Goal: Transaction & Acquisition: Book appointment/travel/reservation

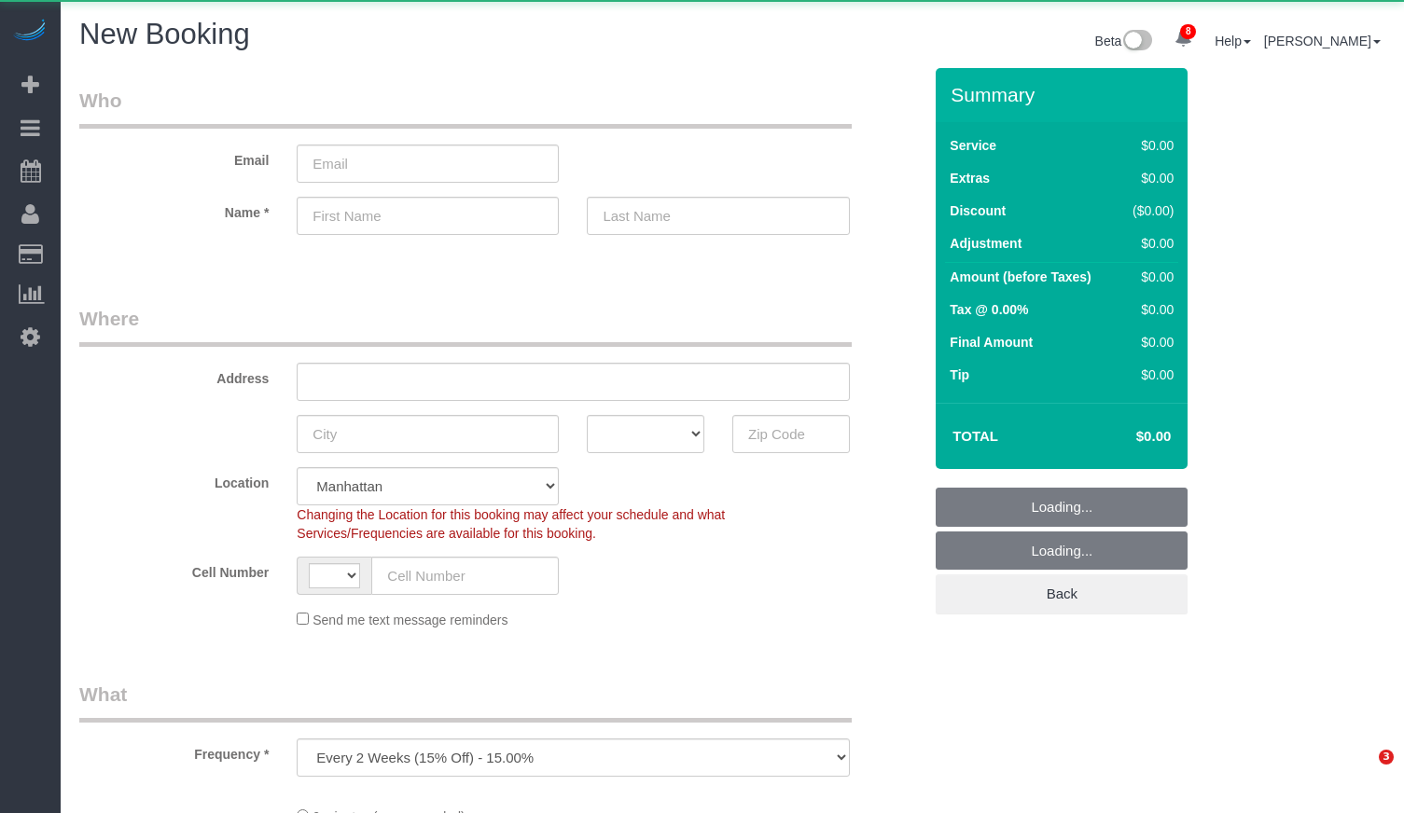
select select "number:89"
select select "number:90"
select select "object:1985"
select select "string:[GEOGRAPHIC_DATA]"
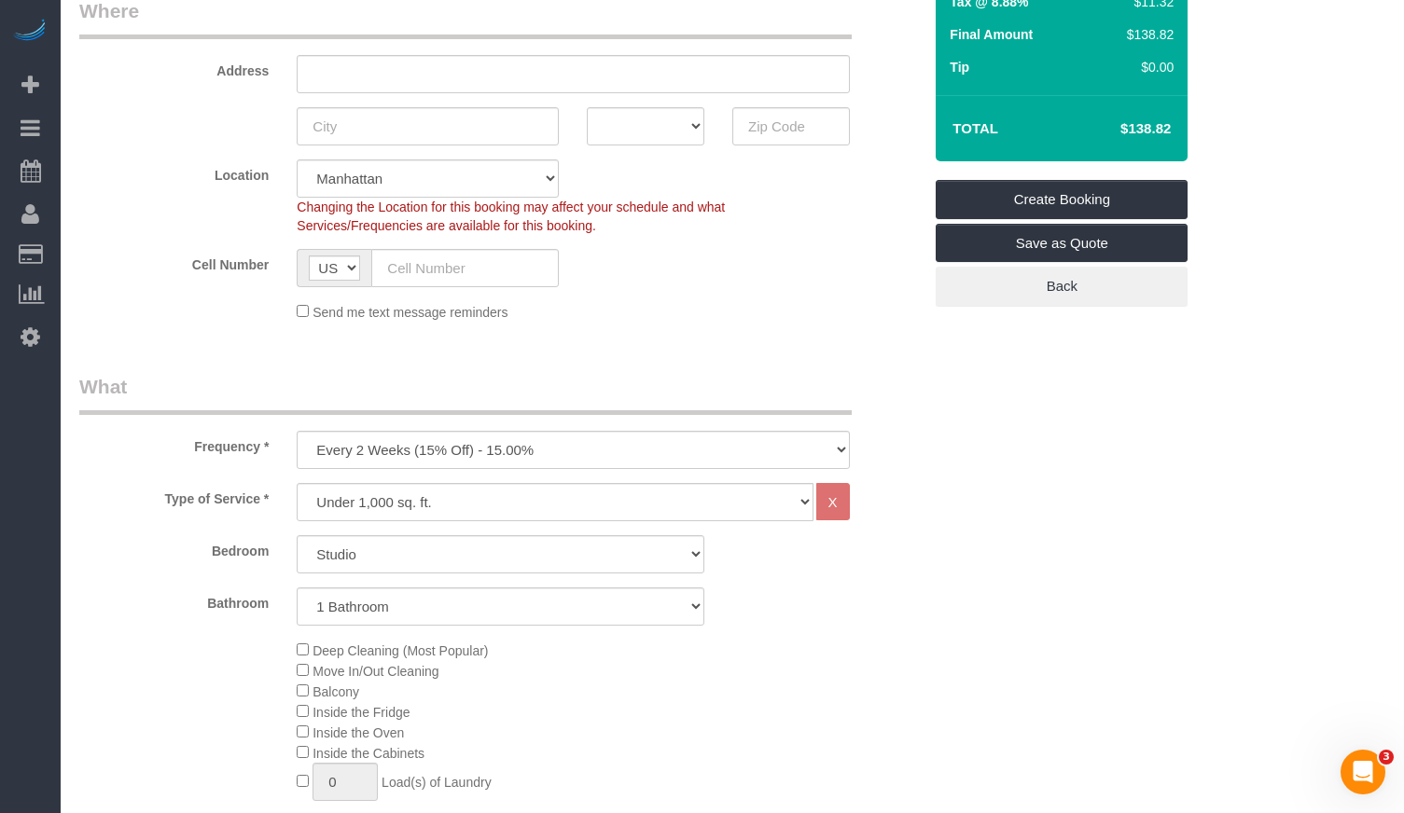
scroll to position [307, 0]
click at [289, 506] on div "Under 1,000 sq. ft. 1,001 - 1,500 sq. ft. 1,500+ sq. ft. Custom Cleaning Office…" at bounding box center [573, 503] width 580 height 38
click at [370, 504] on select "Under 1,000 sq. ft. 1,001 - 1,500 sq. ft. 1,500+ sq. ft. Custom Cleaning Office…" at bounding box center [555, 503] width 516 height 38
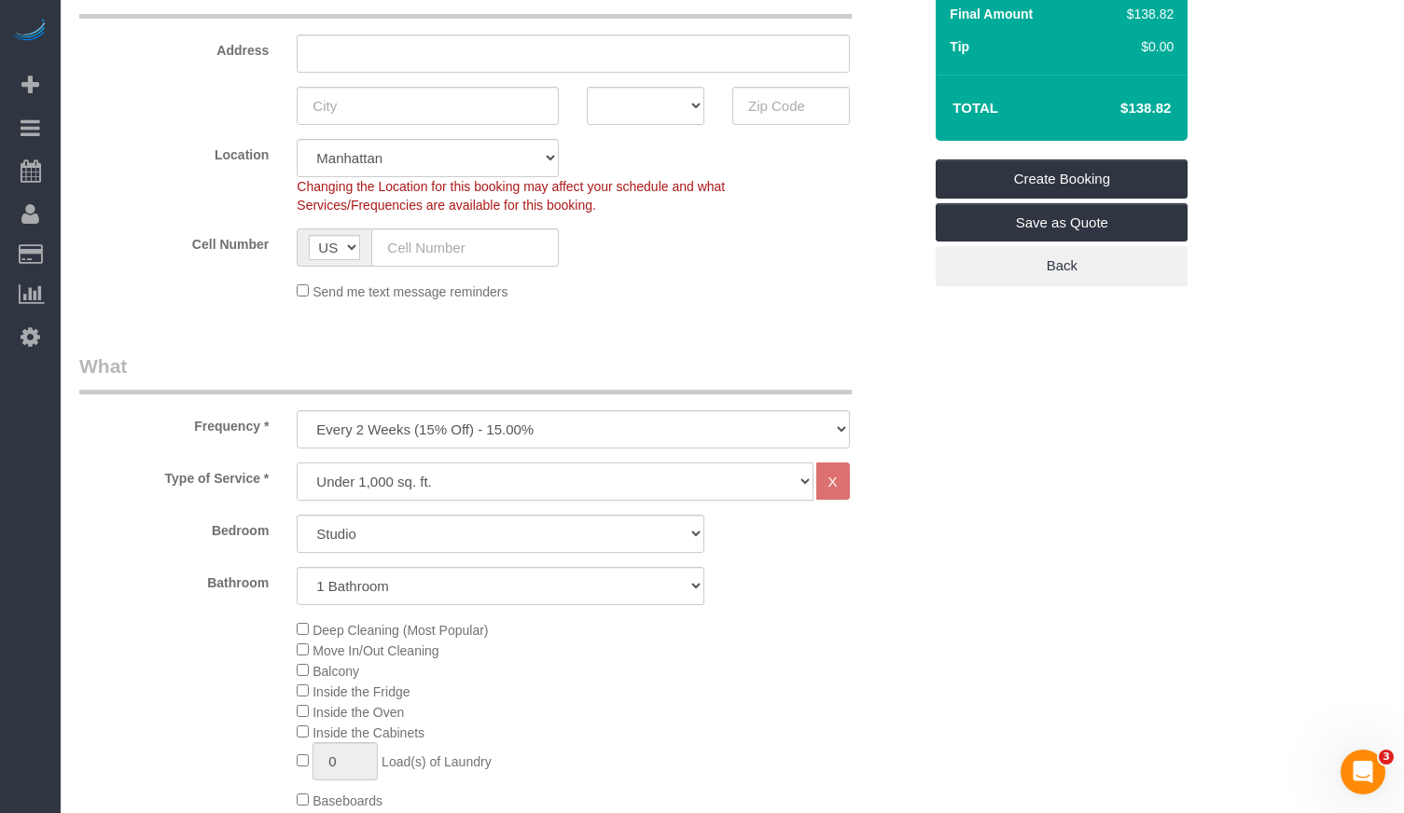
scroll to position [334, 0]
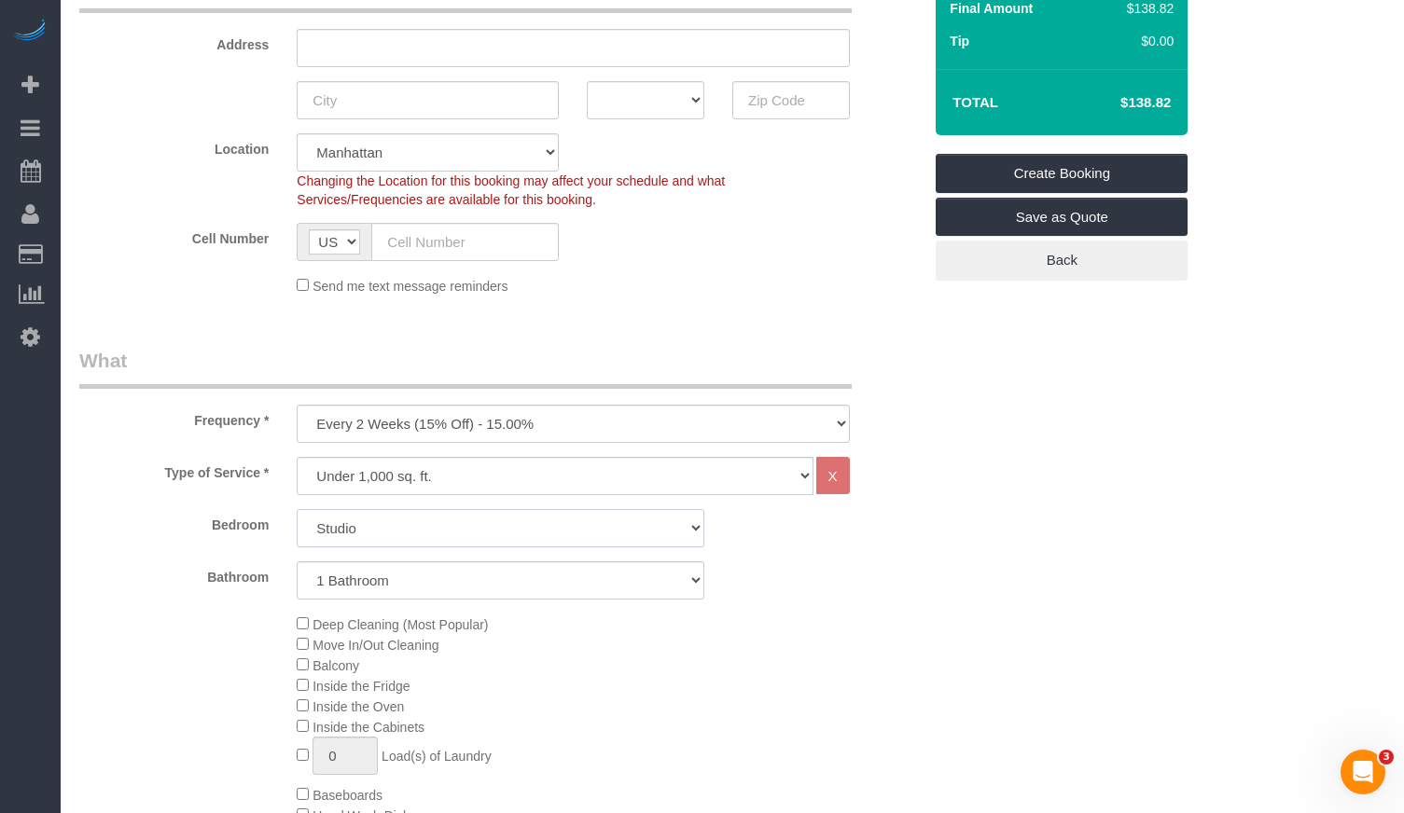
click at [355, 520] on select "Studio 1 Bedroom 2 Bedrooms 3 Bedrooms" at bounding box center [501, 528] width 408 height 38
select select "1"
click at [297, 509] on select "Studio 1 Bedroom 2 Bedrooms 3 Bedrooms" at bounding box center [501, 528] width 408 height 38
click at [394, 484] on select "Under 1,000 sq. ft. 1,001 - 1,500 sq. ft. 1,500+ sq. ft. Custom Cleaning Office…" at bounding box center [555, 476] width 516 height 38
click at [297, 457] on select "Under 1,000 sq. ft. 1,001 - 1,500 sq. ft. 1,500+ sq. ft. Custom Cleaning Office…" at bounding box center [555, 476] width 516 height 38
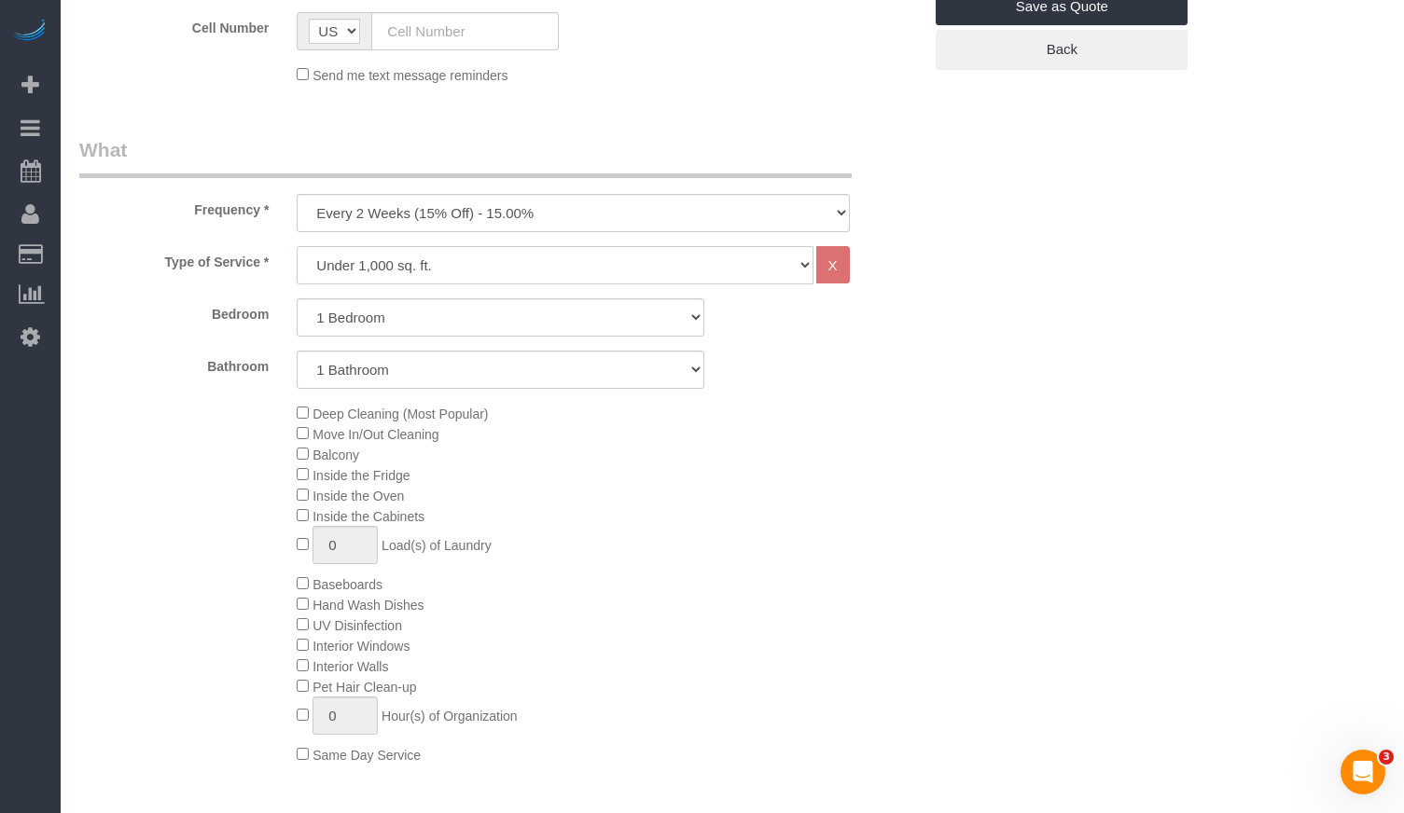
scroll to position [554, 0]
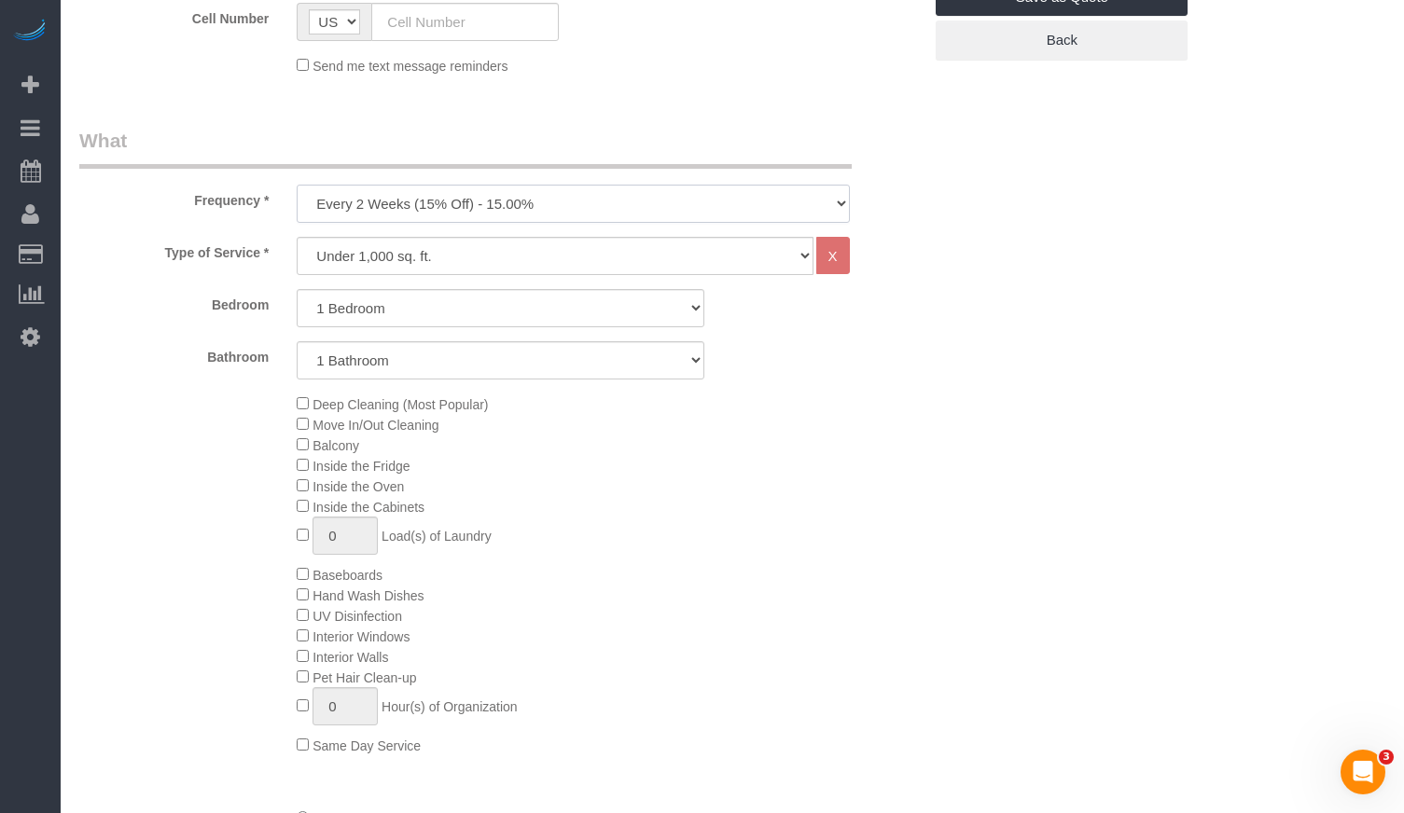
click at [425, 208] on select "One Time Weekly (20% Off) - 20.00% Every 2 Weeks (15% Off) - 15.00% Every 4 Wee…" at bounding box center [573, 204] width 552 height 38
select select "object:1986"
click at [297, 185] on select "One Time Weekly (20% Off) - 20.00% Every 2 Weeks (15% Off) - 15.00% Every 4 Wee…" at bounding box center [573, 204] width 552 height 38
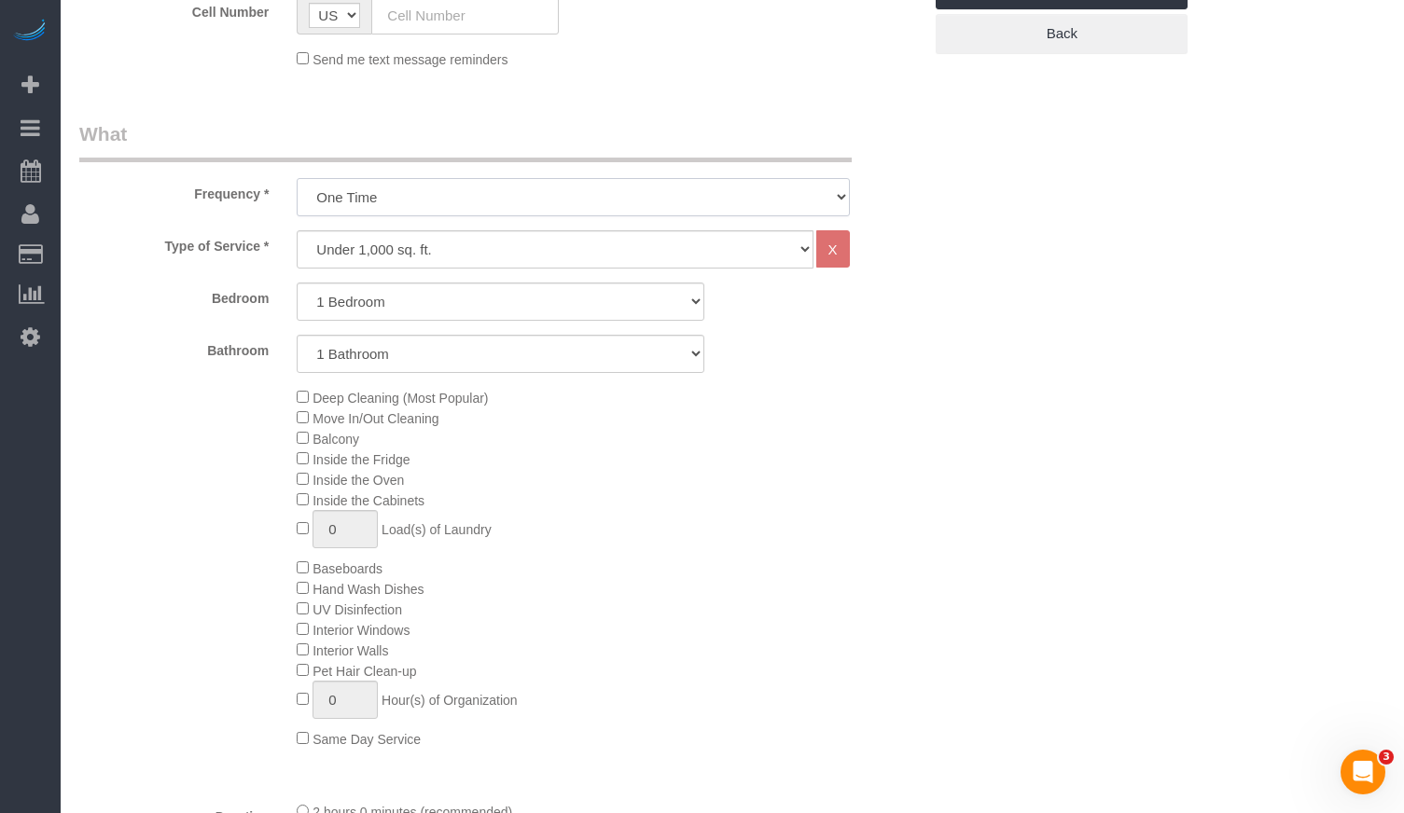
scroll to position [556, 0]
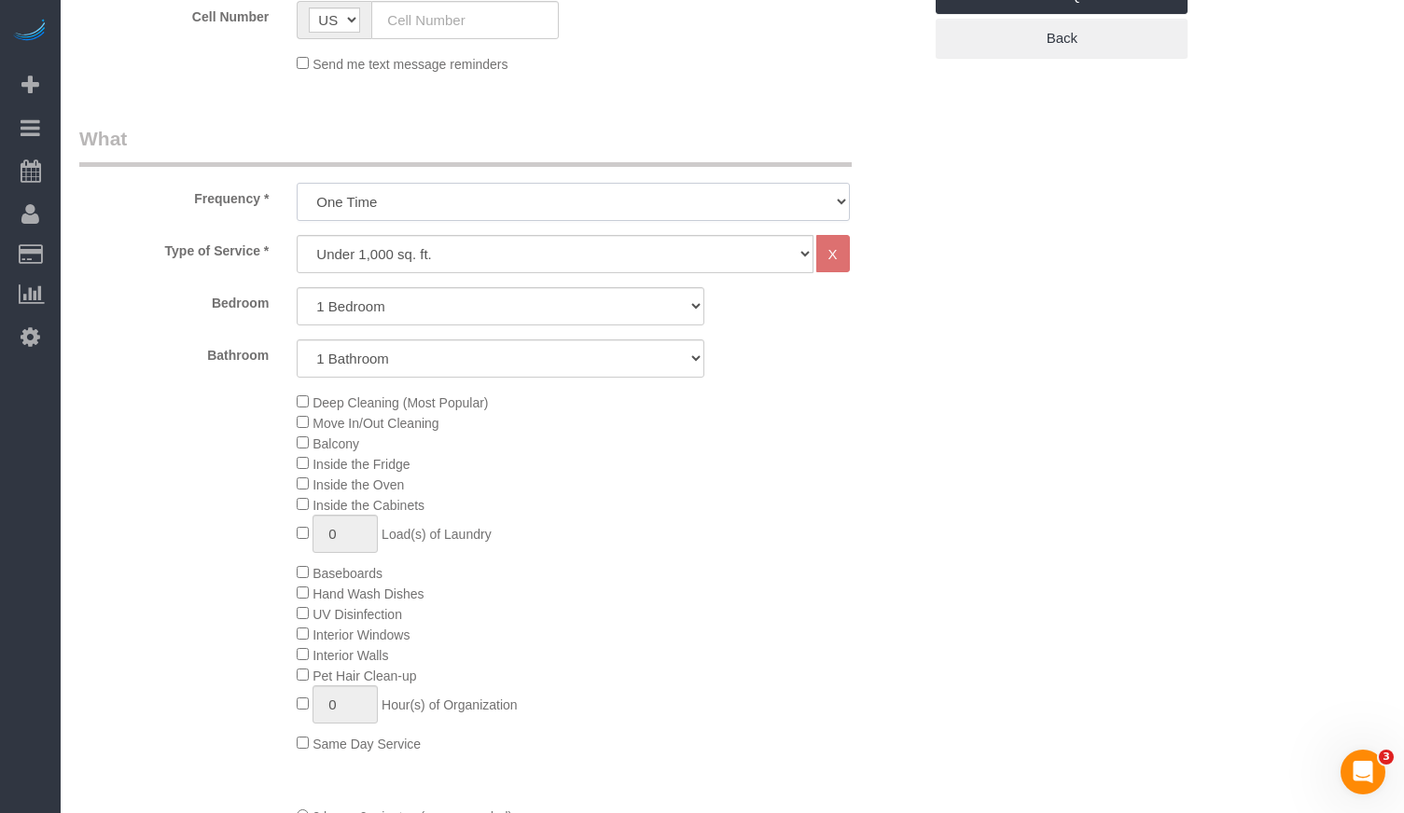
click at [411, 206] on select "One Time Weekly (20% Off) - 20.00% Every 2 Weeks (15% Off) - 15.00% Every 4 Wee…" at bounding box center [573, 202] width 552 height 38
click at [367, 248] on select "Under 1,000 sq. ft. 1,001 - 1,500 sq. ft. 1,500+ sq. ft. Custom Cleaning Office…" at bounding box center [555, 254] width 516 height 38
select select "213"
click at [297, 235] on select "Under 1,000 sq. ft. 1,001 - 1,500 sq. ft. 1,500+ sq. ft. Custom Cleaning Office…" at bounding box center [555, 254] width 516 height 38
select select "1"
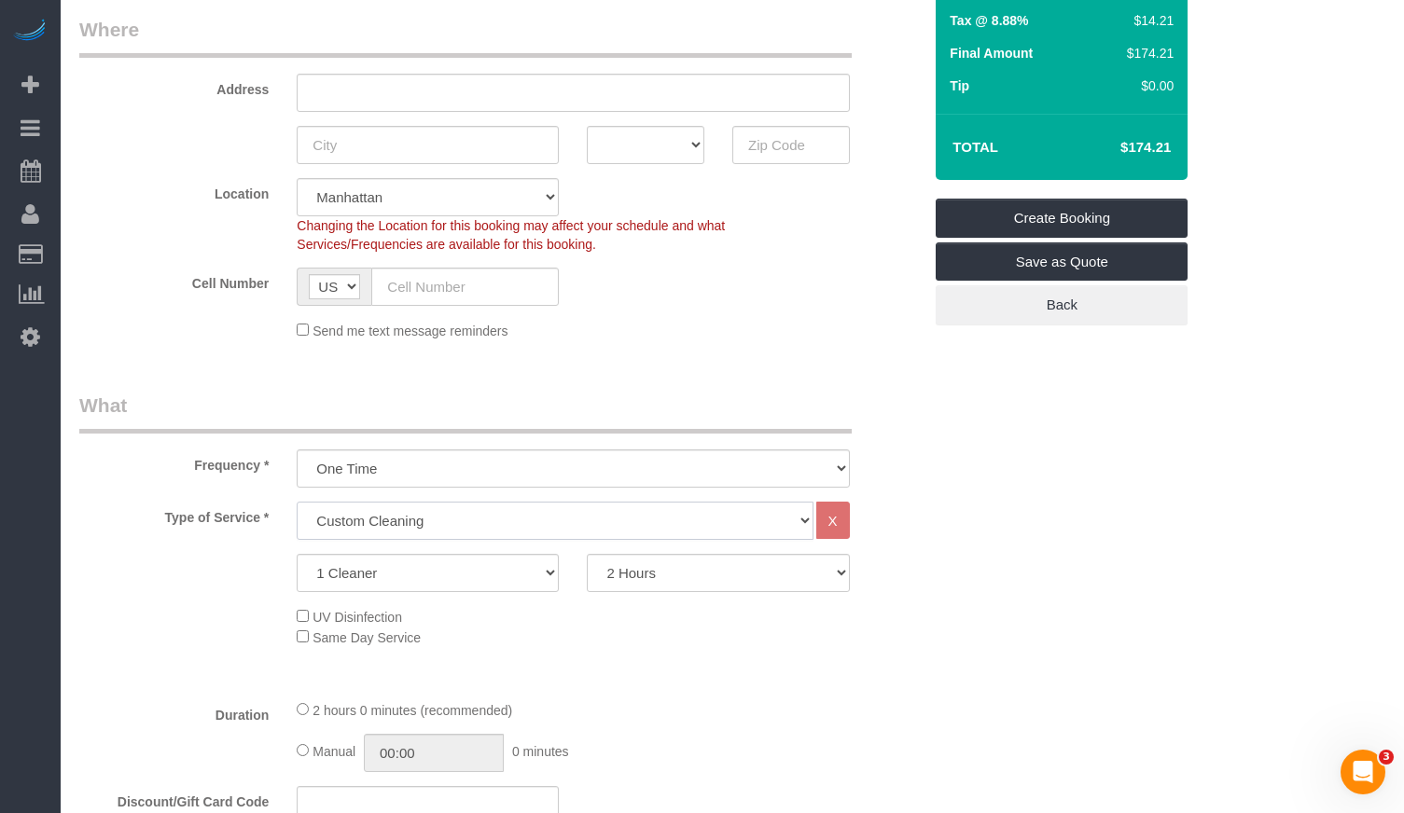
scroll to position [292, 0]
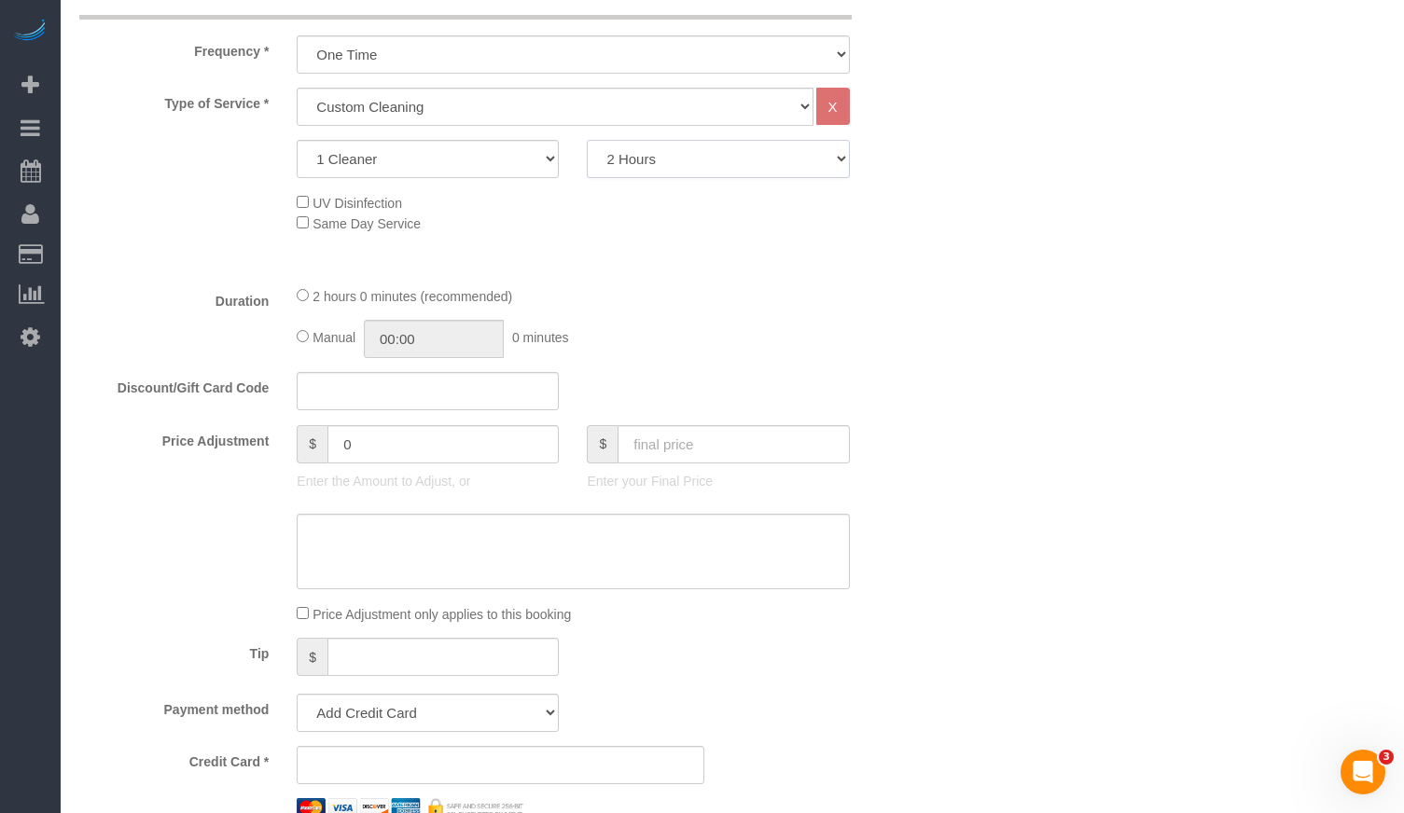
click at [693, 169] on select "2 Hours 2.5 Hours 3 Hours 3.5 Hours 4 Hours 4.5 Hours 5 Hours 5.5 Hours 6 Hours…" at bounding box center [718, 159] width 262 height 38
click at [587, 143] on select "2 Hours 2.5 Hours 3 Hours 3.5 Hours 4 Hours 4.5 Hours 5 Hours 5.5 Hours 6 Hours…" at bounding box center [718, 162] width 262 height 38
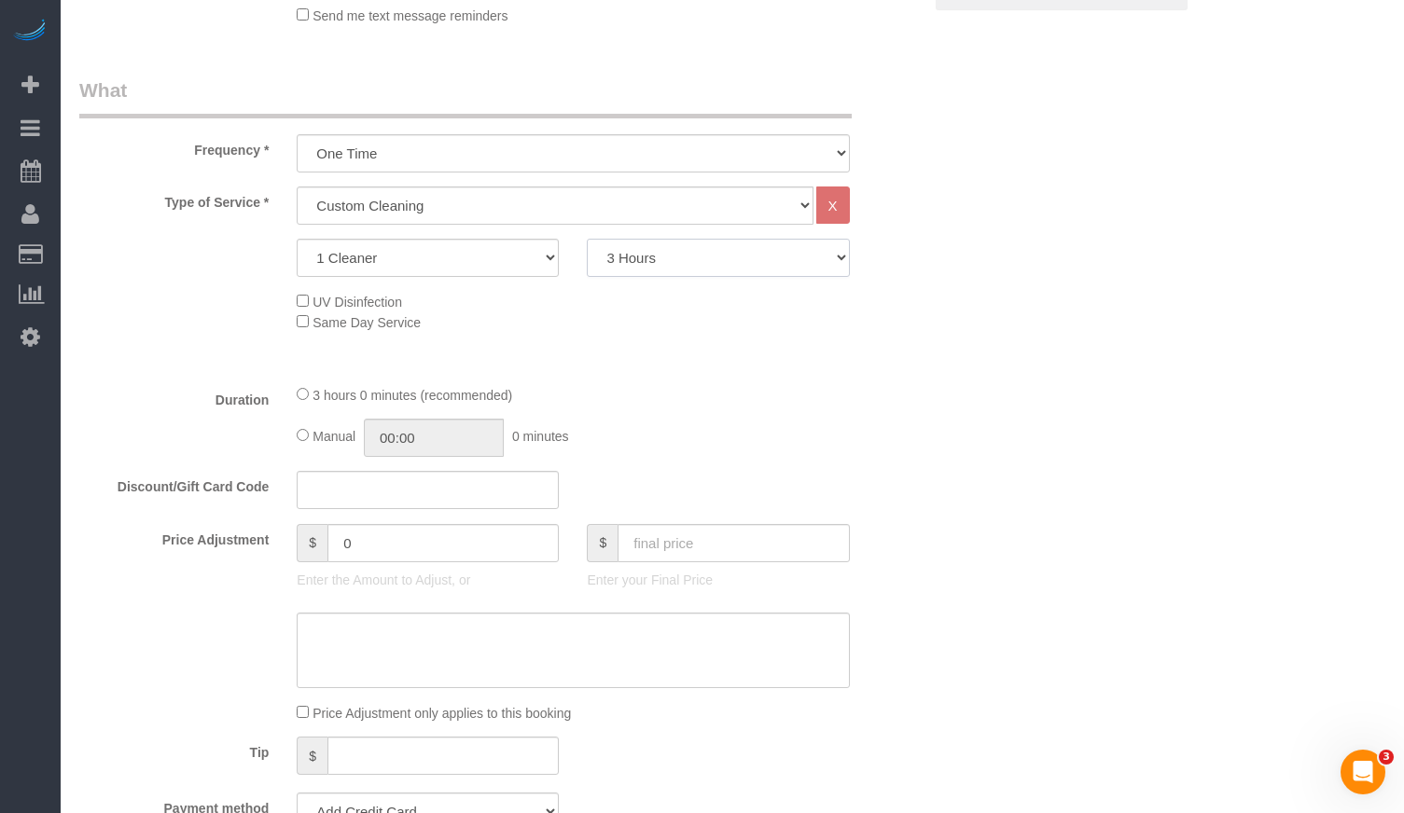
scroll to position [601, 0]
click at [690, 257] on select "2 Hours 2.5 Hours 3 Hours 3.5 Hours 4 Hours 4.5 Hours 5 Hours 5.5 Hours 6 Hours…" at bounding box center [718, 262] width 262 height 38
select select "150"
click at [587, 243] on select "2 Hours 2.5 Hours 3 Hours 3.5 Hours 4 Hours 4.5 Hours 5 Hours 5.5 Hours 6 Hours…" at bounding box center [718, 262] width 262 height 38
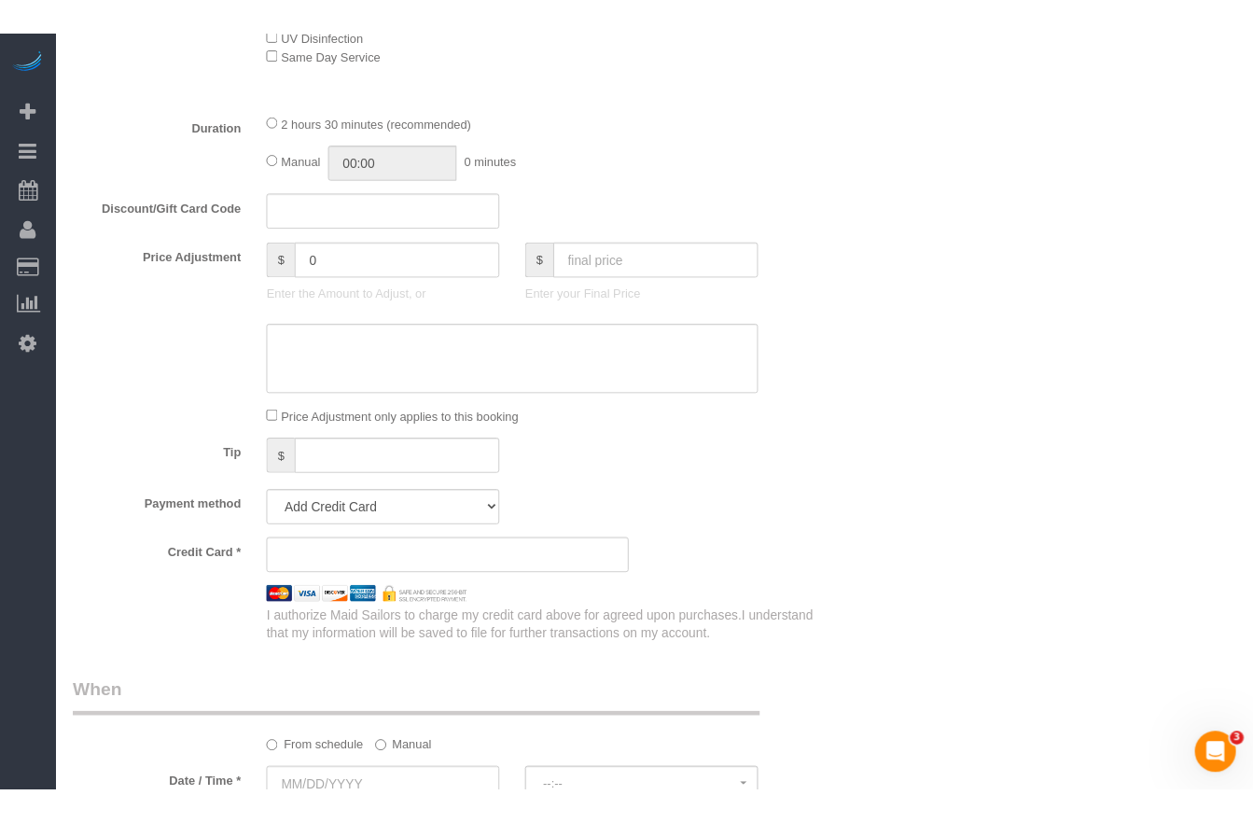
scroll to position [971, 0]
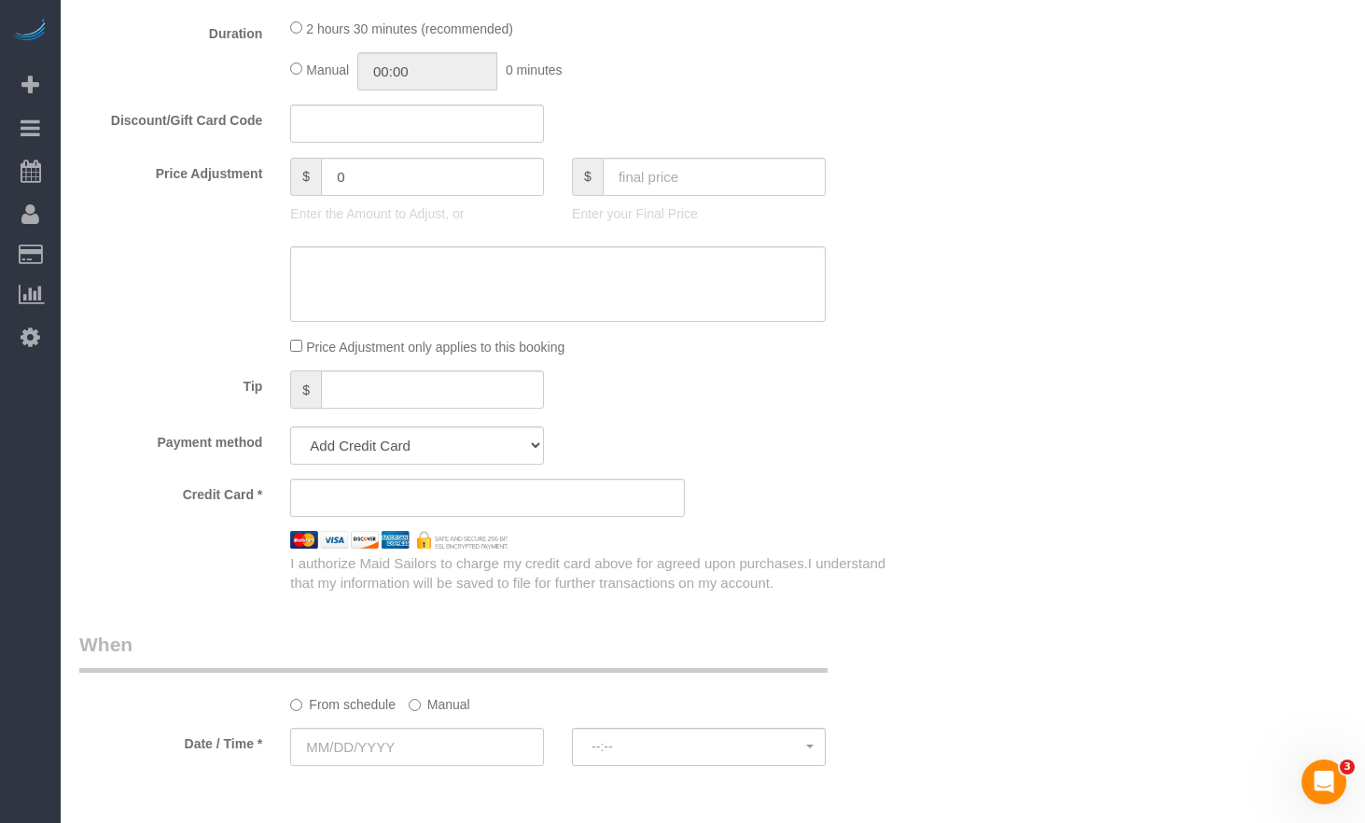
click at [1262, 231] on div "Who Email Name * Where Address AK AL AR AZ CA CO CT DC DE [GEOGRAPHIC_DATA] [GE…" at bounding box center [712, 431] width 1267 height 2668
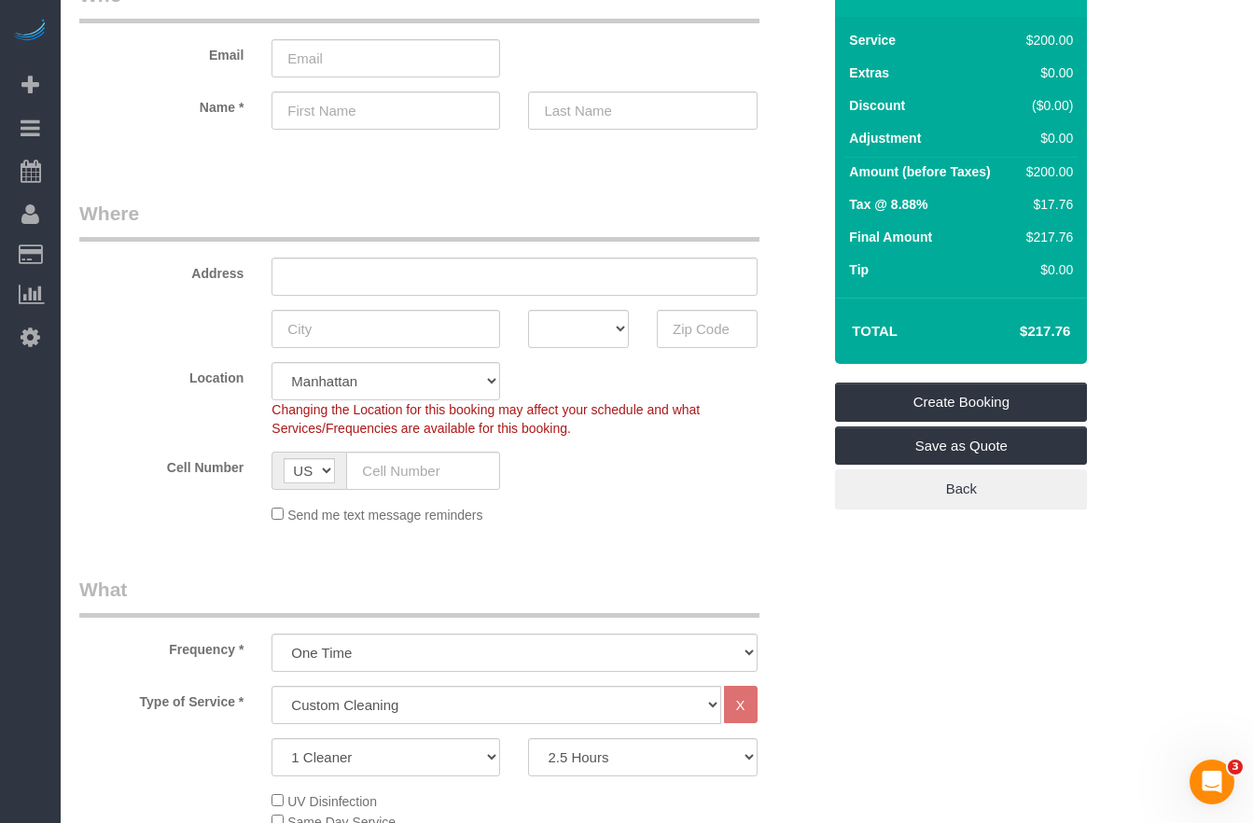
scroll to position [0, 0]
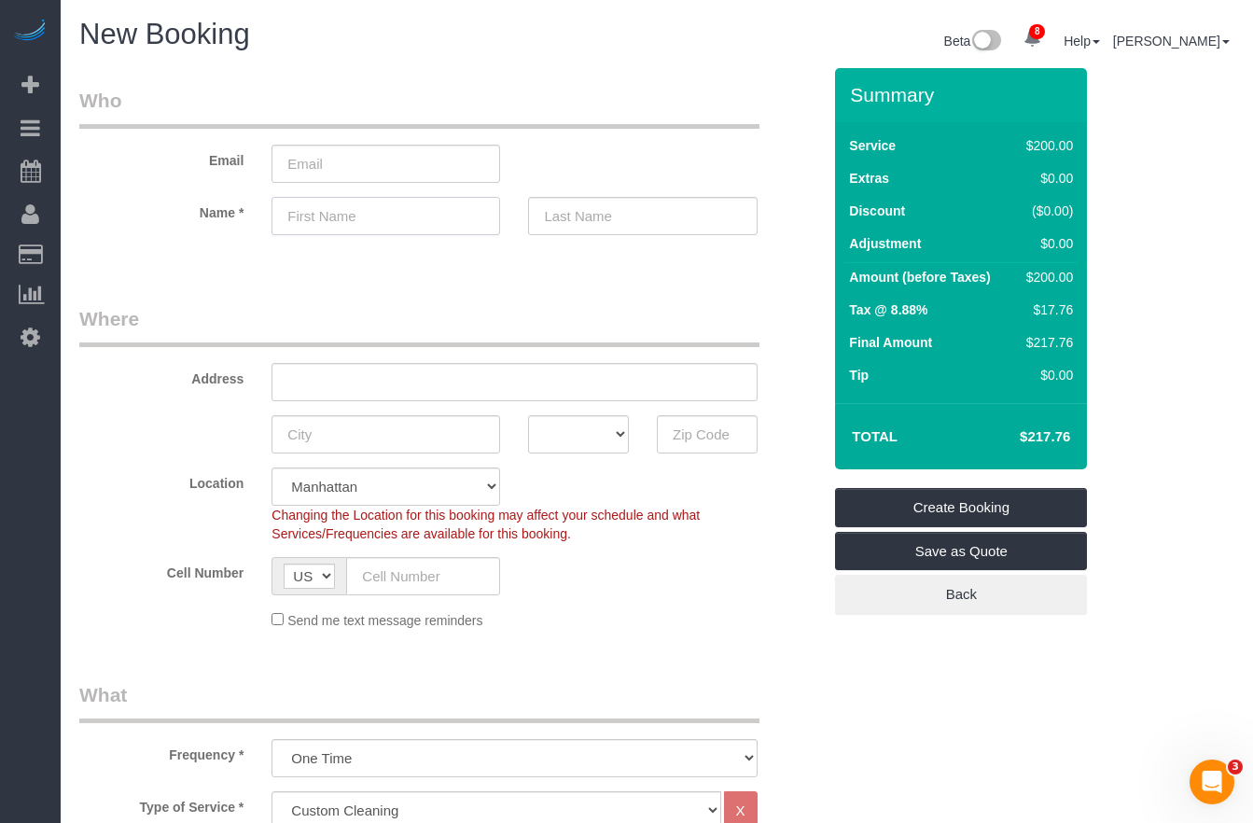
click at [335, 210] on input "text" at bounding box center [385, 216] width 229 height 38
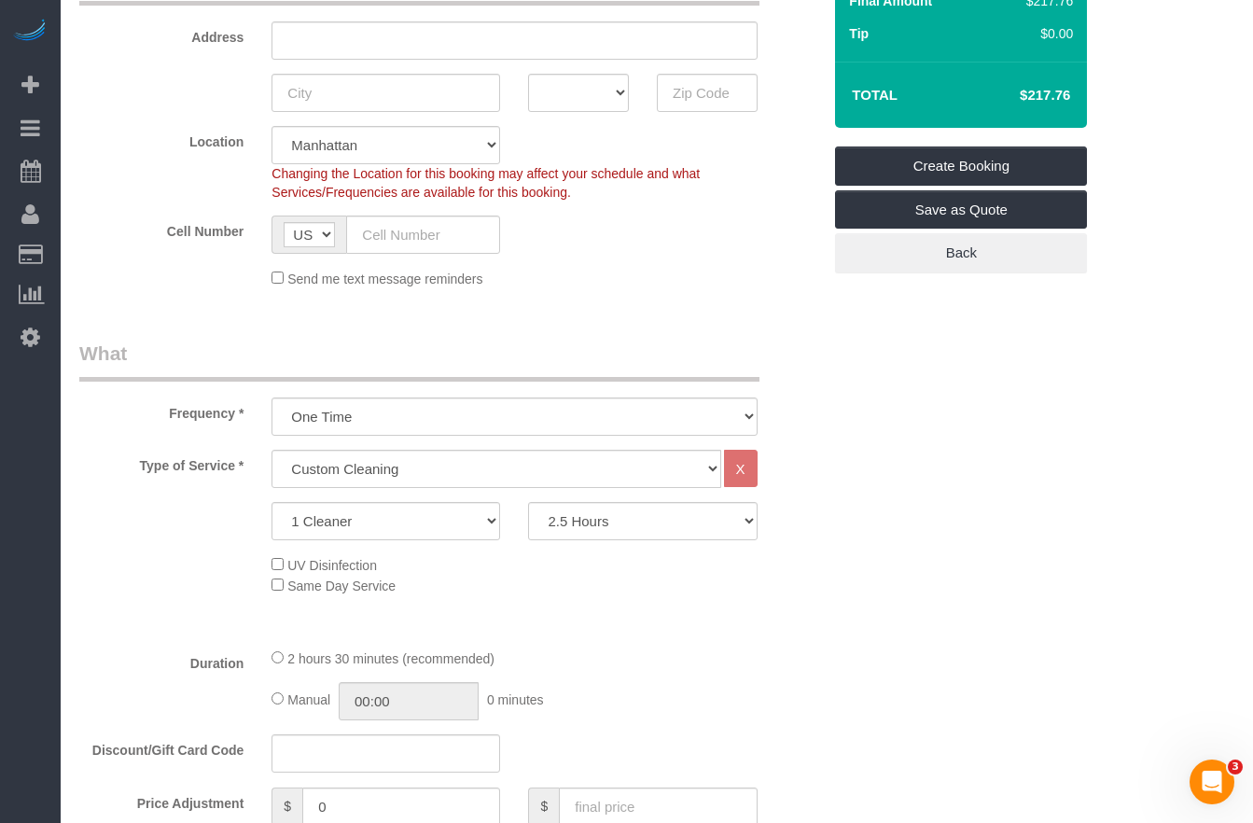
scroll to position [368, 0]
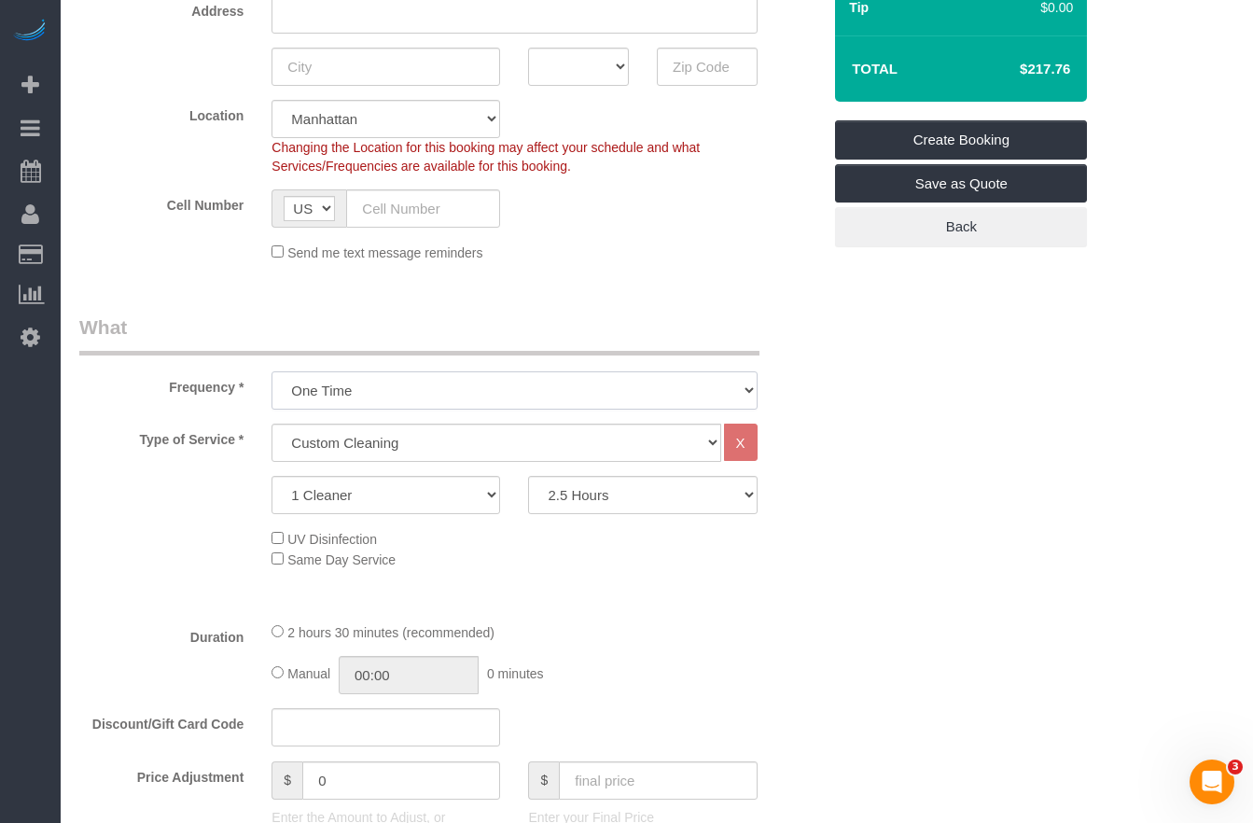
click at [398, 394] on select "One Time Weekly (20% Off) - 20.00% Every 2 Weeks (15% Off) - 15.00% Every 4 Wee…" at bounding box center [513, 390] width 485 height 38
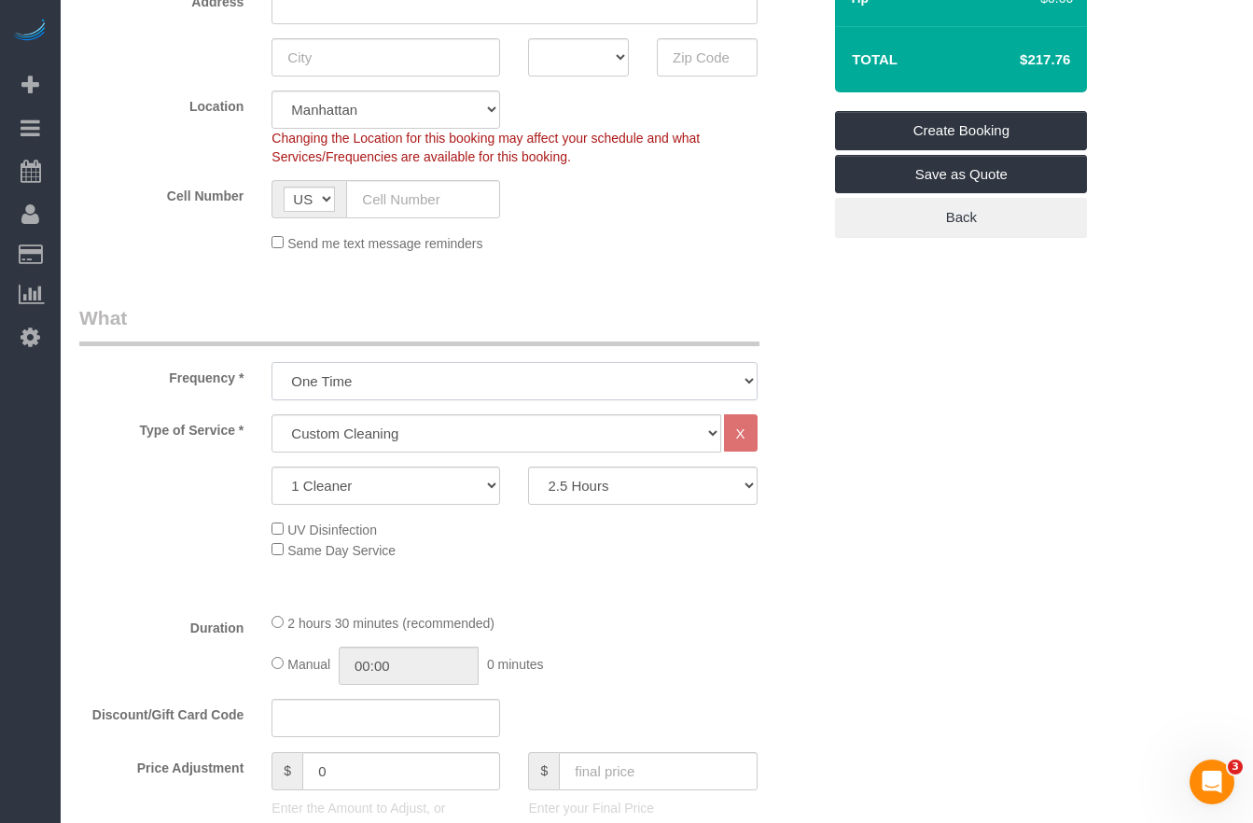
scroll to position [448, 0]
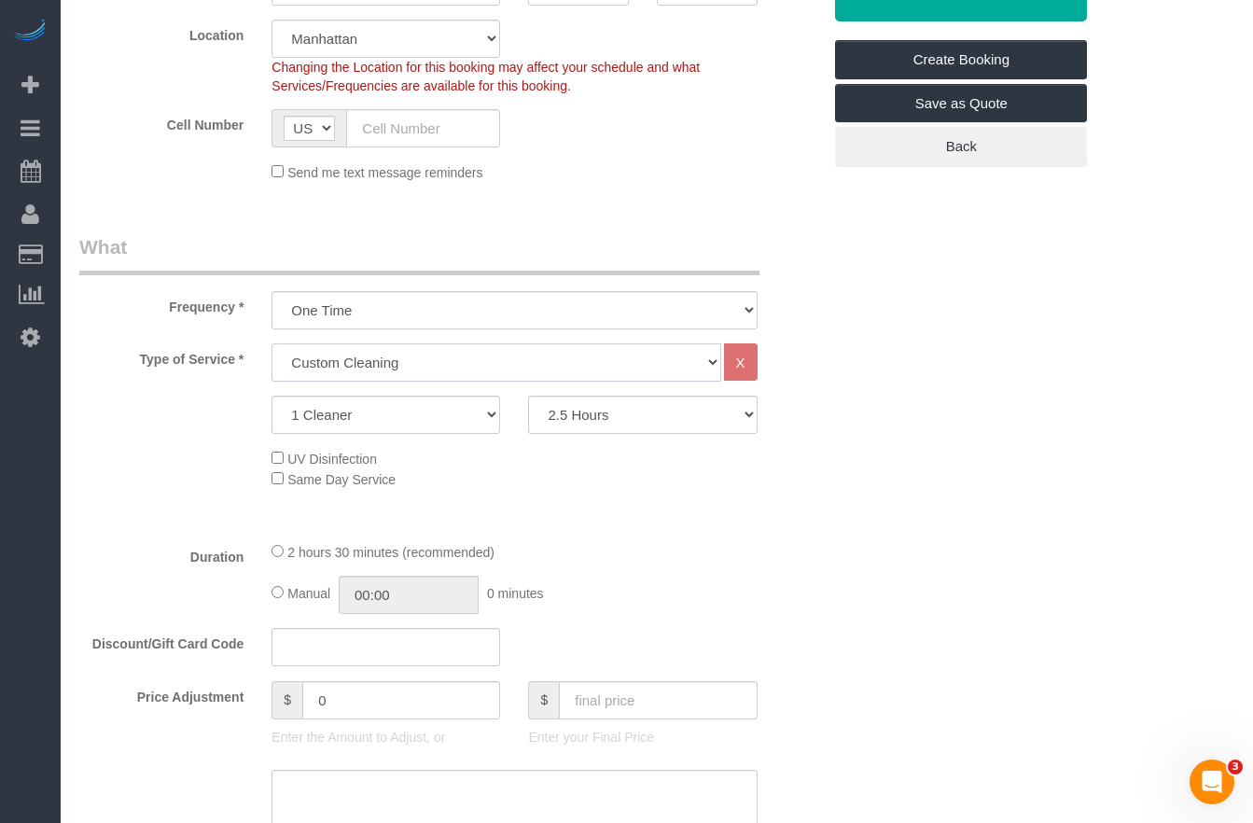
click at [337, 359] on select "Under 1,000 sq. ft. 1,001 - 1,500 sq. ft. 1,500+ sq. ft. Custom Cleaning Office…" at bounding box center [495, 362] width 449 height 38
select select "308"
click at [271, 343] on select "Under 1,000 sq. ft. 1,001 - 1,500 sq. ft. 1,500+ sq. ft. Custom Cleaning Office…" at bounding box center [495, 362] width 449 height 38
click at [350, 406] on select "1 Cleaner 2 Cleaners 3 Cleaners 4 Cleaners 5 Cleaners" at bounding box center [385, 414] width 229 height 38
click at [342, 361] on select "Under 1,000 sq. ft. 1,001 - 1,500 sq. ft. 1,500+ sq. ft. Custom Cleaning Office…" at bounding box center [495, 362] width 449 height 38
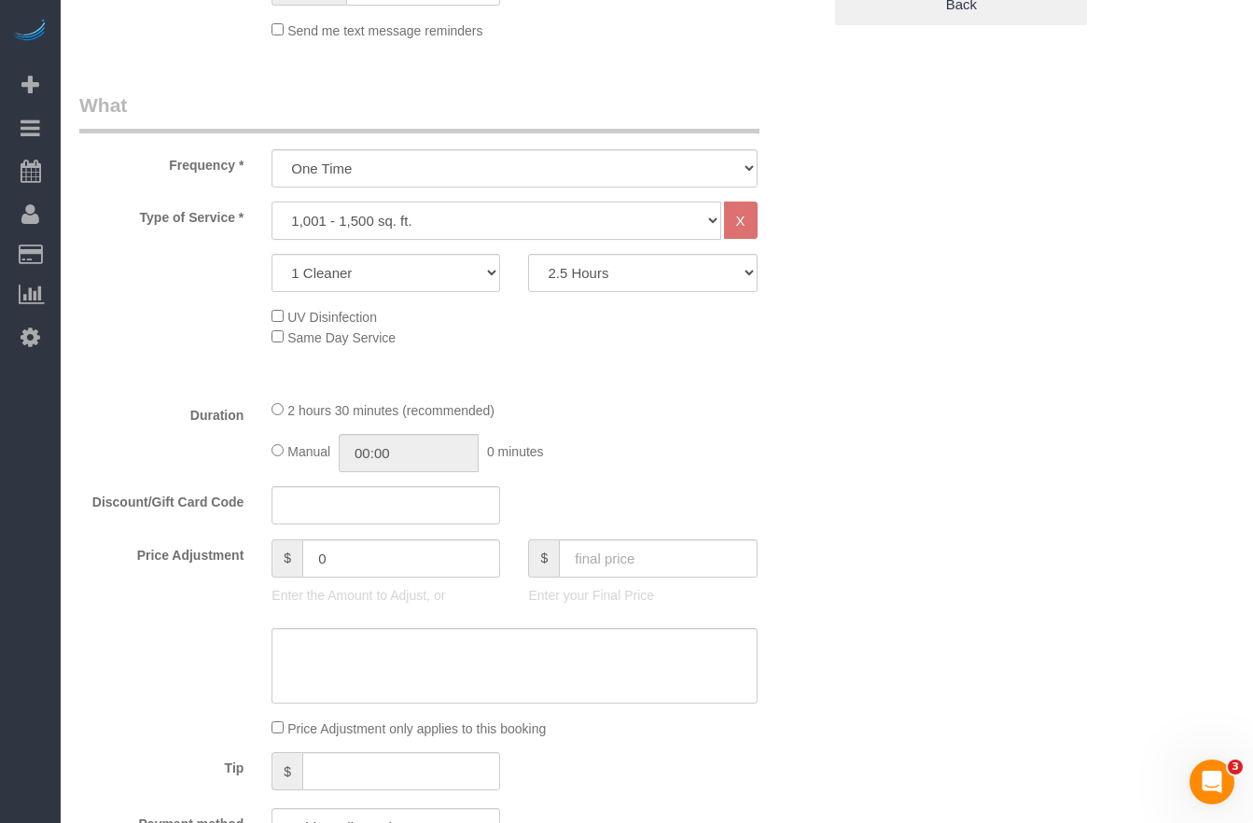
scroll to position [594, 0]
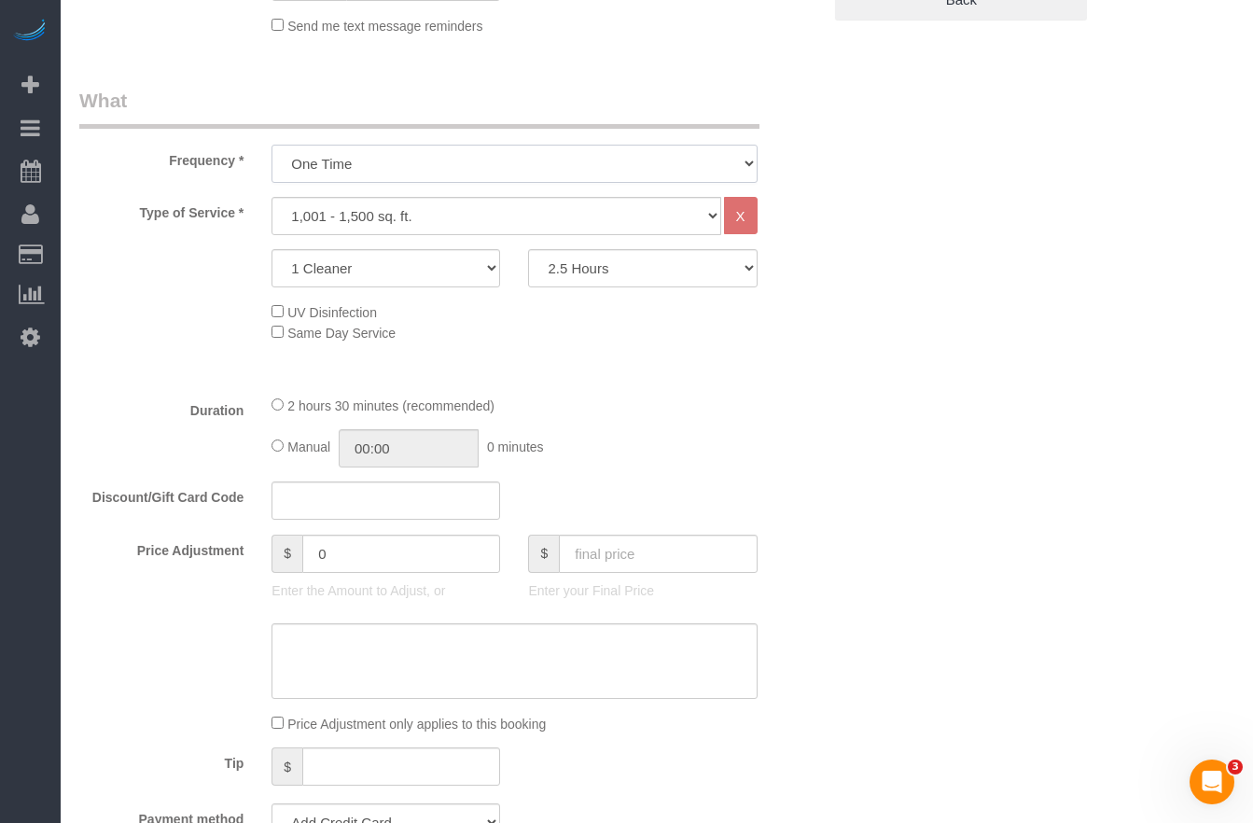
click at [323, 173] on select "One Time Weekly (20% Off) - 20.00% Every 2 Weeks (15% Off) - 15.00% Every 4 Wee…" at bounding box center [513, 164] width 485 height 38
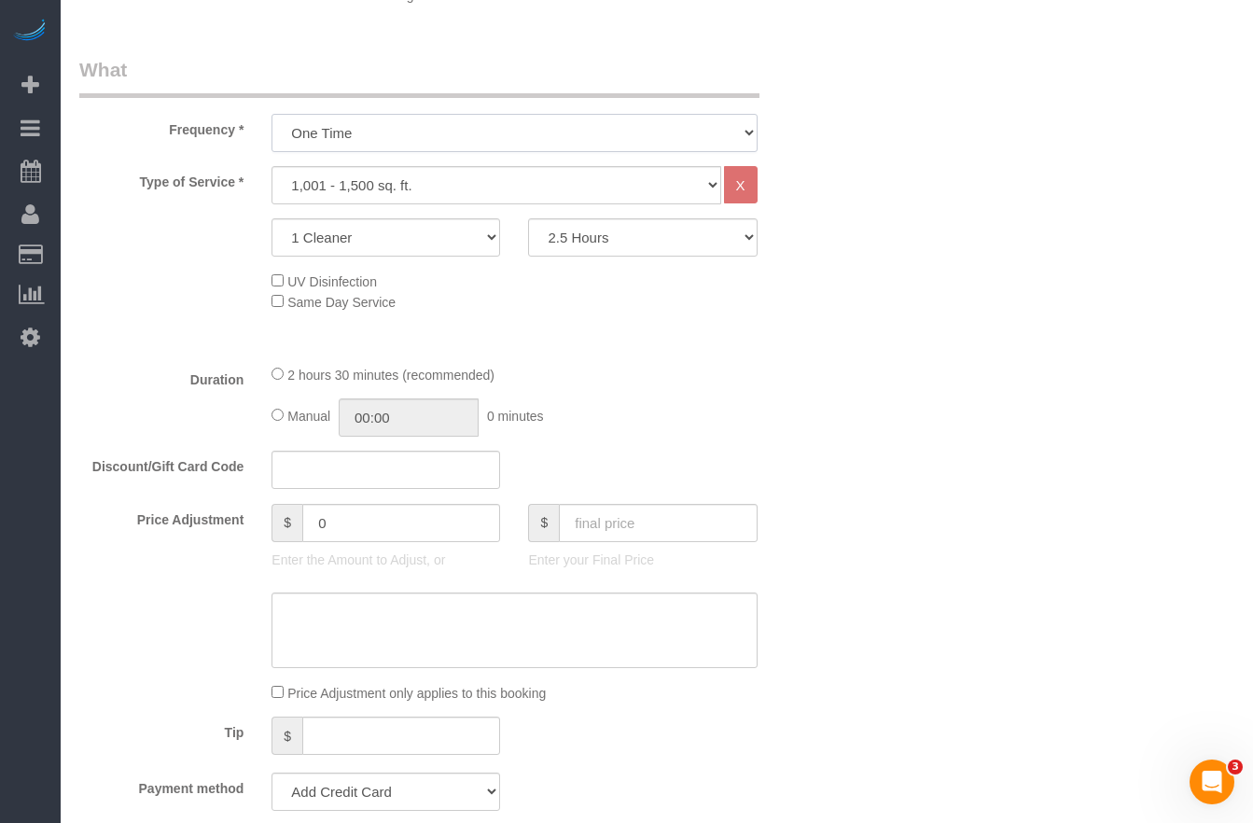
scroll to position [640, 0]
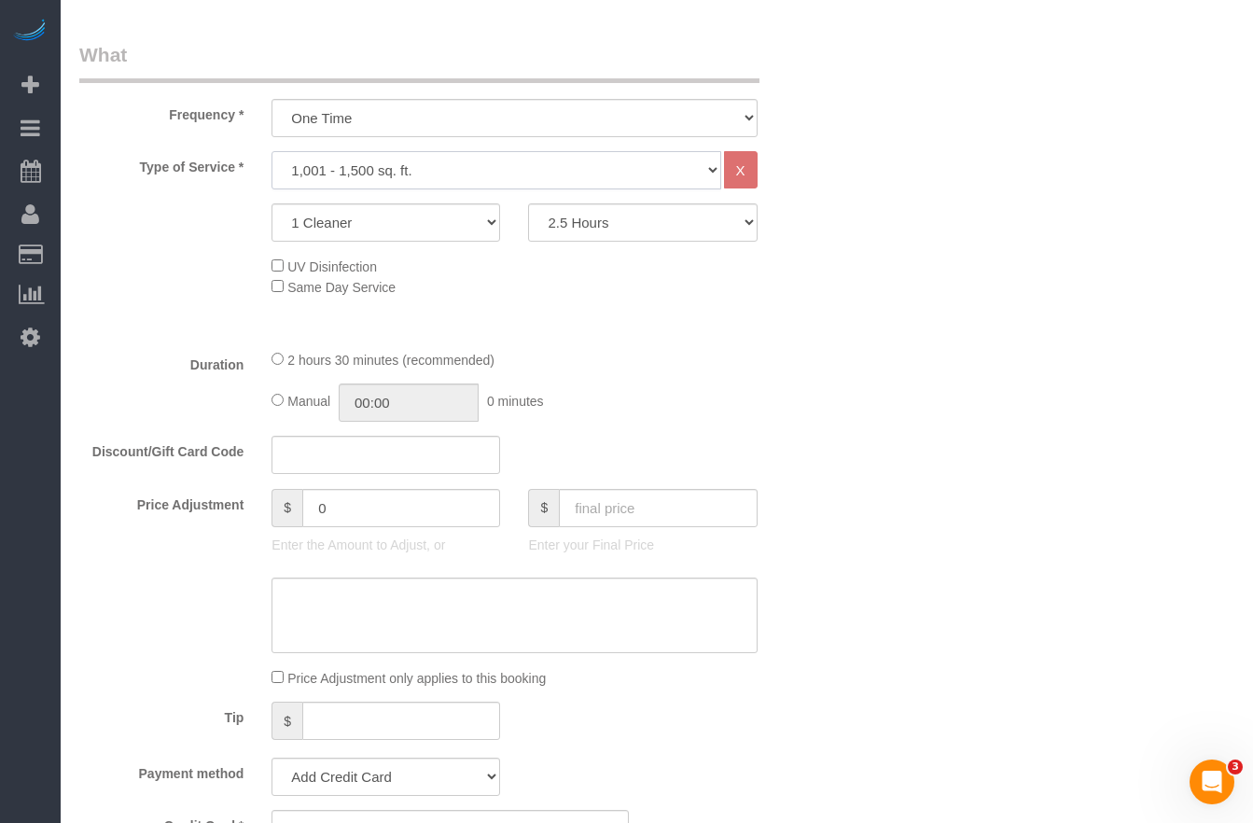
click at [347, 163] on select "Under 1,000 sq. ft. 1,001 - 1,500 sq. ft. 1,500+ sq. ft. Custom Cleaning Office…" at bounding box center [495, 170] width 449 height 38
click at [365, 621] on textarea at bounding box center [513, 615] width 485 height 76
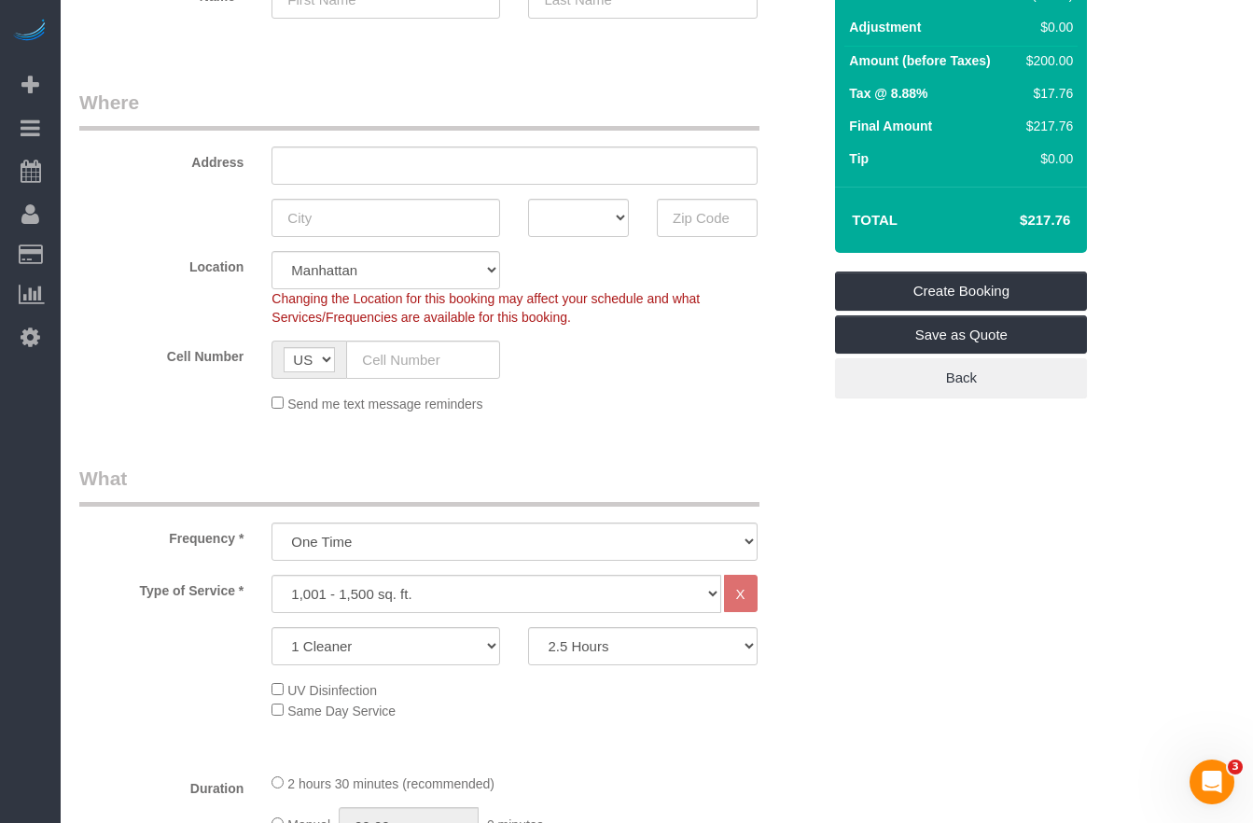
scroll to position [217, 0]
type textarea "cabinets,"
click at [395, 542] on select "One Time Weekly (20% Off) - 20.00% Every 2 Weeks (15% Off) - 15.00% Every 4 Wee…" at bounding box center [513, 540] width 485 height 38
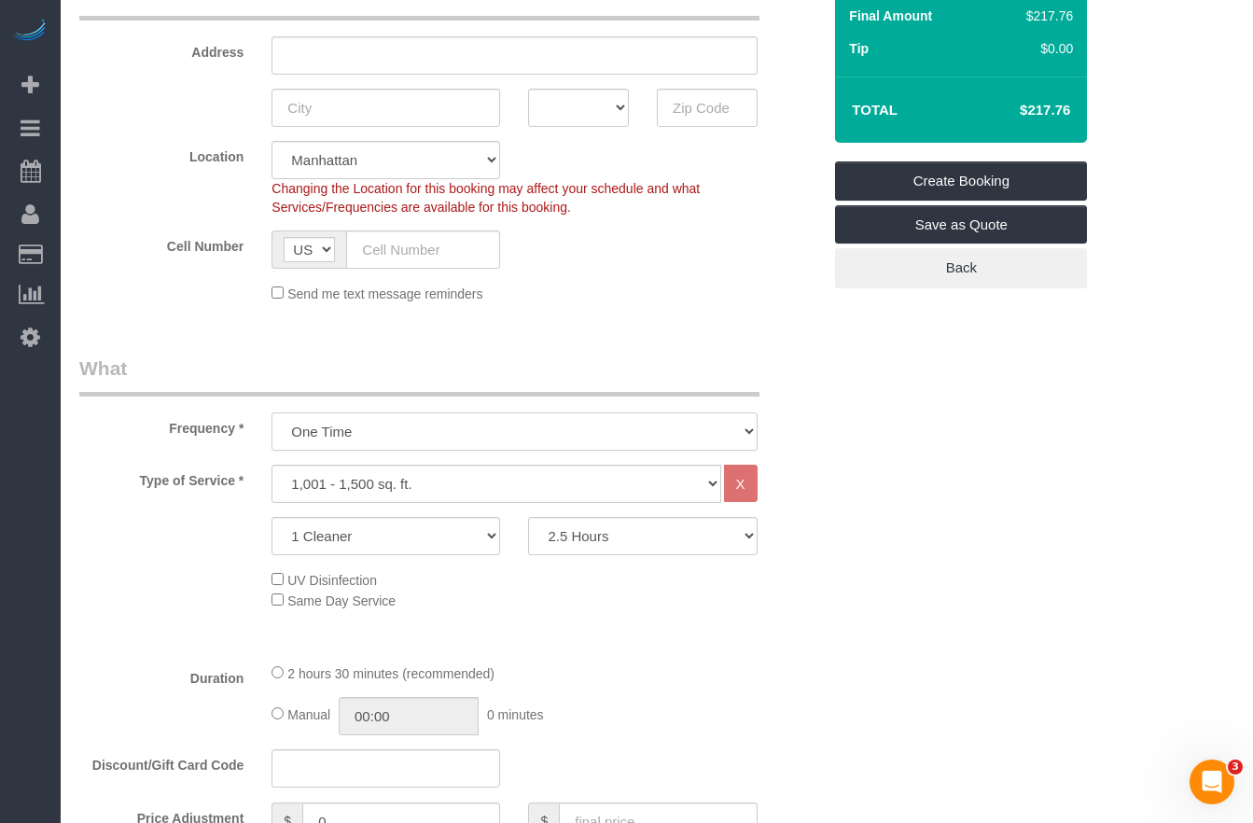
scroll to position [330, 0]
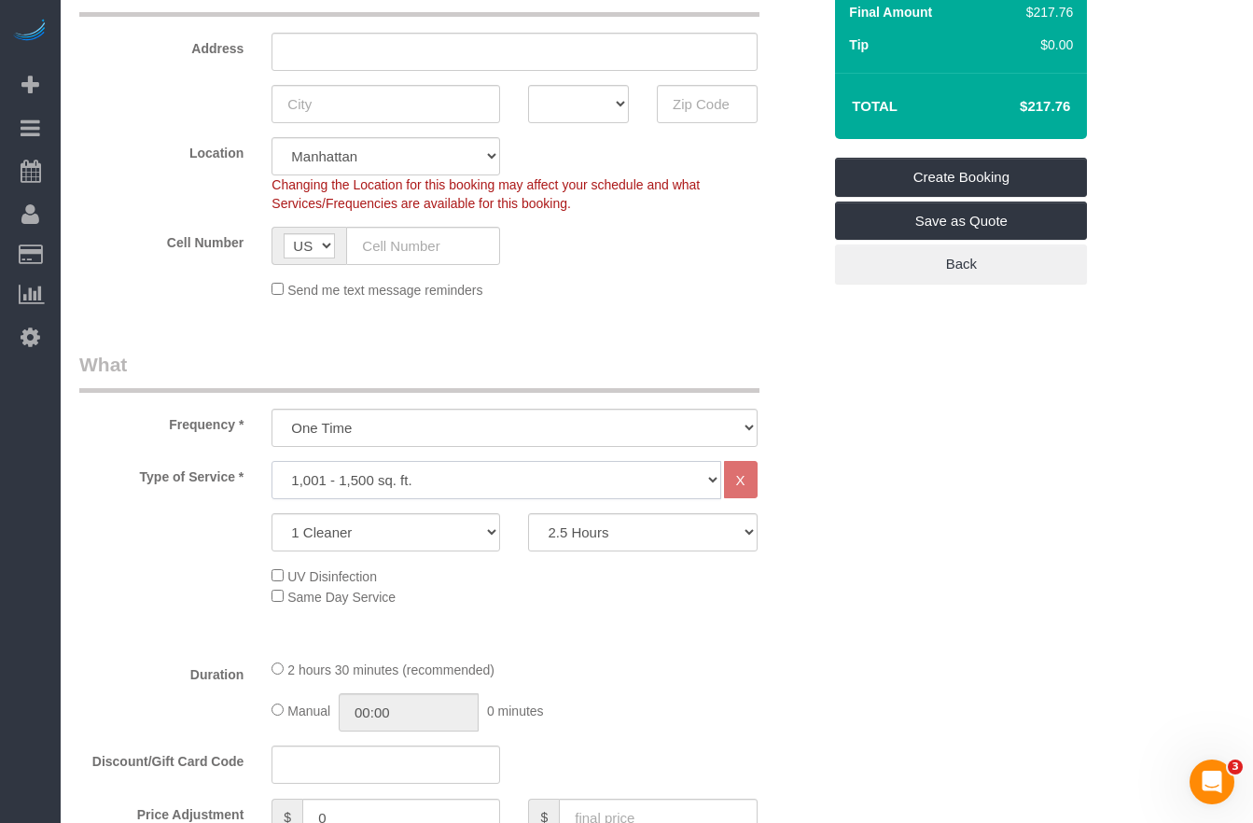
click at [385, 479] on select "Under 1,000 sq. ft. 1,001 - 1,500 sq. ft. 1,500+ sq. ft. Custom Cleaning Office…" at bounding box center [495, 480] width 449 height 38
click at [271, 461] on select "Under 1,000 sq. ft. 1,001 - 1,500 sq. ft. 1,500+ sq. ft. Custom Cleaning Office…" at bounding box center [495, 480] width 449 height 38
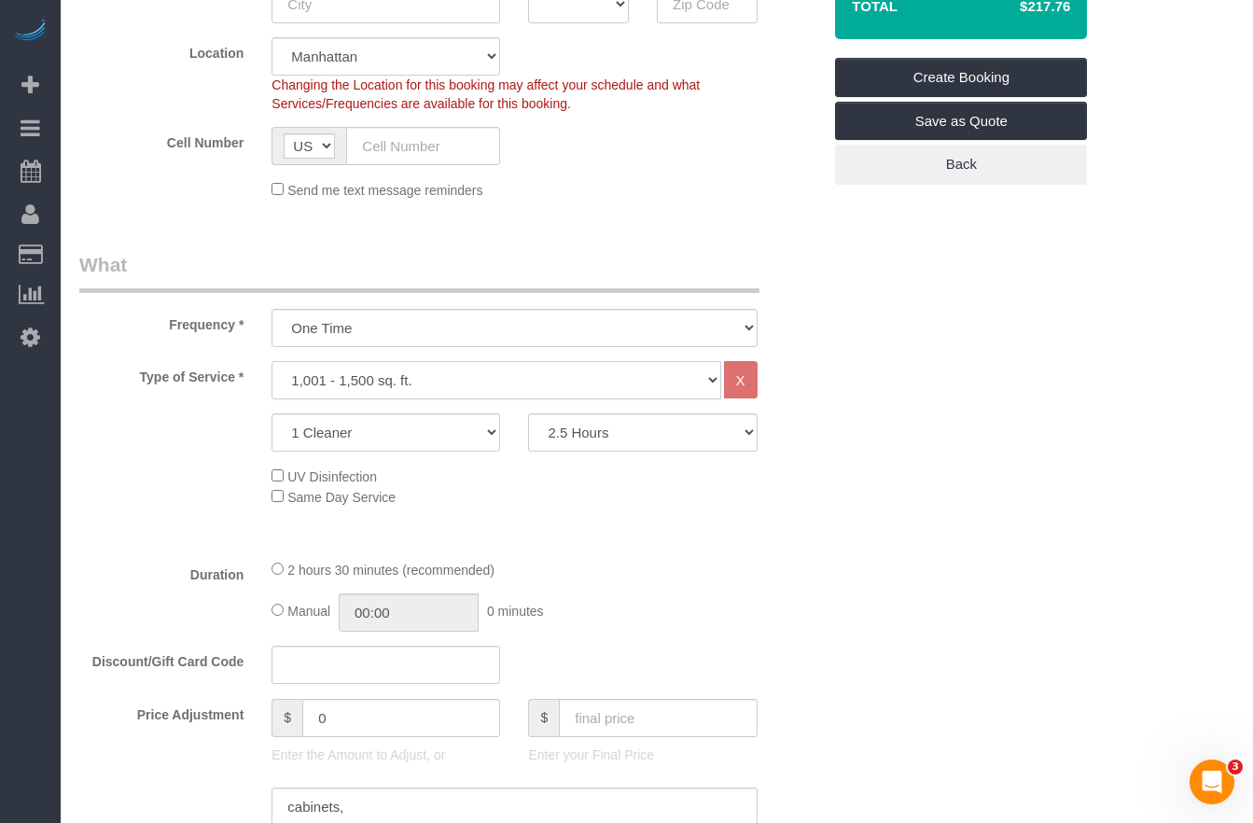
scroll to position [432, 0]
click at [388, 423] on select "1 Cleaner 2 Cleaners 3 Cleaners 4 Cleaners 5 Cleaners" at bounding box center [385, 430] width 229 height 38
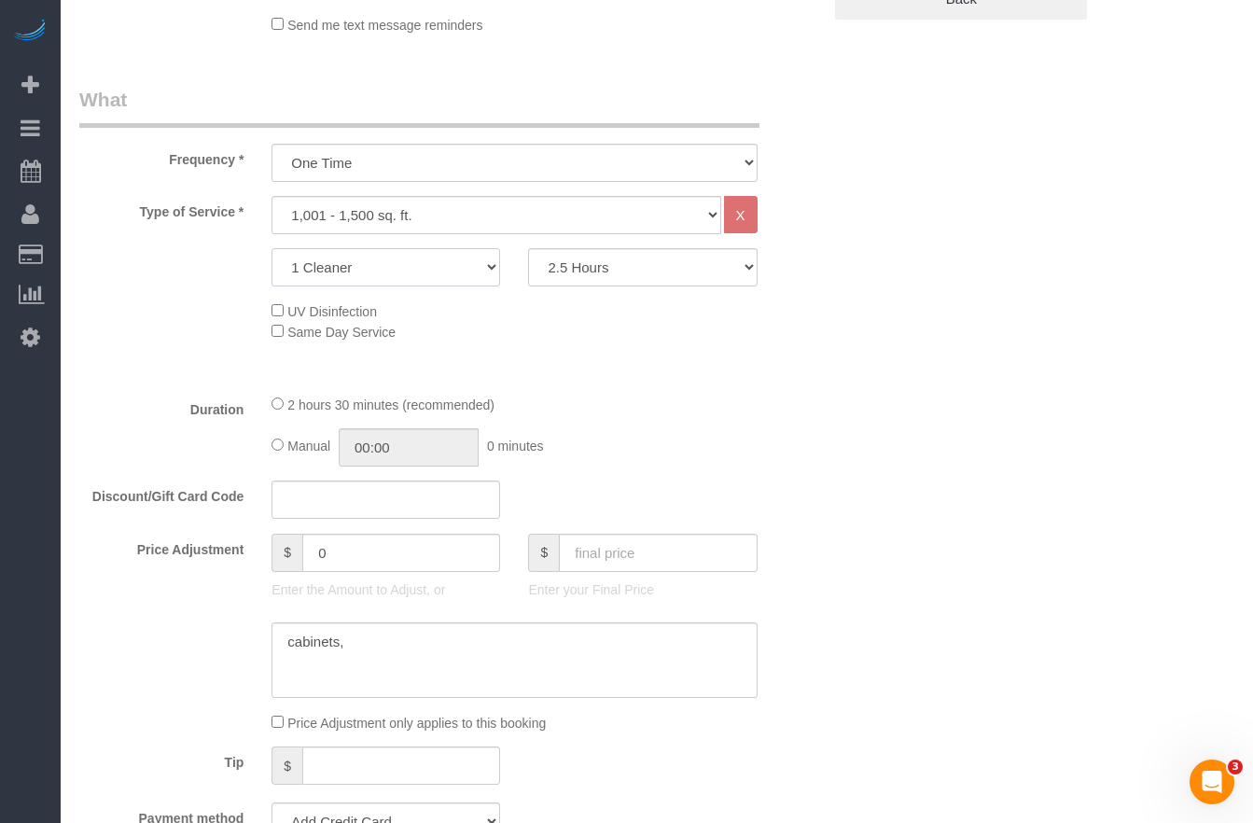
scroll to position [604, 0]
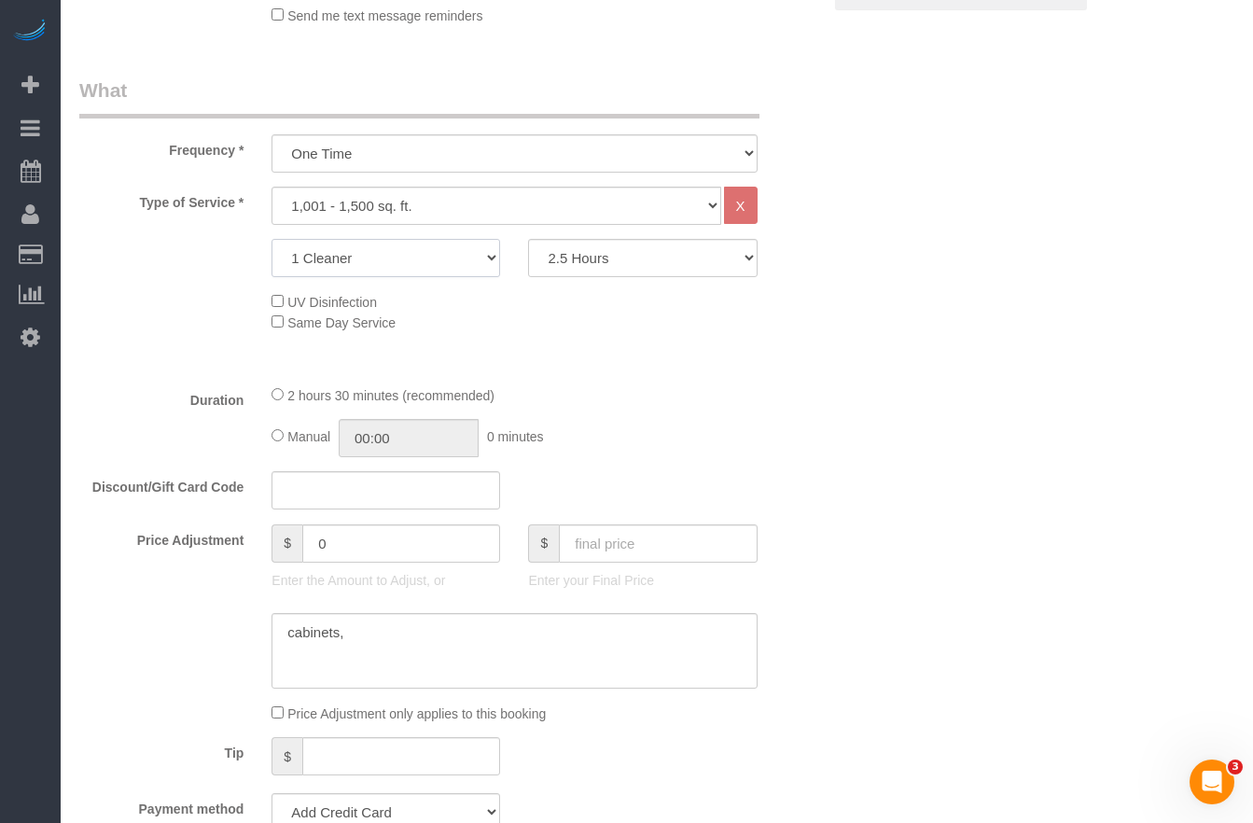
click at [428, 253] on select "1 Cleaner 2 Cleaners 3 Cleaners 4 Cleaners 5 Cleaners" at bounding box center [385, 258] width 229 height 38
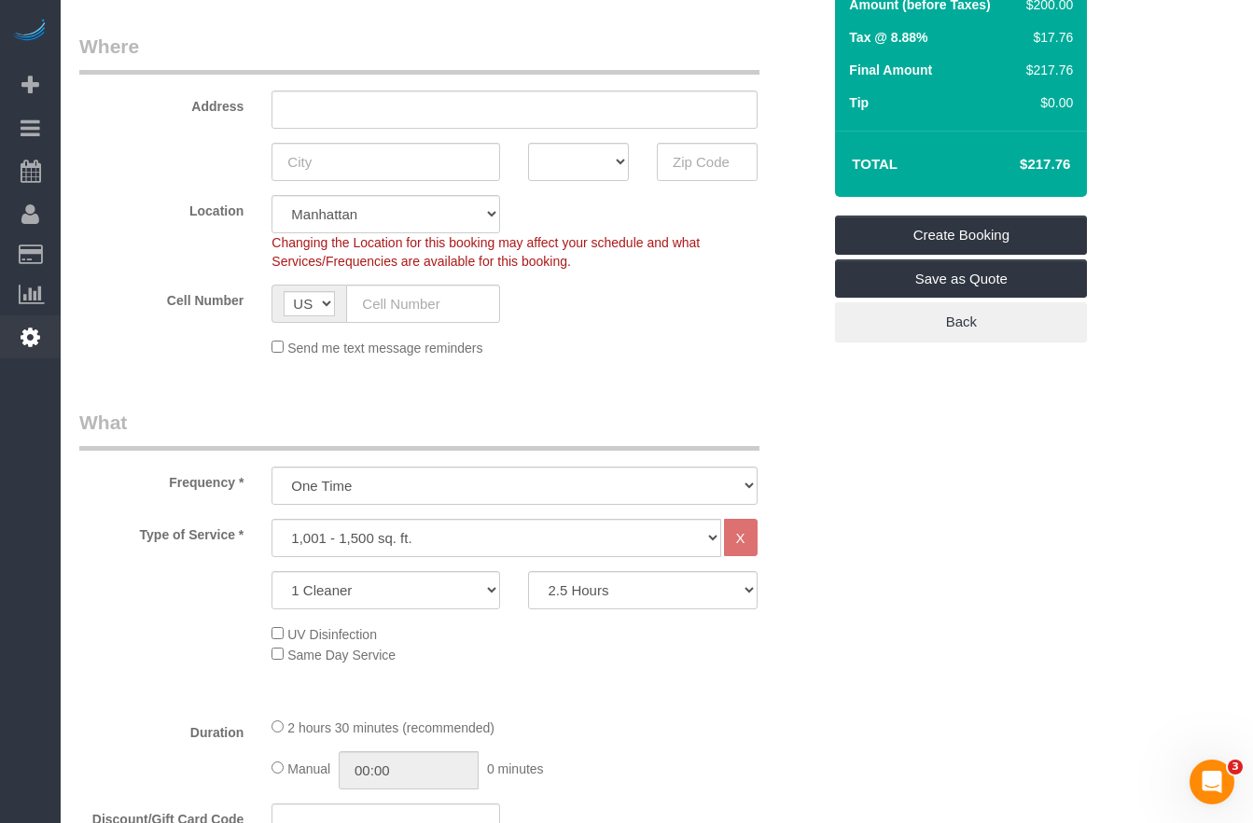
scroll to position [255, 0]
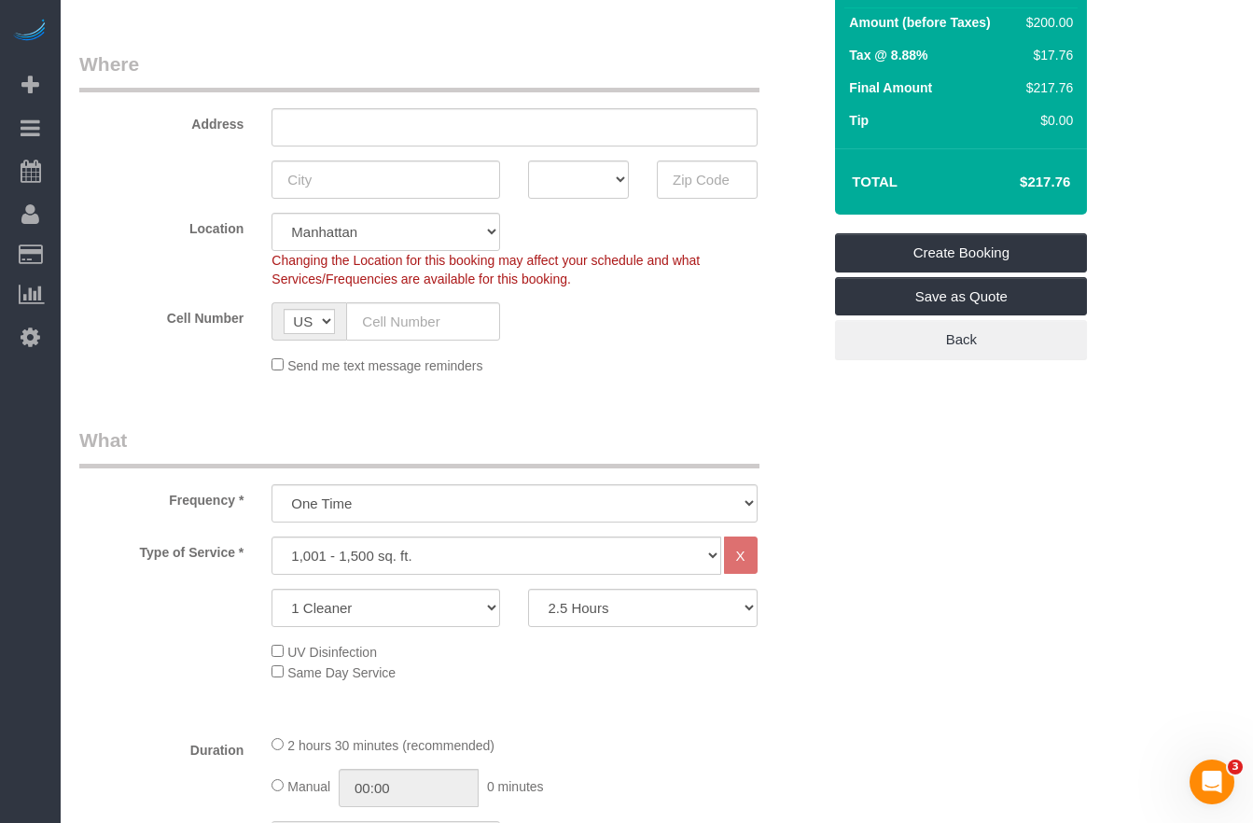
click at [393, 473] on div "Frequency * One Time Weekly (20% Off) - 20.00% Every 2 Weeks (15% Off) - 15.00%…" at bounding box center [450, 474] width 770 height 96
click at [320, 545] on select "Under 1,000 sq. ft. 1,001 - 1,500 sq. ft. 1,500+ sq. ft. Custom Cleaning Office…" at bounding box center [495, 555] width 449 height 38
click at [326, 501] on select "One Time Weekly (20% Off) - 20.00% Every 2 Weeks (15% Off) - 15.00% Every 4 Wee…" at bounding box center [513, 503] width 485 height 38
click at [365, 566] on select "Under 1,000 sq. ft. 1,001 - 1,500 sq. ft. 1,500+ sq. ft. Custom Cleaning Office…" at bounding box center [495, 555] width 449 height 38
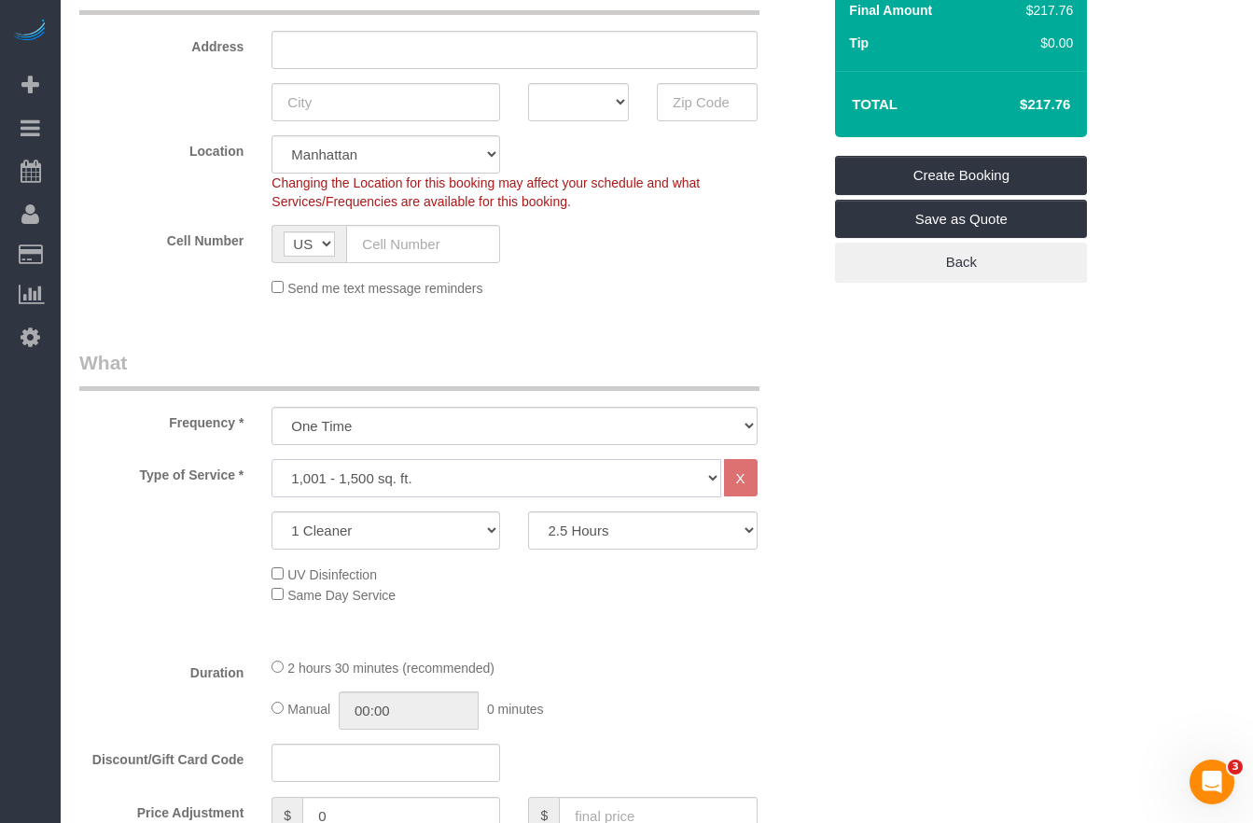
scroll to position [380, 0]
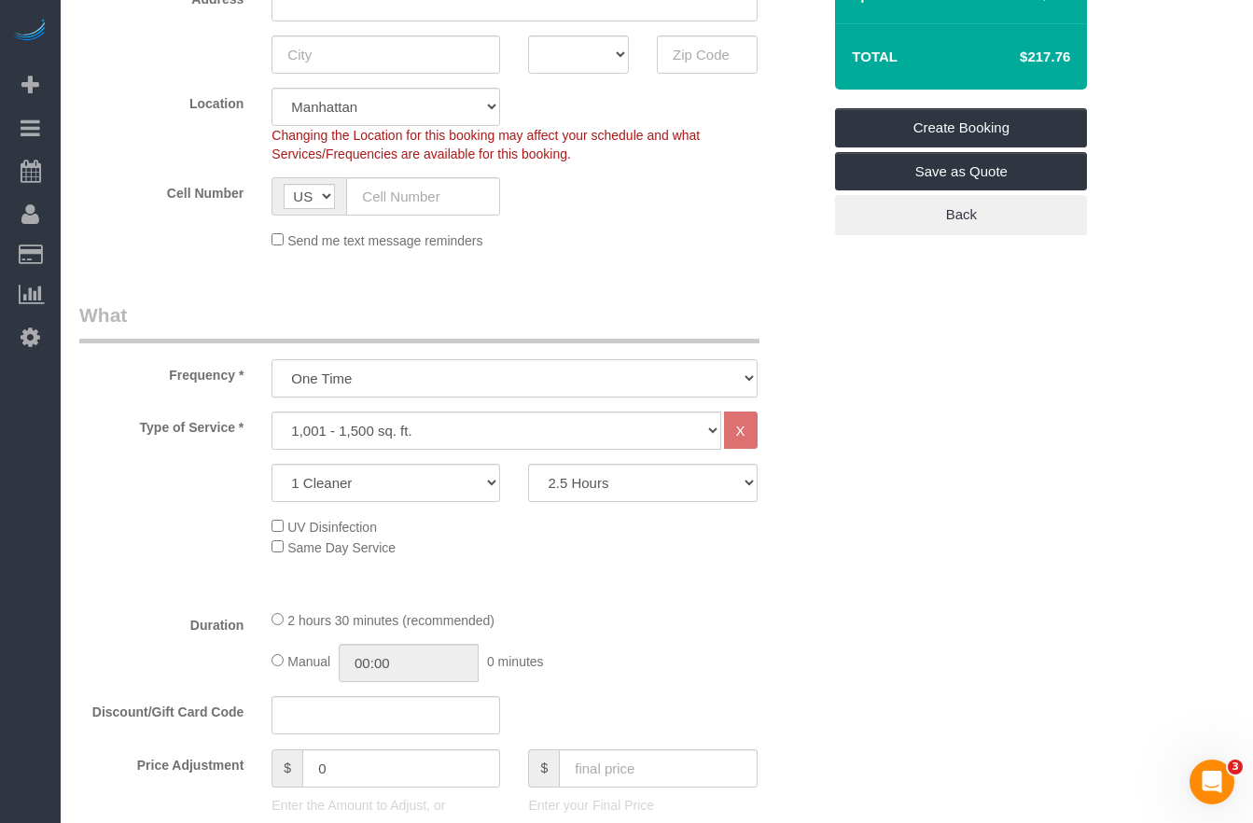
click at [333, 367] on select "One Time Weekly (20% Off) - 20.00% Every 2 Weeks (15% Off) - 15.00% Every 4 Wee…" at bounding box center [513, 378] width 485 height 38
click at [293, 426] on select "Under 1,000 sq. ft. 1,001 - 1,500 sq. ft. 1,500+ sq. ft. Custom Cleaning Office…" at bounding box center [495, 430] width 449 height 38
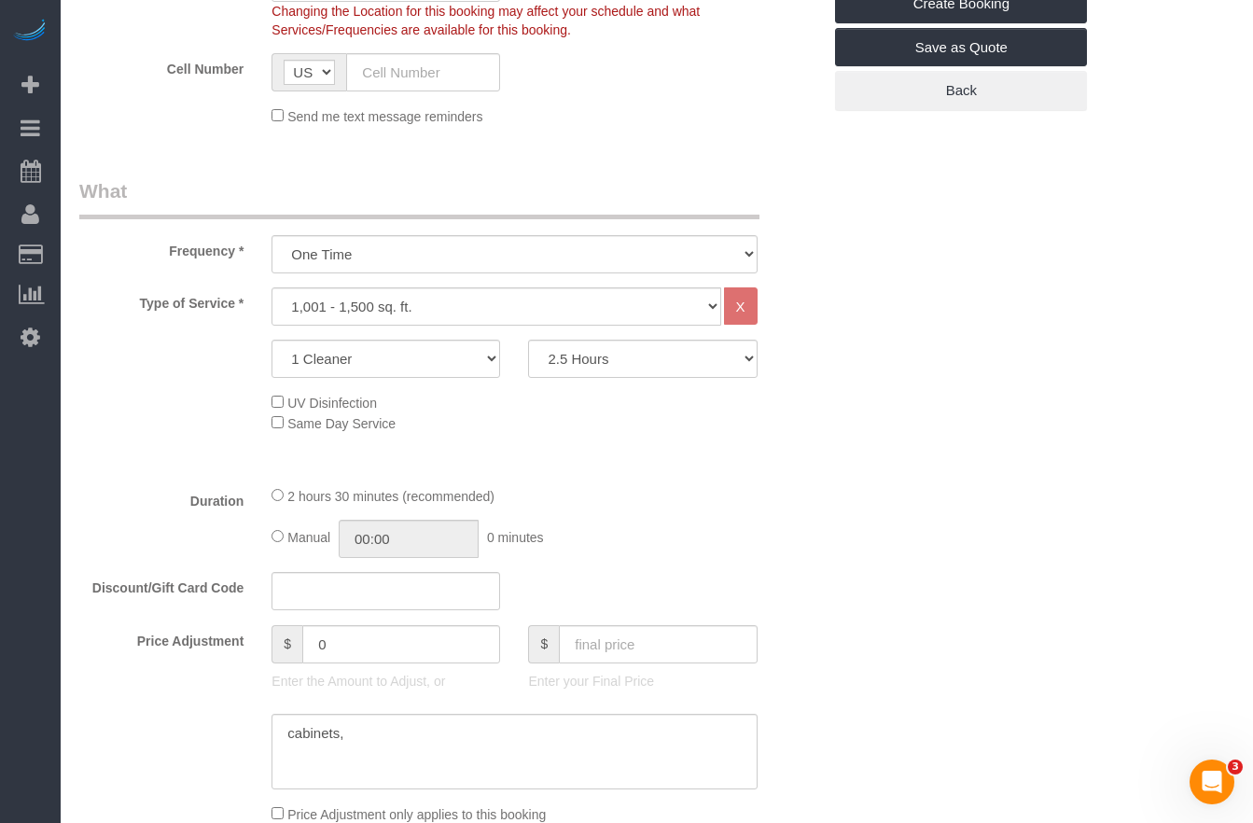
scroll to position [534, 0]
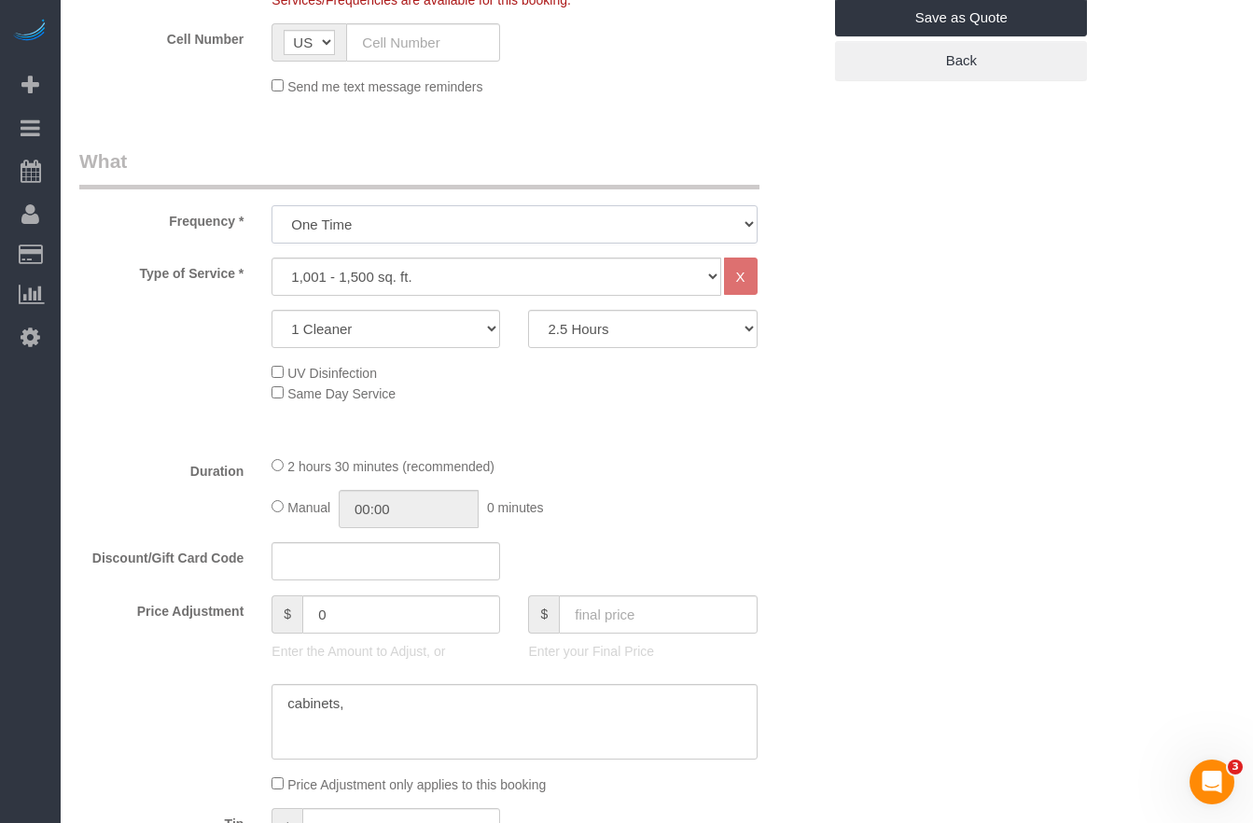
click at [336, 226] on select "One Time Weekly (20% Off) - 20.00% Every 2 Weeks (15% Off) - 15.00% Every 4 Wee…" at bounding box center [513, 224] width 485 height 38
click at [278, 288] on select "Under 1,000 sq. ft. 1,001 - 1,500 sq. ft. 1,500+ sq. ft. Custom Cleaning Office…" at bounding box center [495, 276] width 449 height 38
click at [387, 230] on select "One Time Weekly (20% Off) - 20.00% Every 2 Weeks (15% Off) - 15.00% Every 4 Wee…" at bounding box center [513, 224] width 485 height 38
click at [343, 264] on select "Under 1,000 sq. ft. 1,001 - 1,500 sq. ft. 1,500+ sq. ft. Custom Cleaning Office…" at bounding box center [495, 276] width 449 height 38
select select "212"
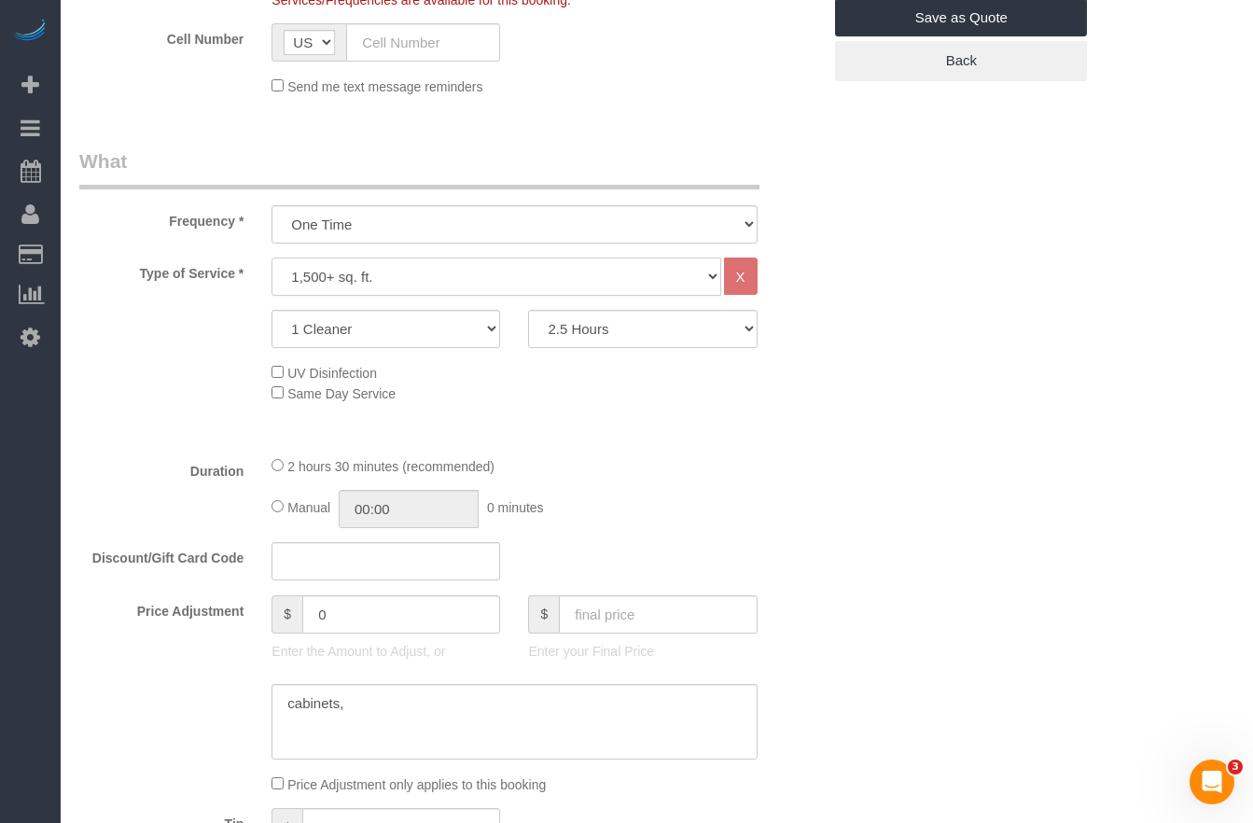
click at [271, 257] on select "Under 1,000 sq. ft. 1,001 - 1,500 sq. ft. 1,500+ sq. ft. Custom Cleaning Office…" at bounding box center [495, 276] width 449 height 38
select select "2"
click at [381, 279] on select "Under 1,000 sq. ft. 1,001 - 1,500 sq. ft. 1,500+ sq. ft. Custom Cleaning Office…" at bounding box center [495, 276] width 449 height 38
click at [271, 257] on select "Under 1,000 sq. ft. 1,001 - 1,500 sq. ft. 1,500+ sq. ft. Custom Cleaning Office…" at bounding box center [495, 276] width 449 height 38
click at [425, 220] on select "One Time Weekly (20% Off) - 20.00% Every 2 Weeks (15% Off) - 15.00% Every 4 Wee…" at bounding box center [513, 224] width 485 height 38
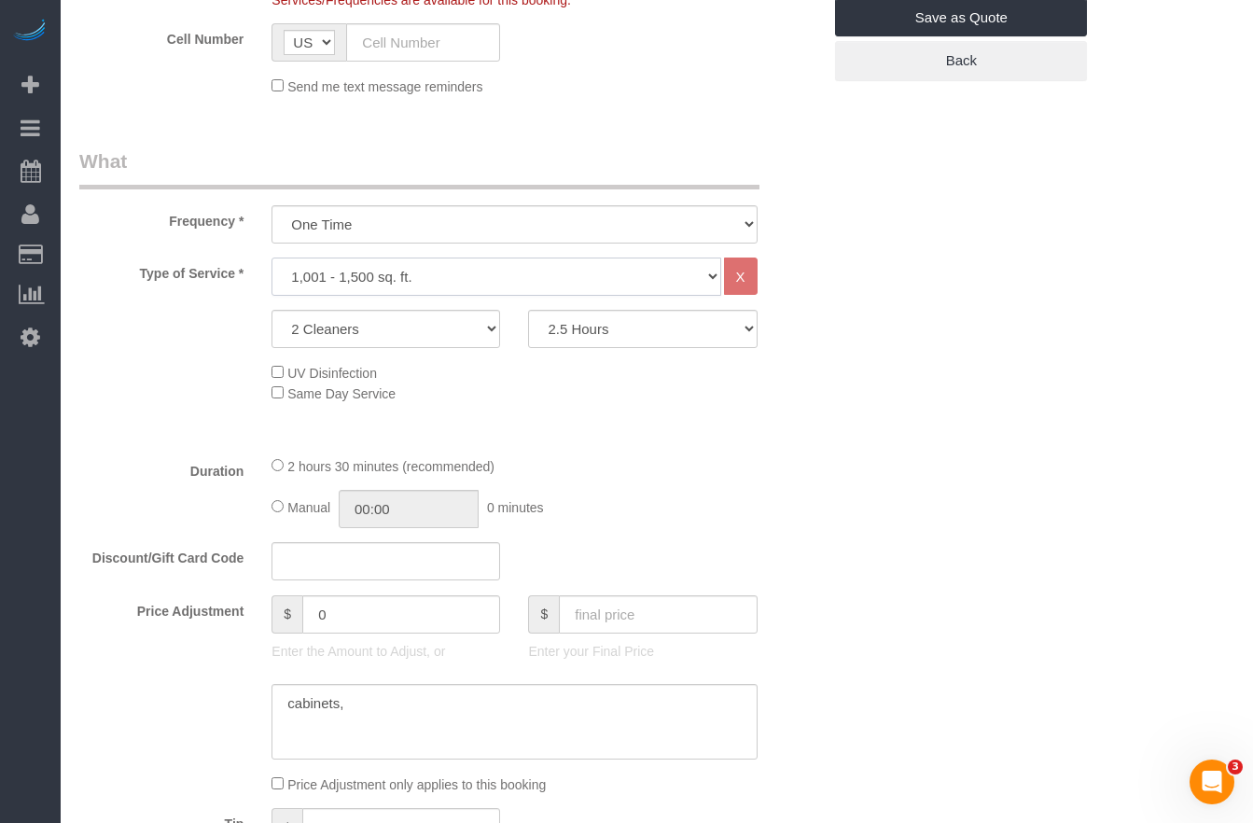
click at [366, 271] on select "Under 1,000 sq. ft. 1,001 - 1,500 sq. ft. 1,500+ sq. ft. Custom Cleaning Office…" at bounding box center [495, 276] width 449 height 38
click at [271, 257] on select "Under 1,000 sq. ft. 1,001 - 1,500 sq. ft. 1,500+ sq. ft. Custom Cleaning Office…" at bounding box center [495, 276] width 449 height 38
click at [372, 284] on select "Under 1,000 sq. ft. 1,001 - 1,500 sq. ft. 1,500+ sq. ft. Custom Cleaning Office…" at bounding box center [495, 276] width 449 height 38
click at [271, 257] on select "Under 1,000 sq. ft. 1,001 - 1,500 sq. ft. 1,500+ sq. ft. Custom Cleaning Office…" at bounding box center [495, 276] width 449 height 38
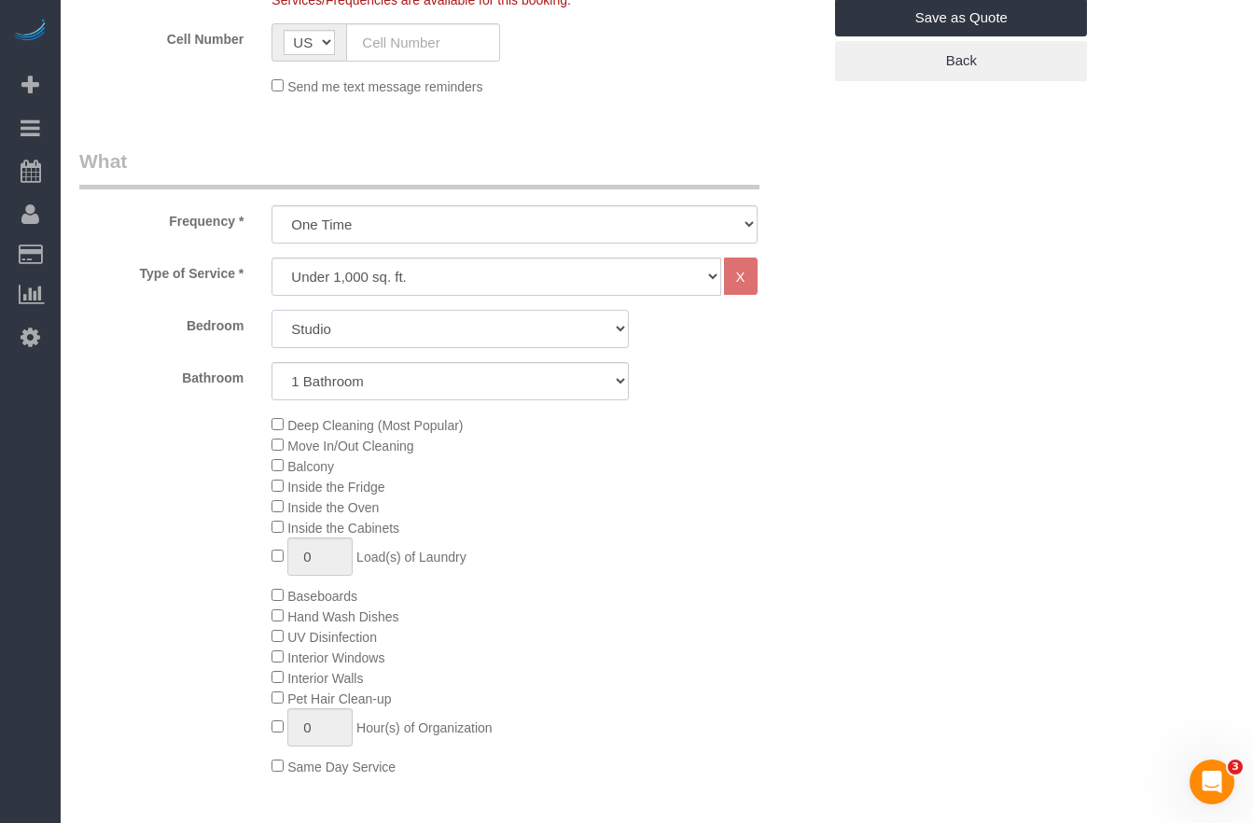
click at [340, 315] on select "Studio 1 Bedroom 2 Bedrooms 3 Bedrooms" at bounding box center [449, 329] width 357 height 38
click at [411, 377] on select "1 Bathroom 2 Bathrooms" at bounding box center [449, 381] width 357 height 38
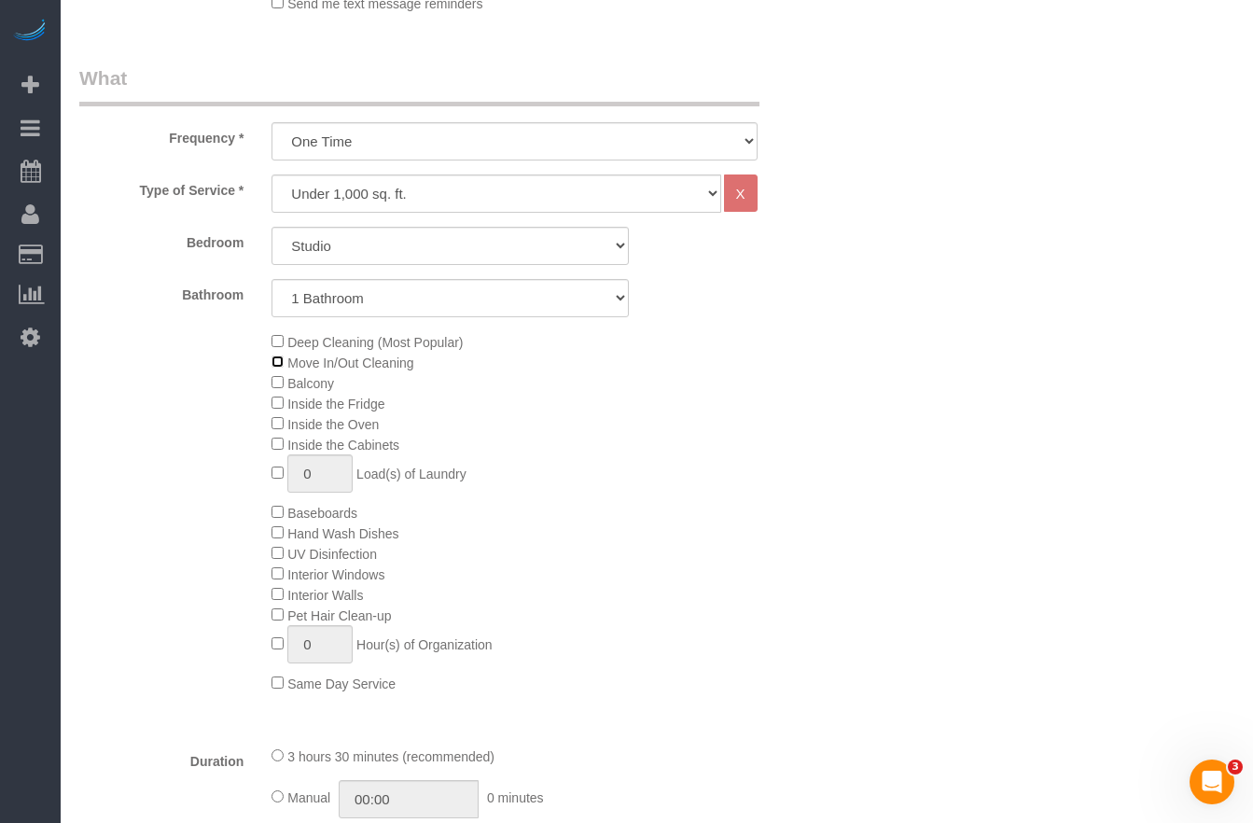
scroll to position [616, 0]
click at [376, 190] on select "Under 1,000 sq. ft. 1,001 - 1,500 sq. ft. 1,500+ sq. ft. Custom Cleaning Office…" at bounding box center [495, 194] width 449 height 38
select select "308"
click at [271, 175] on select "Under 1,000 sq. ft. 1,001 - 1,500 sq. ft. 1,500+ sq. ft. Custom Cleaning Office…" at bounding box center [495, 194] width 449 height 38
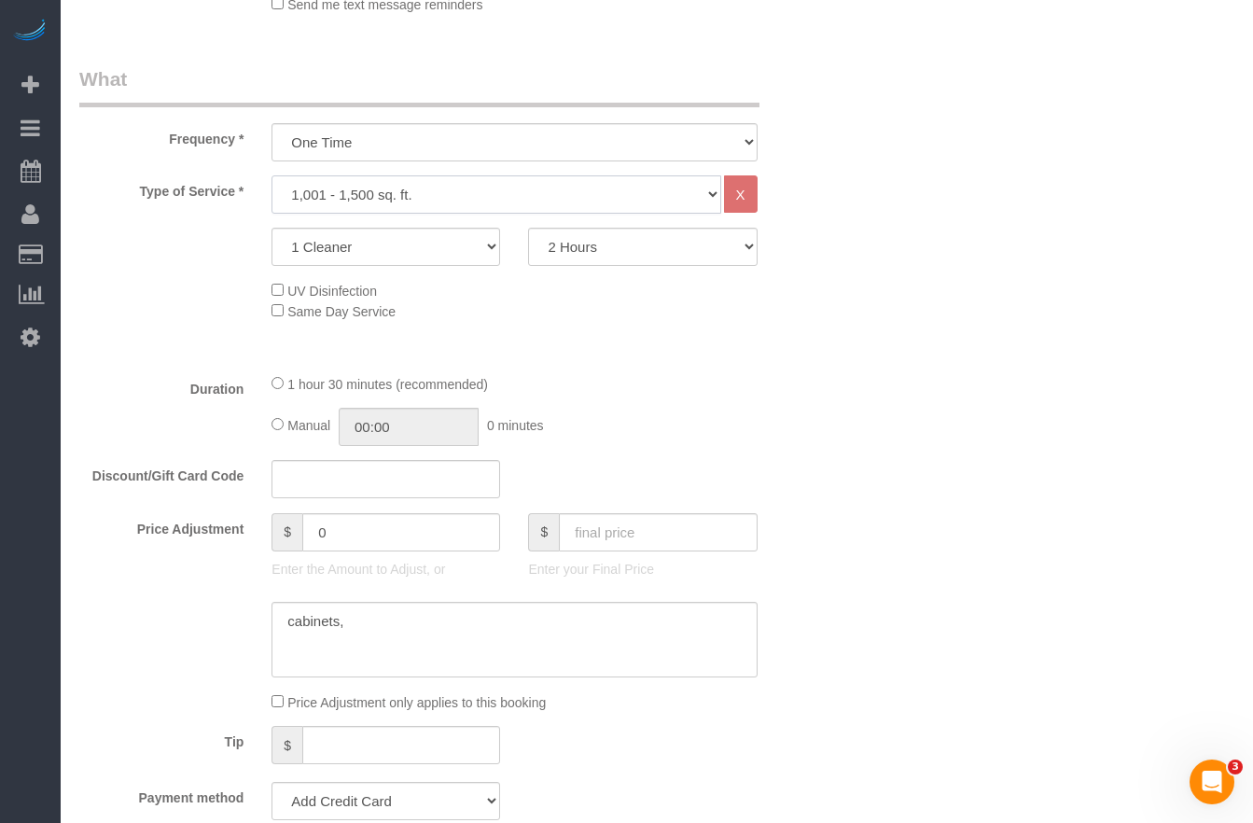
select select "1"
select select "120"
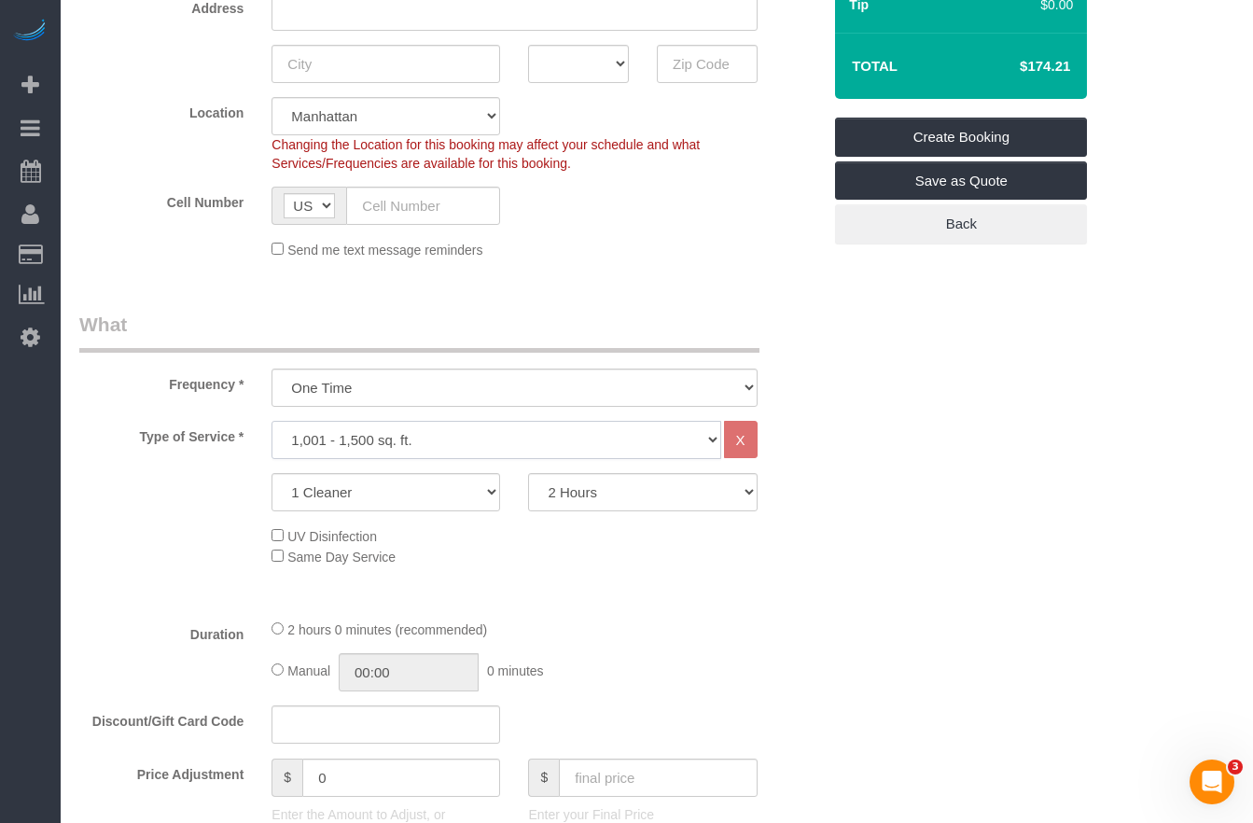
scroll to position [398, 0]
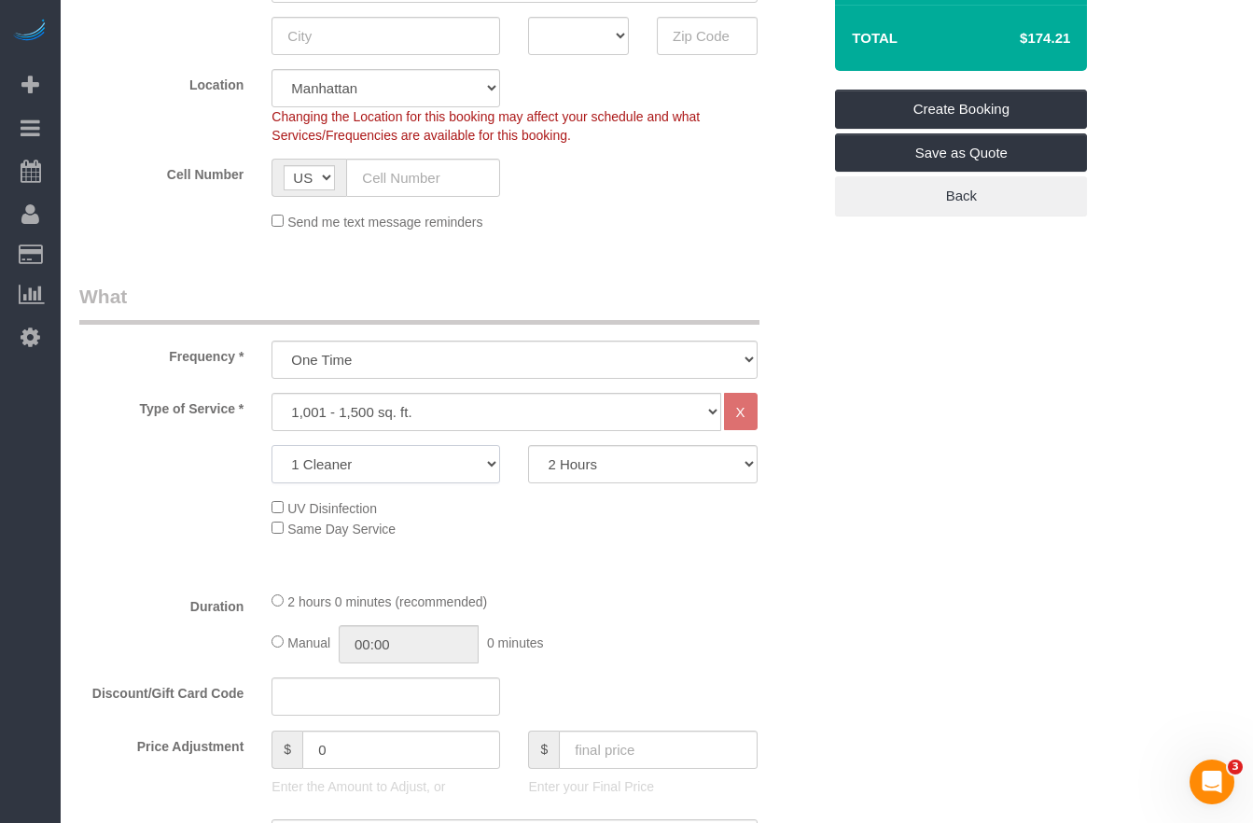
click at [449, 468] on select "1 Cleaner 2 Cleaners 3 Cleaners 4 Cleaners 5 Cleaners" at bounding box center [385, 464] width 229 height 38
click at [444, 465] on select "1 Cleaner 2 Cleaners 3 Cleaners 4 Cleaners 5 Cleaners" at bounding box center [385, 464] width 229 height 38
select select "2"
click at [271, 445] on select "1 Cleaner 2 Cleaners 3 Cleaners 4 Cleaners 5 Cleaners" at bounding box center [385, 464] width 229 height 38
click at [652, 474] on select "2 Hours 2.5 Hours 3 Hours 3.5 Hours 4 Hours 4.5 Hours 5 Hours 5.5 Hours 6 Hours…" at bounding box center [642, 464] width 229 height 38
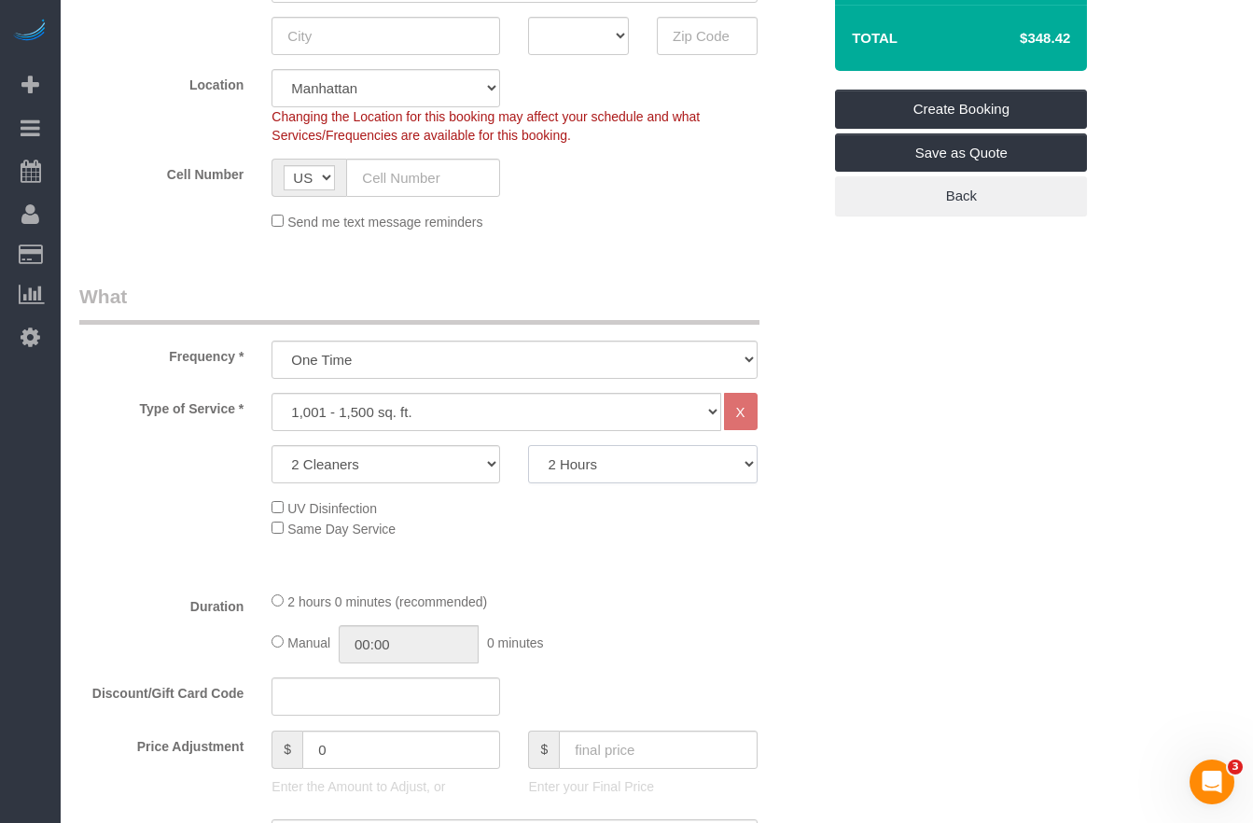
select select "180"
click at [528, 445] on select "2 Hours 2.5 Hours 3 Hours 3.5 Hours 4 Hours 4.5 Hours 5 Hours 5.5 Hours 6 Hours…" at bounding box center [642, 464] width 229 height 38
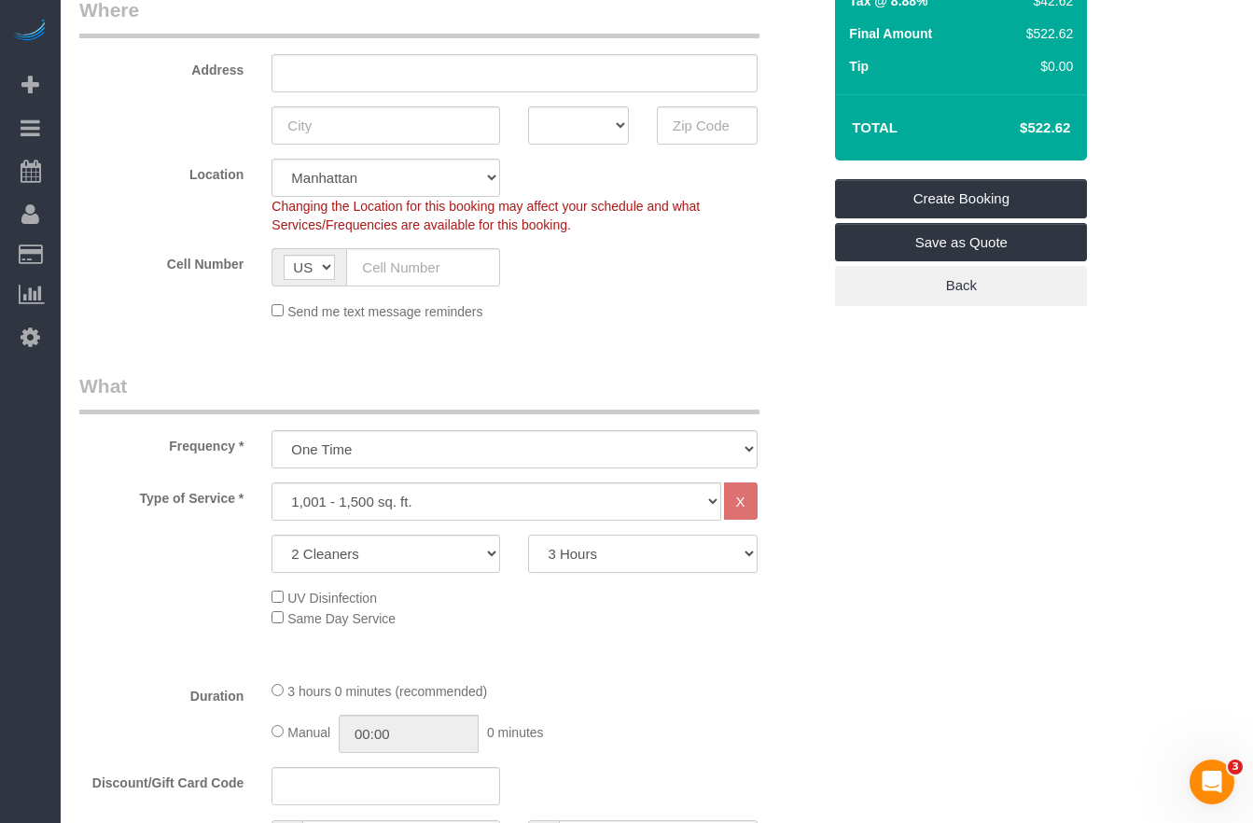
scroll to position [310, 0]
click at [462, 556] on select "1 Cleaner 2 Cleaners 3 Cleaners 4 Cleaners 5 Cleaners" at bounding box center [385, 553] width 229 height 38
select select "1"
click at [271, 534] on select "1 Cleaner 2 Cleaners 3 Cleaners 4 Cleaners 5 Cleaners" at bounding box center [385, 553] width 229 height 38
click at [629, 562] on select "2 Hours 2.5 Hours 3 Hours 3.5 Hours 4 Hours 4.5 Hours 5 Hours 5.5 Hours 6 Hours…" at bounding box center [642, 553] width 229 height 38
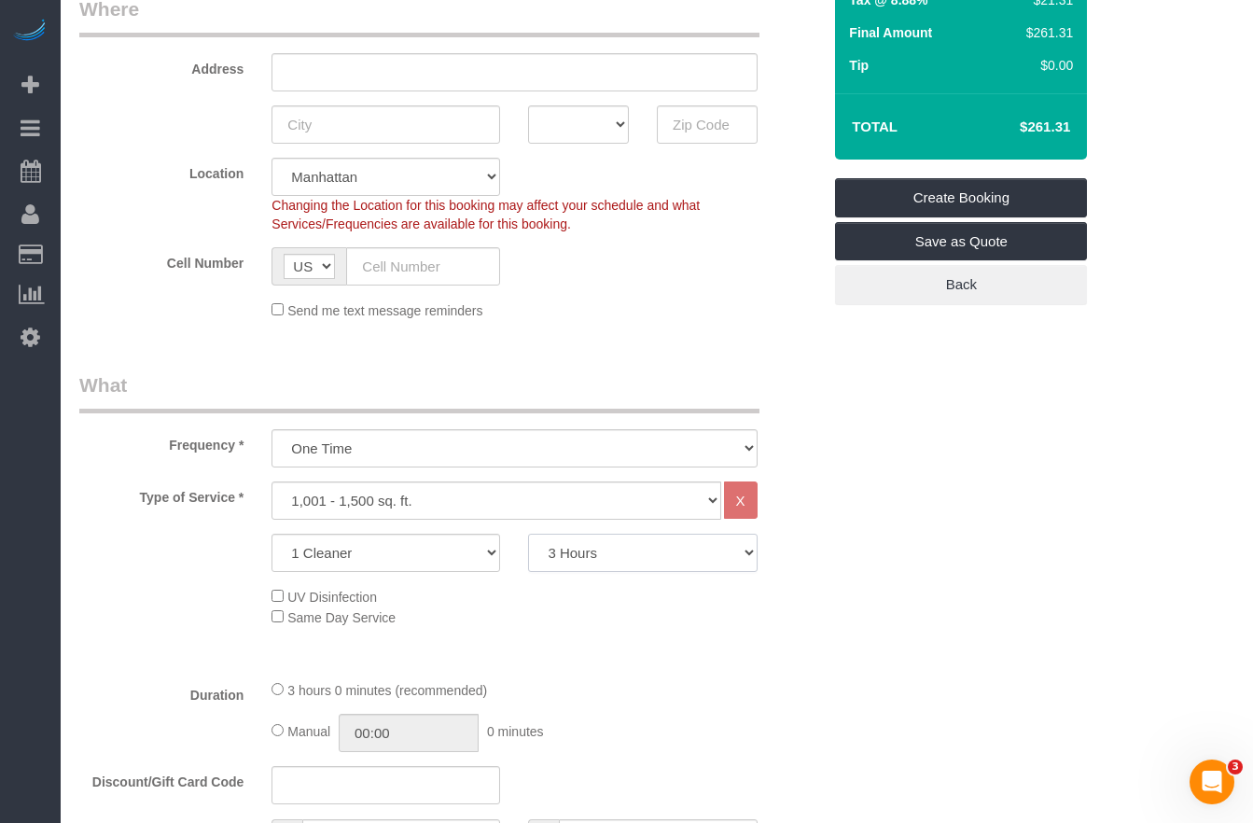
select select "120"
click at [528, 534] on select "2 Hours 2.5 Hours 3 Hours 3.5 Hours 4 Hours 4.5 Hours 5 Hours 5.5 Hours 6 Hours…" at bounding box center [642, 553] width 229 height 38
click at [758, 683] on div "3 hours 0 minutes (recommended) Manual 00:00 0 minutes" at bounding box center [513, 715] width 513 height 73
click at [353, 457] on select "One Time Weekly (20% Off) - 20.00% Every 2 Weeks (15% Off) - 15.00% Every 4 Wee…" at bounding box center [513, 448] width 485 height 38
click at [368, 497] on select "Under 1,000 sq. ft. 1,001 - 1,500 sq. ft. 1,500+ sq. ft. Custom Cleaning Office…" at bounding box center [495, 500] width 449 height 38
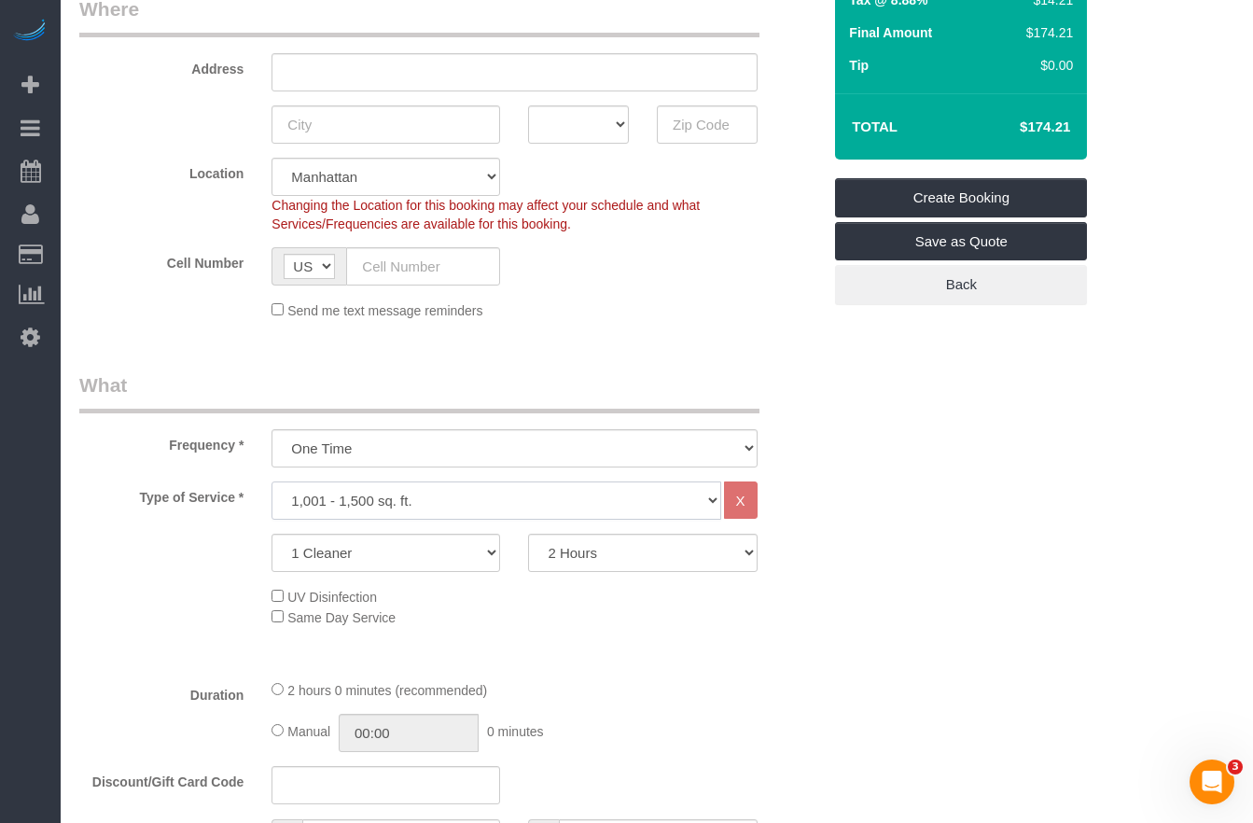
select select "216"
click at [271, 481] on select "Under 1,000 sq. ft. 1,001 - 1,500 sq. ft. 1,500+ sq. ft. Custom Cleaning Office…" at bounding box center [495, 500] width 449 height 38
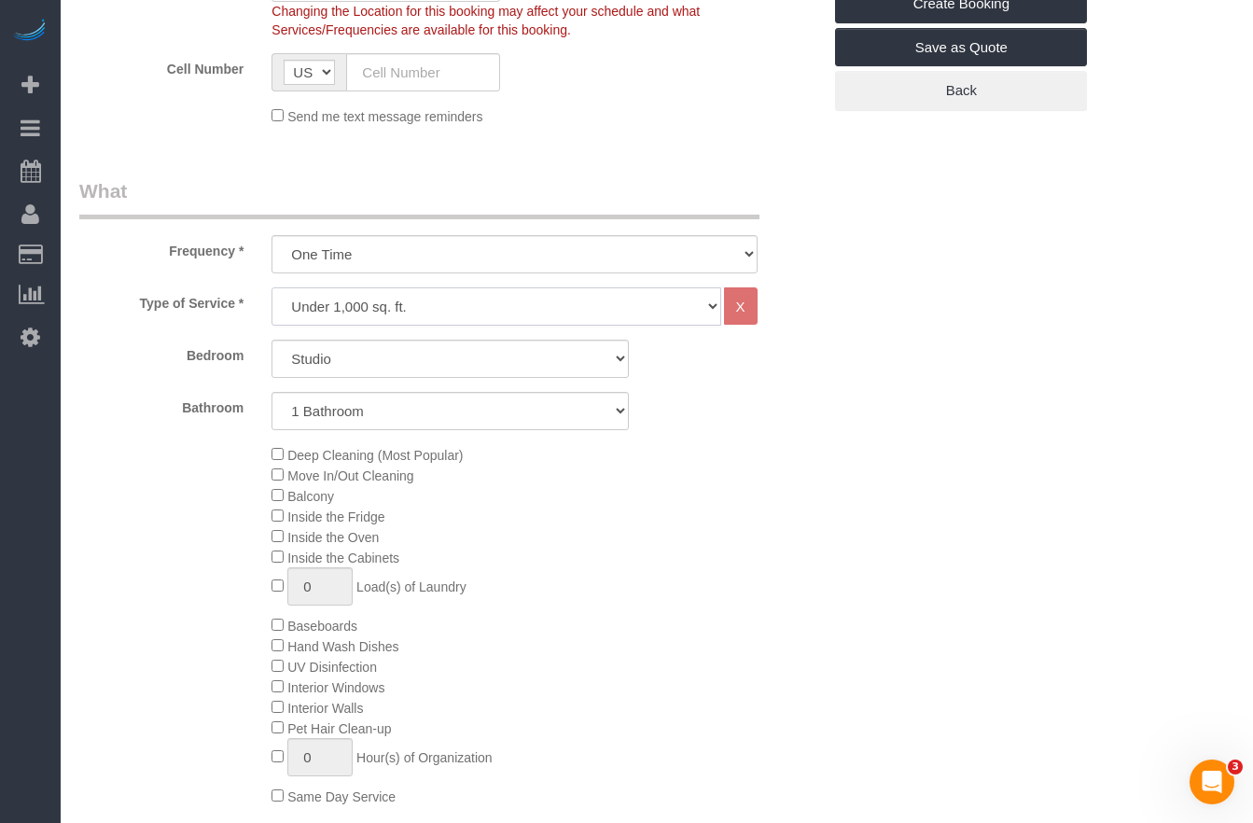
scroll to position [509, 0]
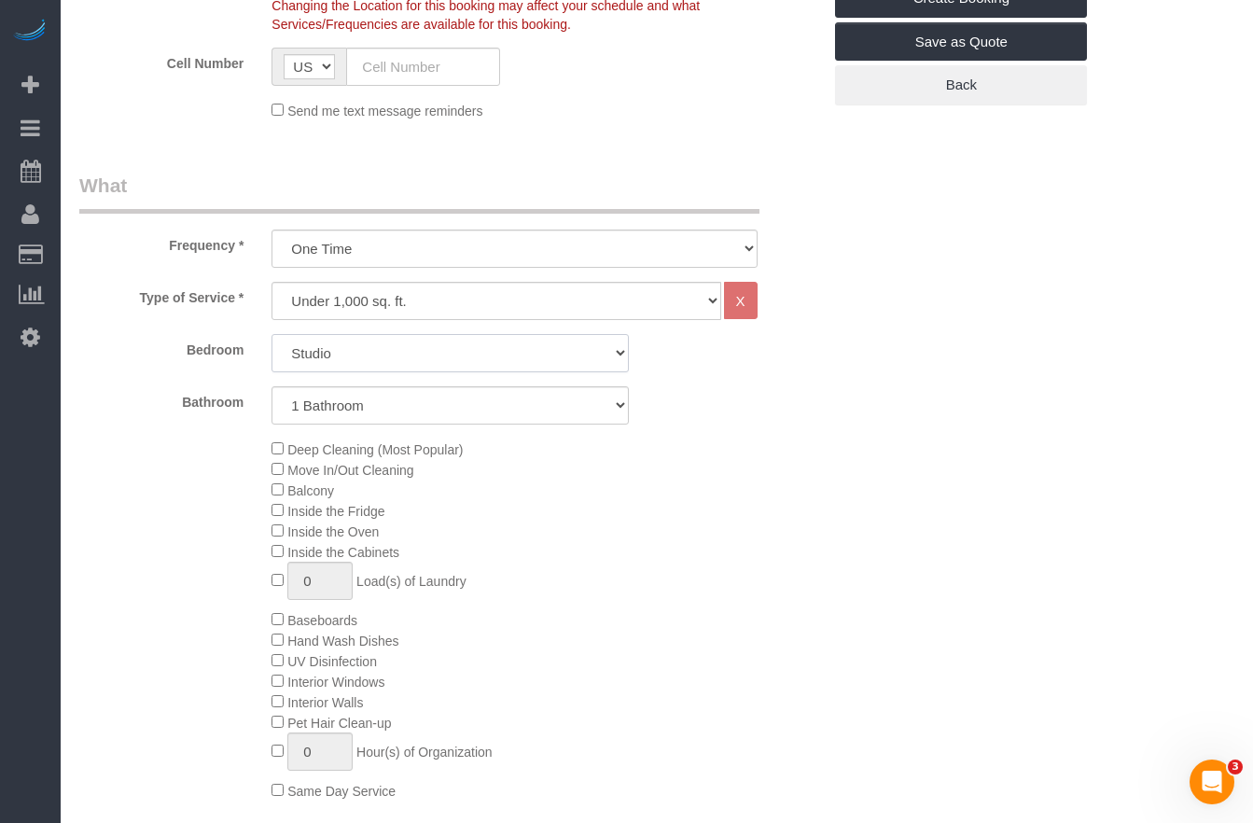
click at [383, 346] on select "Studio 1 Bedroom 2 Bedrooms 3 Bedrooms" at bounding box center [449, 353] width 357 height 38
select select "3"
click at [271, 334] on select "Studio 1 Bedroom 2 Bedrooms 3 Bedrooms" at bounding box center [449, 353] width 357 height 38
click at [374, 412] on select "1 Bathroom 2 Bathrooms" at bounding box center [449, 405] width 357 height 38
select select "2"
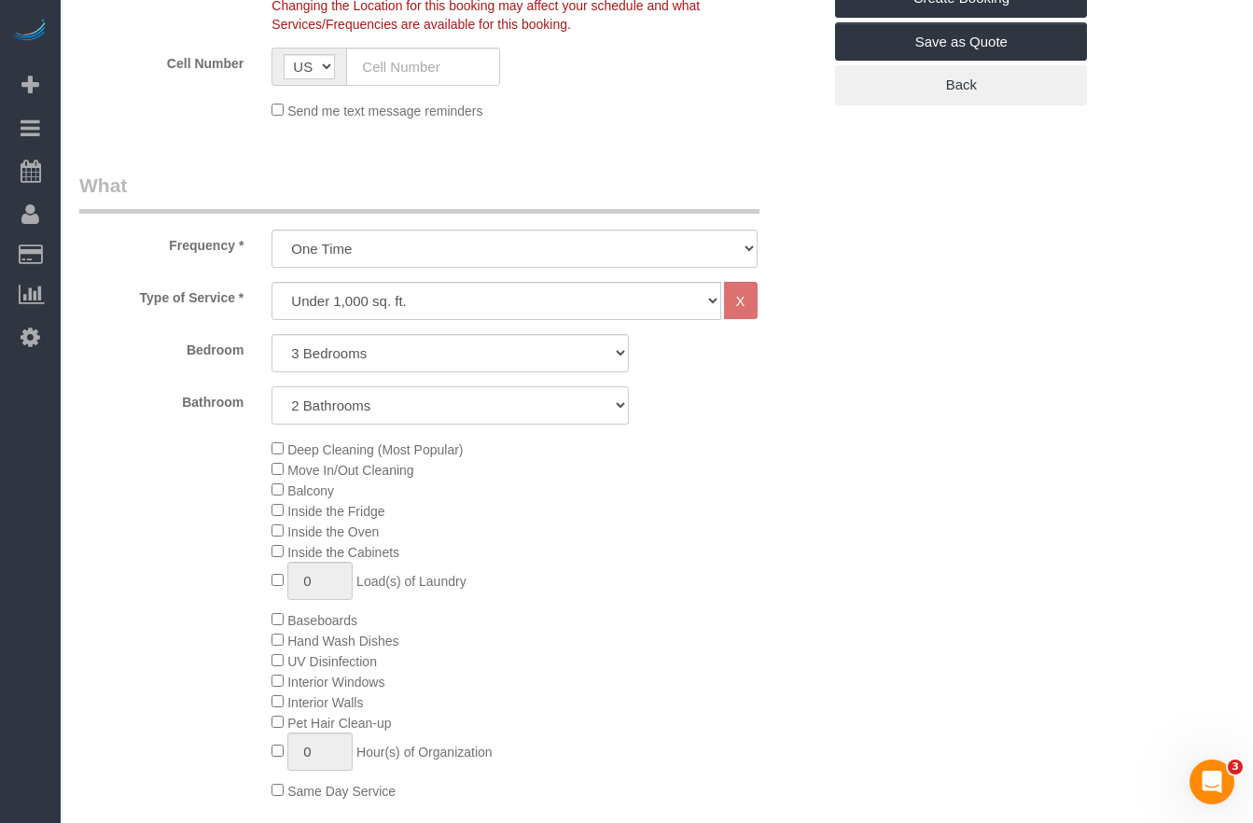
click at [271, 386] on select "1 Bathroom 2 Bathrooms" at bounding box center [449, 405] width 357 height 38
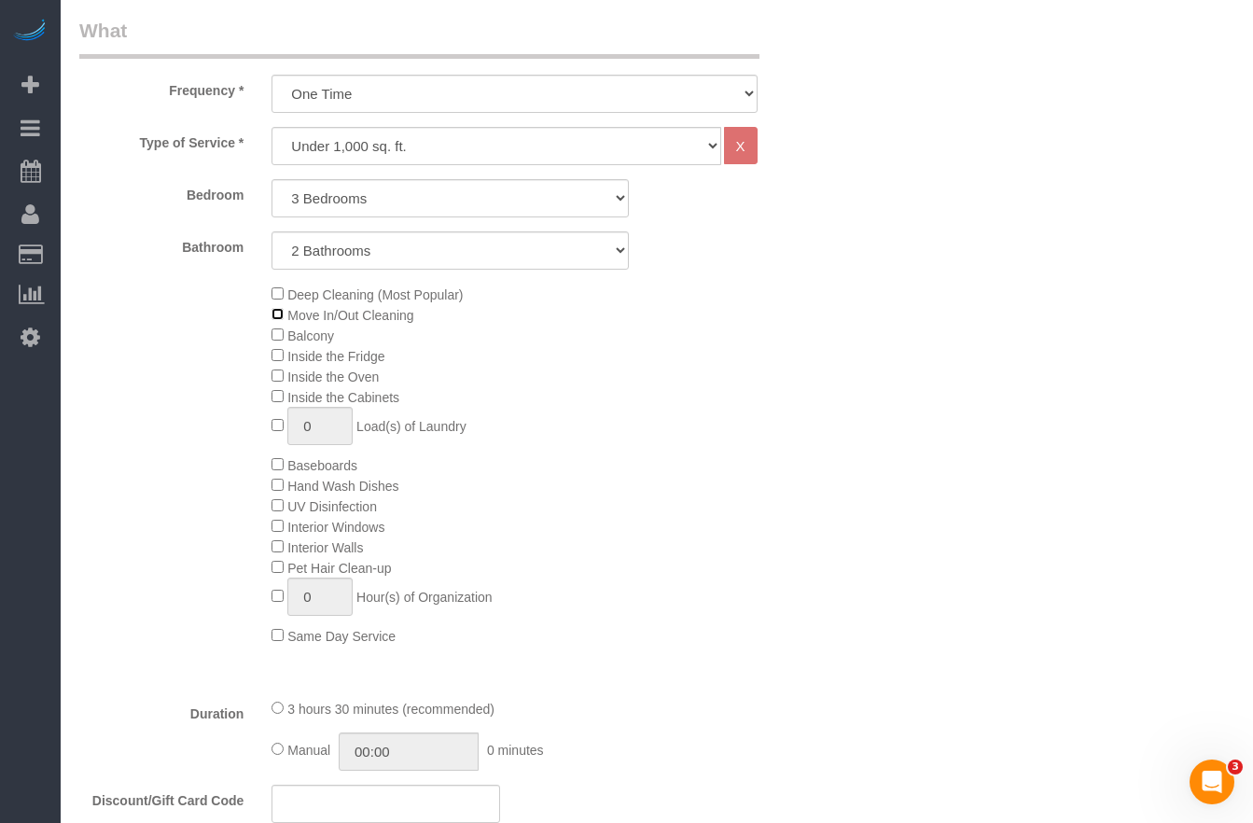
scroll to position [712, 0]
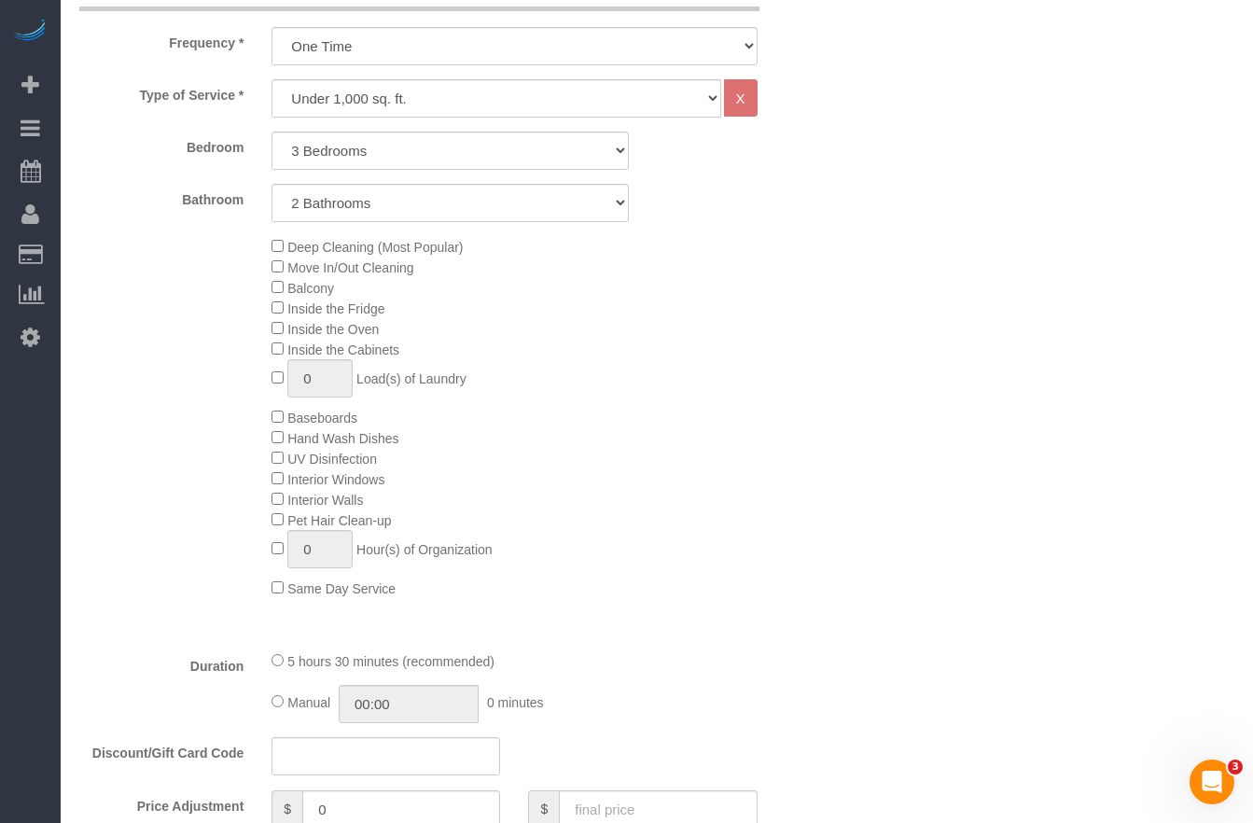
click at [277, 506] on span "Interior Walls" at bounding box center [316, 499] width 91 height 15
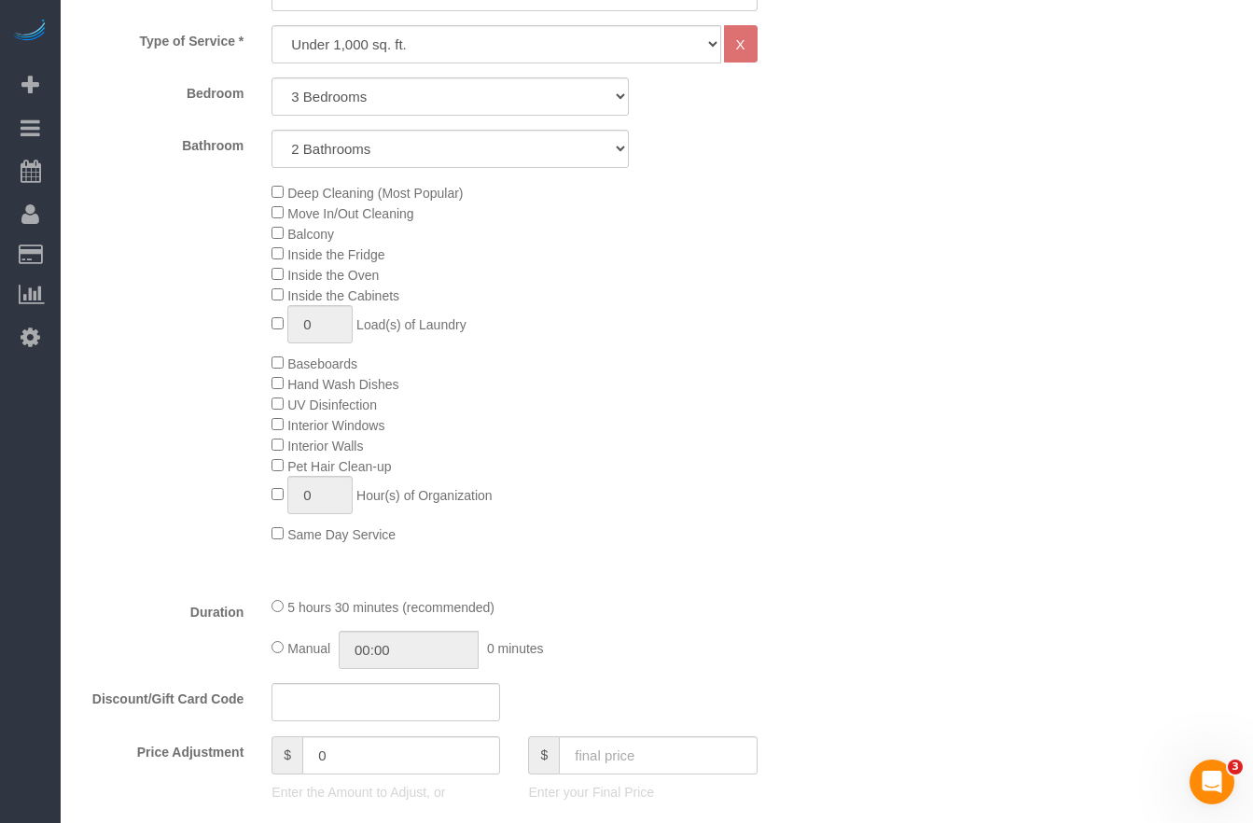
scroll to position [769, 0]
drag, startPoint x: 295, startPoint y: 603, endPoint x: 427, endPoint y: 606, distance: 132.5
click at [427, 606] on span "5 hours 30 minutes (recommended)" at bounding box center [390, 604] width 207 height 15
click at [381, 607] on span "5 hours 30 minutes (recommended)" at bounding box center [390, 604] width 207 height 15
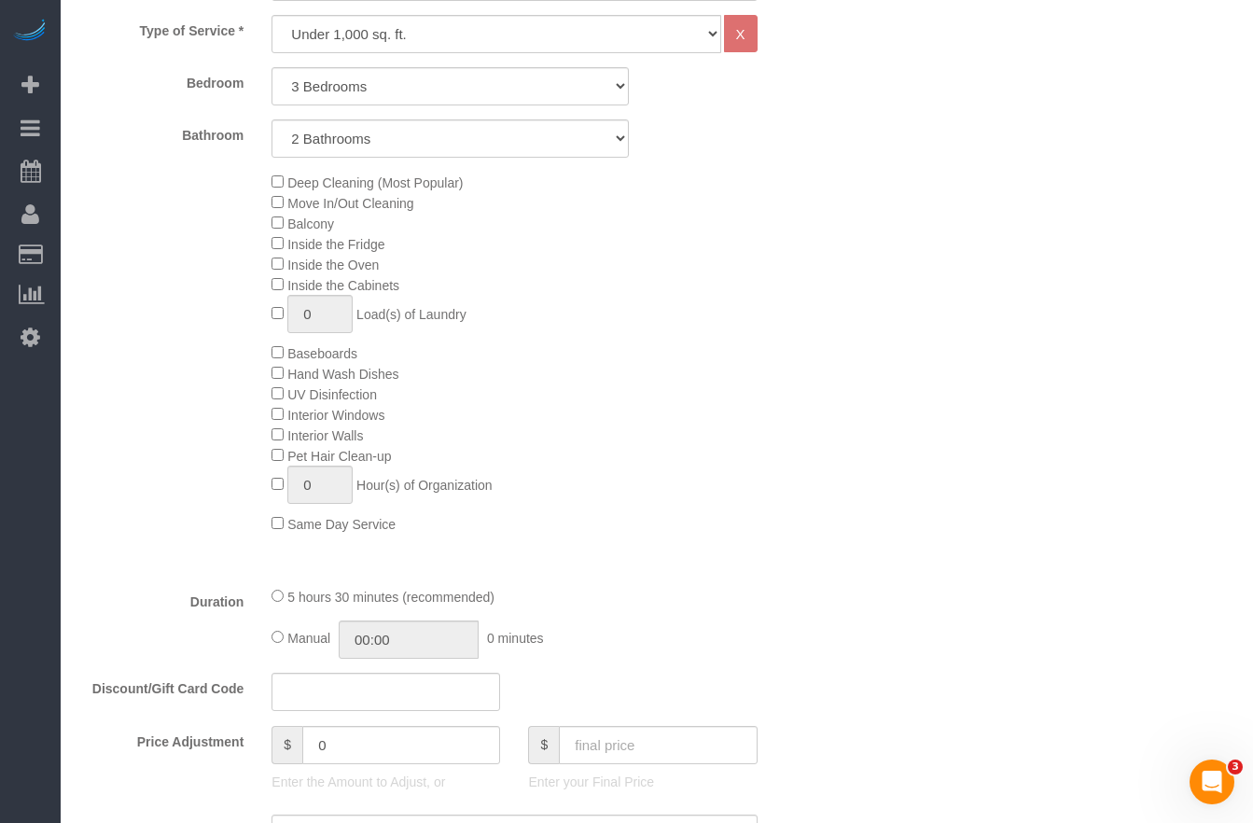
drag, startPoint x: 294, startPoint y: 606, endPoint x: 605, endPoint y: 603, distance: 311.6
click at [605, 603] on div "5 hours 30 minutes (recommended)" at bounding box center [513, 596] width 485 height 21
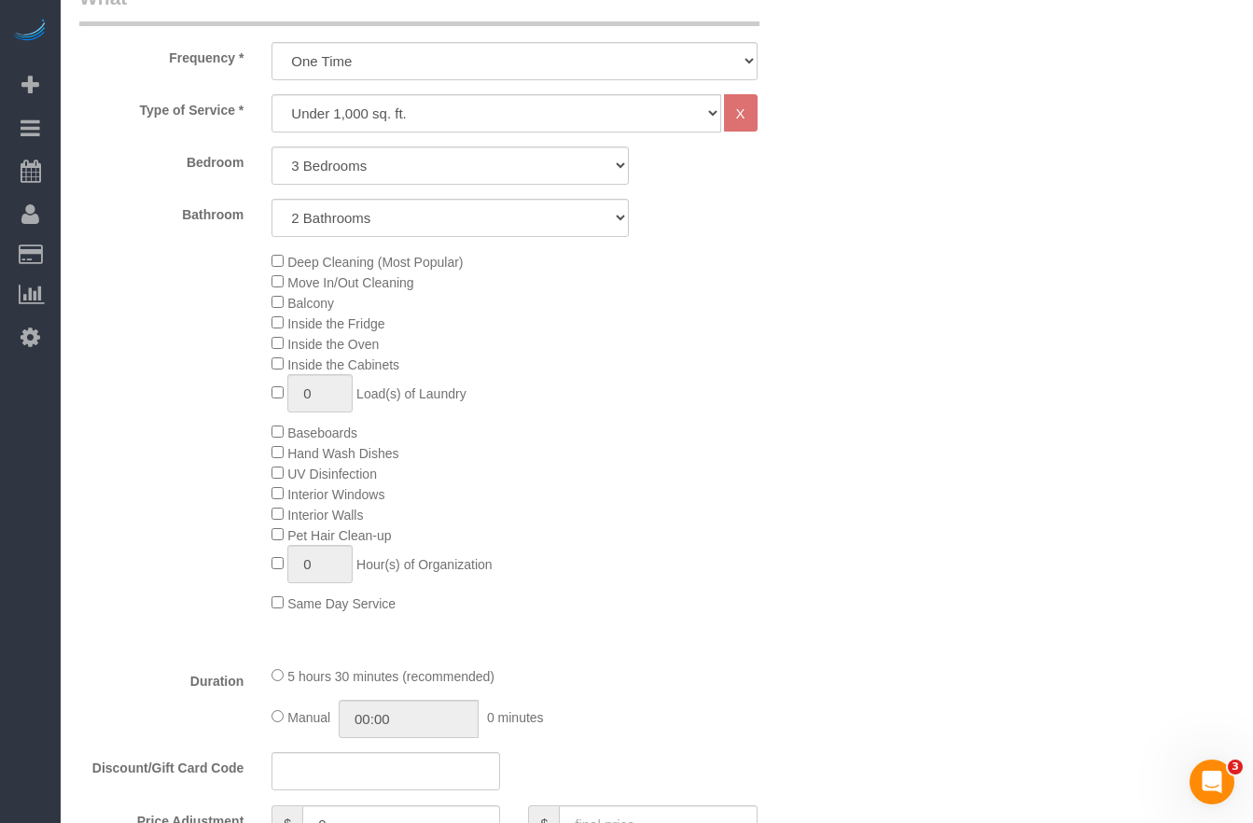
scroll to position [690, 0]
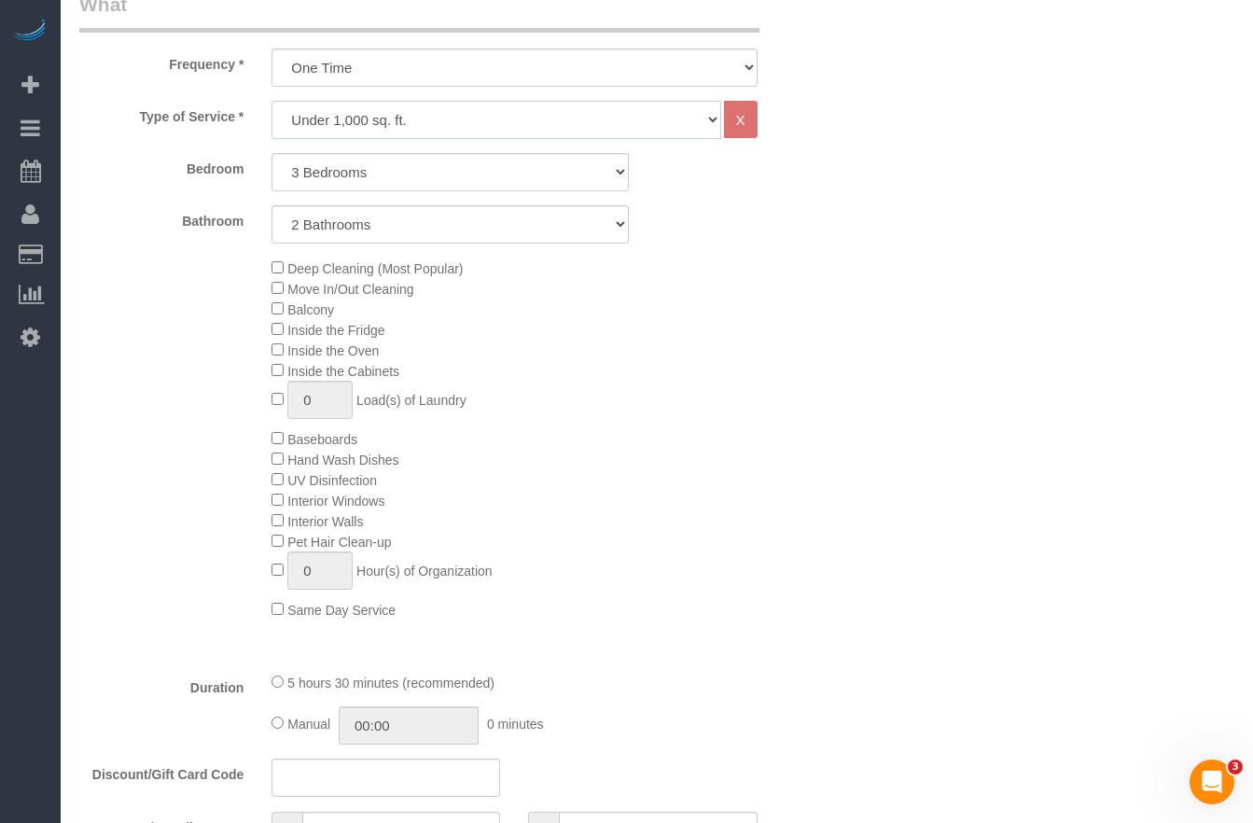
click at [471, 114] on select "Under 1,000 sq. ft. 1,001 - 1,500 sq. ft. 1,500+ sq. ft. Custom Cleaning Office…" at bounding box center [495, 120] width 449 height 38
select select "308"
click at [271, 101] on select "Under 1,000 sq. ft. 1,001 - 1,500 sq. ft. 1,500+ sq. ft. Custom Cleaning Office…" at bounding box center [495, 120] width 449 height 38
select select "1"
select select "120"
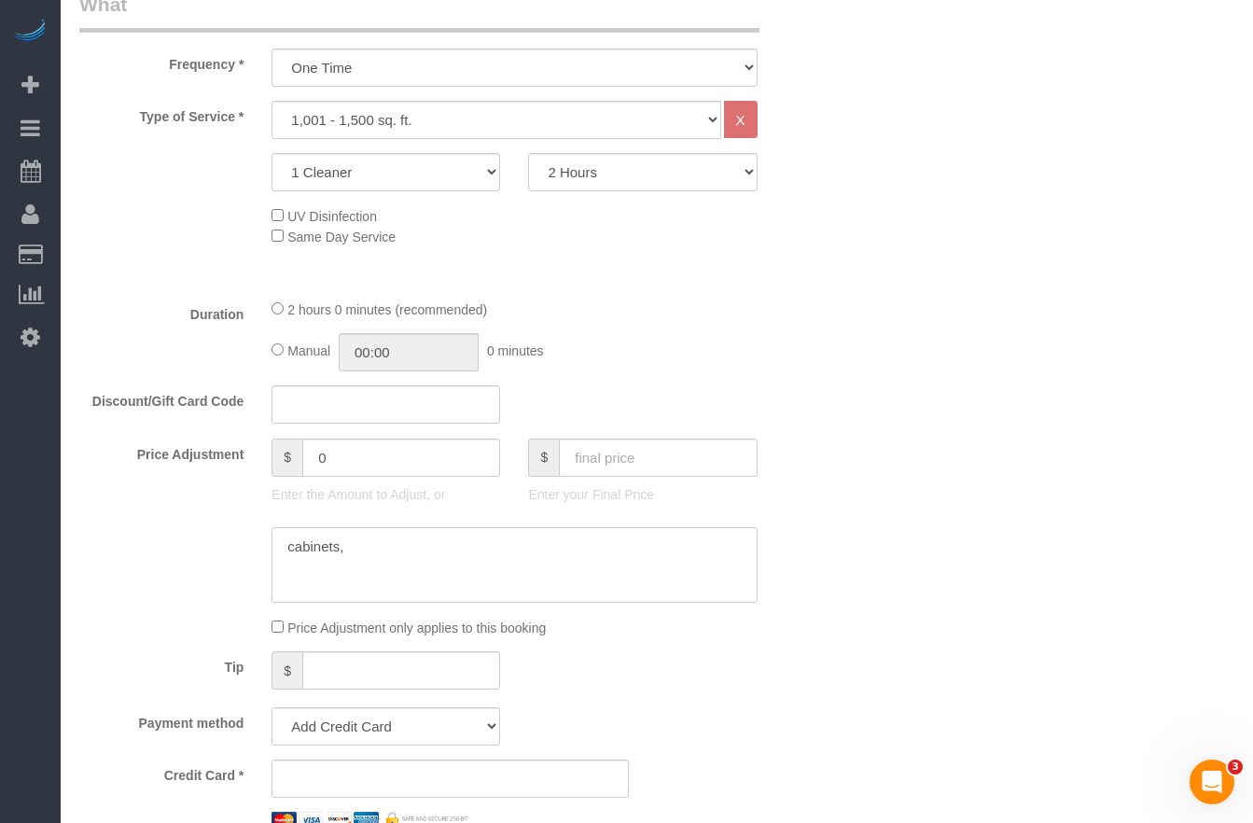
drag, startPoint x: 423, startPoint y: 558, endPoint x: 226, endPoint y: 545, distance: 198.2
click at [226, 545] on div at bounding box center [450, 565] width 770 height 76
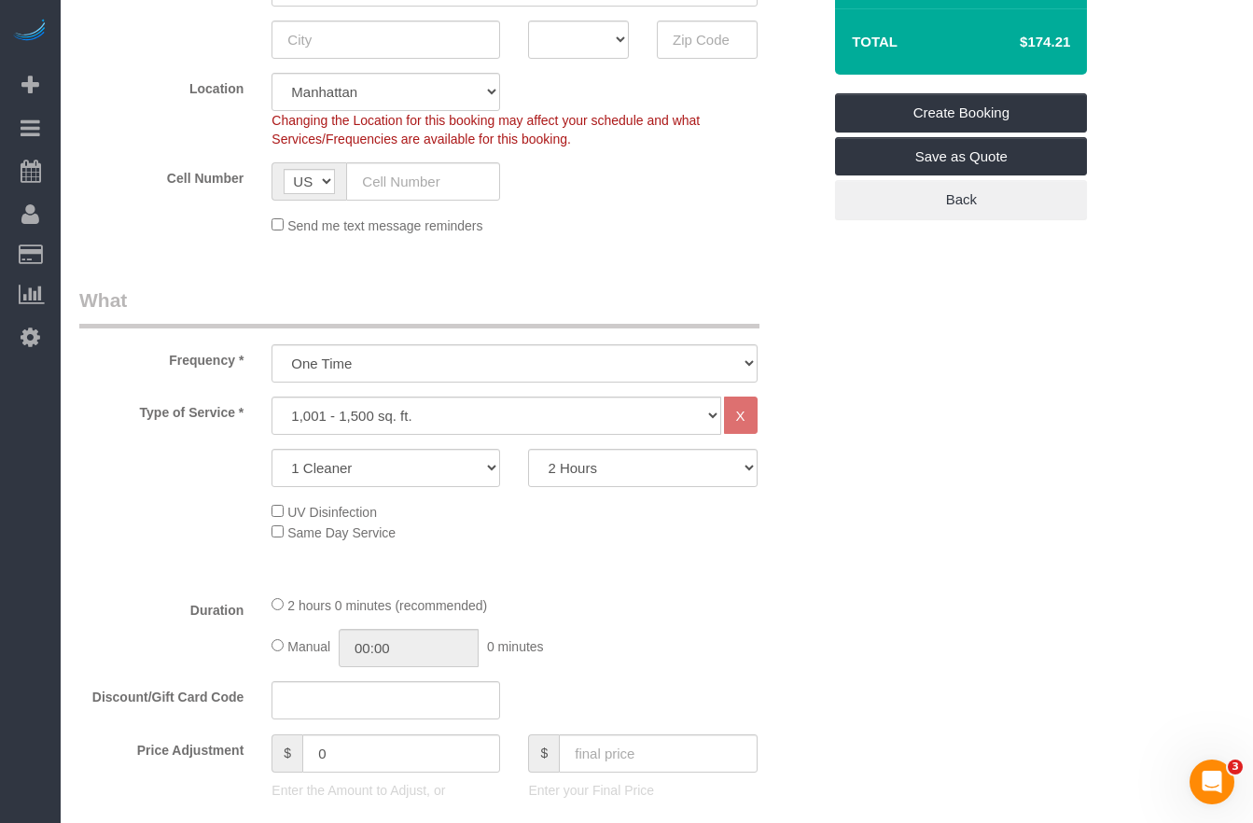
scroll to position [393, 0]
click at [571, 456] on select "2 Hours 2.5 Hours 3 Hours 3.5 Hours 4 Hours 4.5 Hours 5 Hours 5.5 Hours 6 Hours…" at bounding box center [642, 470] width 229 height 38
select select "180"
click at [528, 451] on select "2 Hours 2.5 Hours 3 Hours 3.5 Hours 4 Hours 4.5 Hours 5 Hours 5.5 Hours 6 Hours…" at bounding box center [642, 470] width 229 height 38
click at [594, 475] on select "2 Hours 2.5 Hours 3 Hours 3.5 Hours 4 Hours 4.5 Hours 5 Hours 5.5 Hours 6 Hours…" at bounding box center [642, 470] width 229 height 38
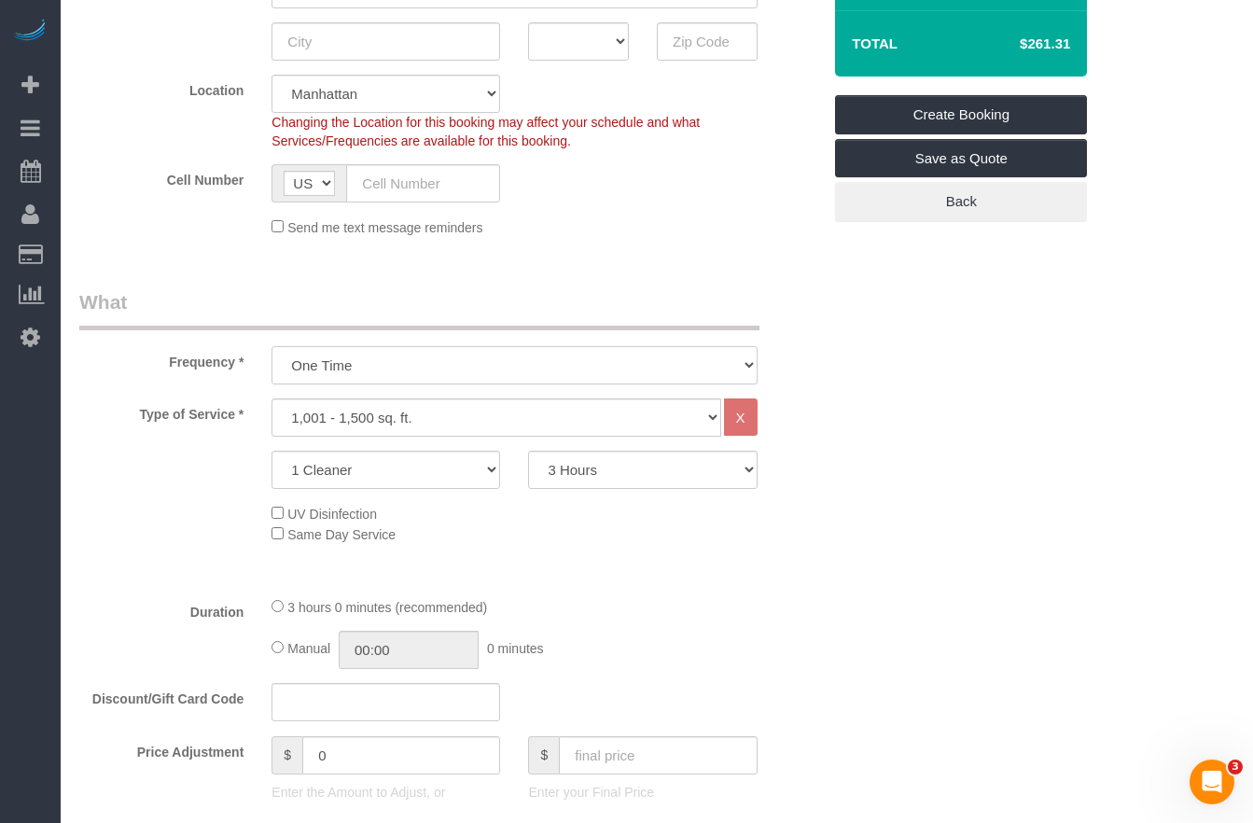
click at [380, 372] on select "One Time Weekly (20% Off) - 20.00% Every 2 Weeks (15% Off) - 15.00% Every 4 Wee…" at bounding box center [513, 365] width 485 height 38
click at [395, 483] on select "1 Cleaner 2 Cleaners 3 Cleaners 4 Cleaners 5 Cleaners" at bounding box center [385, 470] width 229 height 38
select select "2"
click at [271, 451] on select "1 Cleaner 2 Cleaners 3 Cleaners 4 Cleaners 5 Cleaners" at bounding box center [385, 470] width 229 height 38
click at [598, 471] on select "2 Hours 2.5 Hours 3 Hours 3.5 Hours 4 Hours 4.5 Hours 5 Hours 5.5 Hours 6 Hours…" at bounding box center [642, 470] width 229 height 38
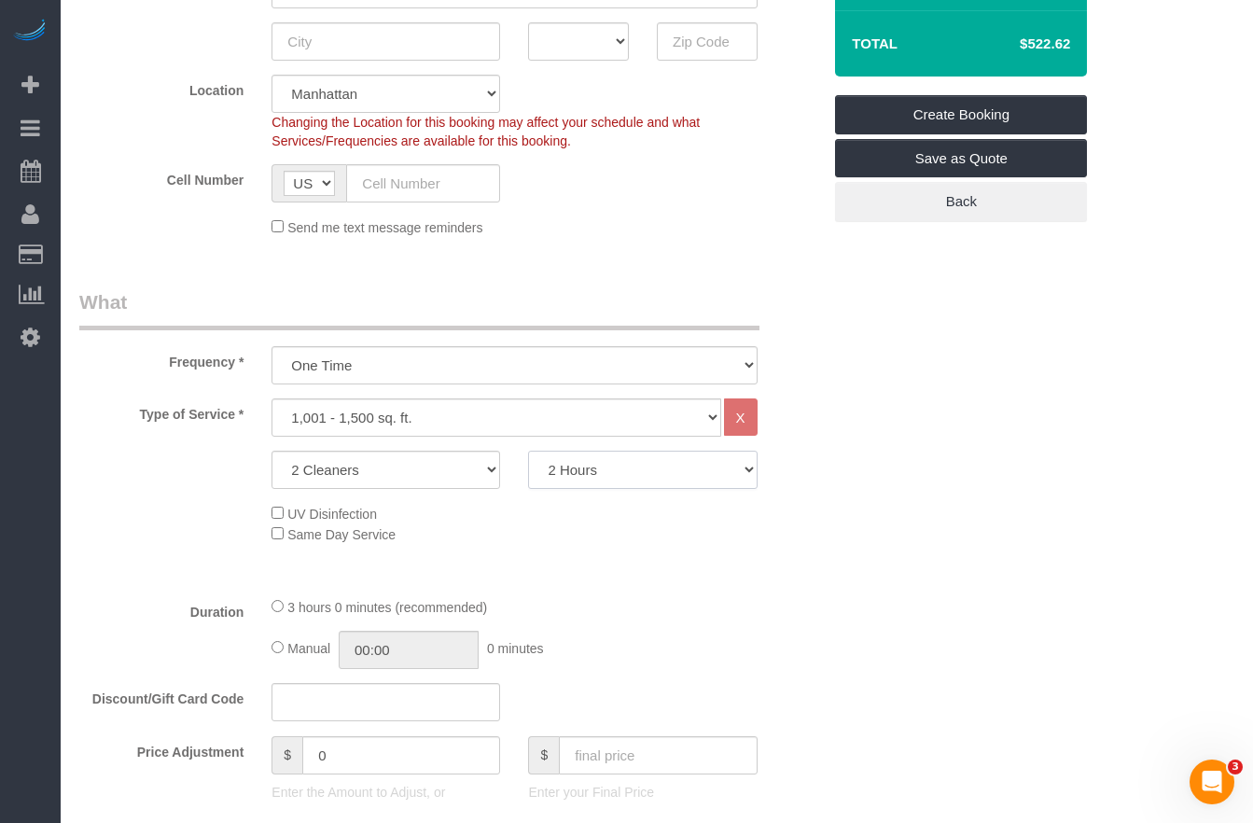
click at [528, 451] on select "2 Hours 2.5 Hours 3 Hours 3.5 Hours 4 Hours 4.5 Hours 5 Hours 5.5 Hours 6 Hours…" at bounding box center [642, 470] width 229 height 38
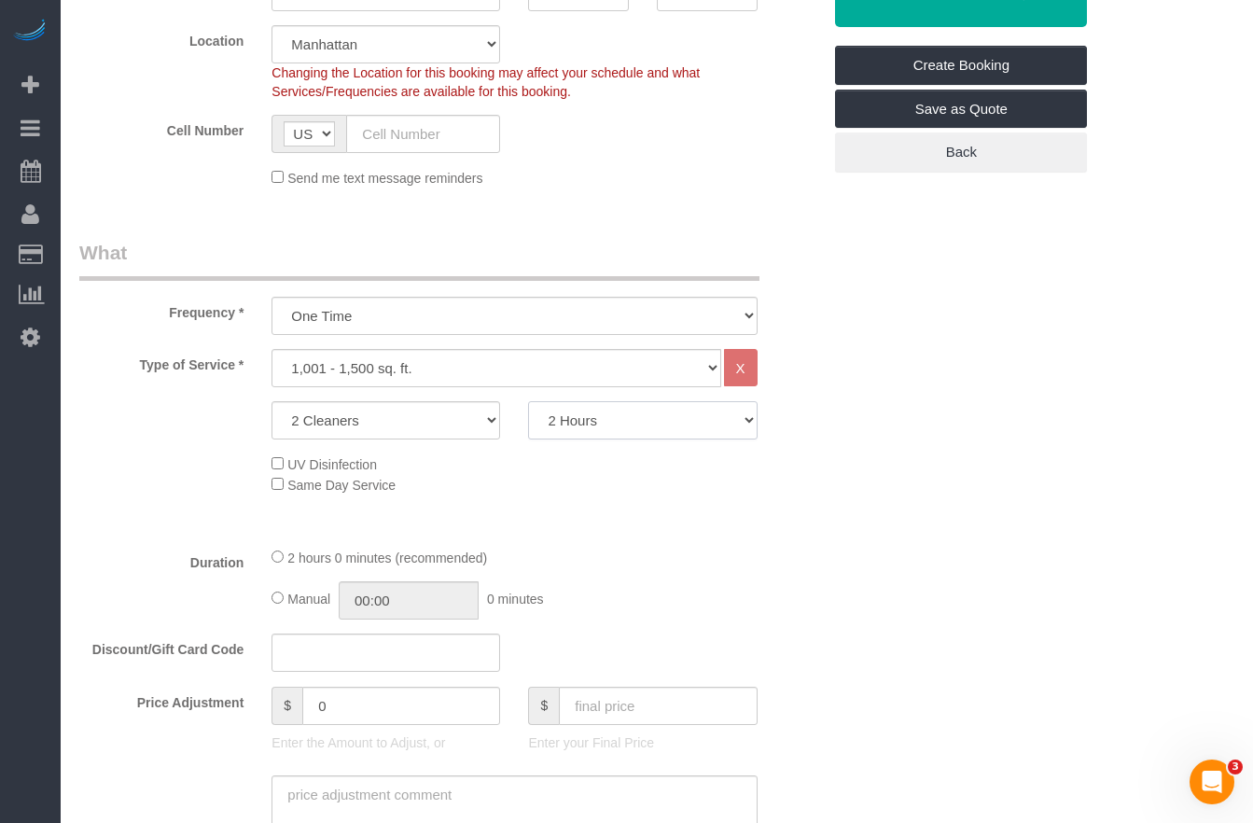
scroll to position [452, 0]
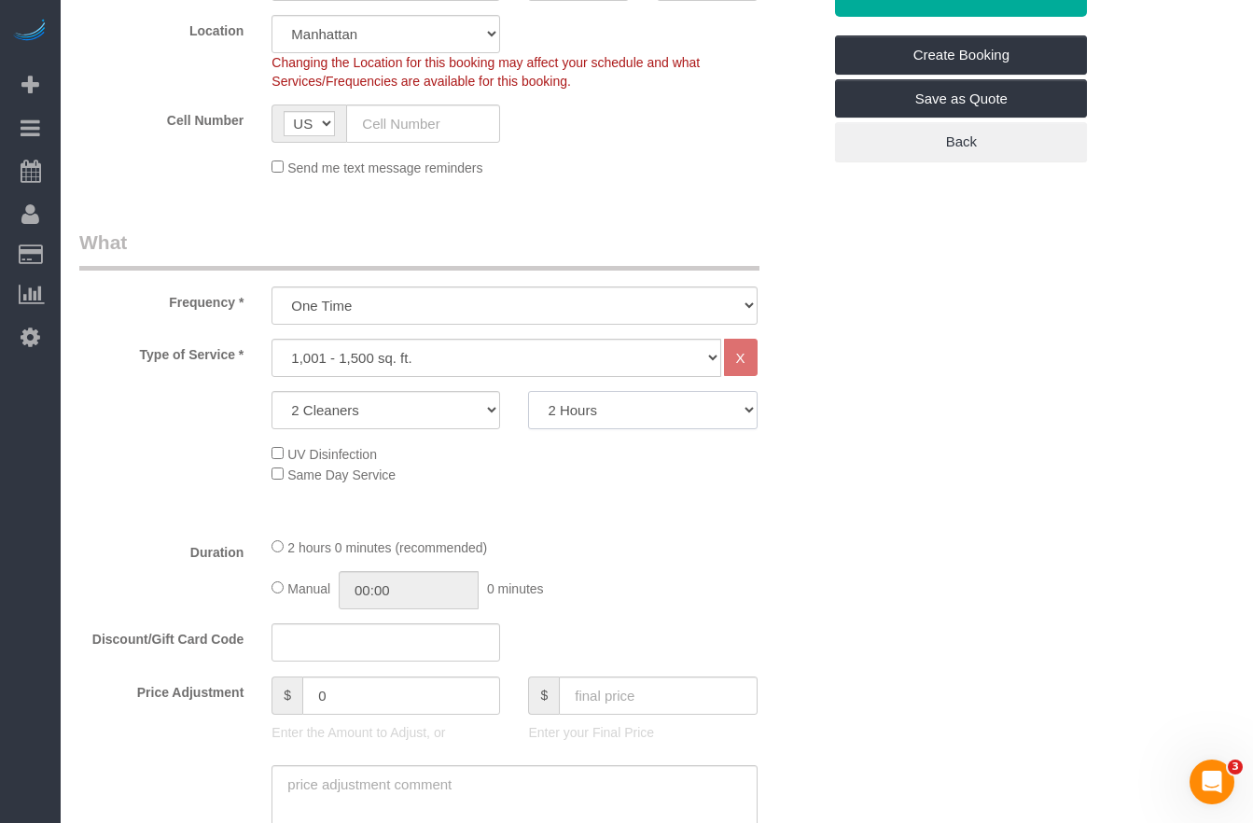
click at [585, 409] on select "2 Hours 2.5 Hours 3 Hours 3.5 Hours 4 Hours 4.5 Hours 5 Hours 5.5 Hours 6 Hours…" at bounding box center [642, 410] width 229 height 38
click at [604, 411] on select "2 Hours 2.5 Hours 3 Hours 3.5 Hours 4 Hours 4.5 Hours 5 Hours 5.5 Hours 6 Hours…" at bounding box center [642, 410] width 229 height 38
click at [528, 391] on select "2 Hours 2.5 Hours 3 Hours 3.5 Hours 4 Hours 4.5 Hours 5 Hours 5.5 Hours 6 Hours…" at bounding box center [642, 410] width 229 height 38
click at [588, 414] on select "2 Hours 2.5 Hours 3 Hours 3.5 Hours 4 Hours 4.5 Hours 5 Hours 5.5 Hours 6 Hours…" at bounding box center [642, 410] width 229 height 38
click at [528, 391] on select "2 Hours 2.5 Hours 3 Hours 3.5 Hours 4 Hours 4.5 Hours 5 Hours 5.5 Hours 6 Hours…" at bounding box center [642, 410] width 229 height 38
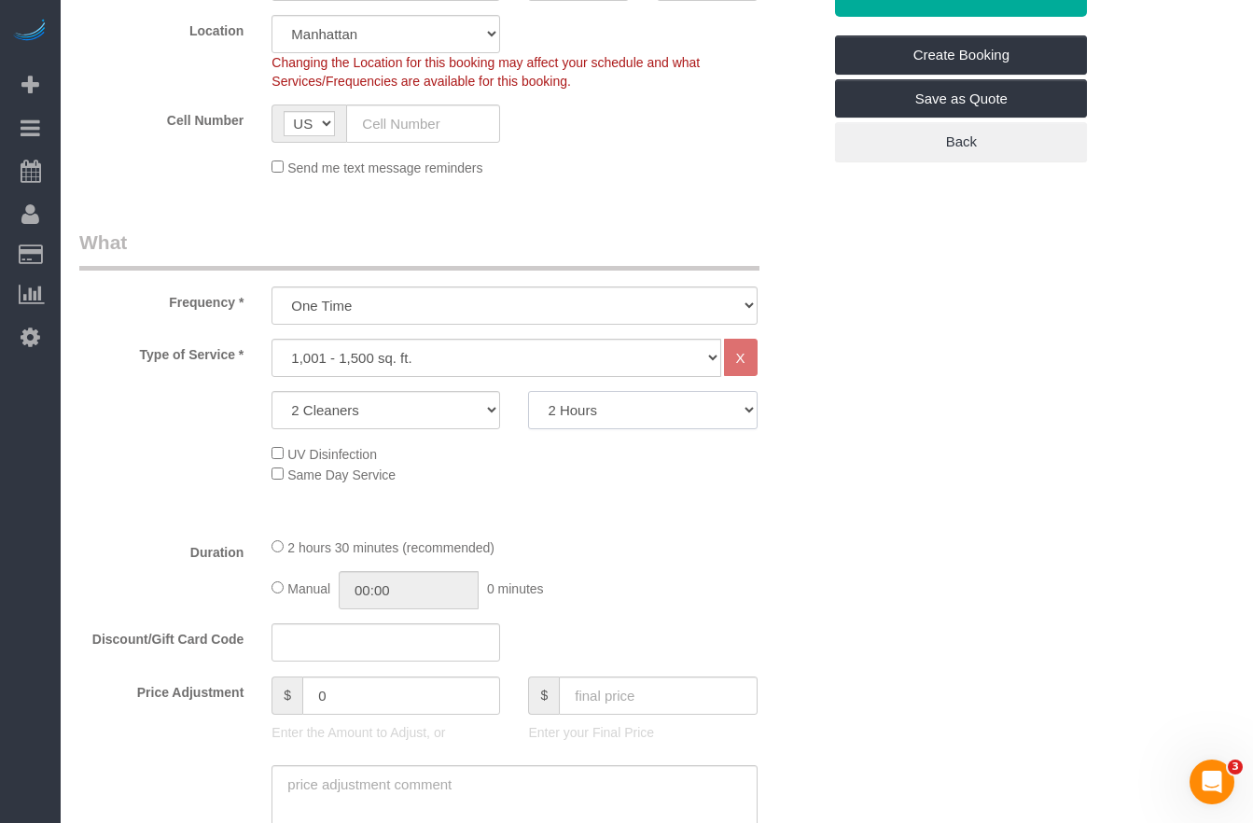
click at [583, 419] on select "2 Hours 2.5 Hours 3 Hours 3.5 Hours 4 Hours 4.5 Hours 5 Hours 5.5 Hours 6 Hours…" at bounding box center [642, 410] width 229 height 38
click at [528, 391] on select "2 Hours 2.5 Hours 3 Hours 3.5 Hours 4 Hours 4.5 Hours 5 Hours 5.5 Hours 6 Hours…" at bounding box center [642, 410] width 229 height 38
click at [591, 412] on select "2 Hours 2.5 Hours 3 Hours 3.5 Hours 4 Hours 4.5 Hours 5 Hours 5.5 Hours 6 Hours…" at bounding box center [642, 410] width 229 height 38
click at [528, 391] on select "2 Hours 2.5 Hours 3 Hours 3.5 Hours 4 Hours 4.5 Hours 5 Hours 5.5 Hours 6 Hours…" at bounding box center [642, 410] width 229 height 38
click at [577, 411] on select "2 Hours 2.5 Hours 3 Hours 3.5 Hours 4 Hours 4.5 Hours 5 Hours 5.5 Hours 6 Hours…" at bounding box center [642, 410] width 229 height 38
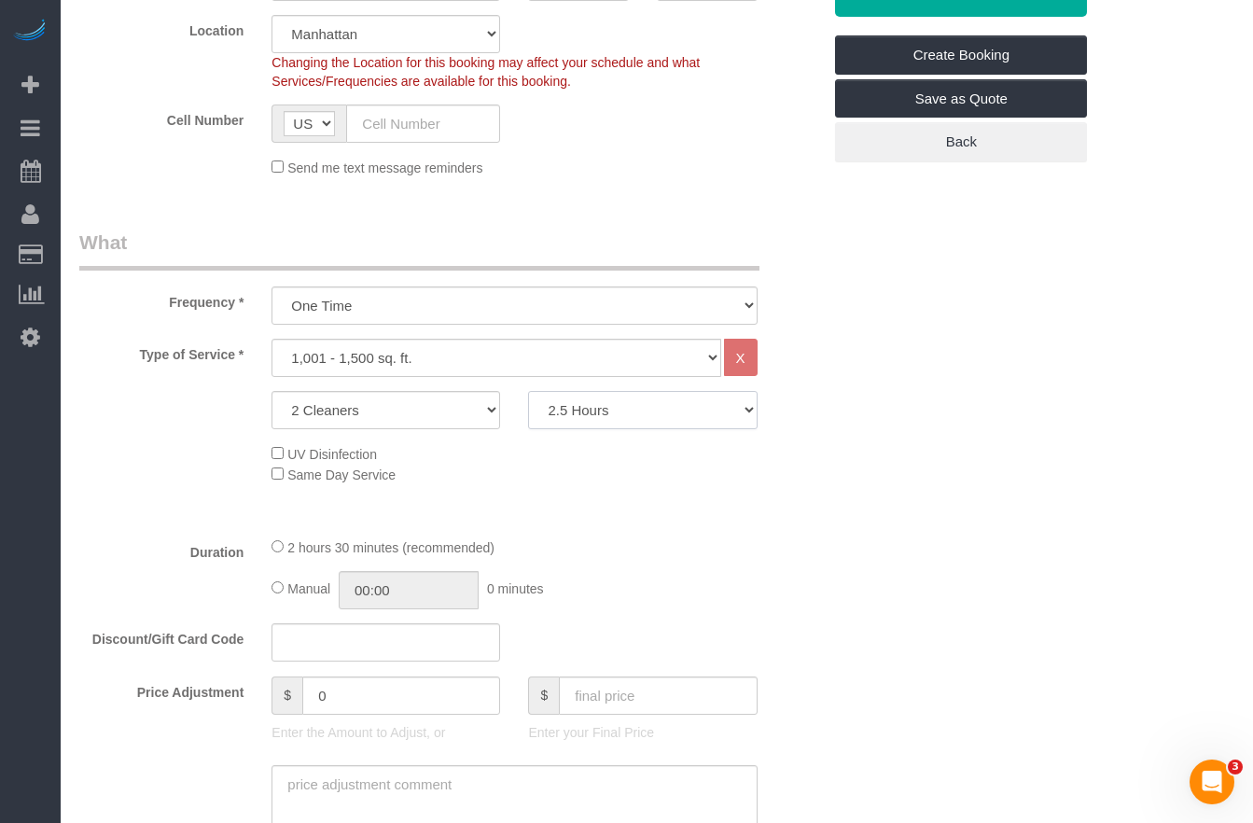
click at [552, 418] on select "2 Hours 2.5 Hours 3 Hours 3.5 Hours 4 Hours 4.5 Hours 5 Hours 5.5 Hours 6 Hours…" at bounding box center [642, 410] width 229 height 38
click at [528, 391] on select "2 Hours 2.5 Hours 3 Hours 3.5 Hours 4 Hours 4.5 Hours 5 Hours 5.5 Hours 6 Hours…" at bounding box center [642, 410] width 229 height 38
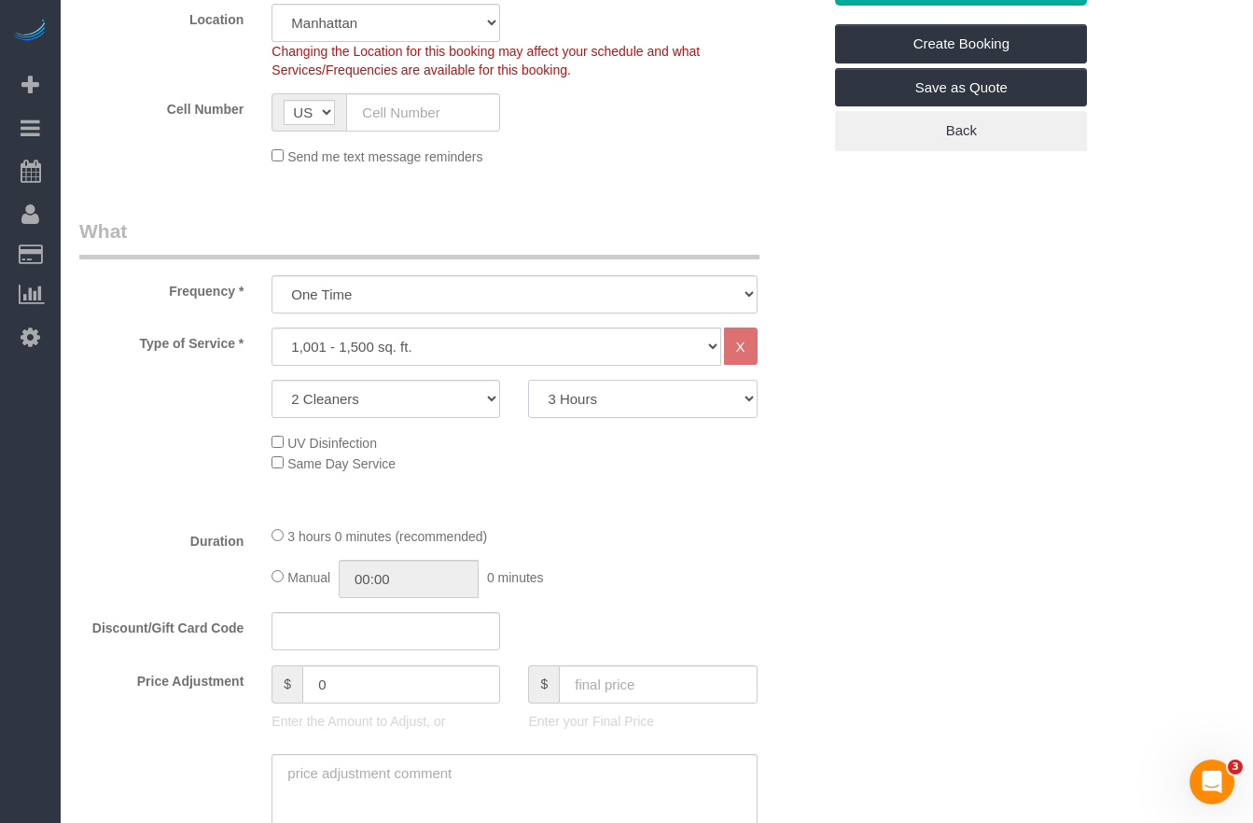
scroll to position [471, 0]
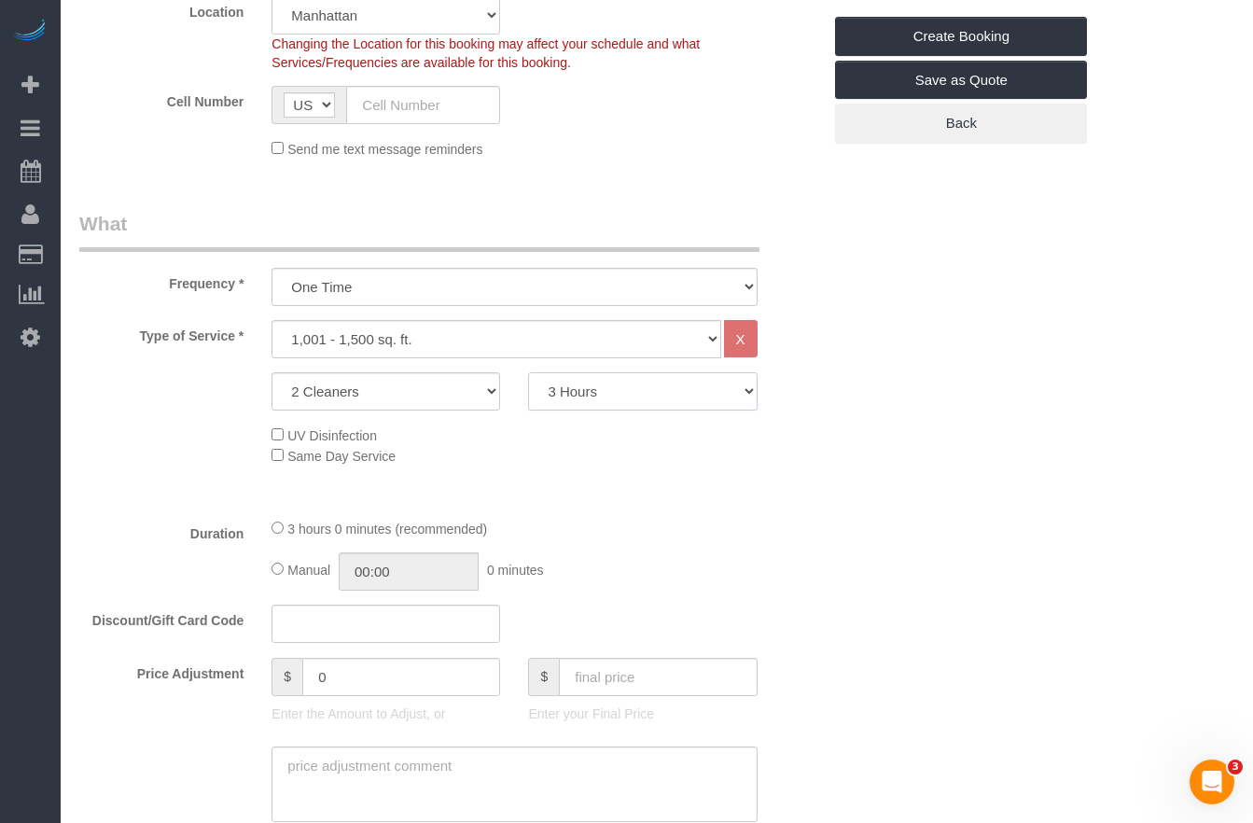
click at [672, 404] on select "2 Hours 2.5 Hours 3 Hours 3.5 Hours 4 Hours 4.5 Hours 5 Hours 5.5 Hours 6 Hours…" at bounding box center [642, 391] width 229 height 38
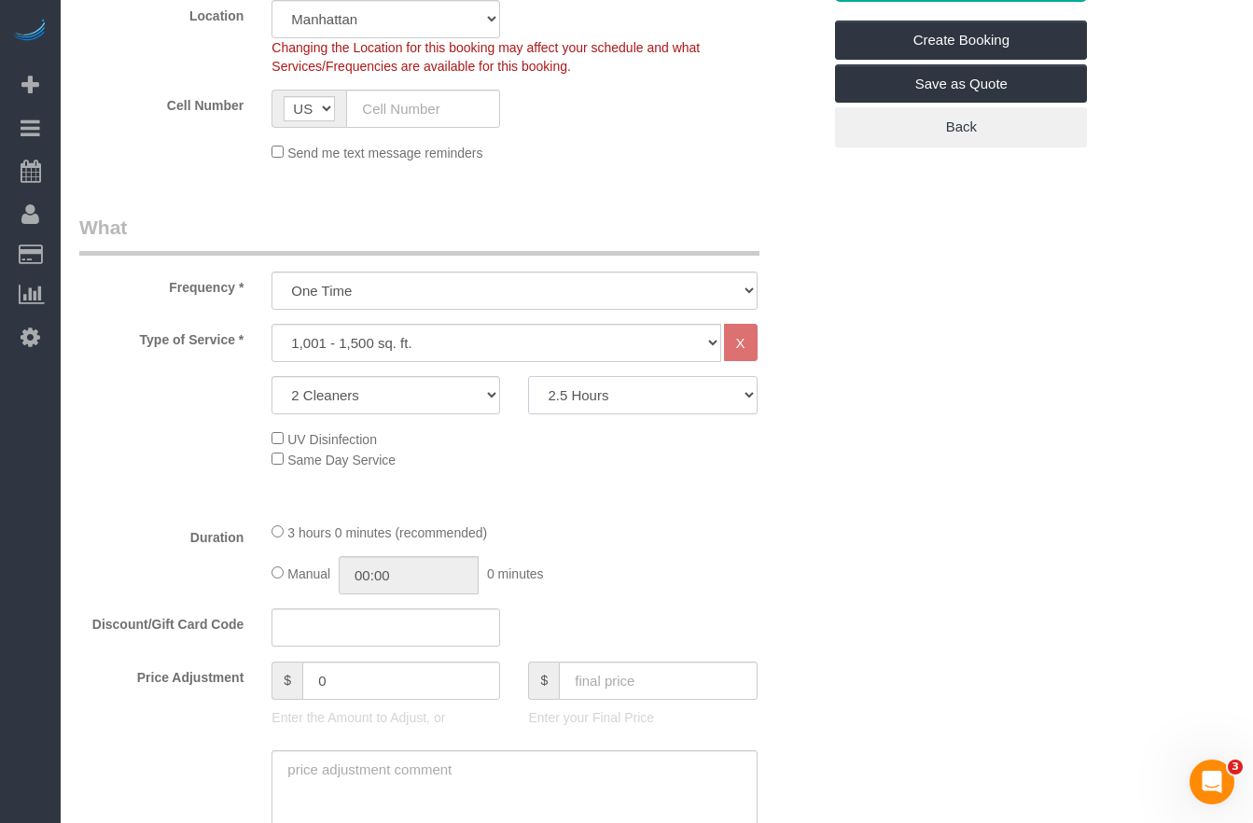
click at [528, 376] on select "2 Hours 2.5 Hours 3 Hours 3.5 Hours 4 Hours 4.5 Hours 5 Hours 5.5 Hours 6 Hours…" at bounding box center [642, 395] width 229 height 38
click at [626, 404] on select "2 Hours 2.5 Hours 3 Hours 3.5 Hours 4 Hours 4.5 Hours 5 Hours 5.5 Hours 6 Hours…" at bounding box center [642, 395] width 229 height 38
select select "120"
click at [528, 376] on select "2 Hours 2.5 Hours 3 Hours 3.5 Hours 4 Hours 4.5 Hours 5 Hours 5.5 Hours 6 Hours…" at bounding box center [642, 395] width 229 height 38
click at [386, 284] on select "One Time Weekly (20% Off) - 20.00% Every 2 Weeks (15% Off) - 15.00% Every 4 Wee…" at bounding box center [513, 290] width 485 height 38
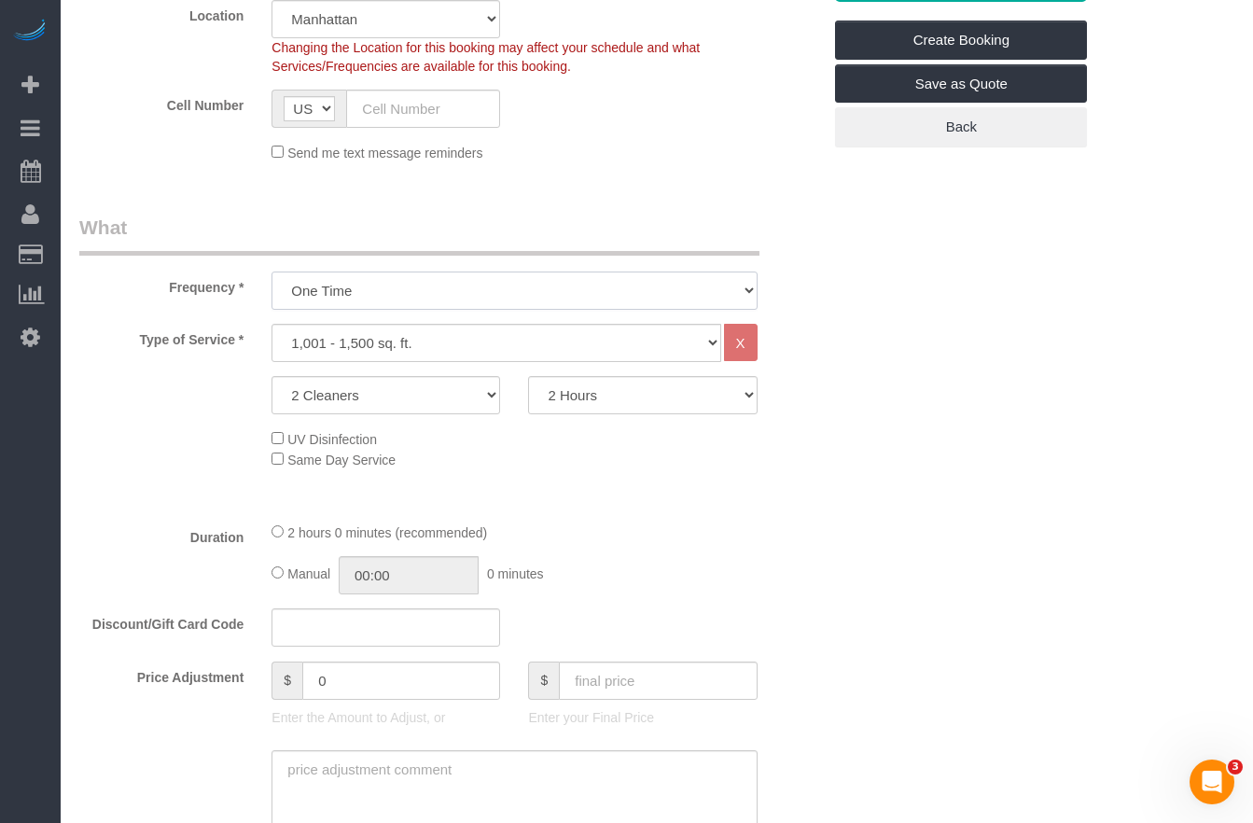
click at [359, 304] on select "One Time Weekly (20% Off) - 20.00% Every 2 Weeks (15% Off) - 15.00% Every 4 Wee…" at bounding box center [513, 290] width 485 height 38
click at [423, 351] on select "Under 1,000 sq. ft. 1,001 - 1,500 sq. ft. 1,500+ sq. ft. Custom Cleaning Office…" at bounding box center [495, 343] width 449 height 38
select select "216"
click at [271, 324] on select "Under 1,000 sq. ft. 1,001 - 1,500 sq. ft. 1,500+ sq. ft. Custom Cleaning Office…" at bounding box center [495, 343] width 449 height 38
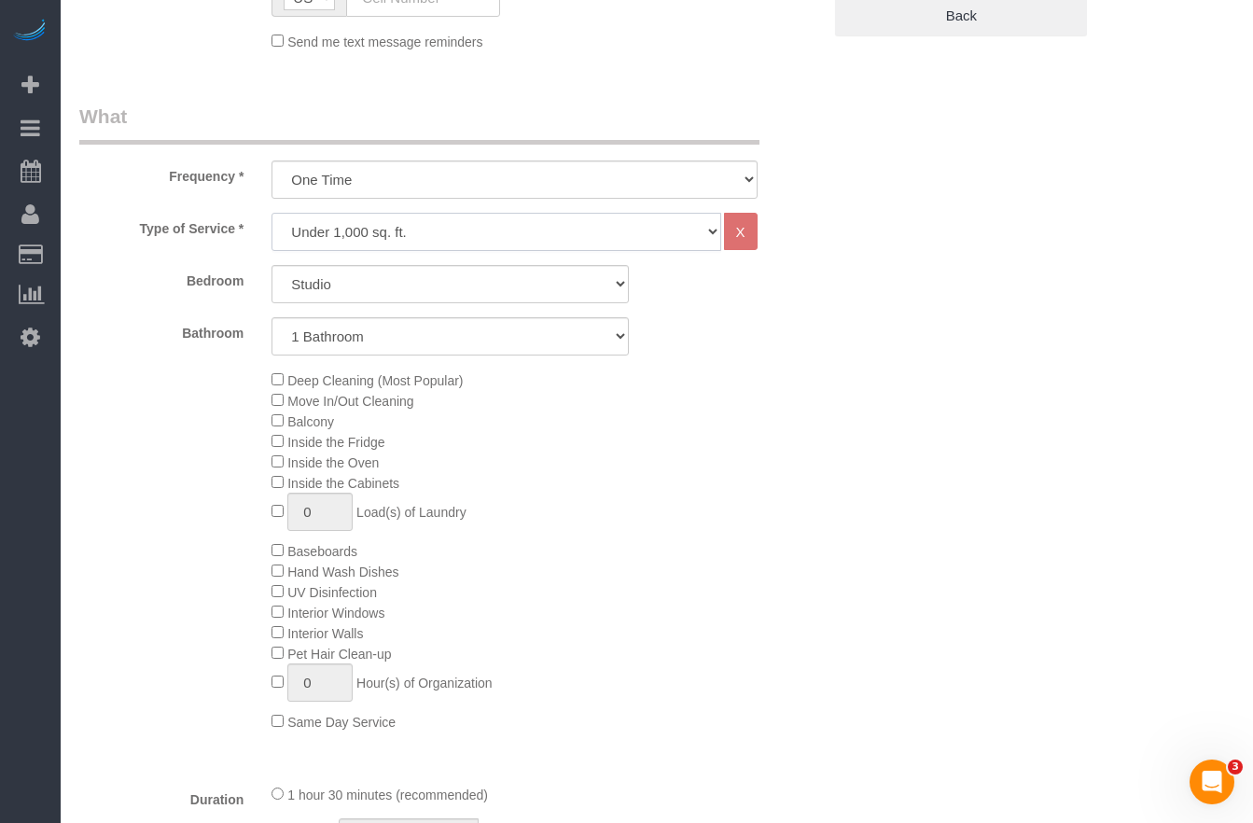
scroll to position [572, 0]
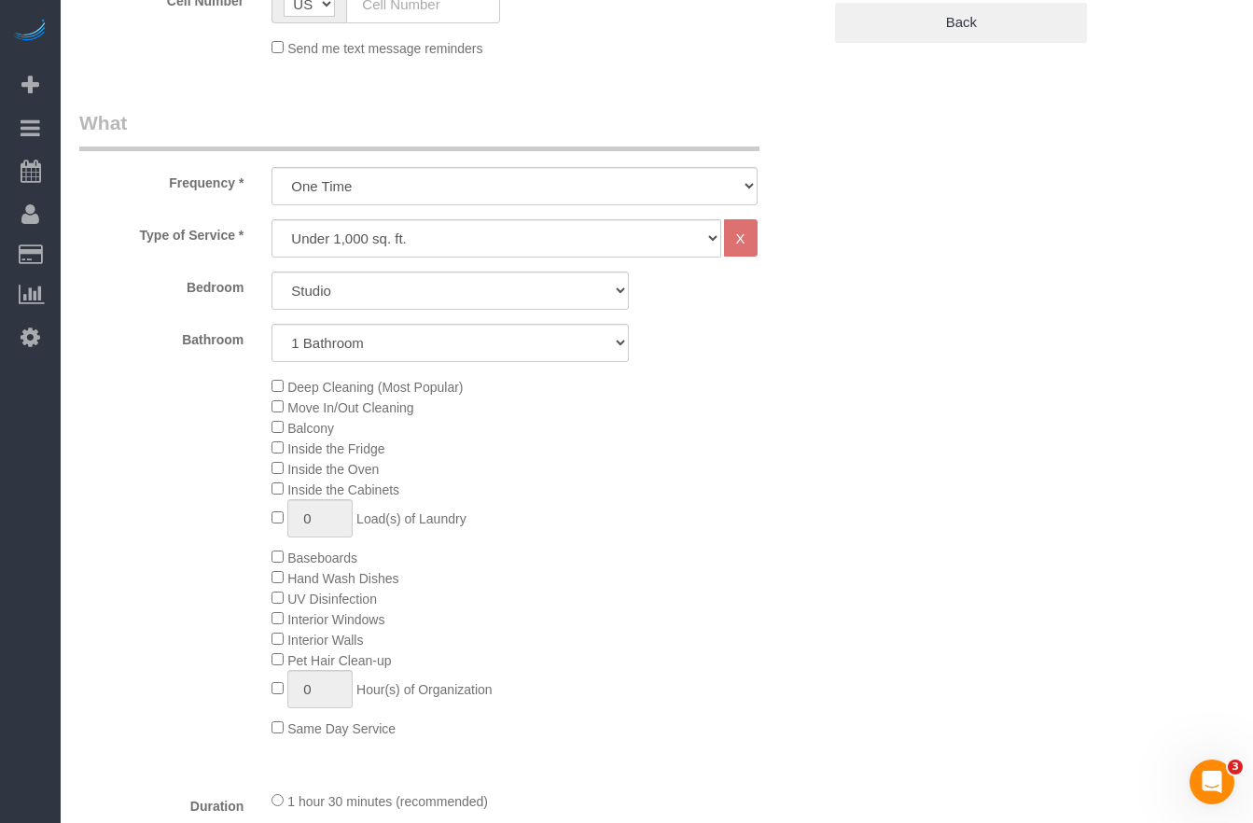
click at [338, 317] on div "Bedroom Studio 1 Bedroom 2 Bedrooms 3 Bedrooms Bathroom 1 Bathroom 2 Bathrooms" at bounding box center [450, 316] width 742 height 90
click at [345, 291] on select "Studio 1 Bedroom 2 Bedrooms 3 Bedrooms" at bounding box center [449, 290] width 357 height 38
select select "3"
click at [271, 271] on select "Studio 1 Bedroom 2 Bedrooms 3 Bedrooms" at bounding box center [449, 290] width 357 height 38
click at [408, 335] on select "1 Bathroom 2 Bathrooms" at bounding box center [449, 343] width 357 height 38
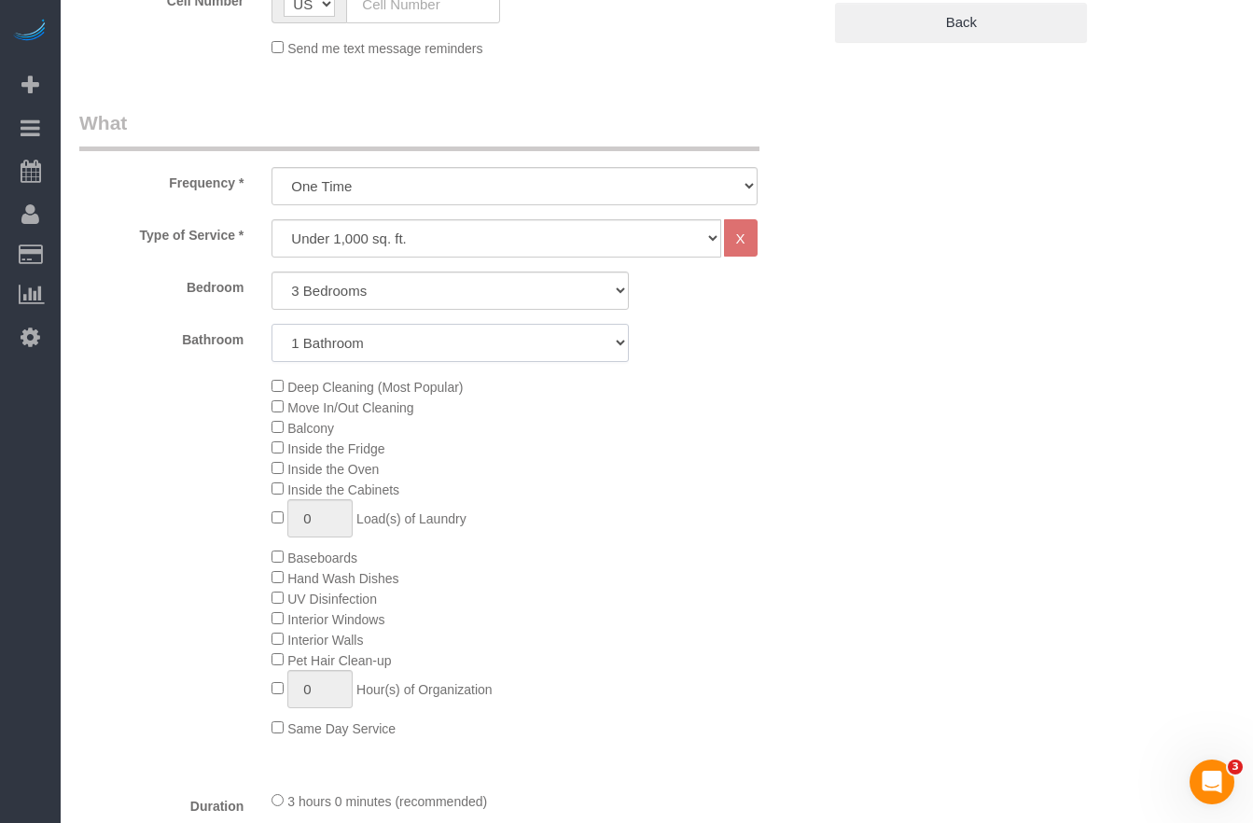
select select "2"
click at [271, 324] on select "1 Bathroom 2 Bathrooms" at bounding box center [449, 343] width 357 height 38
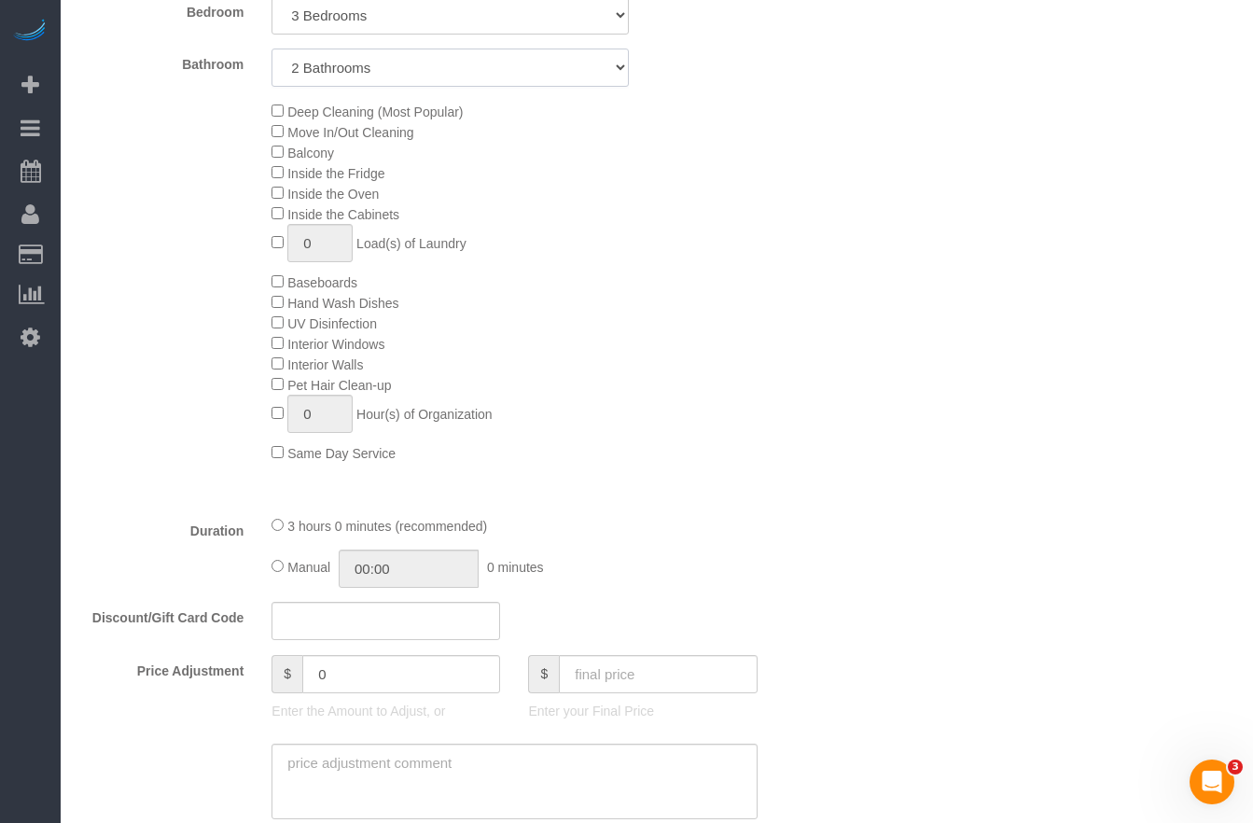
scroll to position [850, 0]
drag, startPoint x: 324, startPoint y: 525, endPoint x: 447, endPoint y: 527, distance: 123.1
click at [447, 527] on span "3 hours 30 minutes (recommended)" at bounding box center [390, 523] width 207 height 15
click at [337, 528] on span "3 hours 30 minutes (recommended)" at bounding box center [390, 523] width 207 height 15
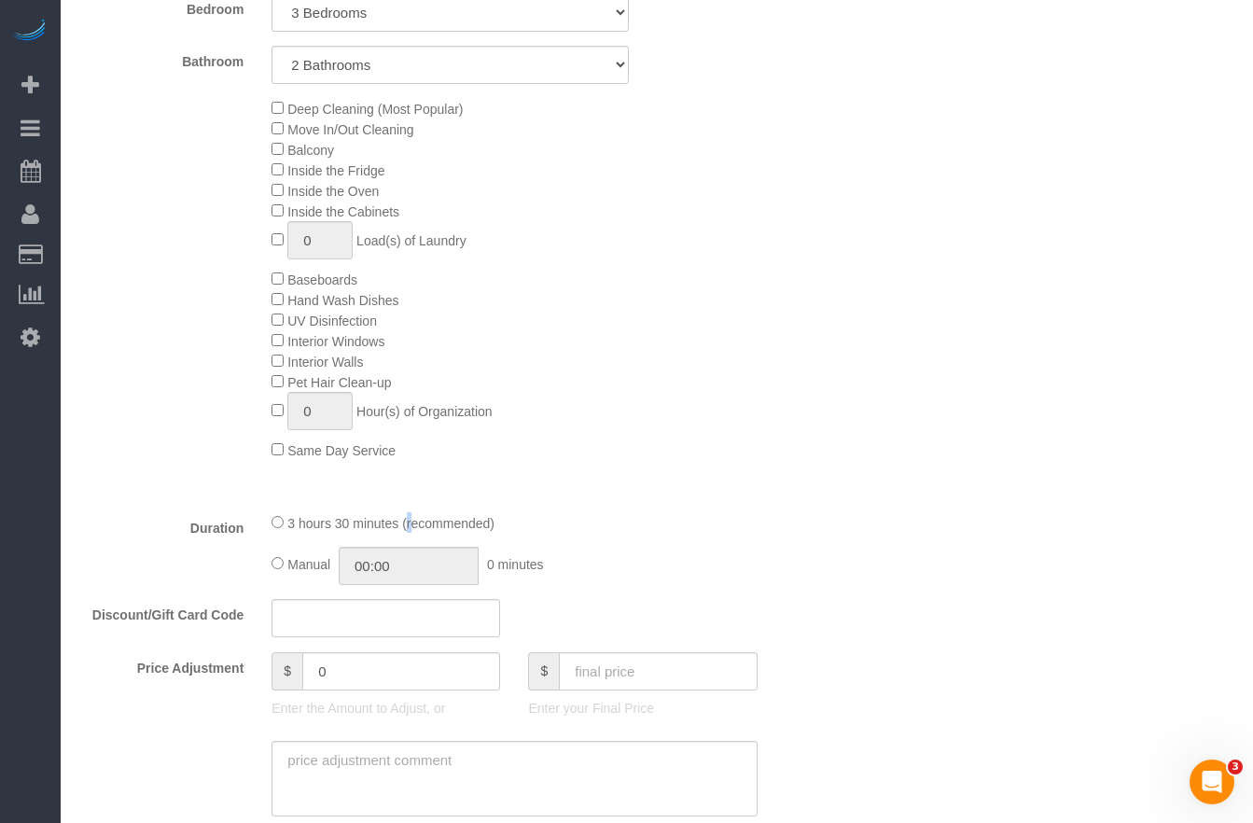
click at [337, 528] on span "3 hours 30 minutes (recommended)" at bounding box center [390, 523] width 207 height 15
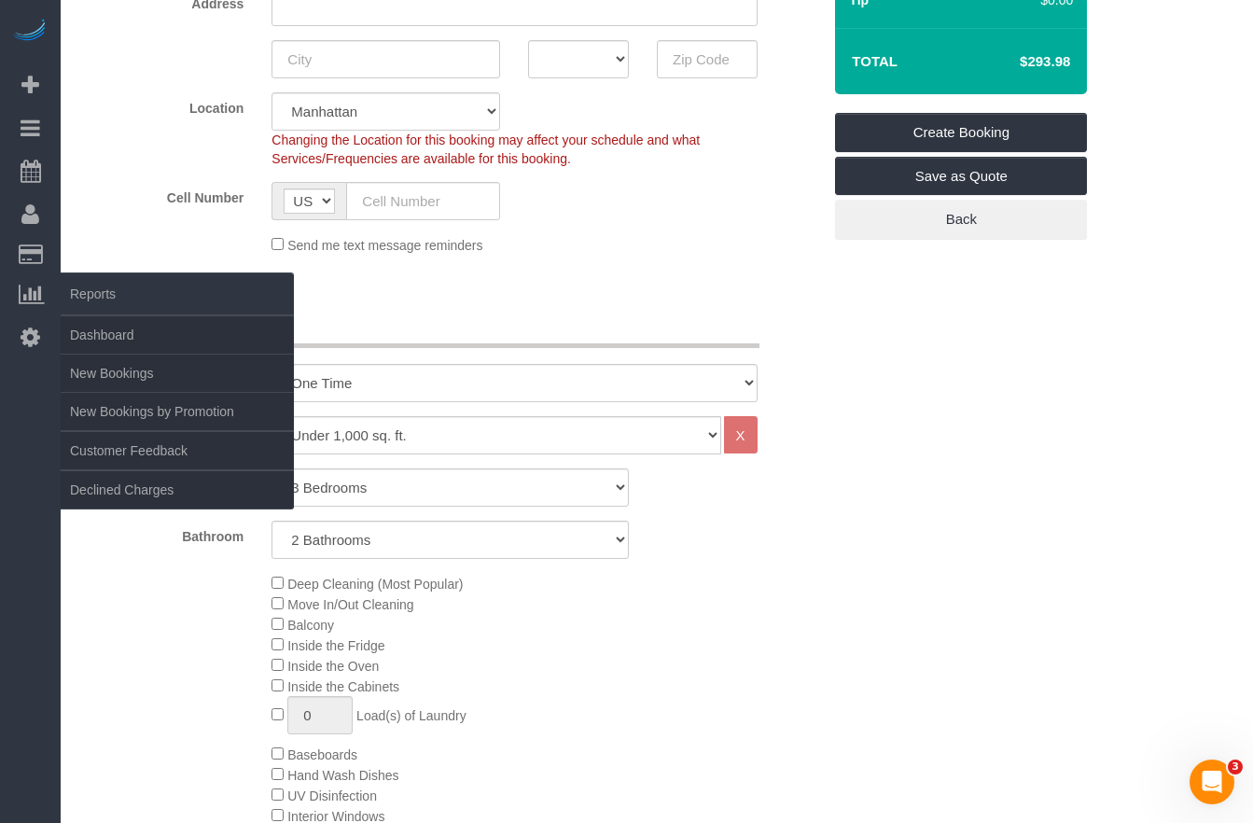
scroll to position [378, 0]
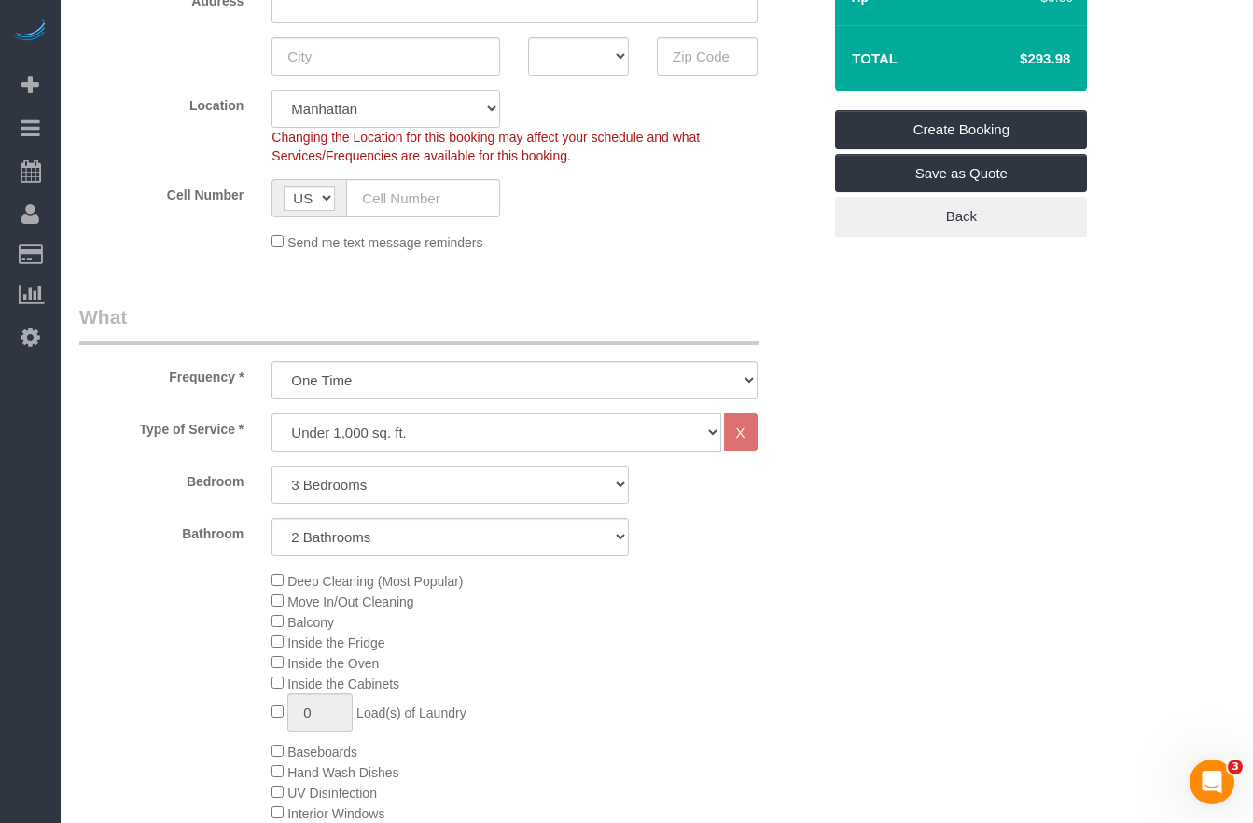
click at [368, 440] on select "Under 1,000 sq. ft. 1,001 - 1,500 sq. ft. 1,500+ sq. ft. Custom Cleaning Office…" at bounding box center [495, 432] width 449 height 38
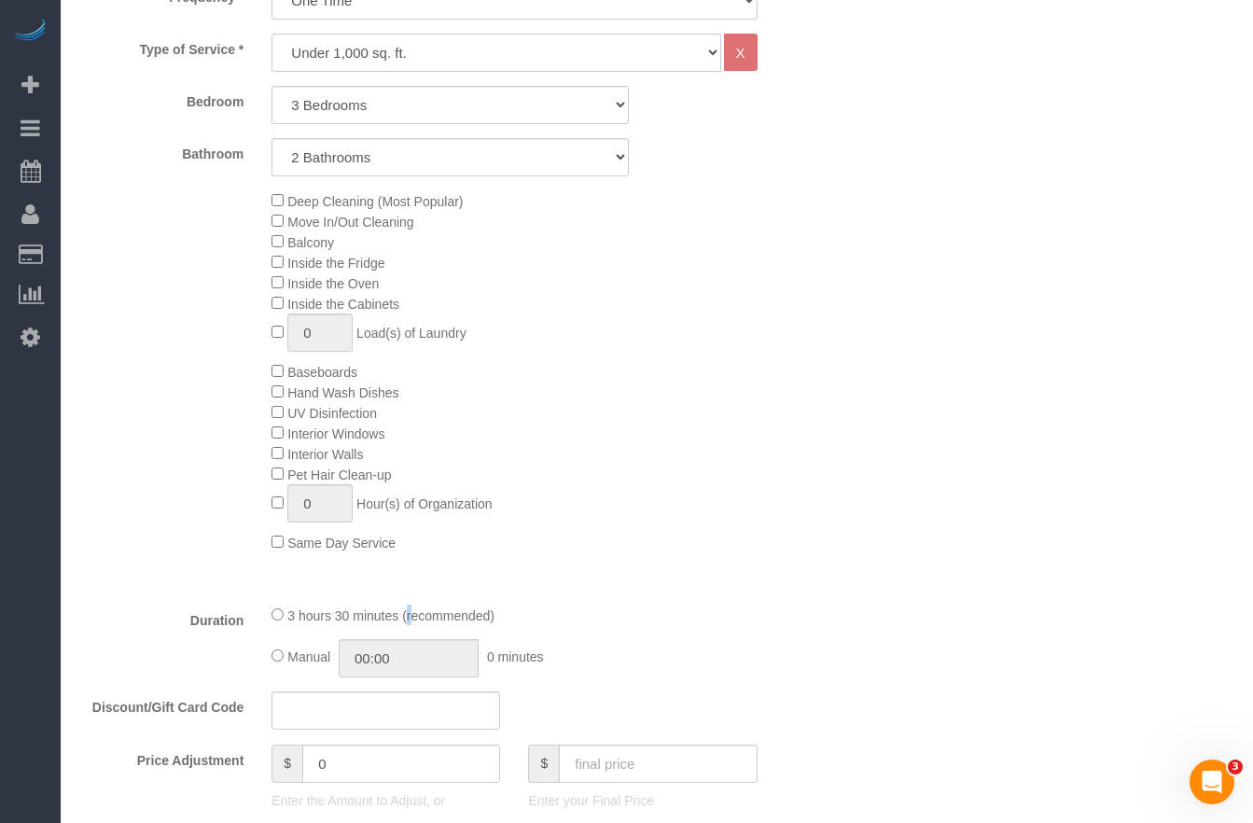
scroll to position [774, 0]
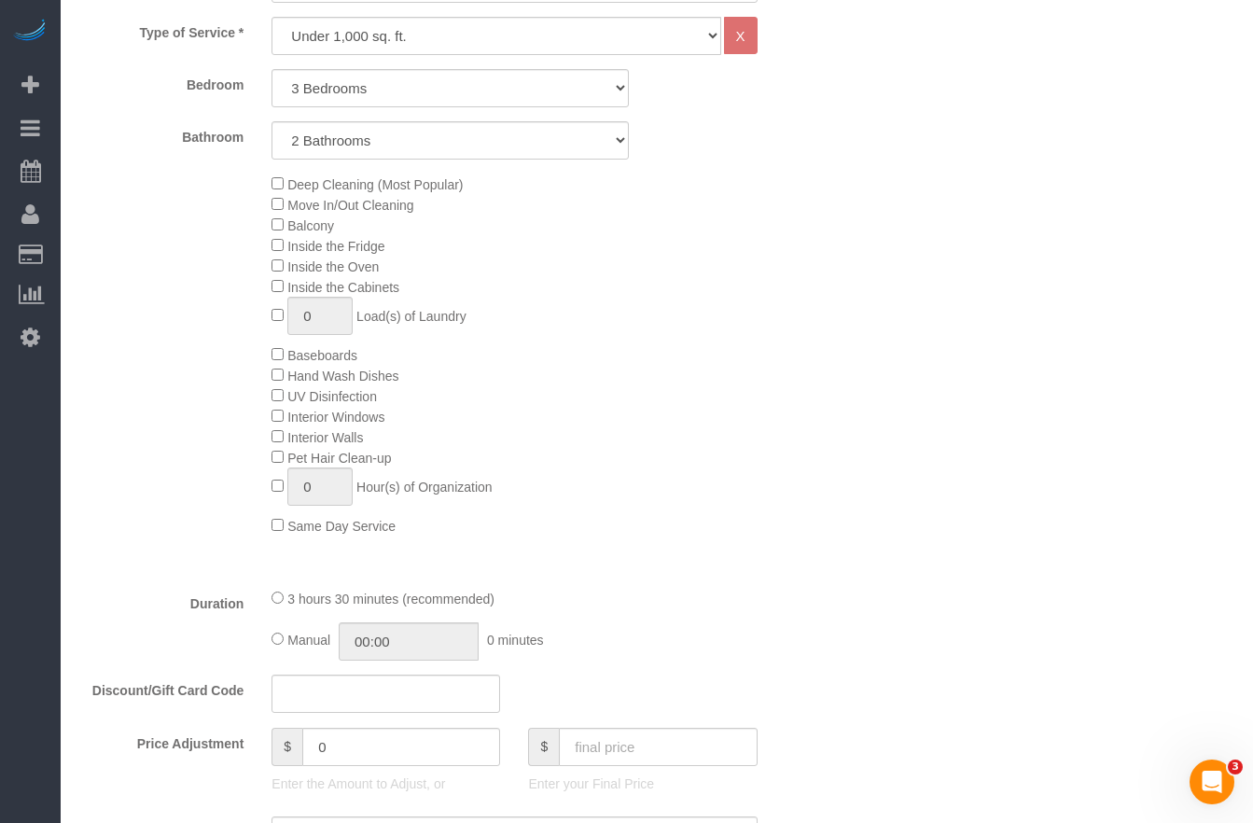
click at [363, 603] on span "3 hours 30 minutes (recommended)" at bounding box center [390, 598] width 207 height 15
drag, startPoint x: 329, startPoint y: 602, endPoint x: 483, endPoint y: 602, distance: 153.9
click at [483, 602] on span "3 hours 30 minutes (recommended)" at bounding box center [390, 598] width 207 height 15
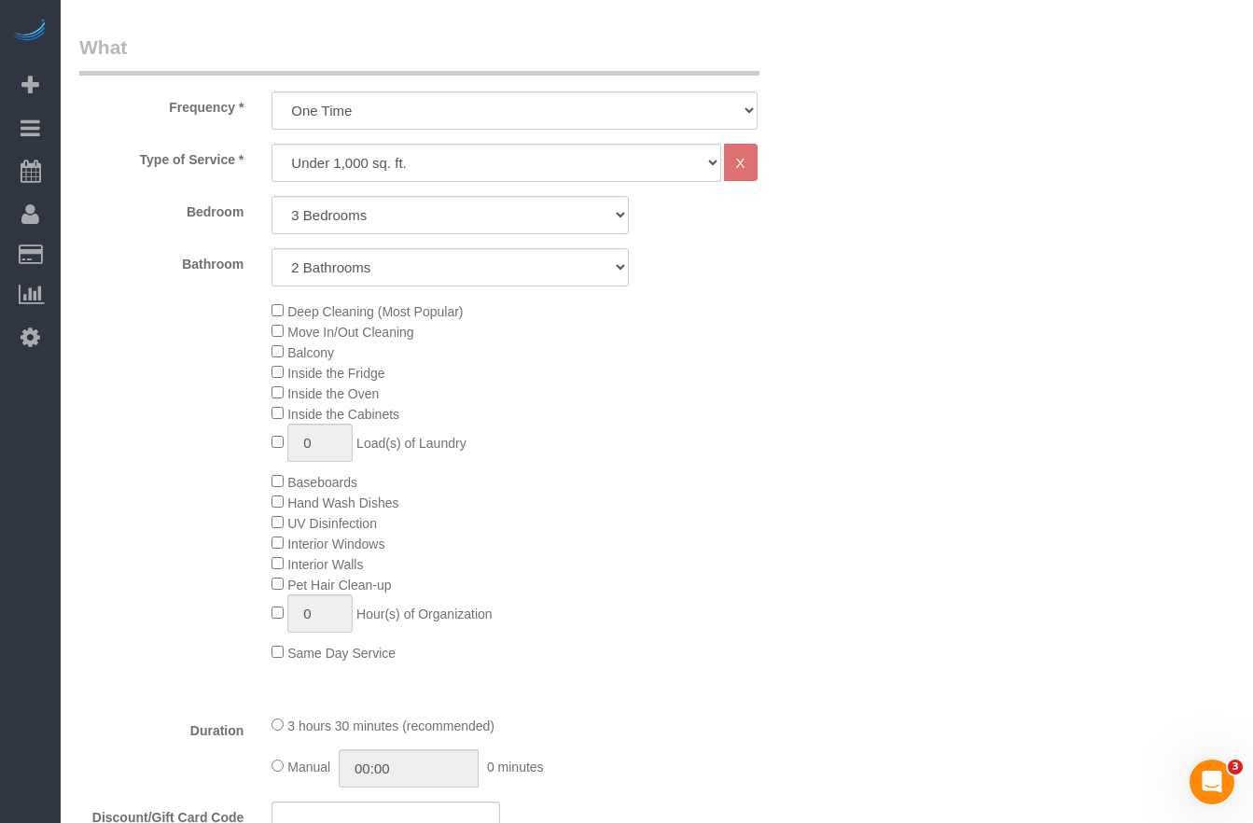
scroll to position [641, 0]
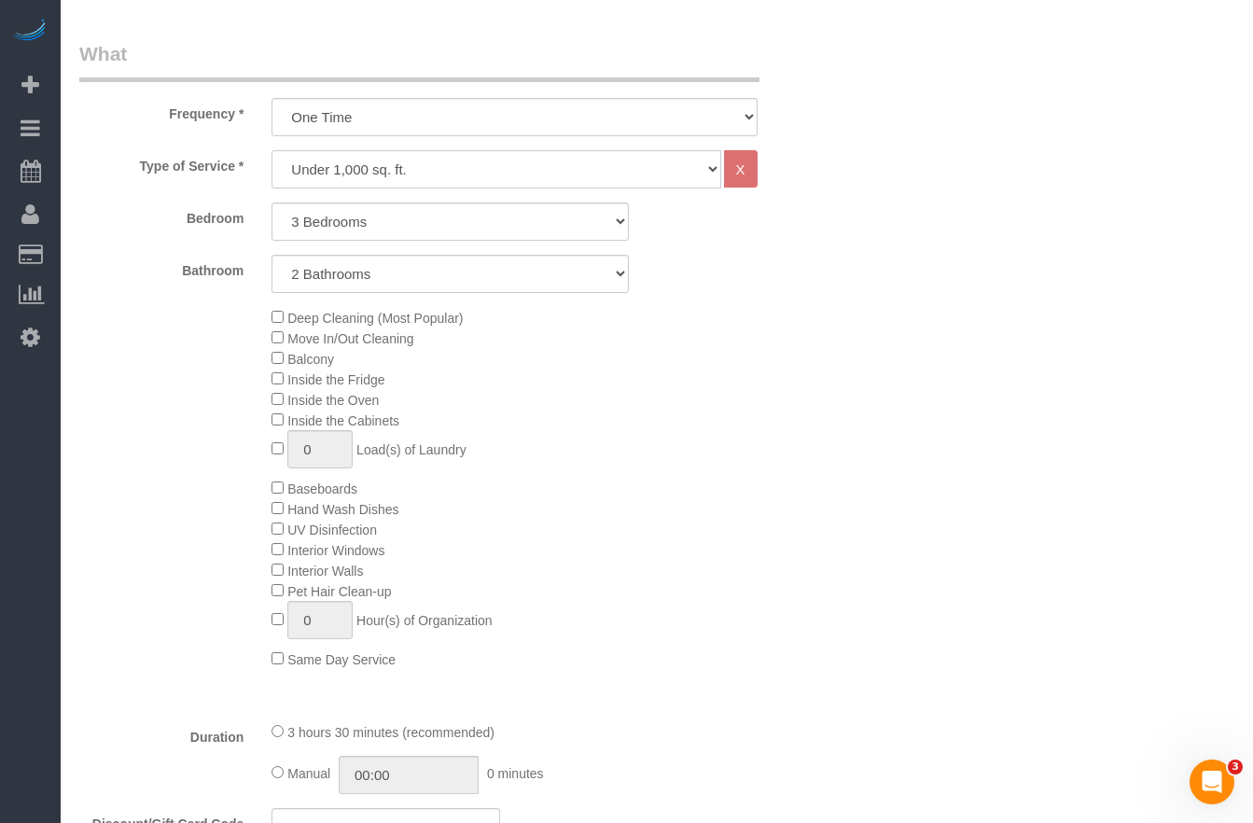
click at [498, 168] on select "Under 1,000 sq. ft. 1,001 - 1,500 sq. ft. 1,500+ sq. ft. Custom Cleaning Office…" at bounding box center [495, 169] width 449 height 38
click at [470, 126] on select "One Time Weekly (20% Off) - 20.00% Every 2 Weeks (15% Off) - 15.00% Every 4 Wee…" at bounding box center [513, 117] width 485 height 38
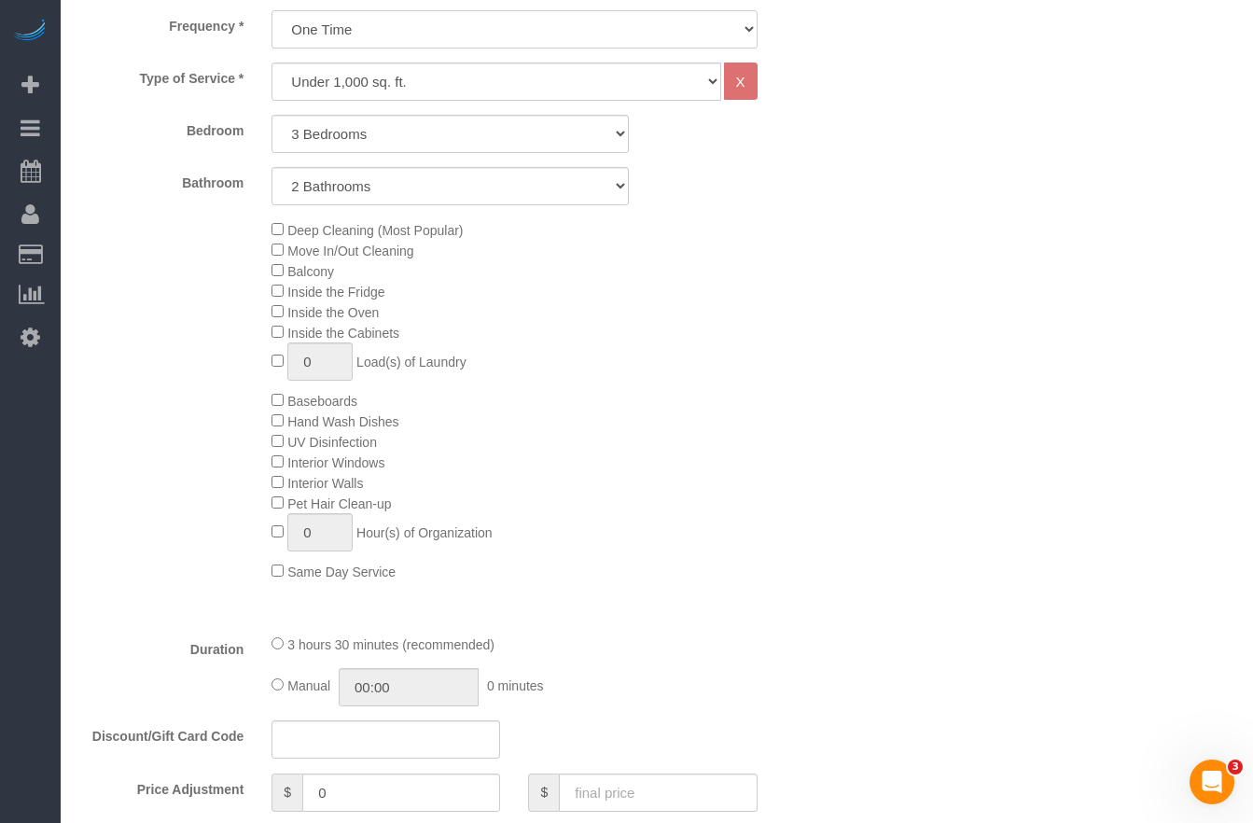
scroll to position [732, 0]
click at [304, 651] on div "3 hours 30 minutes (recommended) Manual 00:00 0 minutes" at bounding box center [513, 666] width 513 height 73
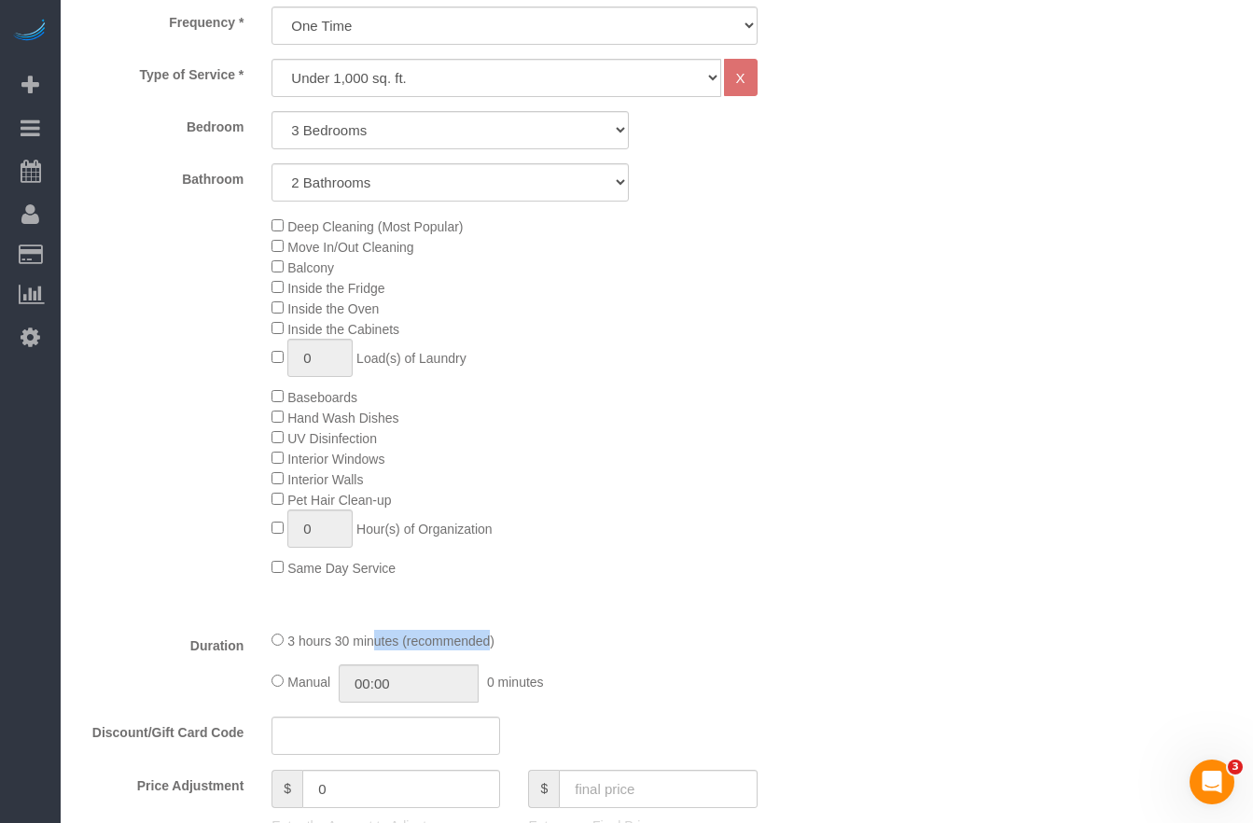
drag, startPoint x: 323, startPoint y: 640, endPoint x: 408, endPoint y: 638, distance: 84.9
click at [408, 638] on span "3 hours 30 minutes (recommended)" at bounding box center [390, 640] width 207 height 15
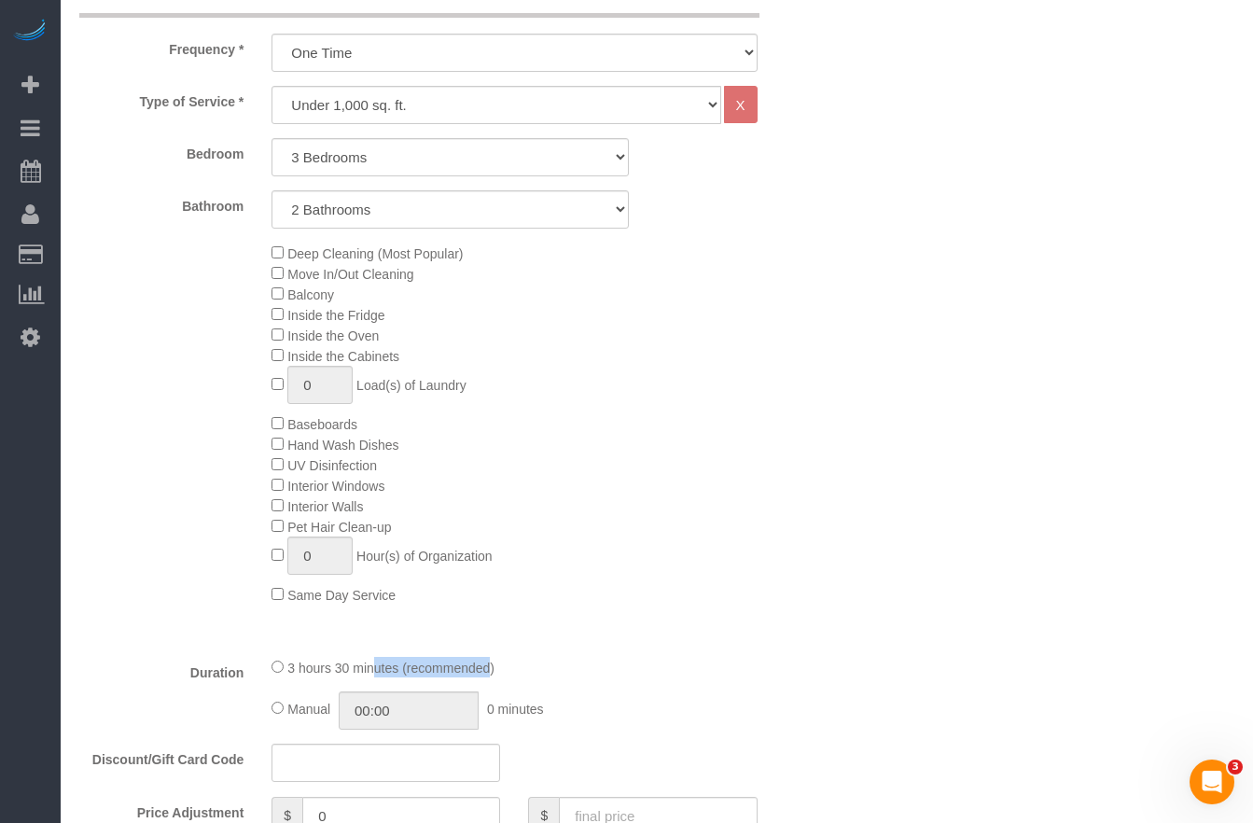
scroll to position [649, 0]
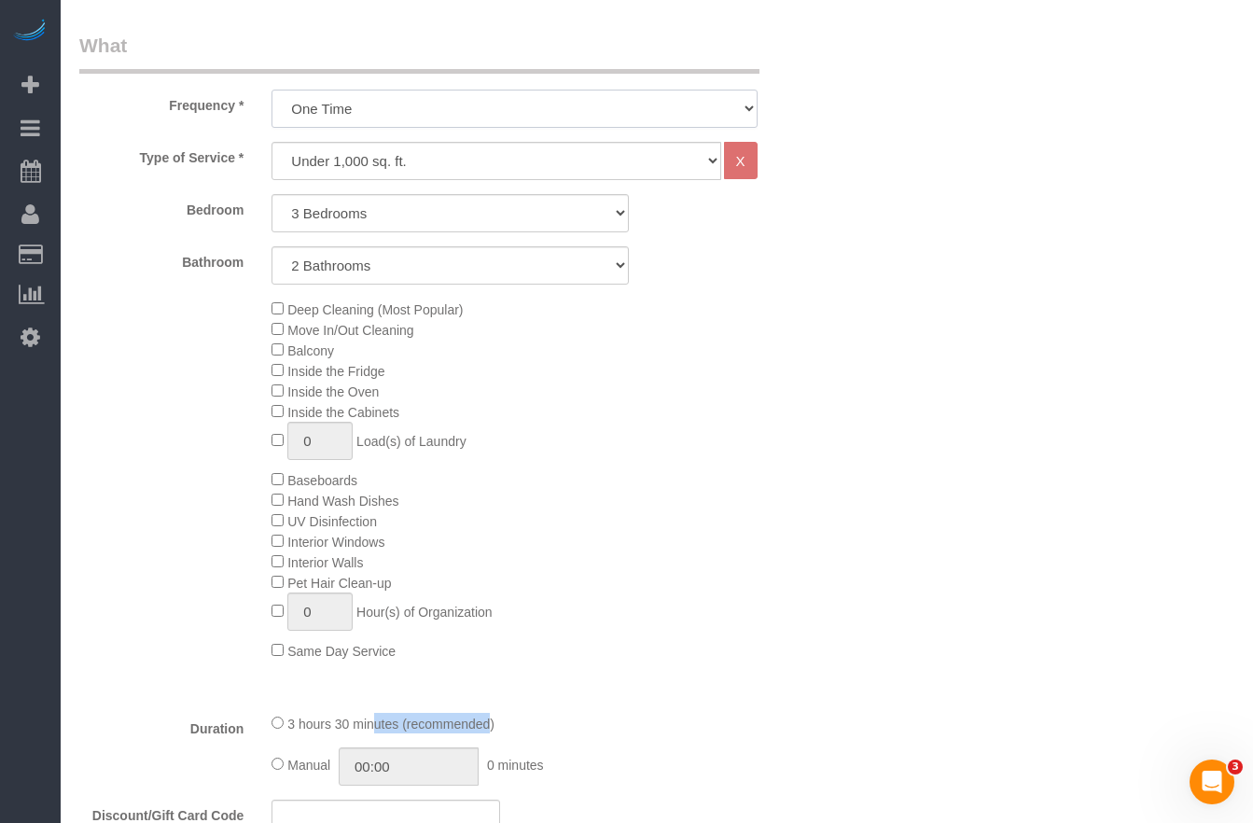
click at [423, 106] on select "One Time Weekly (20% Off) - 20.00% Every 2 Weeks (15% Off) - 15.00% Every 4 Wee…" at bounding box center [513, 109] width 485 height 38
click at [358, 163] on select "Under 1,000 sq. ft. 1,001 - 1,500 sq. ft. 1,500+ sq. ft. Custom Cleaning Office…" at bounding box center [495, 161] width 449 height 38
select select "308"
click at [271, 142] on select "Under 1,000 sq. ft. 1,001 - 1,500 sq. ft. 1,500+ sq. ft. Custom Cleaning Office…" at bounding box center [495, 161] width 449 height 38
select select "1"
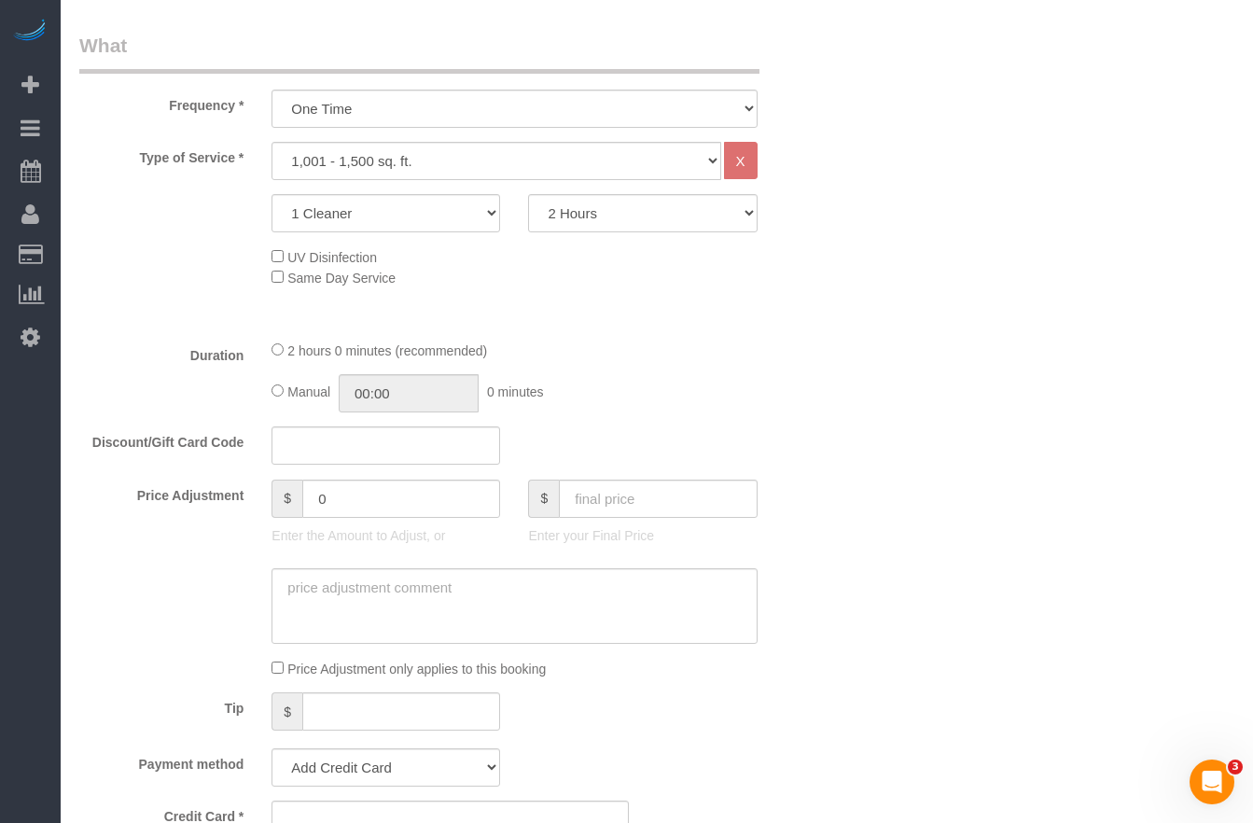
click at [556, 395] on div "Manual 00:00 0 minutes" at bounding box center [513, 393] width 485 height 38
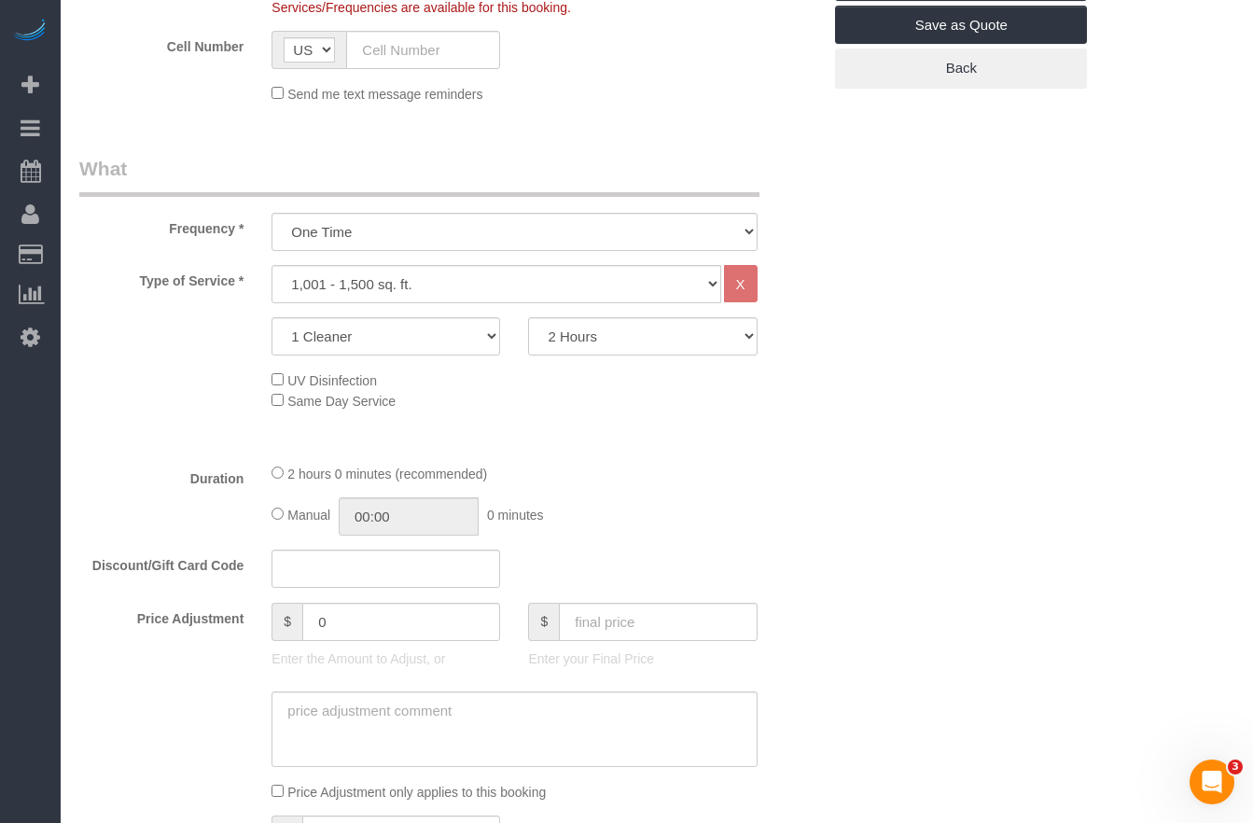
scroll to position [525, 0]
click at [587, 334] on select "2 Hours 2.5 Hours 3 Hours 3.5 Hours 4 Hours 4.5 Hours 5 Hours 5.5 Hours 6 Hours…" at bounding box center [642, 337] width 229 height 38
select select "210"
click at [528, 318] on select "2 Hours 2.5 Hours 3 Hours 3.5 Hours 4 Hours 4.5 Hours 5 Hours 5.5 Hours 6 Hours…" at bounding box center [642, 337] width 229 height 38
click at [784, 479] on div "Duration 2 hours 0 minutes (recommended) Manual 00:00 0 minutes" at bounding box center [450, 500] width 770 height 73
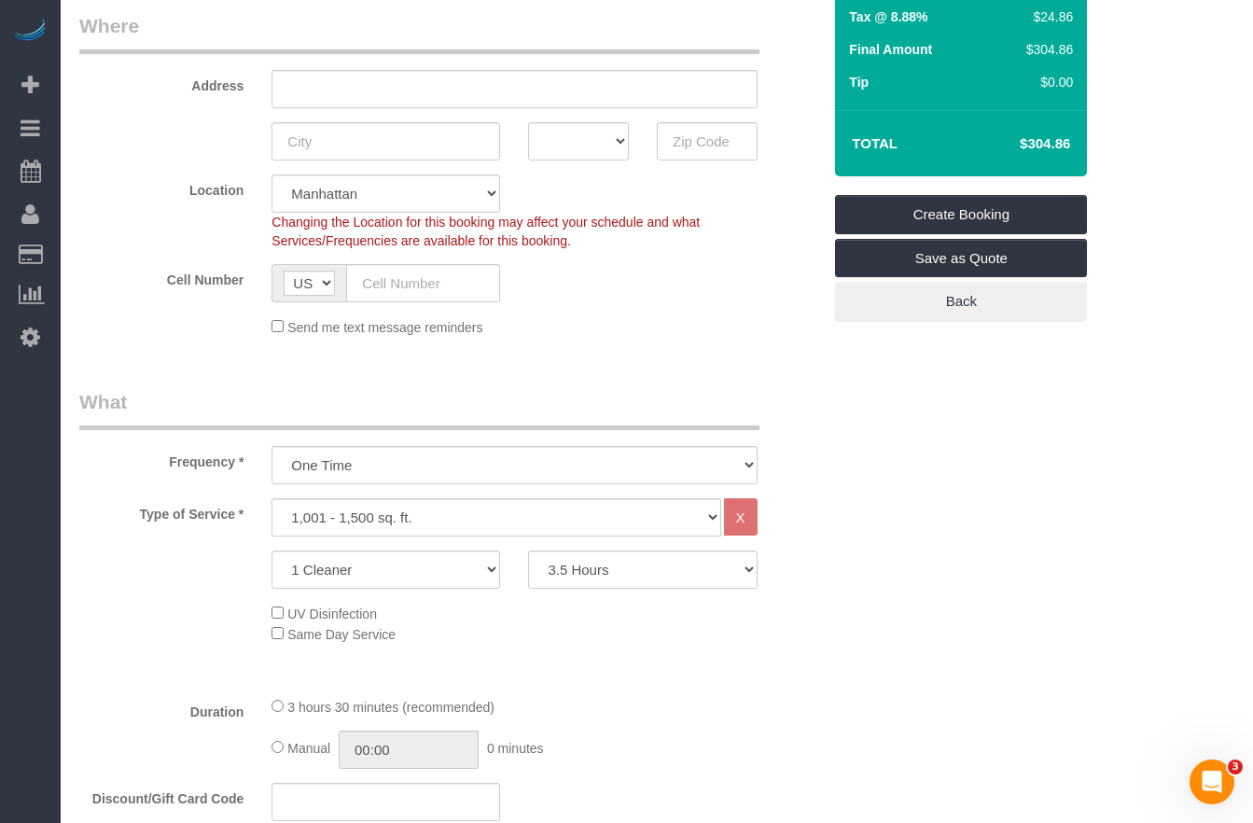
scroll to position [290, 0]
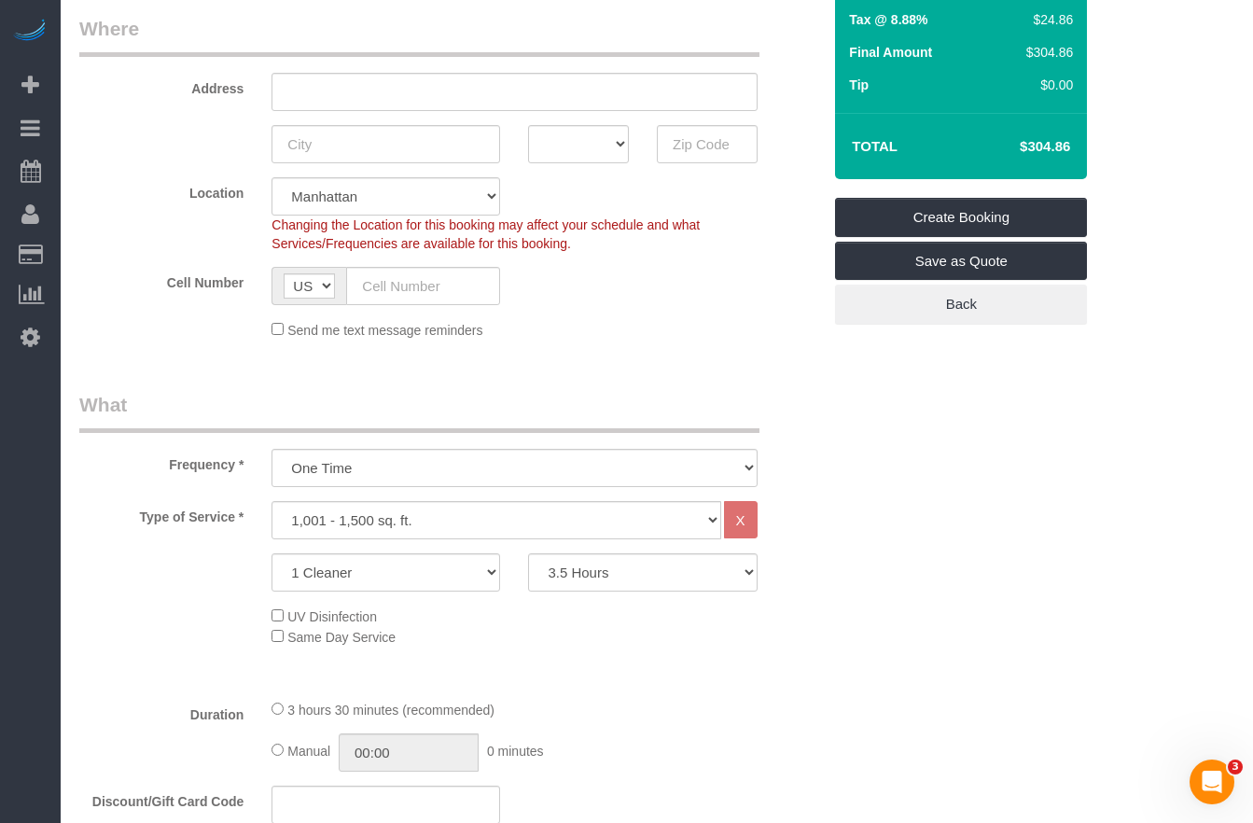
click at [425, 513] on select "Under 1,000 sq. ft. 1,001 - 1,500 sq. ft. 1,500+ sq. ft. Custom Cleaning Office…" at bounding box center [495, 520] width 449 height 38
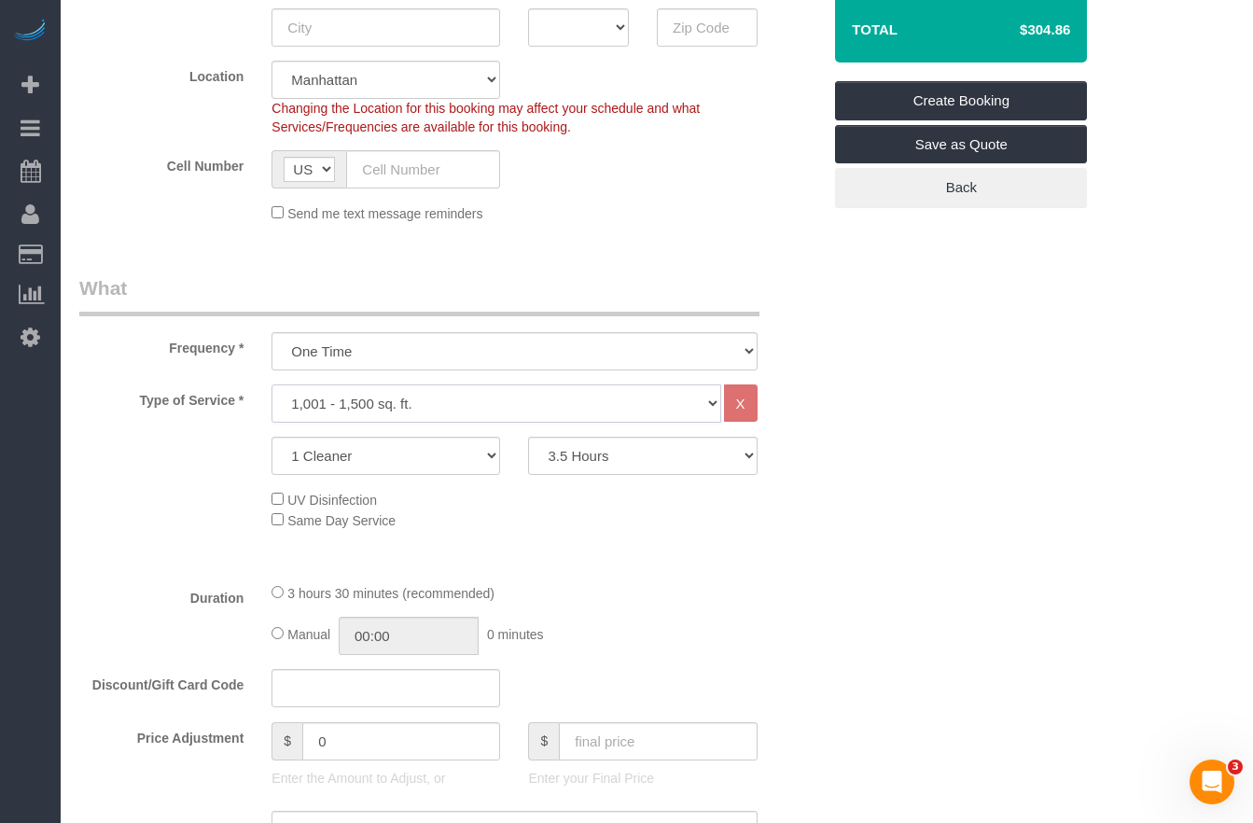
scroll to position [409, 0]
click at [378, 457] on select "1 Cleaner 2 Cleaners 3 Cleaners 4 Cleaners 5 Cleaners" at bounding box center [385, 454] width 229 height 38
select select "2"
click at [271, 435] on select "1 Cleaner 2 Cleaners 3 Cleaners 4 Cleaners 5 Cleaners" at bounding box center [385, 454] width 229 height 38
click at [415, 354] on select "One Time Weekly (20% Off) - 20.00% Every 2 Weeks (15% Off) - 15.00% Every 4 Wee…" at bounding box center [513, 349] width 485 height 38
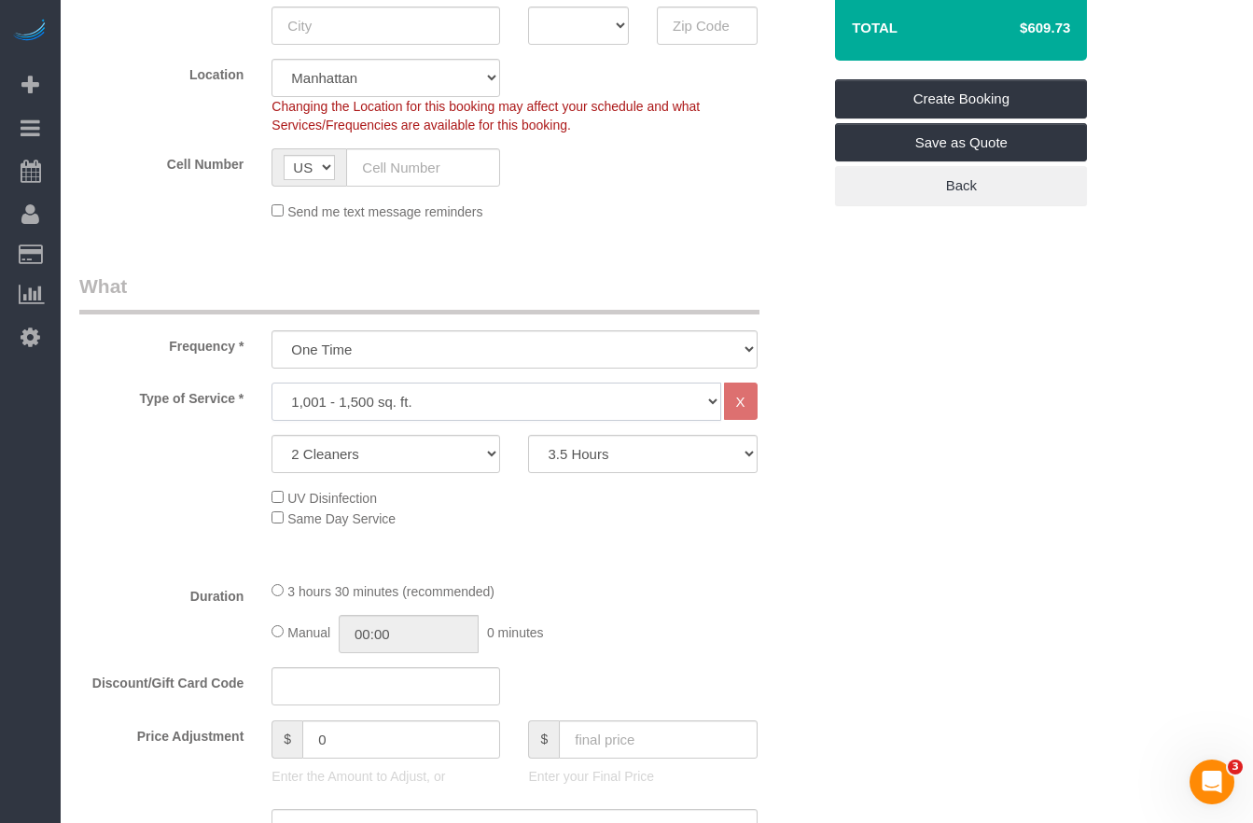
click at [350, 395] on select "Under 1,000 sq. ft. 1,001 - 1,500 sq. ft. 1,500+ sq. ft. Custom Cleaning Office…" at bounding box center [495, 401] width 449 height 38
select select "216"
click at [271, 382] on select "Under 1,000 sq. ft. 1,001 - 1,500 sq. ft. 1,500+ sq. ft. Custom Cleaning Office…" at bounding box center [495, 401] width 449 height 38
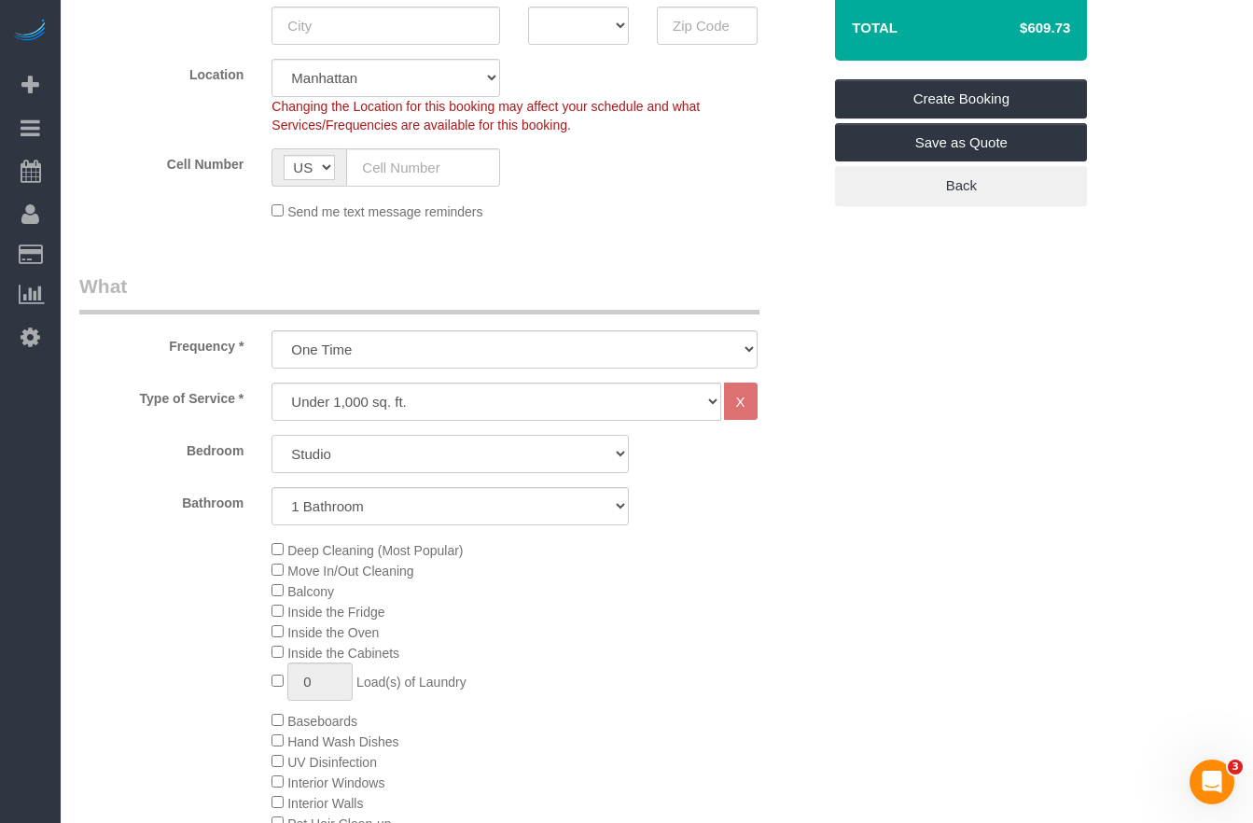
click at [441, 459] on select "Studio 1 Bedroom 2 Bedrooms 3 Bedrooms" at bounding box center [449, 454] width 357 height 38
select select "3"
click at [271, 435] on select "Studio 1 Bedroom 2 Bedrooms 3 Bedrooms" at bounding box center [449, 454] width 357 height 38
click at [372, 508] on select "1 Bathroom 2 Bathrooms" at bounding box center [449, 506] width 357 height 38
select select "2"
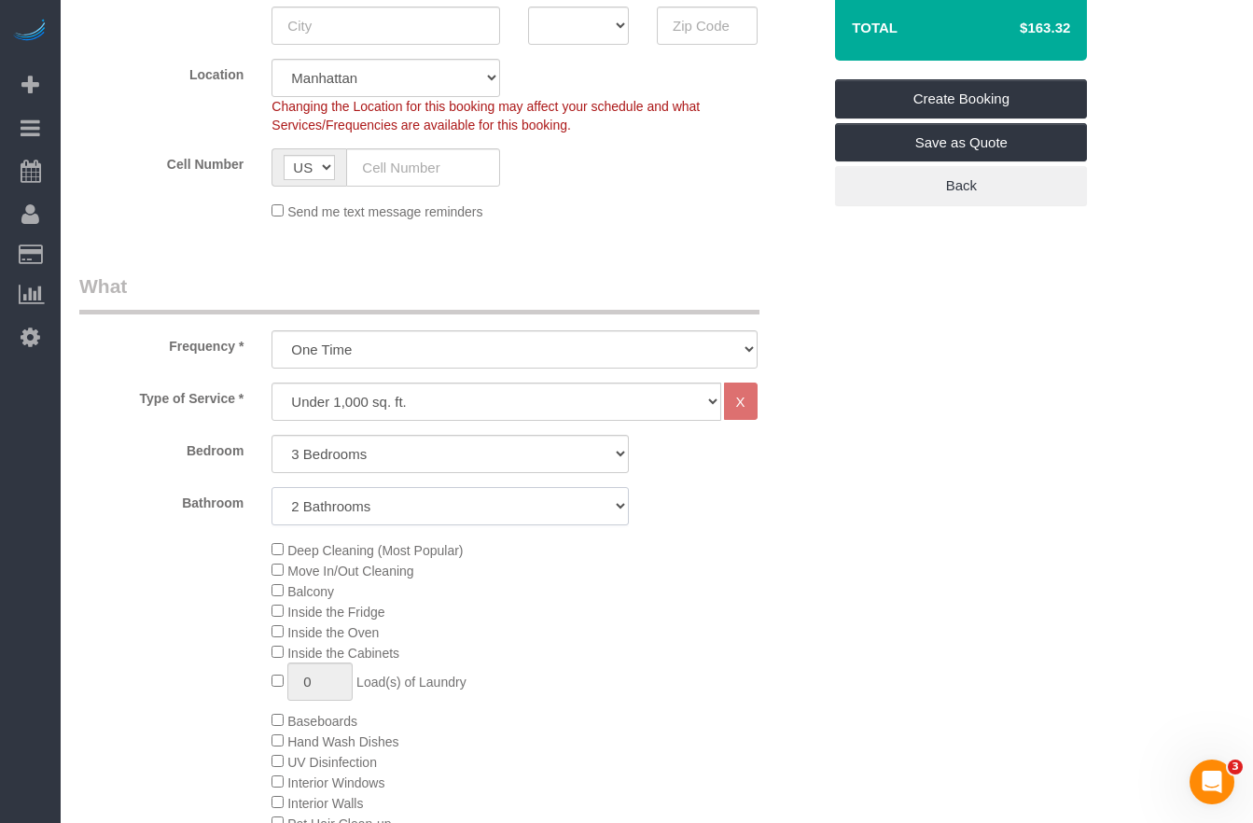
click at [271, 487] on select "1 Bathroom 2 Bathrooms" at bounding box center [449, 506] width 357 height 38
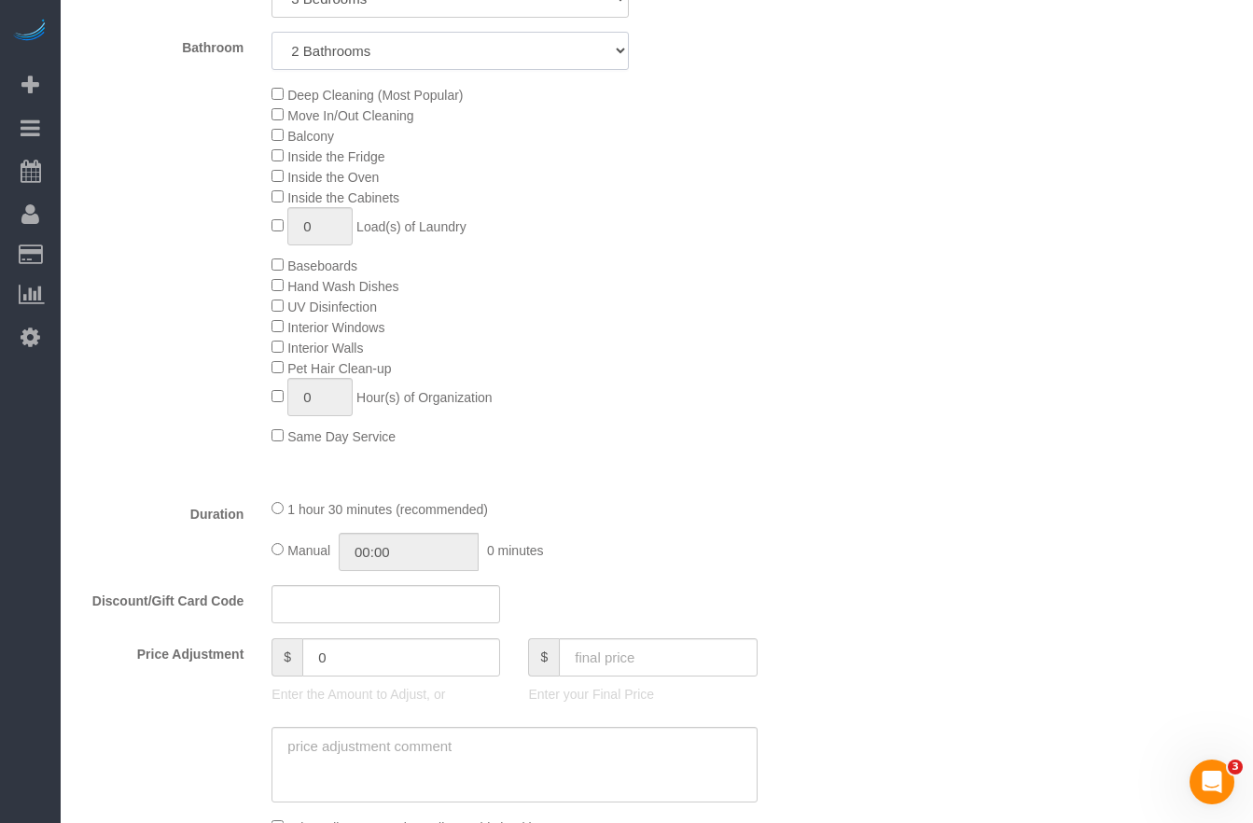
scroll to position [869, 0]
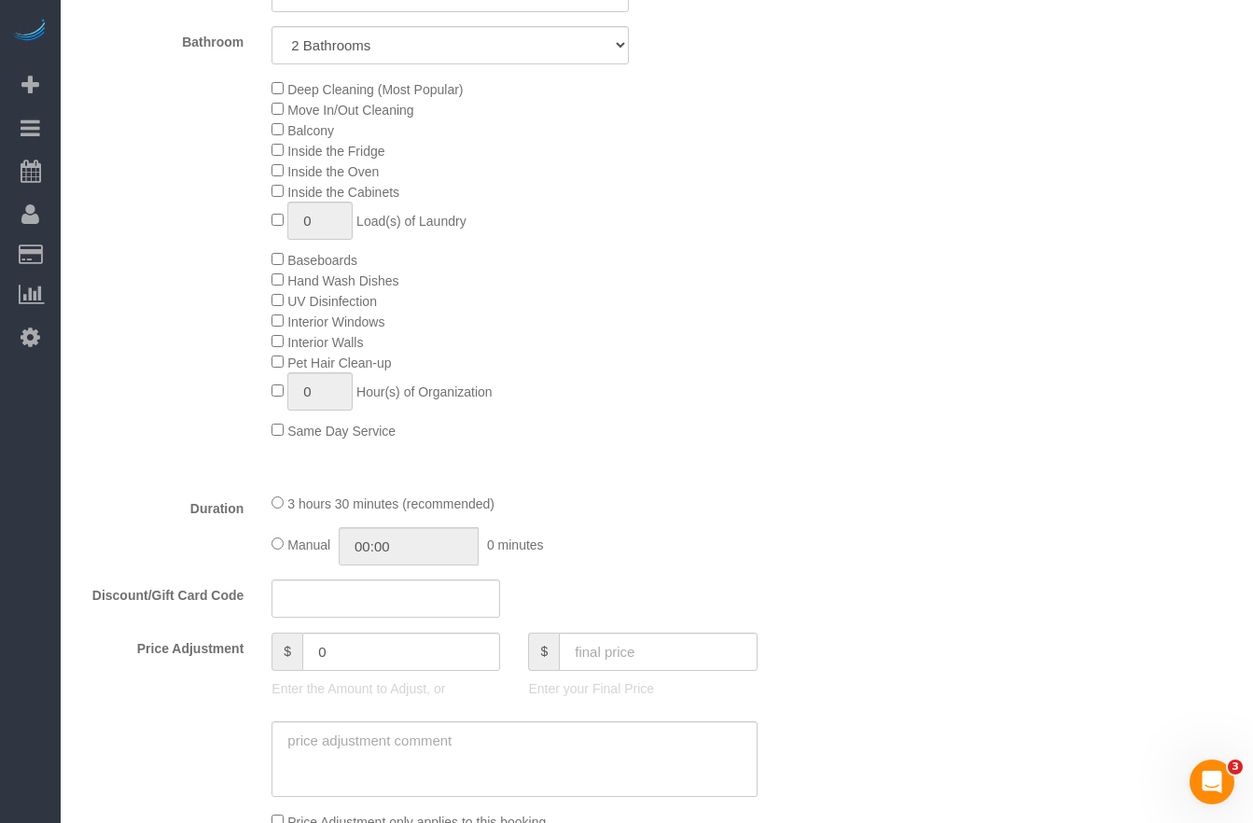
drag, startPoint x: 294, startPoint y: 501, endPoint x: 503, endPoint y: 506, distance: 209.0
click at [503, 506] on div "3 hours 30 minutes (recommended)" at bounding box center [513, 502] width 485 height 21
copy span "3 hours 30 minutes (recommended)"
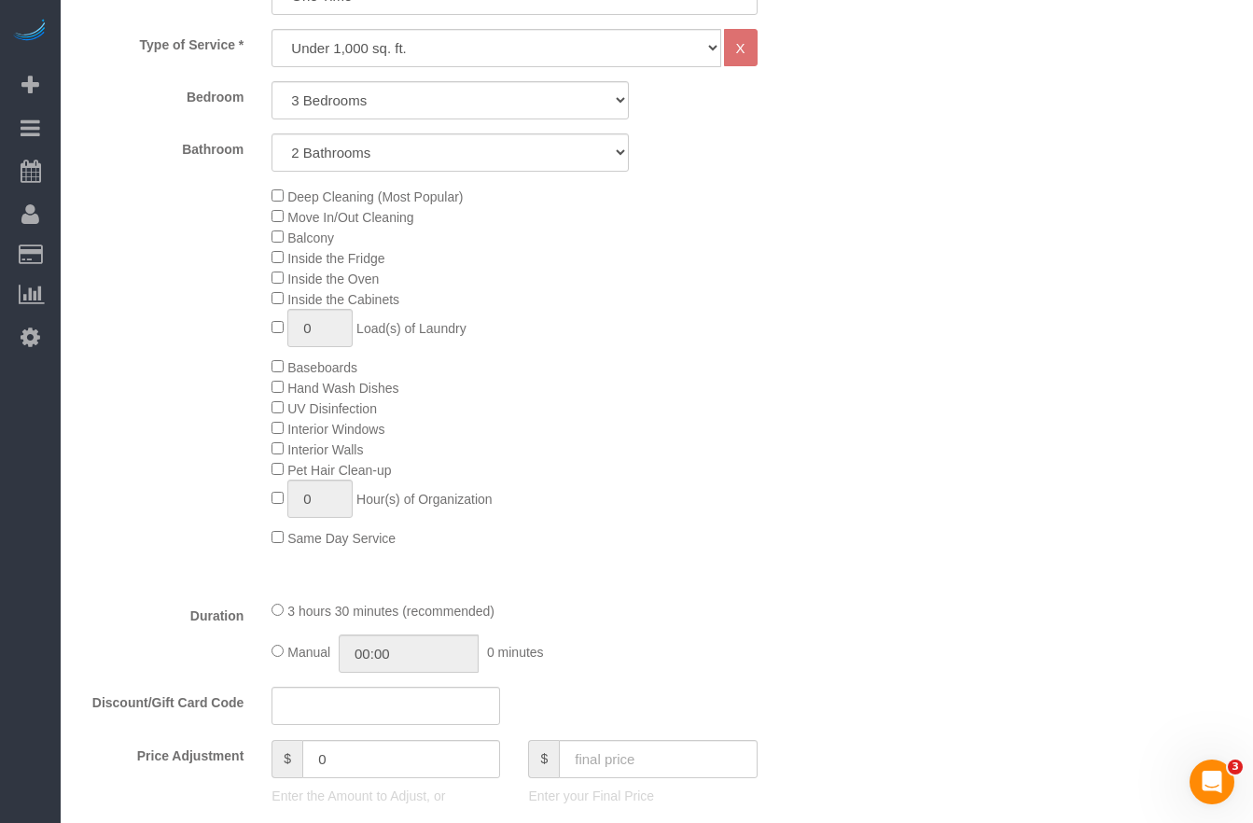
scroll to position [760, 0]
click at [282, 219] on span "Move In/Out Cleaning" at bounding box center [342, 219] width 142 height 15
drag, startPoint x: 297, startPoint y: 617, endPoint x: 498, endPoint y: 617, distance: 201.5
click at [494, 617] on span "5 hours 30 minutes (recommended)" at bounding box center [390, 612] width 207 height 15
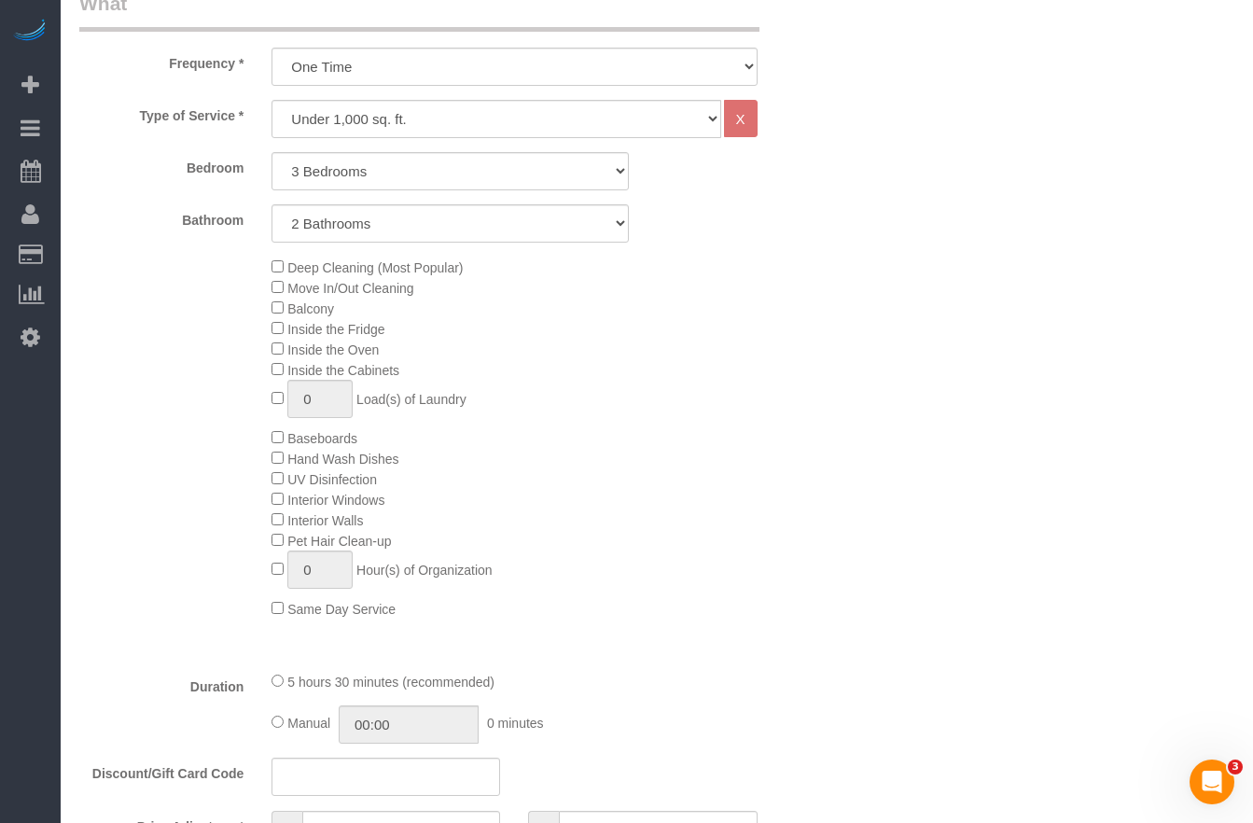
scroll to position [688, 0]
click at [384, 110] on select "Under 1,000 sq. ft. 1,001 - 1,500 sq. ft. 1,500+ sq. ft. Custom Cleaning Office…" at bounding box center [495, 122] width 449 height 38
select select "308"
click at [271, 103] on select "Under 1,000 sq. ft. 1,001 - 1,500 sq. ft. 1,500+ sq. ft. Custom Cleaning Office…" at bounding box center [495, 122] width 449 height 38
select select "1"
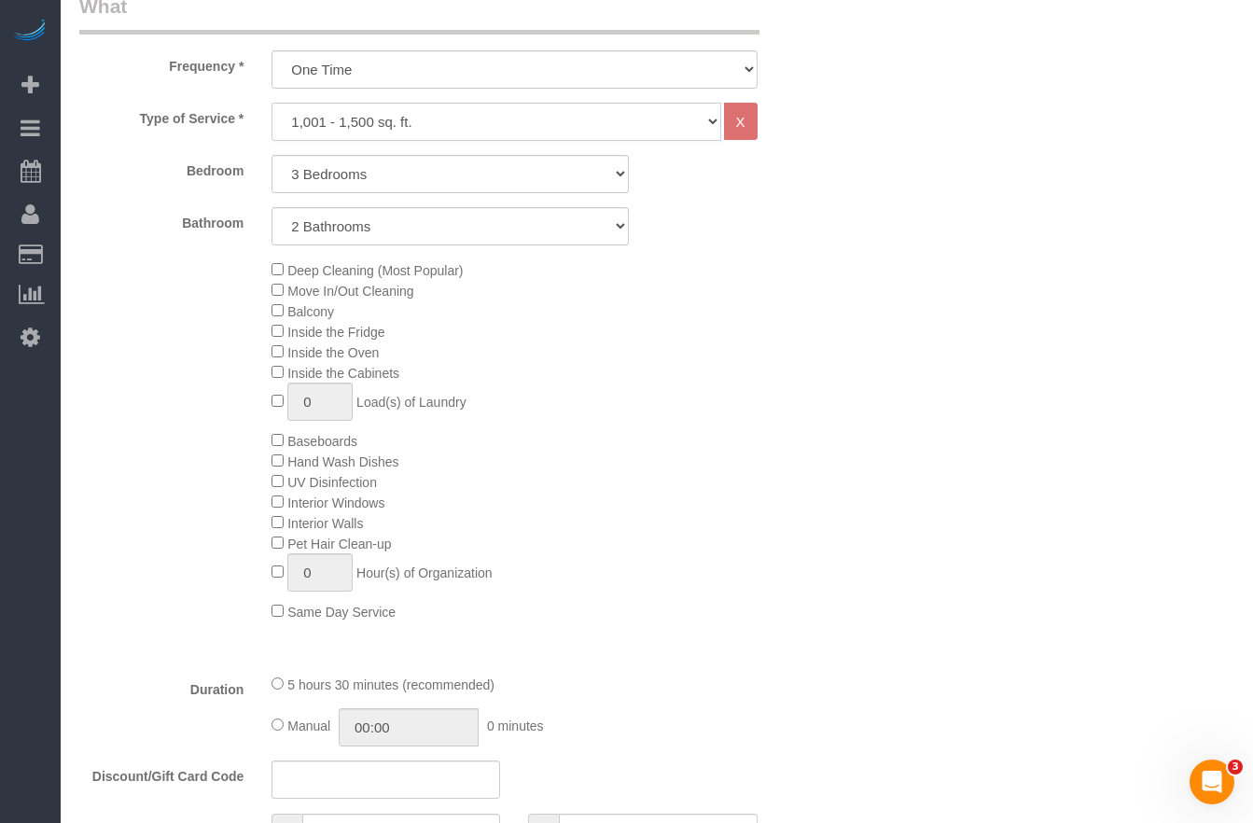
select select "120"
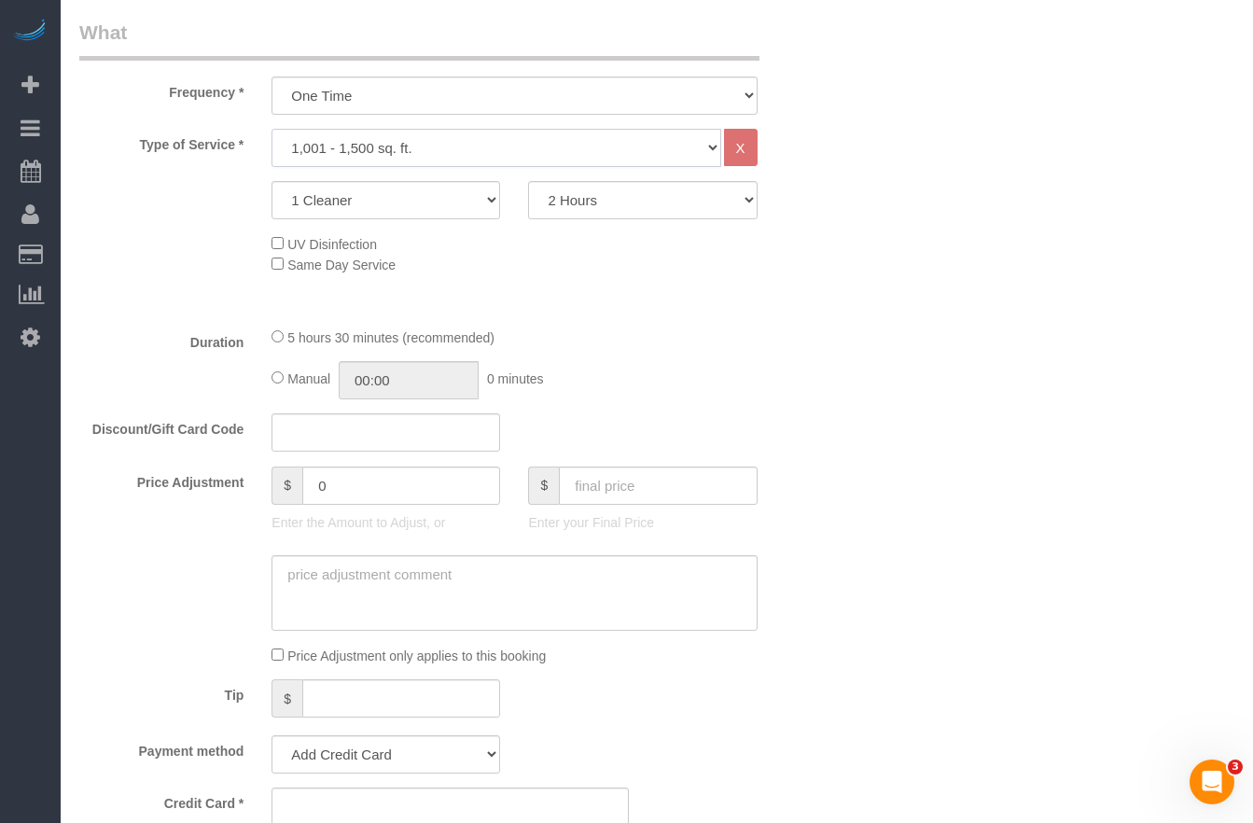
scroll to position [659, 0]
click at [590, 201] on select "2 Hours 2.5 Hours 3 Hours 3.5 Hours 4 Hours 4.5 Hours 5 Hours 5.5 Hours 6 Hours…" at bounding box center [642, 204] width 229 height 38
click at [427, 198] on select "1 Cleaner 2 Cleaners 3 Cleaners 4 Cleaners 5 Cleaners" at bounding box center [385, 204] width 229 height 38
select select "2"
click at [271, 185] on select "1 Cleaner 2 Cleaners 3 Cleaners 4 Cleaners 5 Cleaners" at bounding box center [385, 204] width 229 height 38
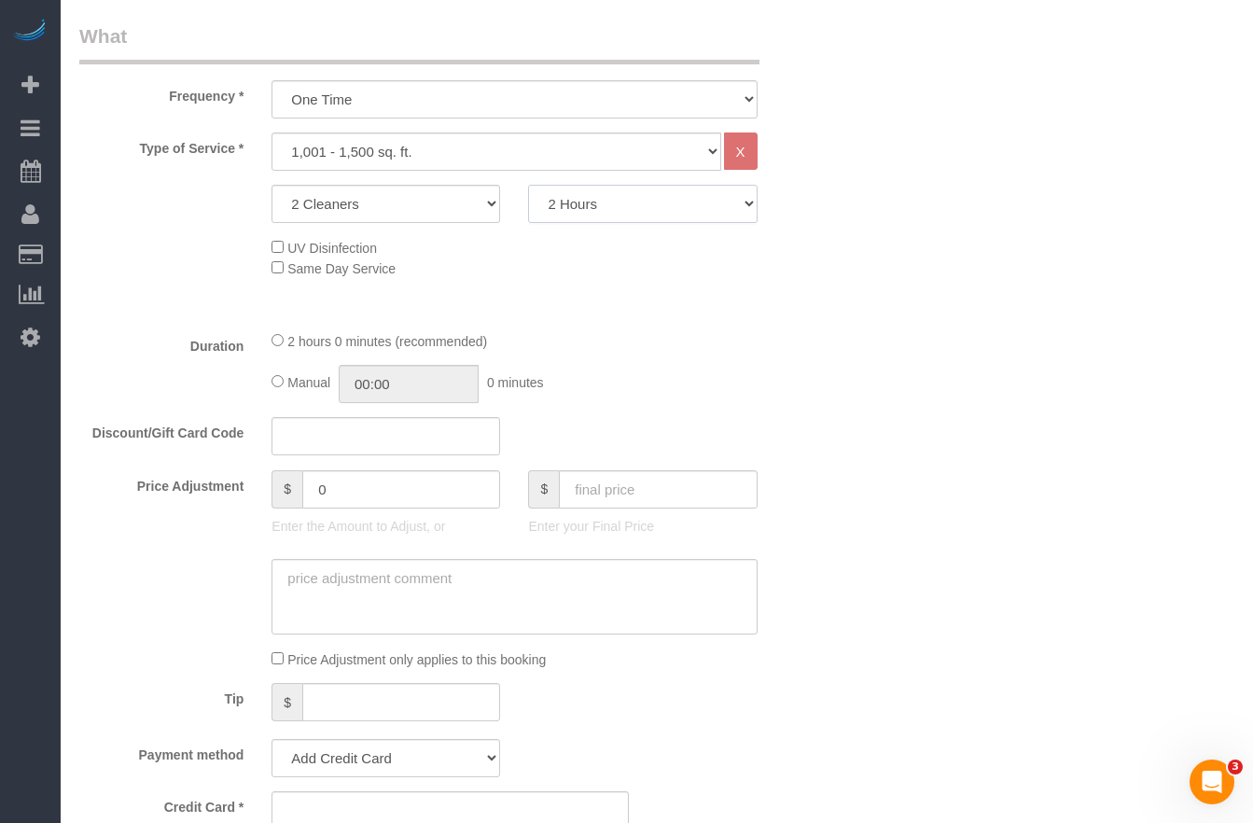
click at [567, 201] on select "2 Hours 2.5 Hours 3 Hours 3.5 Hours 4 Hours 4.5 Hours 5 Hours 5.5 Hours 6 Hours…" at bounding box center [642, 204] width 229 height 38
click at [528, 185] on select "2 Hours 2.5 Hours 3 Hours 3.5 Hours 4 Hours 4.5 Hours 5 Hours 5.5 Hours 6 Hours…" at bounding box center [642, 204] width 229 height 38
click at [687, 262] on div "UV Disinfection Same Day Service" at bounding box center [545, 257] width 577 height 41
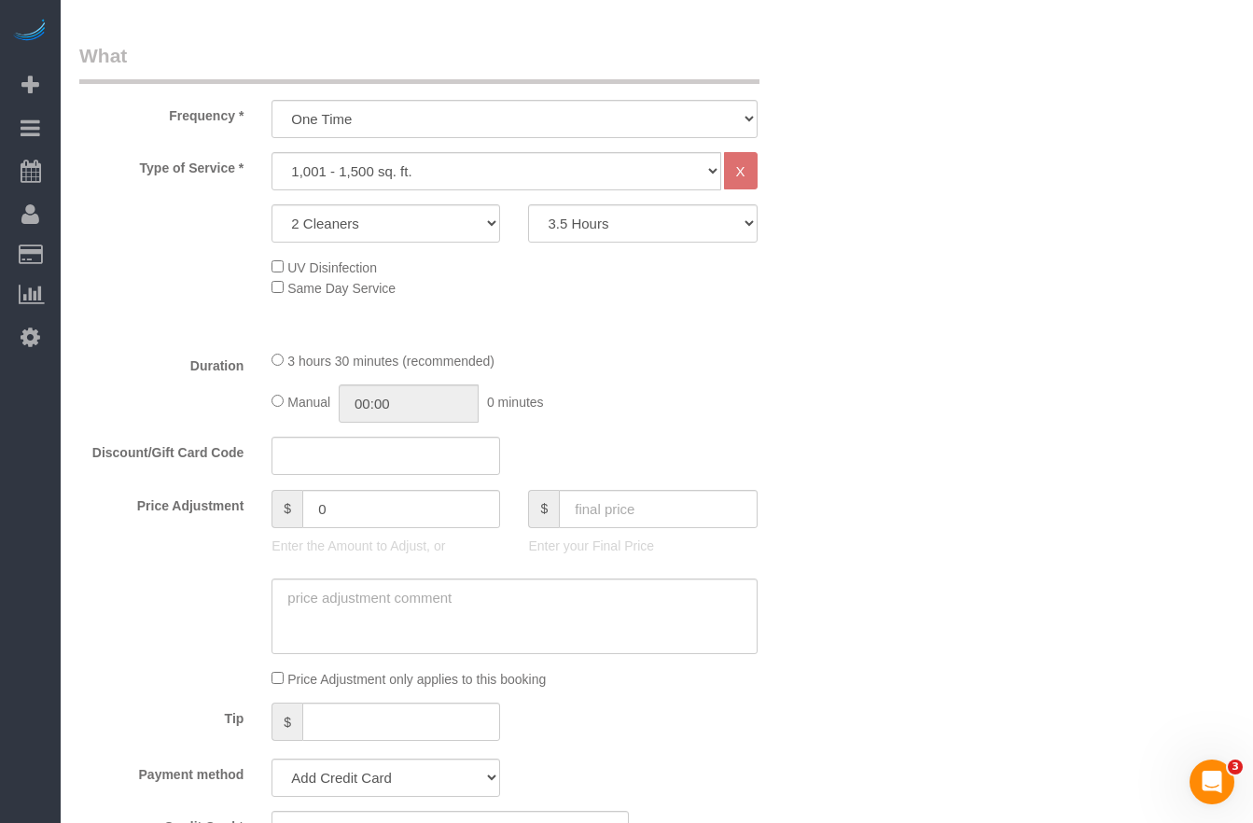
scroll to position [636, 0]
click at [601, 234] on select "2 Hours 2.5 Hours 3 Hours 3.5 Hours 4 Hours 4.5 Hours 5 Hours 5.5 Hours 6 Hours…" at bounding box center [642, 226] width 229 height 38
click at [528, 207] on select "2 Hours 2.5 Hours 3 Hours 3.5 Hours 4 Hours 4.5 Hours 5 Hours 5.5 Hours 6 Hours…" at bounding box center [642, 226] width 229 height 38
click at [602, 232] on select "2 Hours 2.5 Hours 3 Hours 3.5 Hours 4 Hours 4.5 Hours 5 Hours 5.5 Hours 6 Hours…" at bounding box center [642, 226] width 229 height 38
click at [528, 207] on select "2 Hours 2.5 Hours 3 Hours 3.5 Hours 4 Hours 4.5 Hours 5 Hours 5.5 Hours 6 Hours…" at bounding box center [642, 226] width 229 height 38
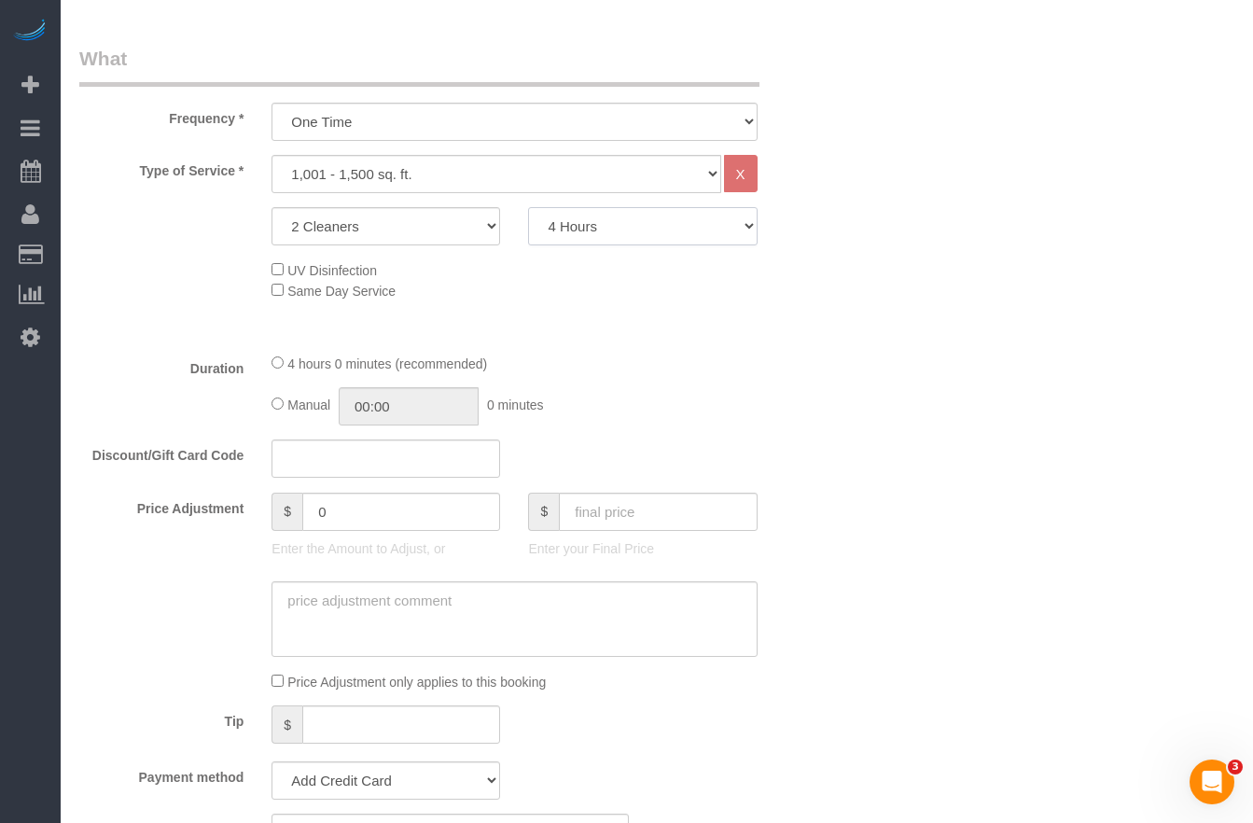
click at [660, 234] on select "2 Hours 2.5 Hours 3 Hours 3.5 Hours 4 Hours 4.5 Hours 5 Hours 5.5 Hours 6 Hours…" at bounding box center [642, 226] width 229 height 38
click at [528, 207] on select "2 Hours 2.5 Hours 3 Hours 3.5 Hours 4 Hours 4.5 Hours 5 Hours 5.5 Hours 6 Hours…" at bounding box center [642, 226] width 229 height 38
click at [617, 227] on select "2 Hours 2.5 Hours 3 Hours 3.5 Hours 4 Hours 4.5 Hours 5 Hours 5.5 Hours 6 Hours…" at bounding box center [642, 226] width 229 height 38
select select "210"
click at [528, 207] on select "2 Hours 2.5 Hours 3 Hours 3.5 Hours 4 Hours 4.5 Hours 5 Hours 5.5 Hours 6 Hours…" at bounding box center [642, 226] width 229 height 38
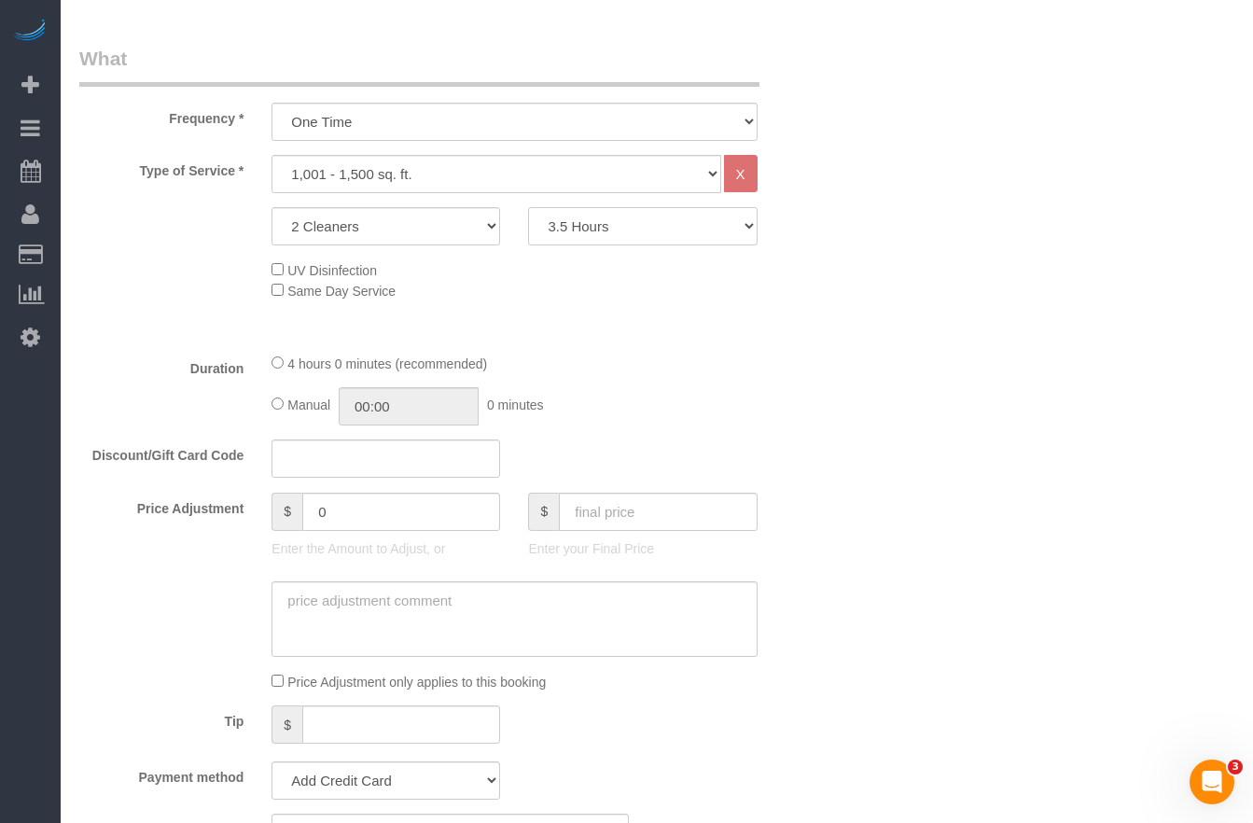
click at [632, 229] on select "2 Hours 2.5 Hours 3 Hours 3.5 Hours 4 Hours 4.5 Hours 5 Hours 5.5 Hours 6 Hours…" at bounding box center [642, 226] width 229 height 38
click at [426, 173] on select "Under 1,000 sq. ft. 1,001 - 1,500 sq. ft. 1,500+ sq. ft. Custom Cleaning Office…" at bounding box center [495, 174] width 449 height 38
select select "216"
click at [271, 155] on select "Under 1,000 sq. ft. 1,001 - 1,500 sq. ft. 1,500+ sq. ft. Custom Cleaning Office…" at bounding box center [495, 174] width 449 height 38
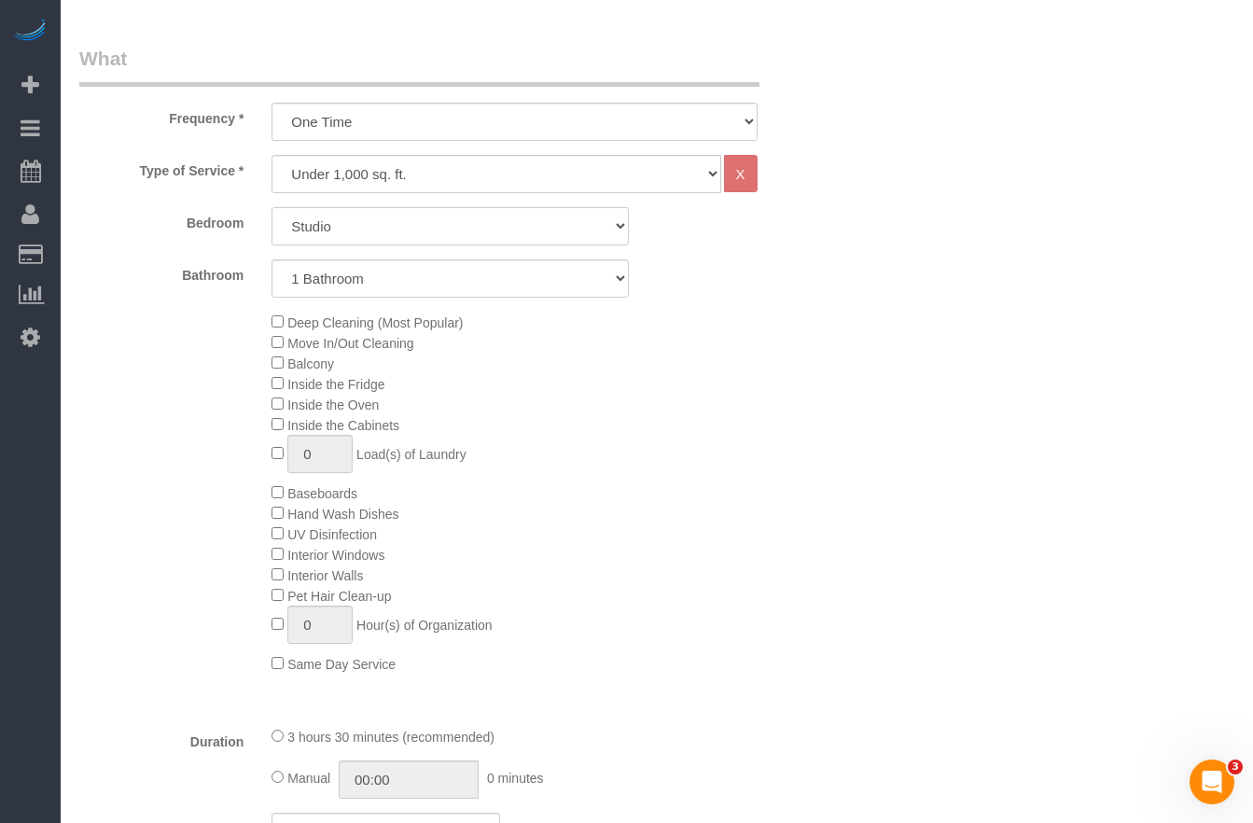
click at [388, 229] on select "Studio 1 Bedroom 2 Bedrooms 3 Bedrooms" at bounding box center [449, 226] width 357 height 38
select select "3"
click at [271, 207] on select "Studio 1 Bedroom 2 Bedrooms 3 Bedrooms" at bounding box center [449, 226] width 357 height 38
click at [393, 279] on select "1 Bathroom 2 Bathrooms" at bounding box center [449, 278] width 357 height 38
select select "2"
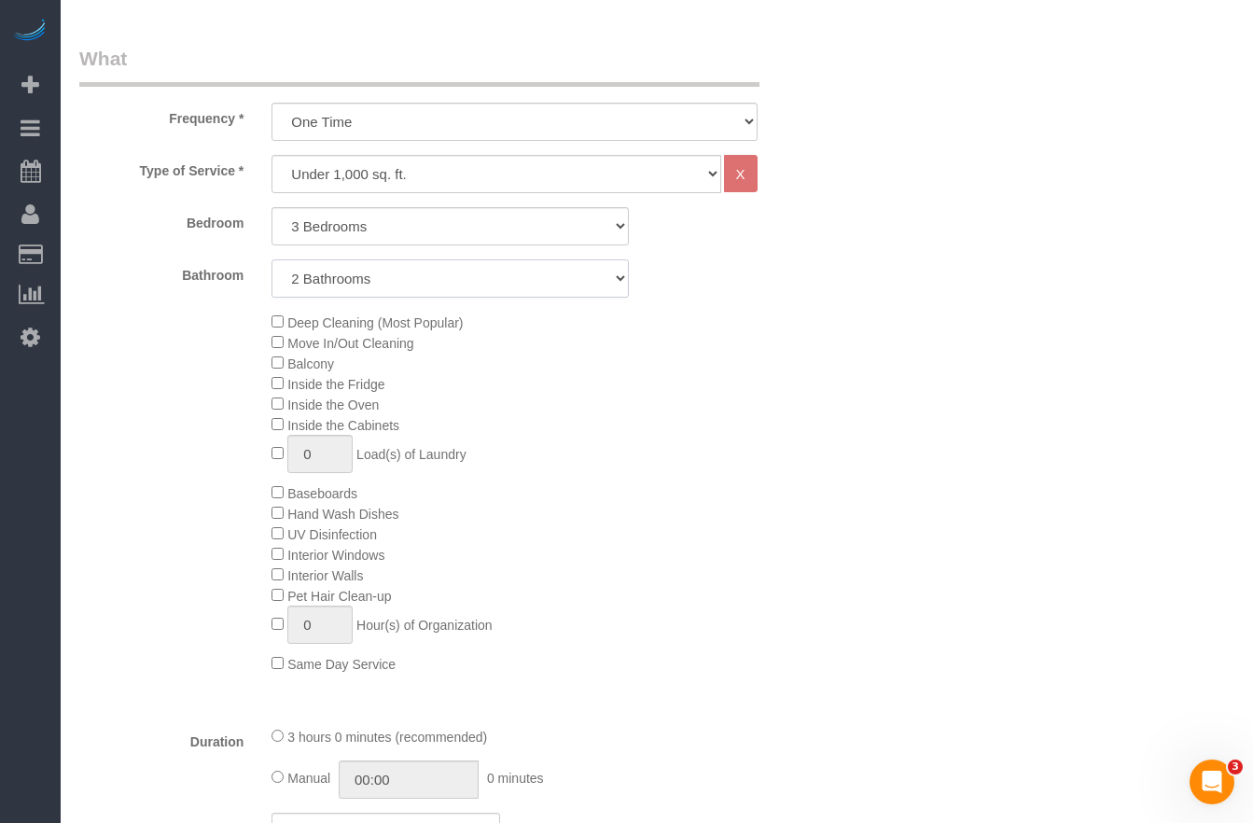
click at [271, 259] on select "1 Bathroom 2 Bathrooms" at bounding box center [449, 278] width 357 height 38
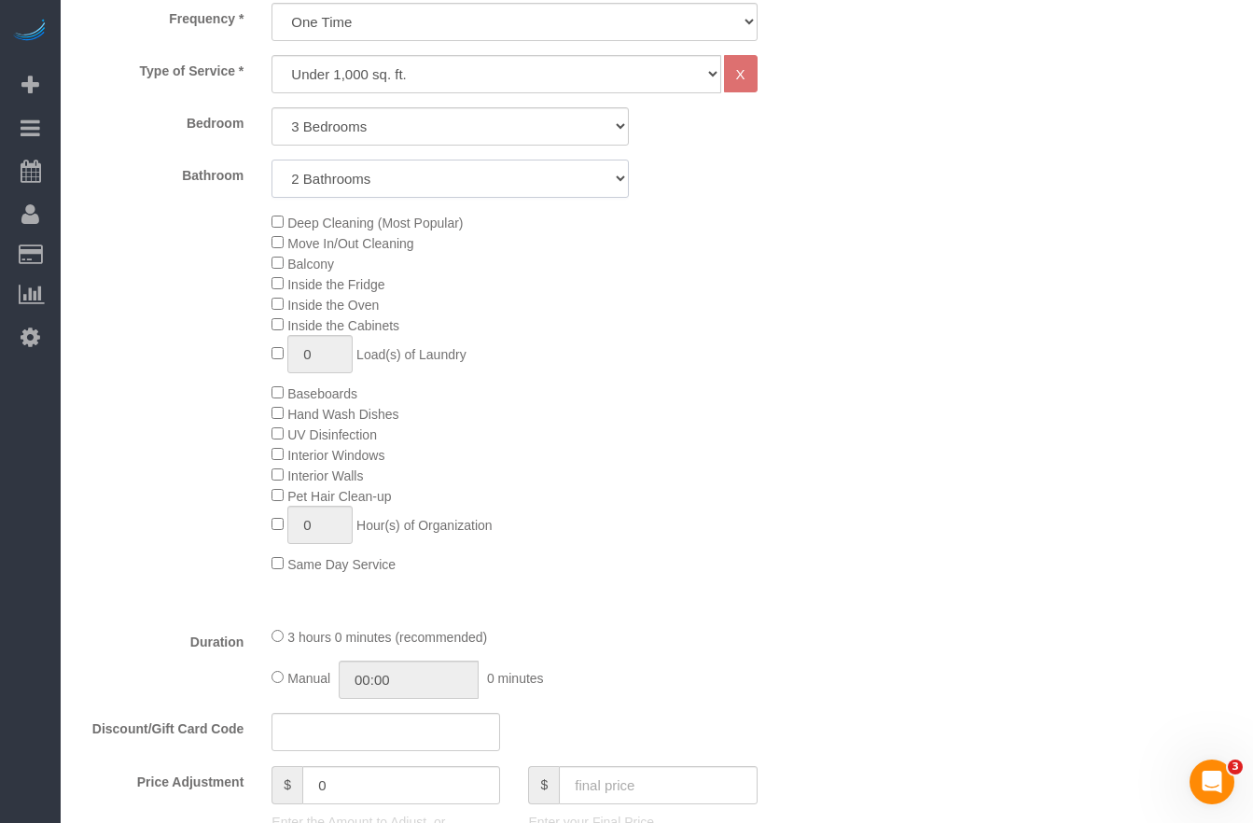
scroll to position [742, 0]
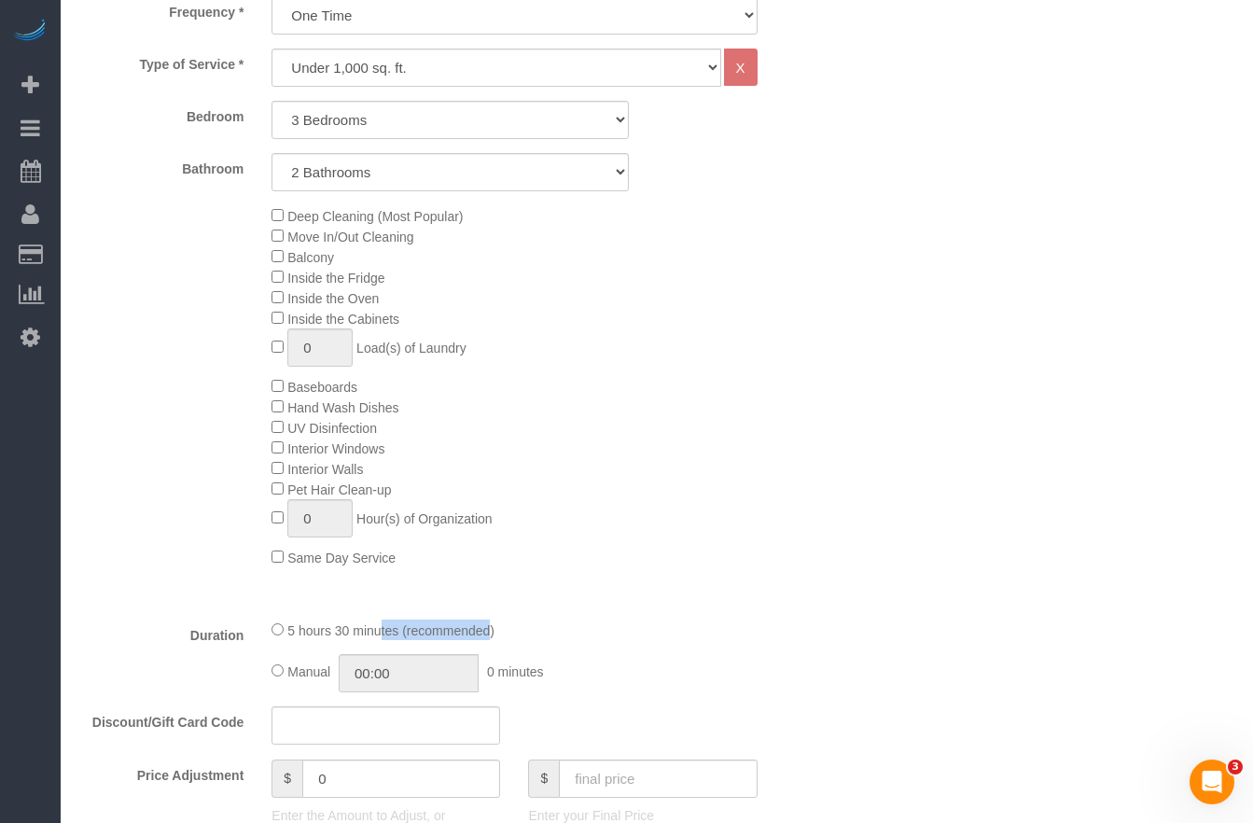
drag, startPoint x: 306, startPoint y: 628, endPoint x: 408, endPoint y: 633, distance: 101.8
click at [408, 633] on span "5 hours 30 minutes (recommended)" at bounding box center [390, 630] width 207 height 15
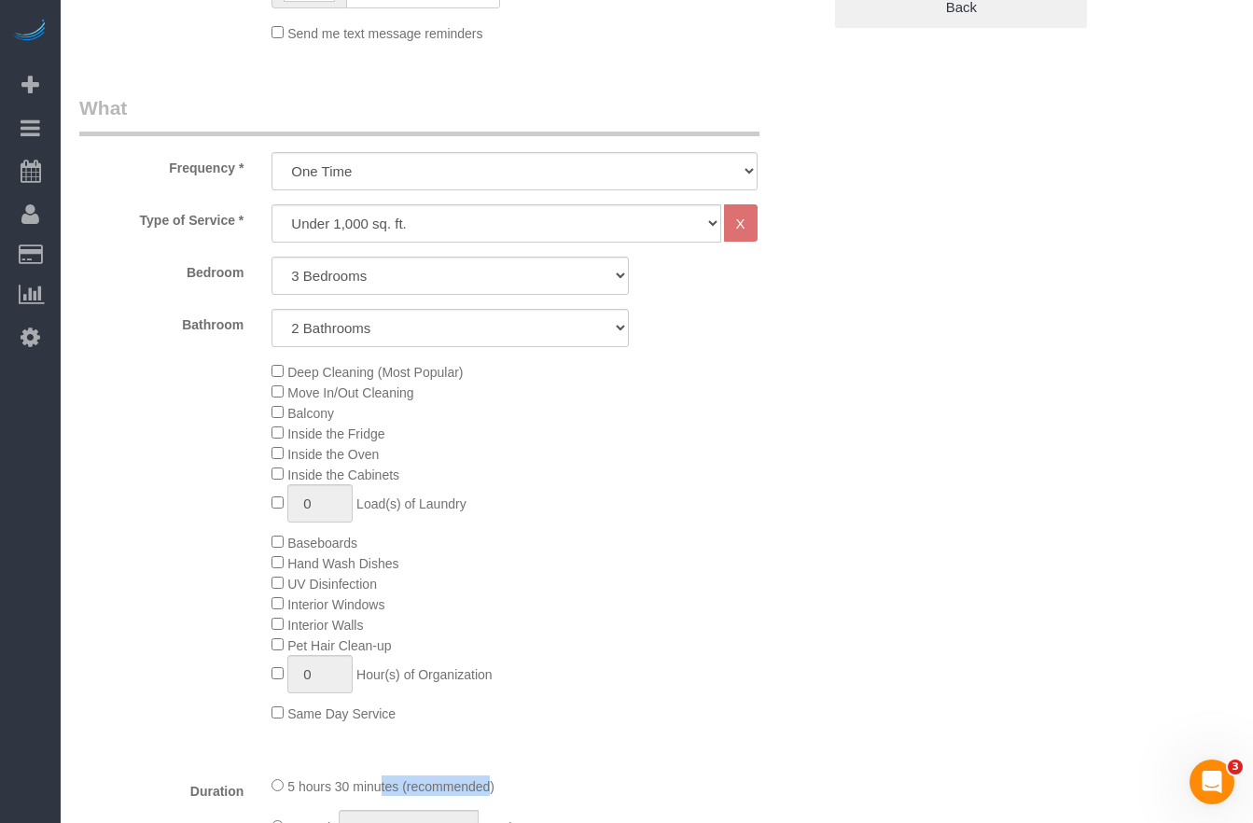
scroll to position [582, 0]
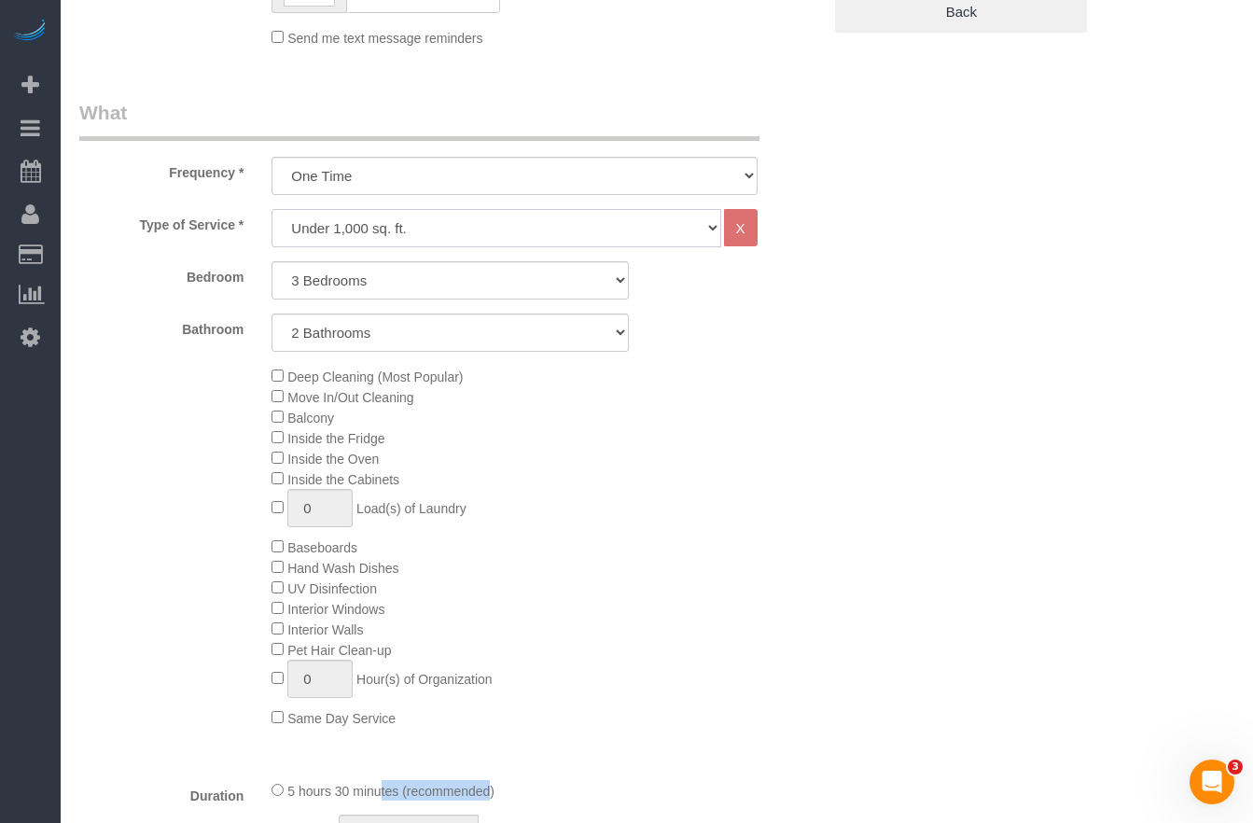
click at [437, 222] on select "Under 1,000 sq. ft. 1,001 - 1,500 sq. ft. 1,500+ sq. ft. Custom Cleaning Office…" at bounding box center [495, 228] width 449 height 38
select select "308"
click at [271, 209] on select "Under 1,000 sq. ft. 1,001 - 1,500 sq. ft. 1,500+ sq. ft. Custom Cleaning Office…" at bounding box center [495, 228] width 449 height 38
select select "1"
select select "120"
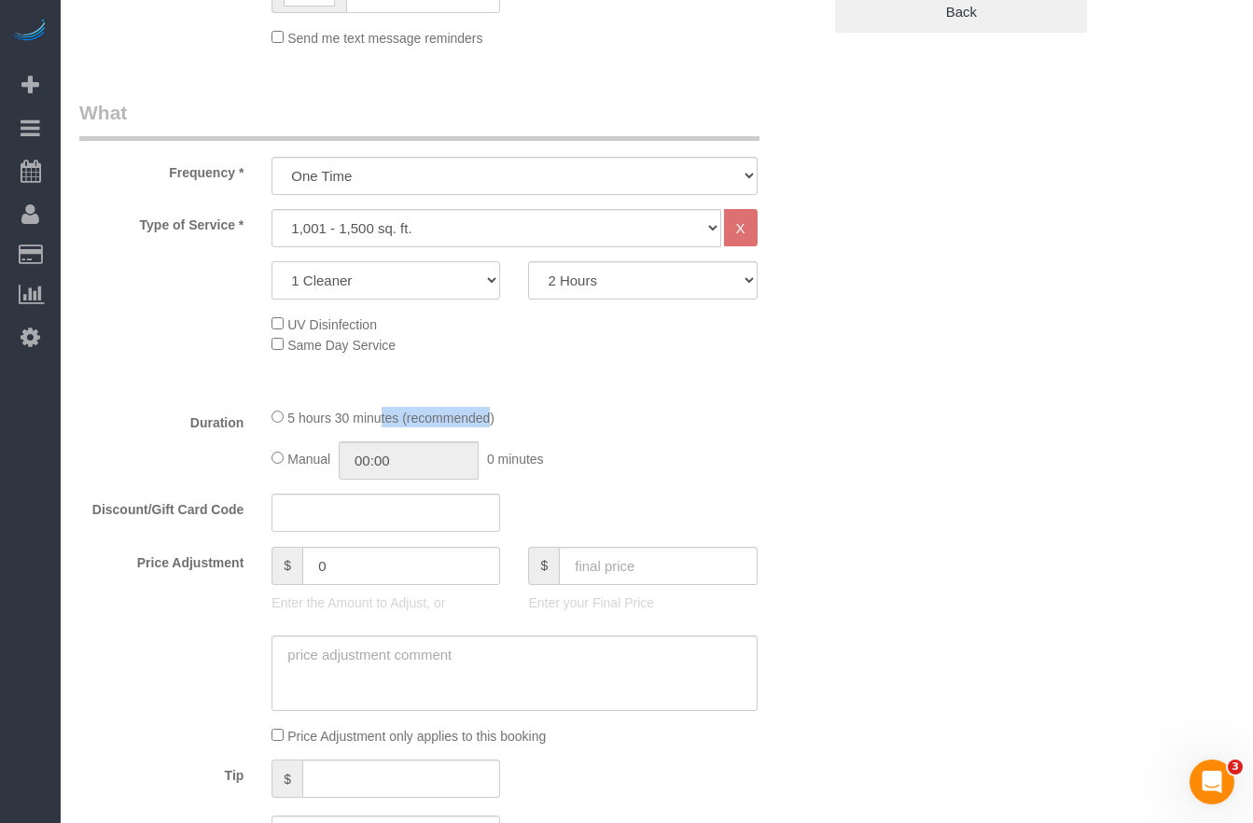
click at [451, 284] on select "1 Cleaner 2 Cleaners 3 Cleaners 4 Cleaners 5 Cleaners" at bounding box center [385, 280] width 229 height 38
click at [271, 261] on select "1 Cleaner 2 Cleaners 3 Cleaners 4 Cleaners 5 Cleaners" at bounding box center [385, 280] width 229 height 38
click at [460, 284] on select "1 Cleaner 2 Cleaners 3 Cleaners 4 Cleaners 5 Cleaners" at bounding box center [385, 280] width 229 height 38
select select "1"
click at [271, 261] on select "1 Cleaner 2 Cleaners 3 Cleaners 4 Cleaners 5 Cleaners" at bounding box center [385, 280] width 229 height 38
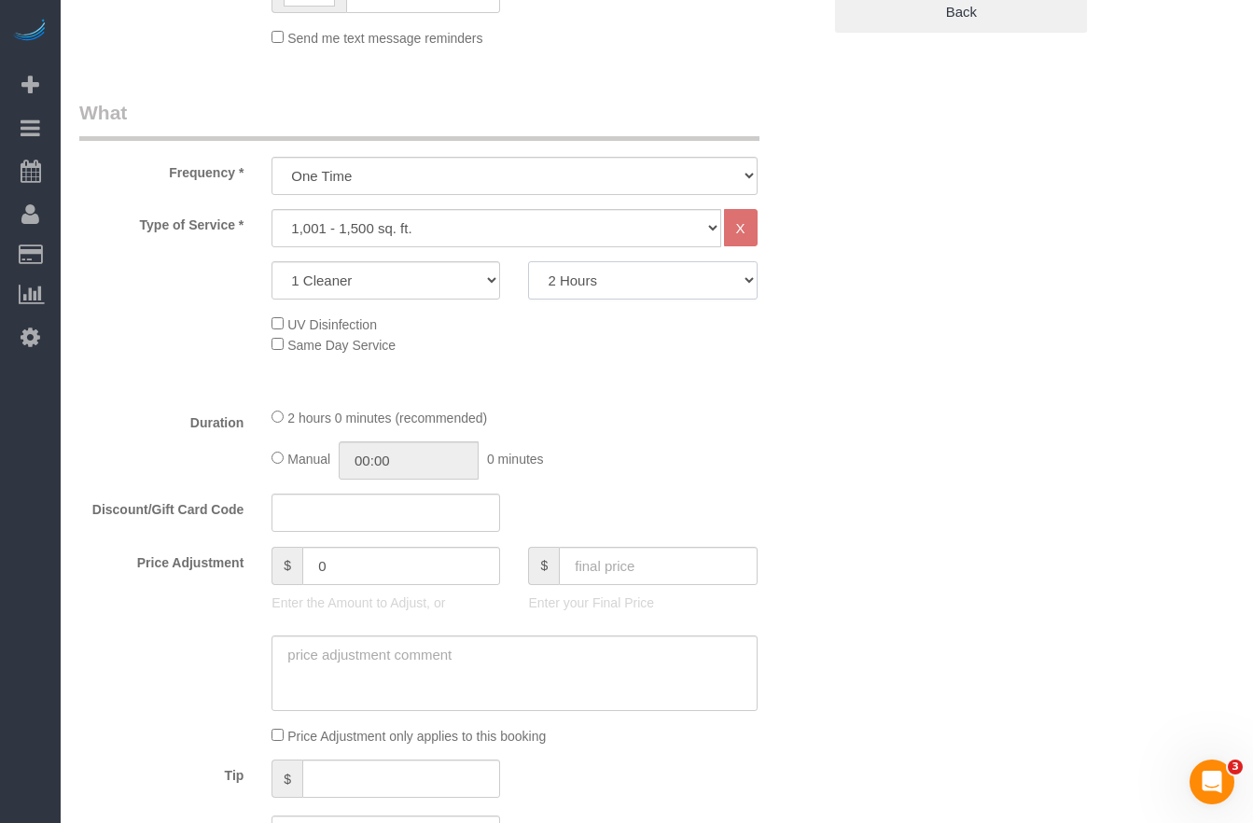
click at [602, 276] on select "2 Hours 2.5 Hours 3 Hours 3.5 Hours 4 Hours 4.5 Hours 5 Hours 5.5 Hours 6 Hours…" at bounding box center [642, 280] width 229 height 38
select select "360"
click at [528, 261] on select "2 Hours 2.5 Hours 3 Hours 3.5 Hours 4 Hours 4.5 Hours 5 Hours 5.5 Hours 6 Hours…" at bounding box center [642, 280] width 229 height 38
click at [438, 280] on select "1 Cleaner 2 Cleaners 3 Cleaners 4 Cleaners 5 Cleaners" at bounding box center [385, 280] width 229 height 38
select select "2"
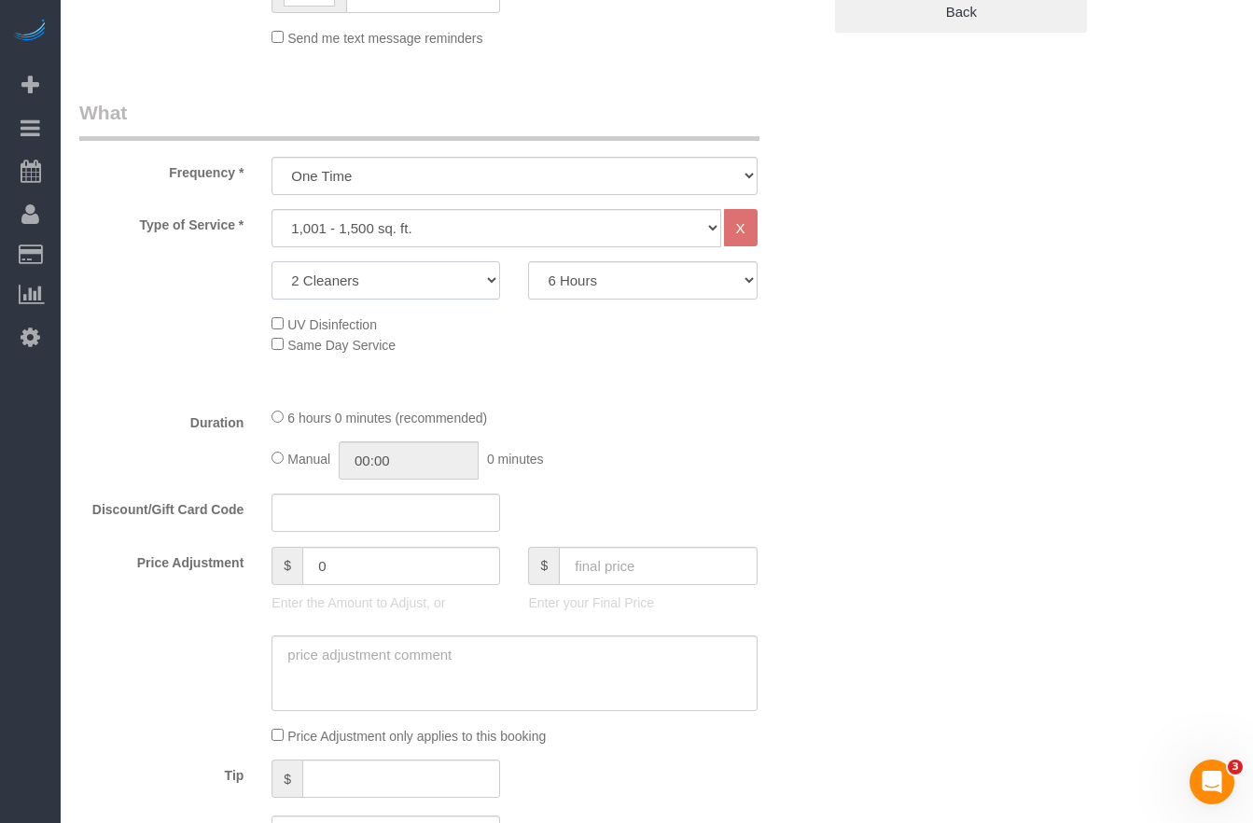
click at [271, 261] on select "1 Cleaner 2 Cleaners 3 Cleaners 4 Cleaners 5 Cleaners" at bounding box center [385, 280] width 229 height 38
click at [616, 280] on select "2 Hours 2.5 Hours 3 Hours 3.5 Hours 4 Hours 4.5 Hours 5 Hours 5.5 Hours 6 Hours…" at bounding box center [642, 280] width 229 height 38
click at [528, 261] on select "2 Hours 2.5 Hours 3 Hours 3.5 Hours 4 Hours 4.5 Hours 5 Hours 5.5 Hours 6 Hours…" at bounding box center [642, 280] width 229 height 38
click at [661, 283] on select "2 Hours 2.5 Hours 3 Hours 3.5 Hours 4 Hours 4.5 Hours 5 Hours 5.5 Hours 6 Hours…" at bounding box center [642, 280] width 229 height 38
click at [528, 261] on select "2 Hours 2.5 Hours 3 Hours 3.5 Hours 4 Hours 4.5 Hours 5 Hours 5.5 Hours 6 Hours…" at bounding box center [642, 280] width 229 height 38
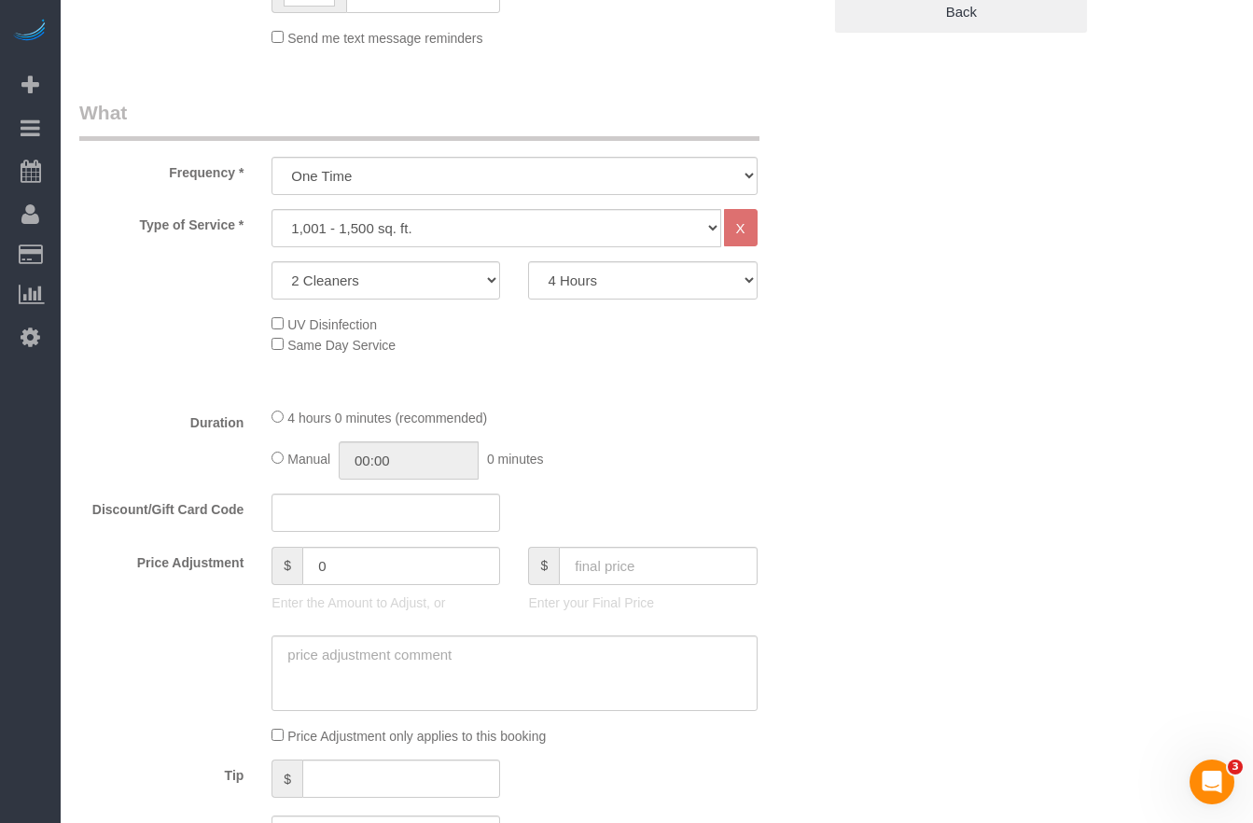
drag, startPoint x: 794, startPoint y: 347, endPoint x: 816, endPoint y: 343, distance: 22.7
click at [794, 347] on div "UV Disinfection Same Day Service" at bounding box center [545, 333] width 577 height 41
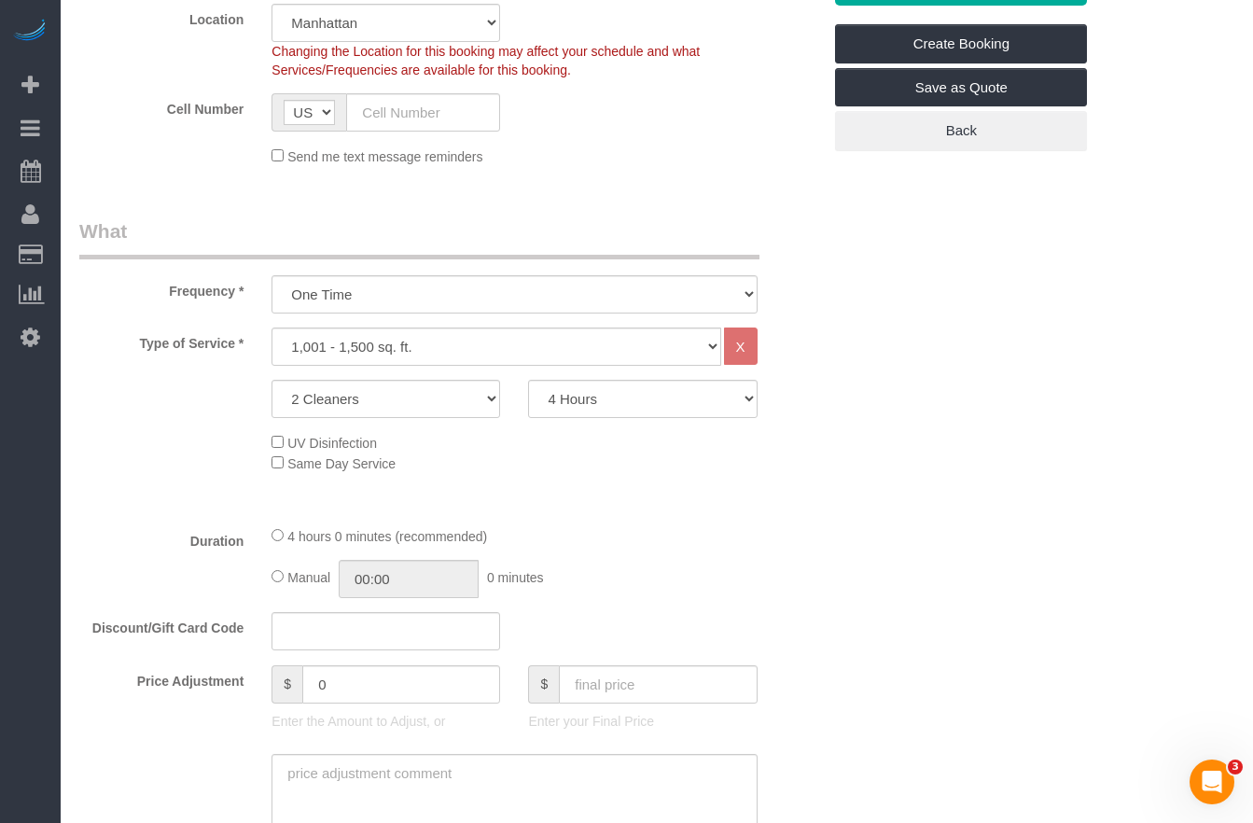
scroll to position [575, 0]
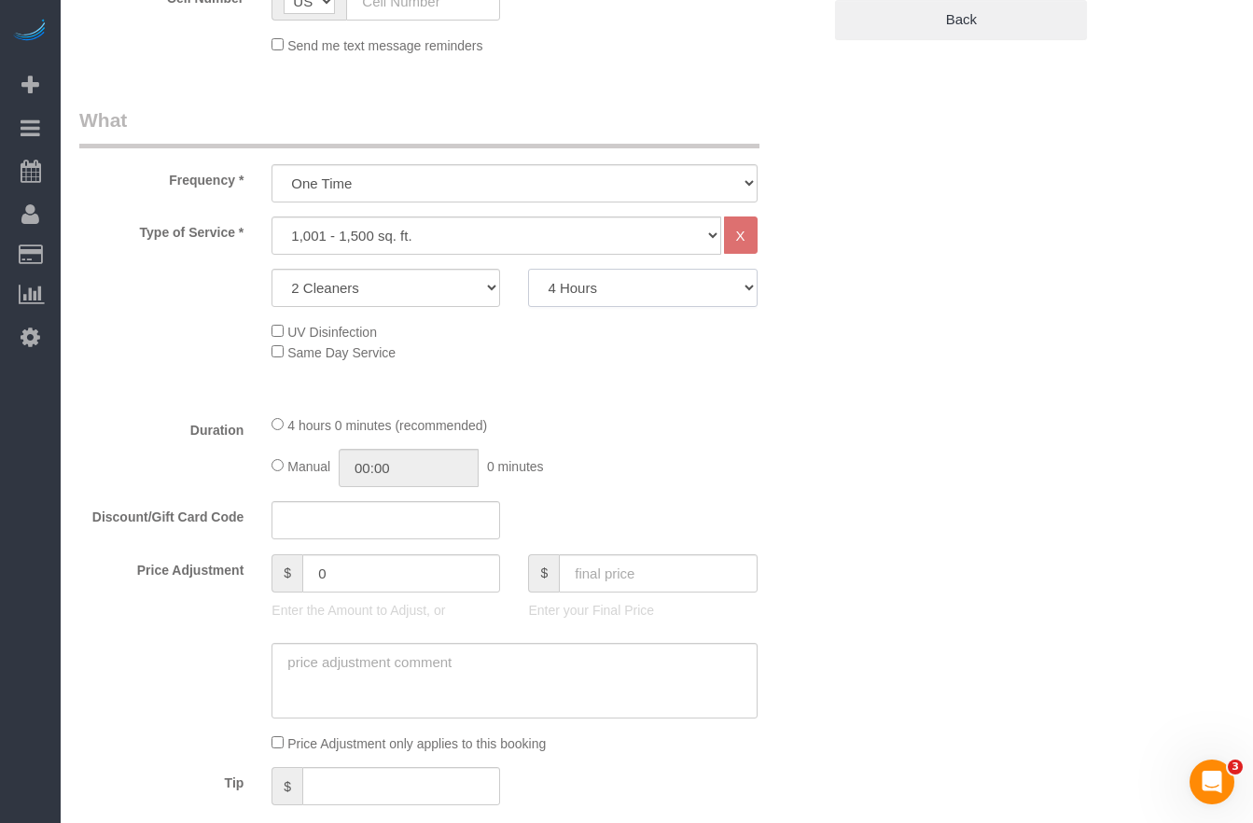
click at [639, 291] on select "2 Hours 2.5 Hours 3 Hours 3.5 Hours 4 Hours 4.5 Hours 5 Hours 5.5 Hours 6 Hours…" at bounding box center [642, 288] width 229 height 38
click at [528, 269] on select "2 Hours 2.5 Hours 3 Hours 3.5 Hours 4 Hours 4.5 Hours 5 Hours 5.5 Hours 6 Hours…" at bounding box center [642, 288] width 229 height 38
click at [841, 346] on div "Who Email Name * Where Address AK AL AR AZ CA CO CT DC DE [GEOGRAPHIC_DATA] [GE…" at bounding box center [656, 839] width 1155 height 2690
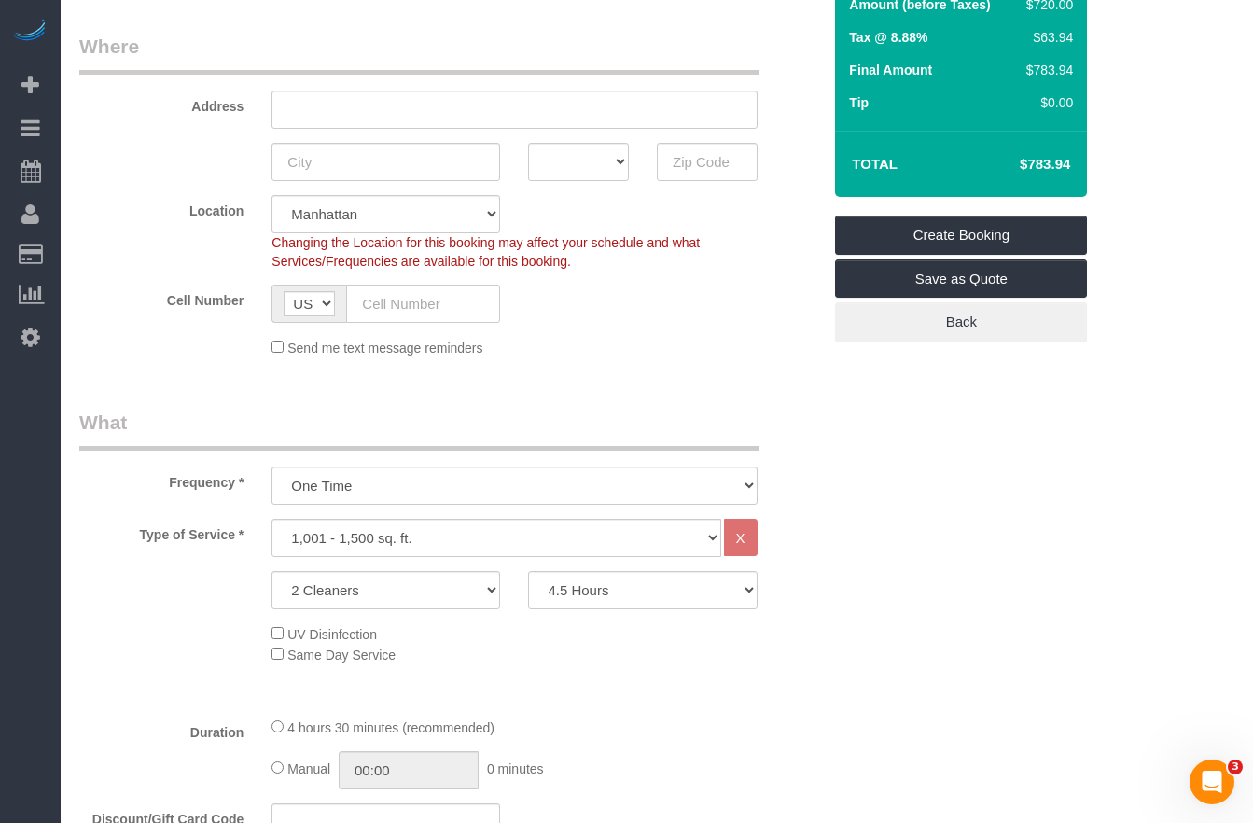
scroll to position [279, 0]
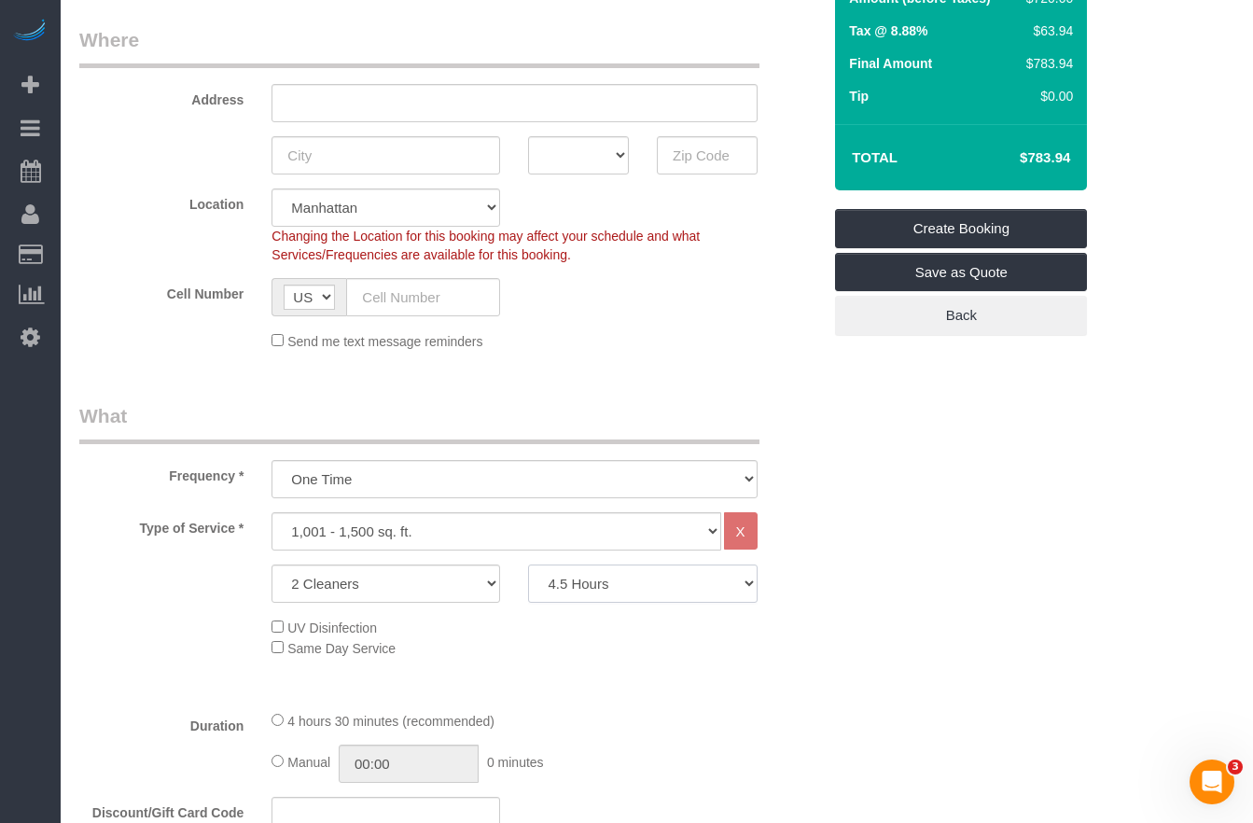
click at [590, 593] on select "2 Hours 2.5 Hours 3 Hours 3.5 Hours 4 Hours 4.5 Hours 5 Hours 5.5 Hours 6 Hours…" at bounding box center [642, 583] width 229 height 38
select select "240"
click at [528, 564] on select "2 Hours 2.5 Hours 3 Hours 3.5 Hours 4 Hours 4.5 Hours 5 Hours 5.5 Hours 6 Hours…" at bounding box center [642, 583] width 229 height 38
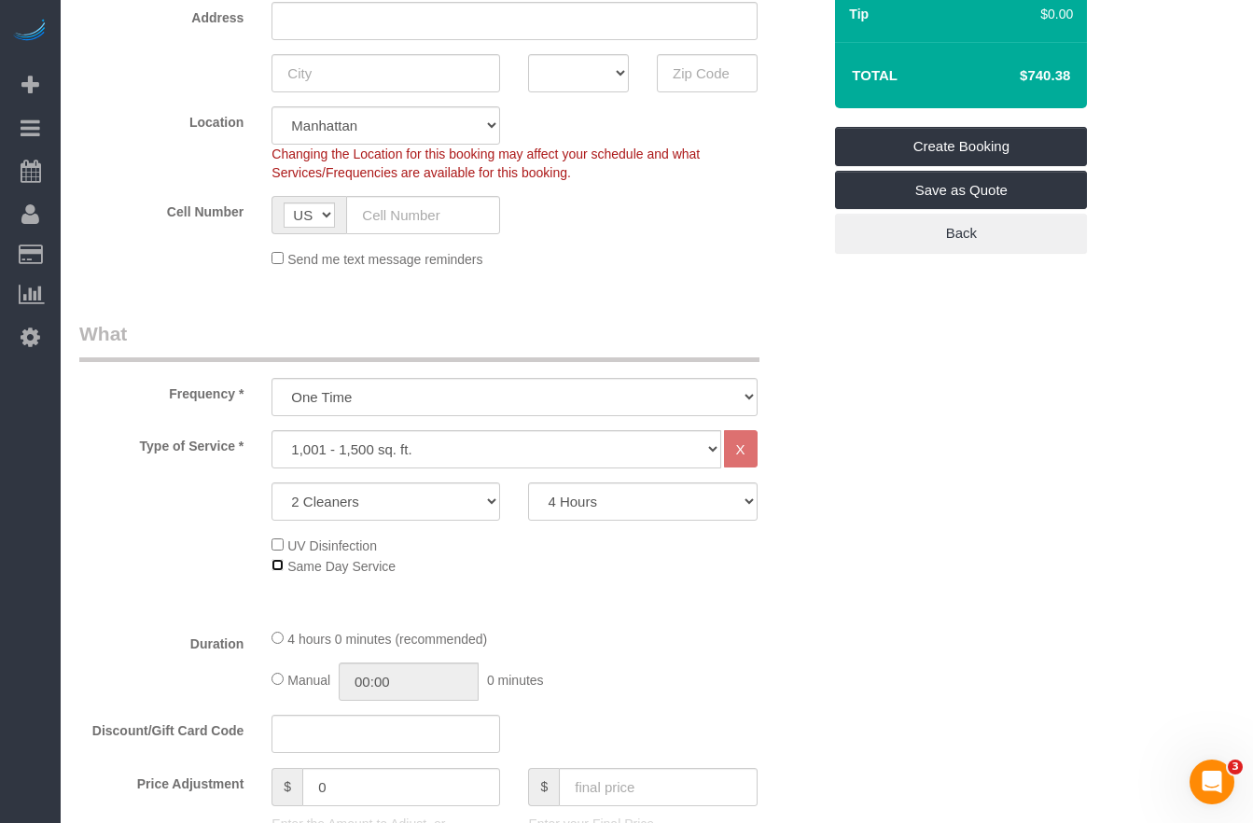
scroll to position [482, 0]
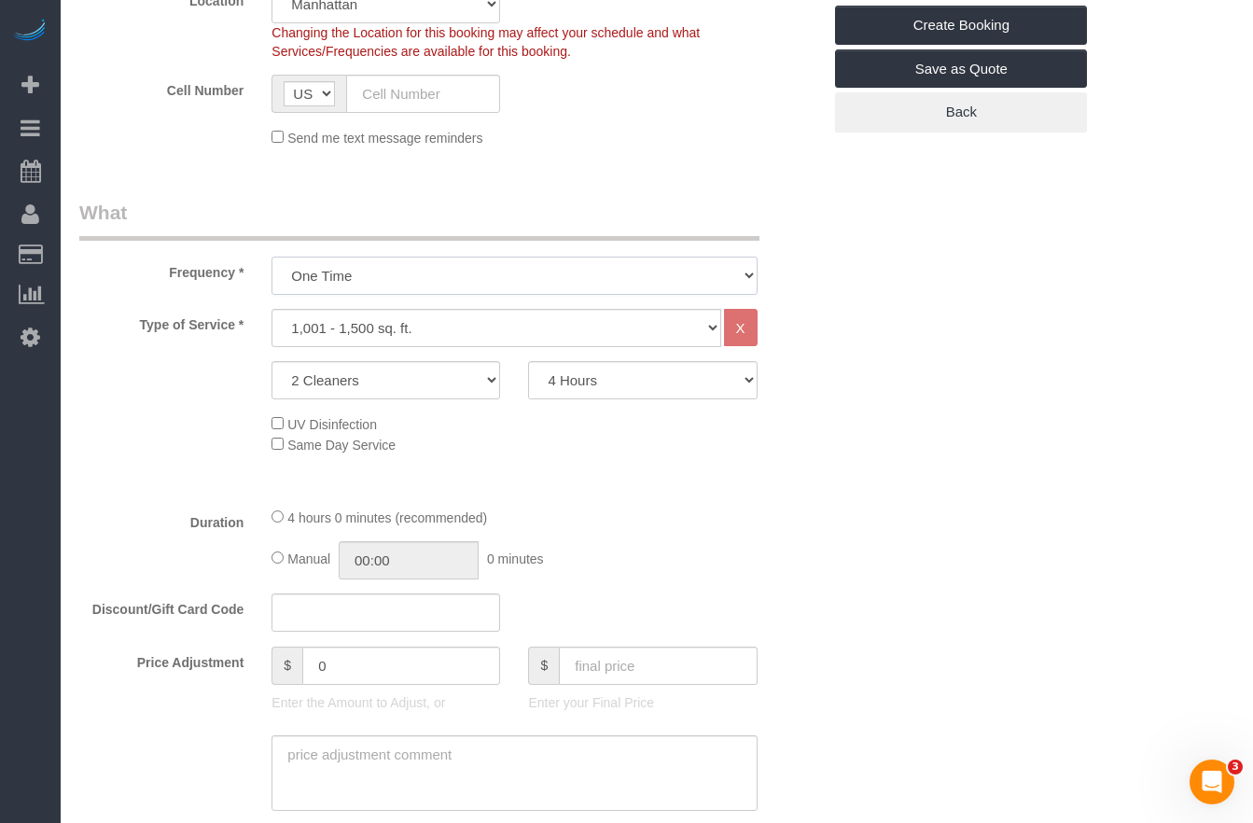
click at [396, 289] on select "One Time Weekly (20% Off) - 20.00% Every 2 Weeks (15% Off) - 15.00% Every 4 Wee…" at bounding box center [513, 276] width 485 height 38
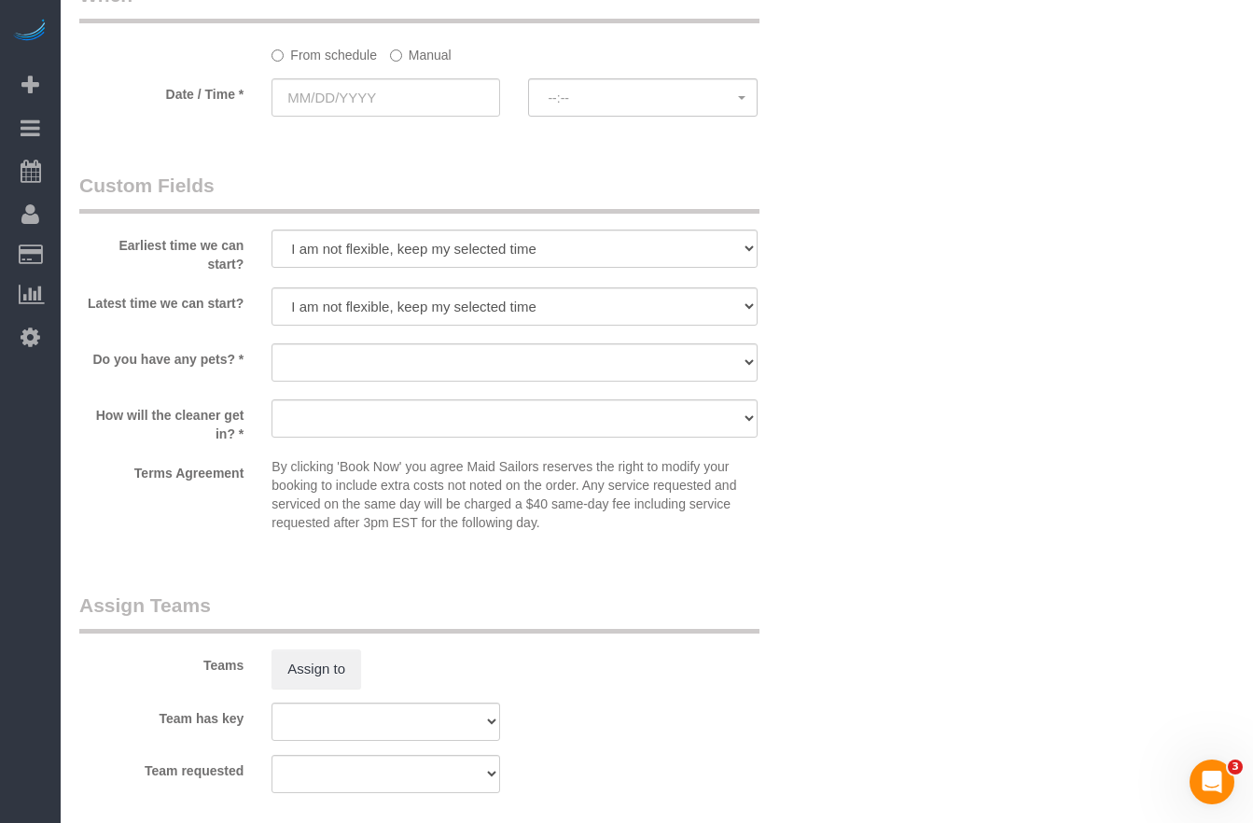
scroll to position [1639, 0]
click at [400, 250] on select "I am not flexible, keep my selected time 8:00 AM 9:00 AM 10:00 AM 11:00 AM 12:0…" at bounding box center [513, 248] width 485 height 38
click at [313, 247] on select "I am not flexible, keep my selected time 8:00 AM 9:00 AM 10:00 AM 11:00 AM 12:0…" at bounding box center [513, 248] width 485 height 38
select select "number:57"
click at [271, 229] on select "I am not flexible, keep my selected time 8:00 AM 9:00 AM 10:00 AM 11:00 AM 12:0…" at bounding box center [513, 248] width 485 height 38
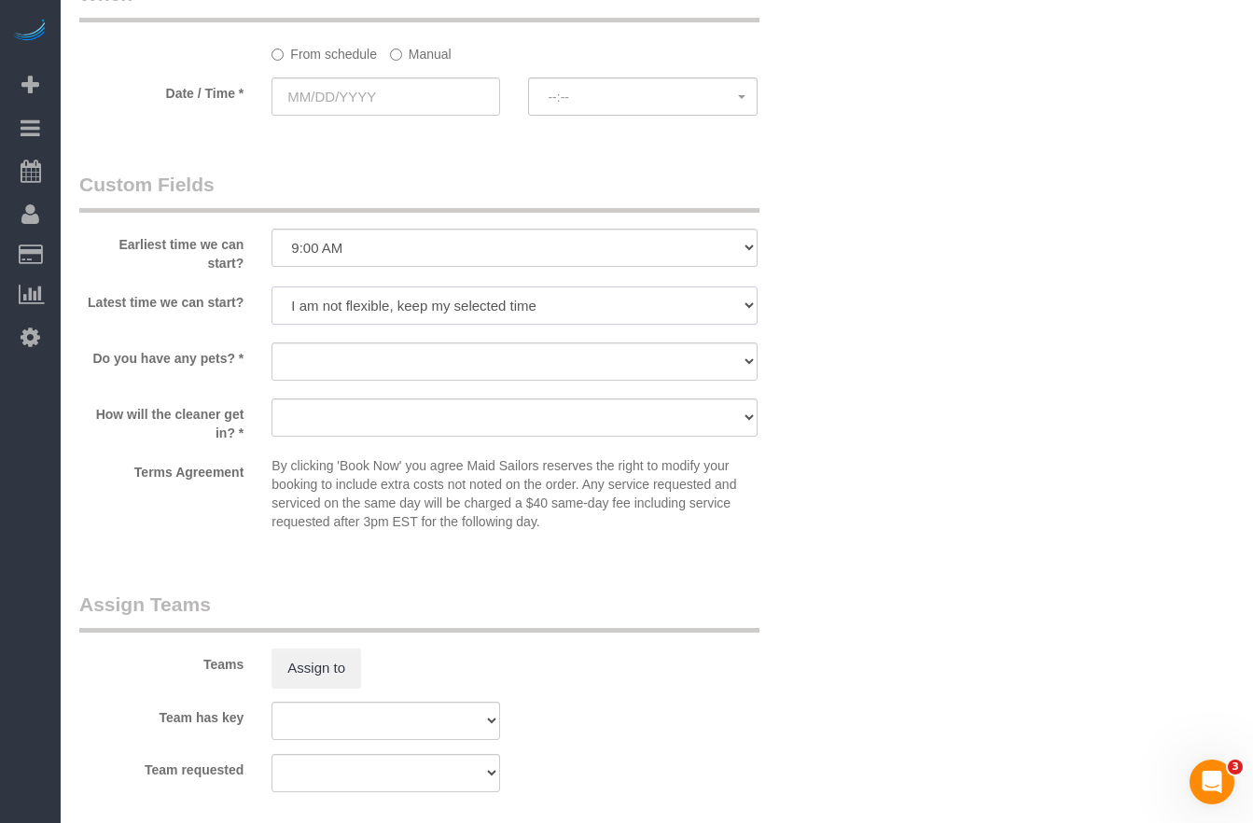
click at [308, 300] on select "I am not flexible, keep my selected time 8:00 AM 9:00 AM 10:00 AM 11:00 AM 12:0…" at bounding box center [513, 305] width 485 height 38
click at [307, 309] on select "I am not flexible, keep my selected time 8:00 AM 9:00 AM 10:00 AM 11:00 AM 12:0…" at bounding box center [513, 305] width 485 height 38
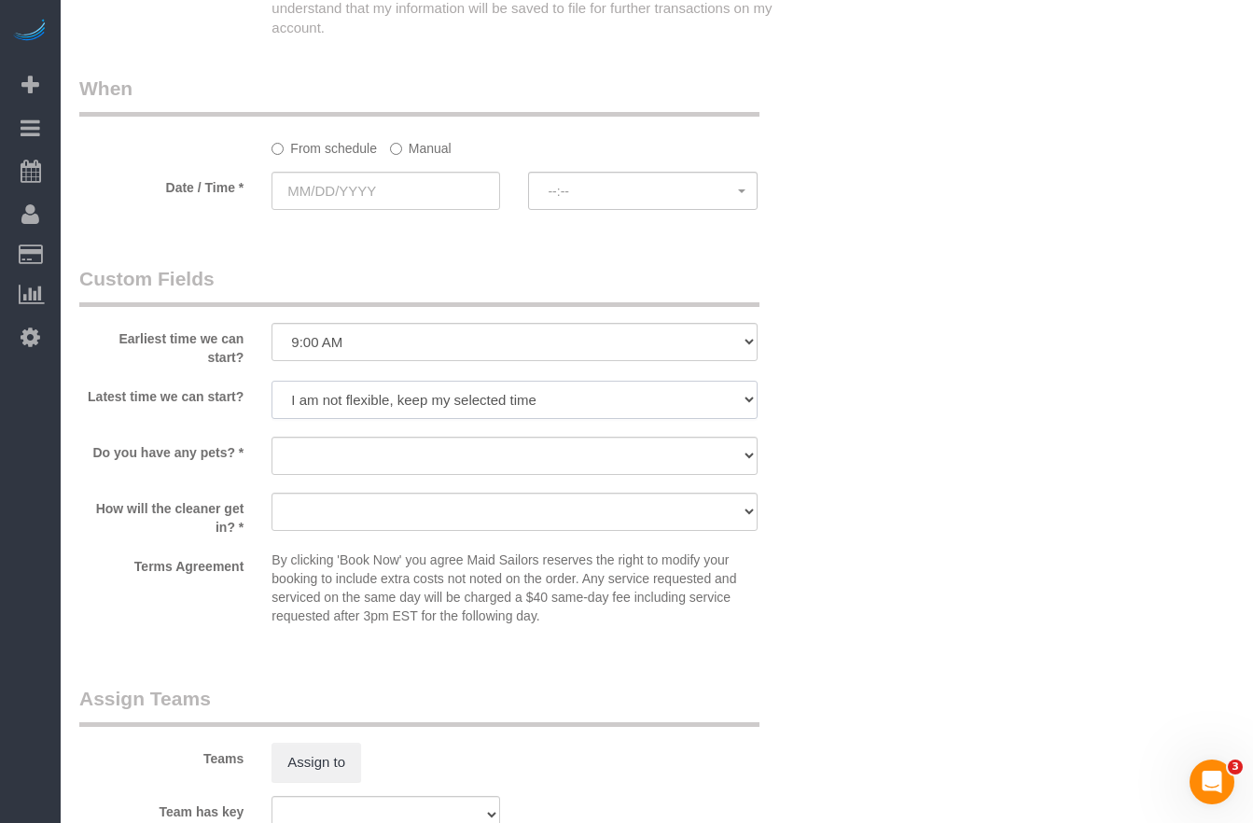
scroll to position [1547, 0]
click at [308, 389] on select "I am not flexible, keep my selected time 8:00 AM 9:00 AM 10:00 AM 11:00 AM 12:0…" at bounding box center [513, 398] width 485 height 38
select select "number:73"
click at [271, 379] on select "I am not flexible, keep my selected time 8:00 AM 9:00 AM 10:00 AM 11:00 AM 12:0…" at bounding box center [513, 398] width 485 height 38
click at [226, 491] on label "How will the cleaner get in? *" at bounding box center [161, 513] width 192 height 44
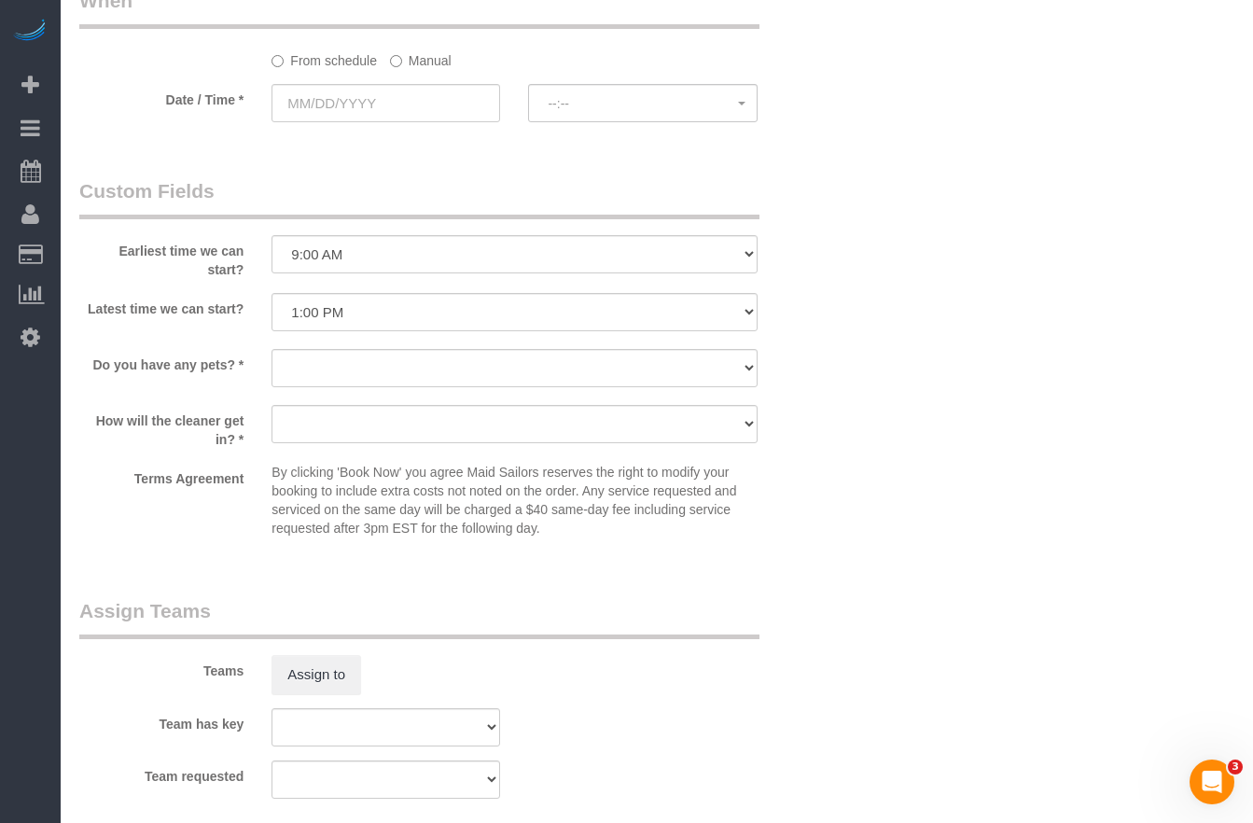
scroll to position [1636, 0]
click at [327, 430] on select "We'll let you in. Doorman/Front Desk has the key. Other (Provide details)" at bounding box center [513, 420] width 485 height 38
select select "number:6"
click at [271, 401] on select "We'll let you in. Doorman/Front Desk has the key. Other (Provide details)" at bounding box center [513, 420] width 485 height 38
click at [189, 450] on sui-booking-custom-fields "Earliest time we can start? I am not flexible, keep my selected time 8:00 AM 9:…" at bounding box center [450, 357] width 742 height 368
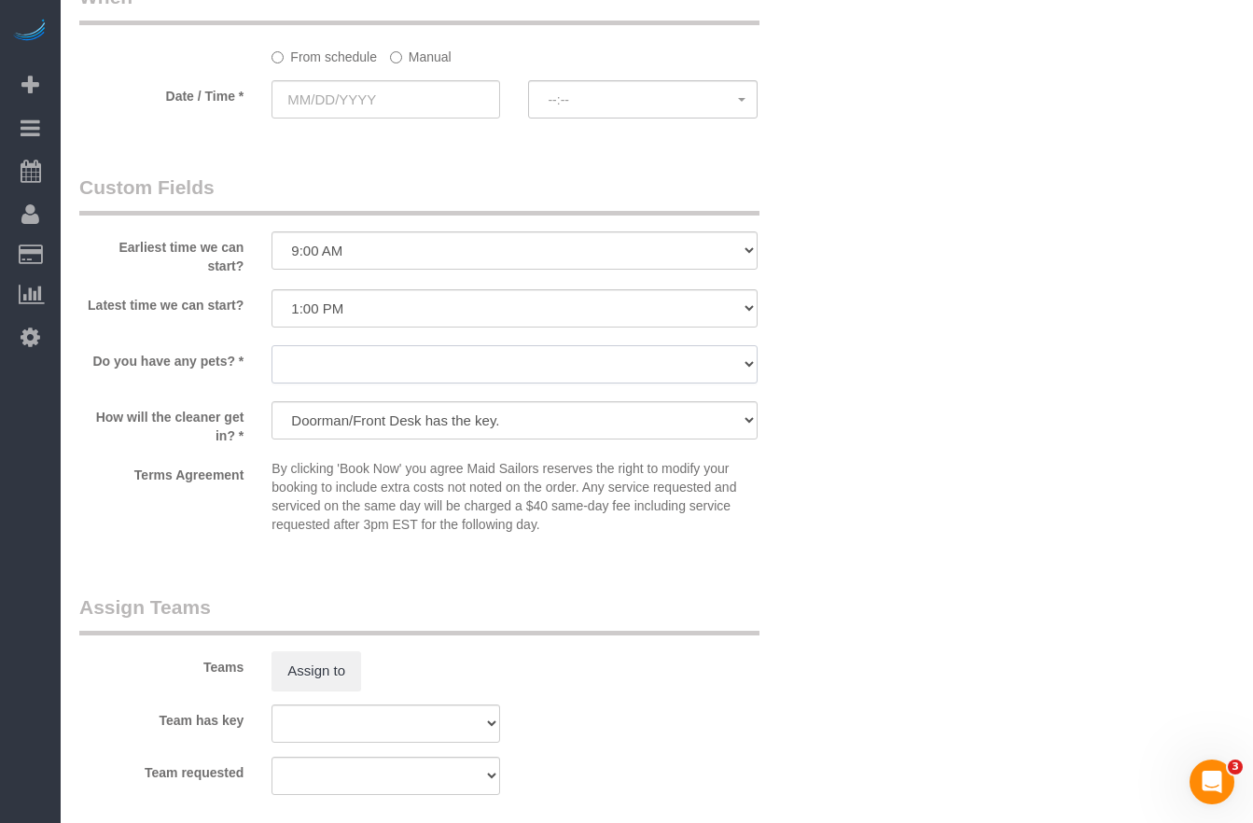
click at [342, 355] on select "Dog Cat None" at bounding box center [513, 364] width 485 height 38
select select "number:13"
click at [271, 345] on select "Dog Cat None" at bounding box center [513, 364] width 485 height 38
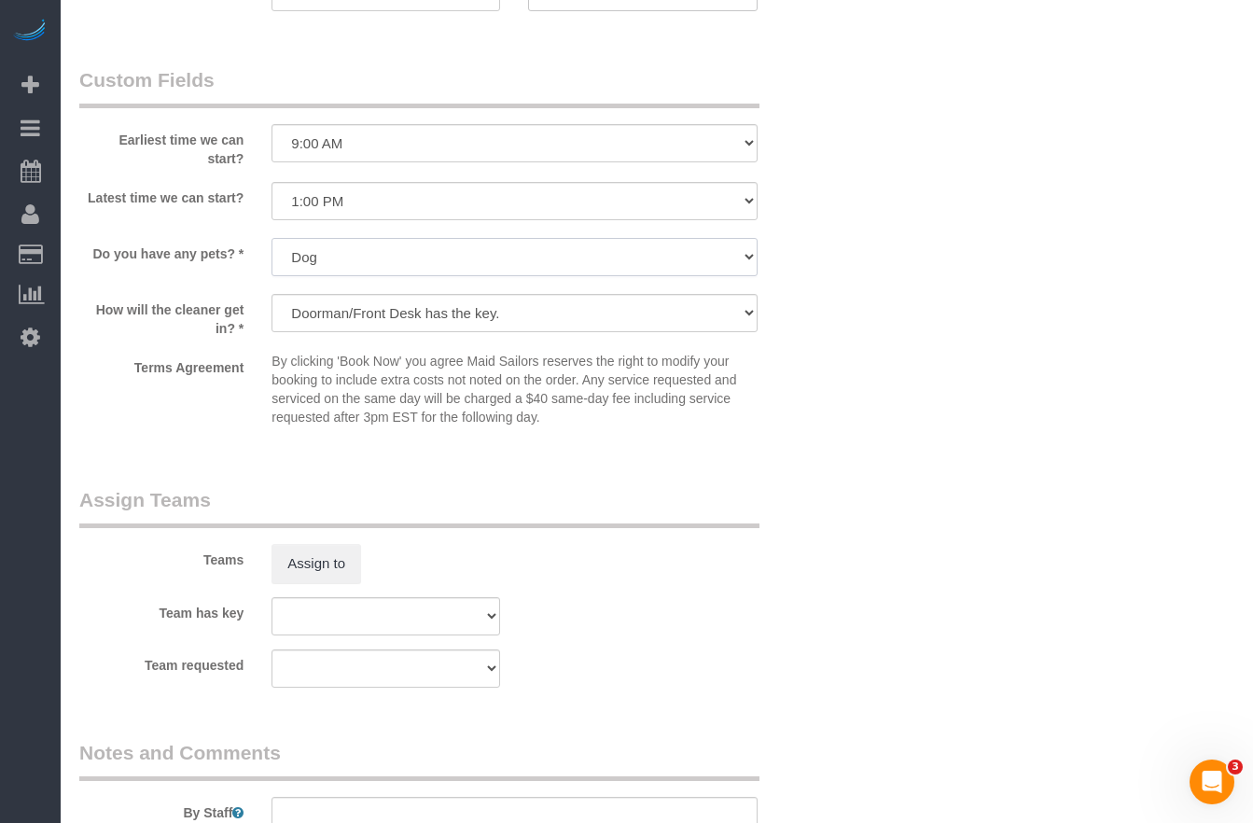
scroll to position [1748, 0]
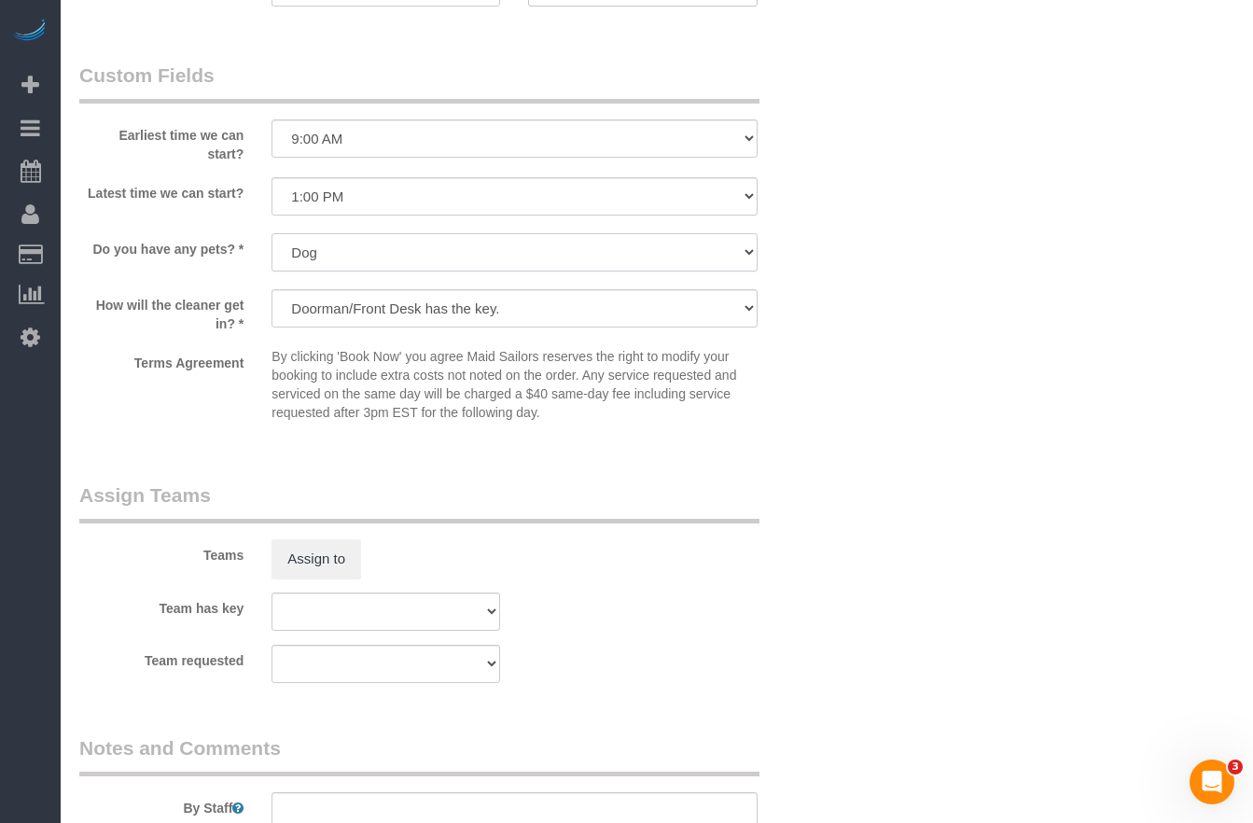
click at [387, 269] on select "Dog Cat None" at bounding box center [513, 252] width 485 height 38
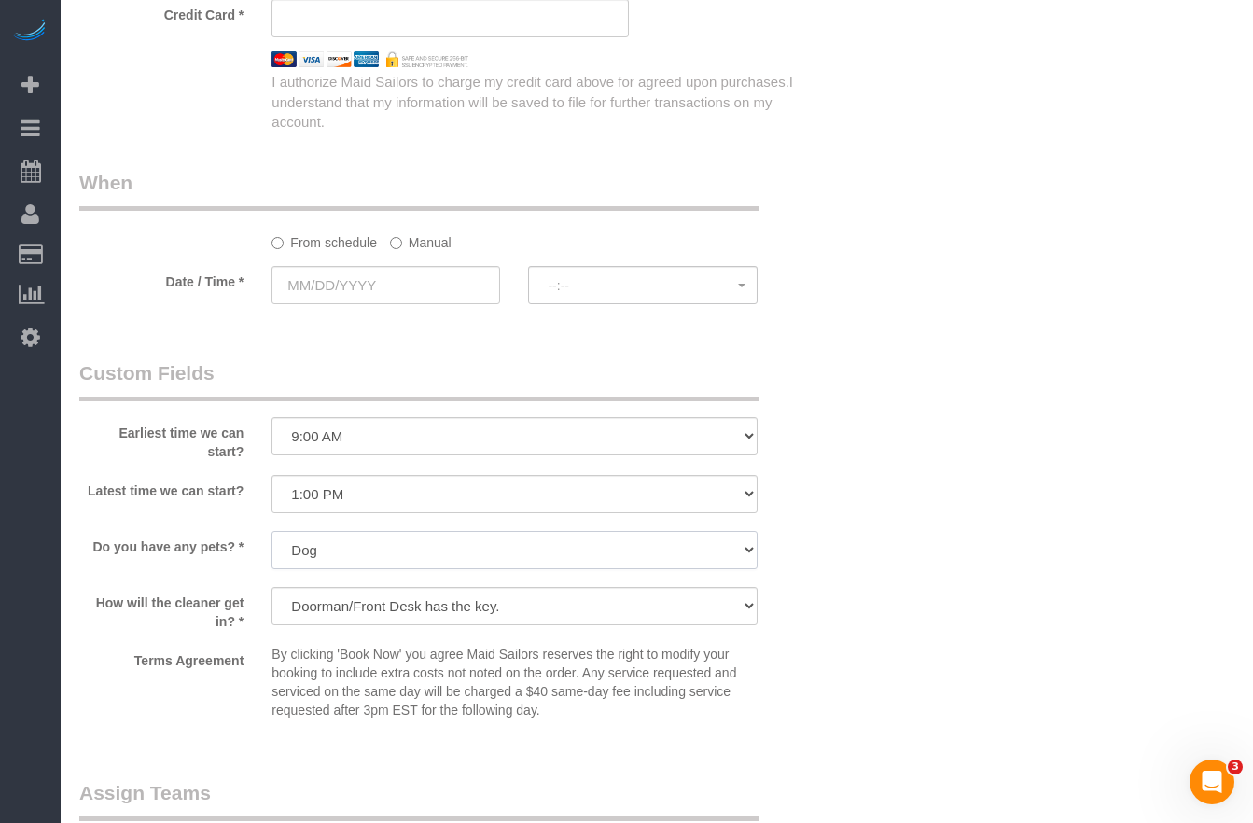
scroll to position [1463, 0]
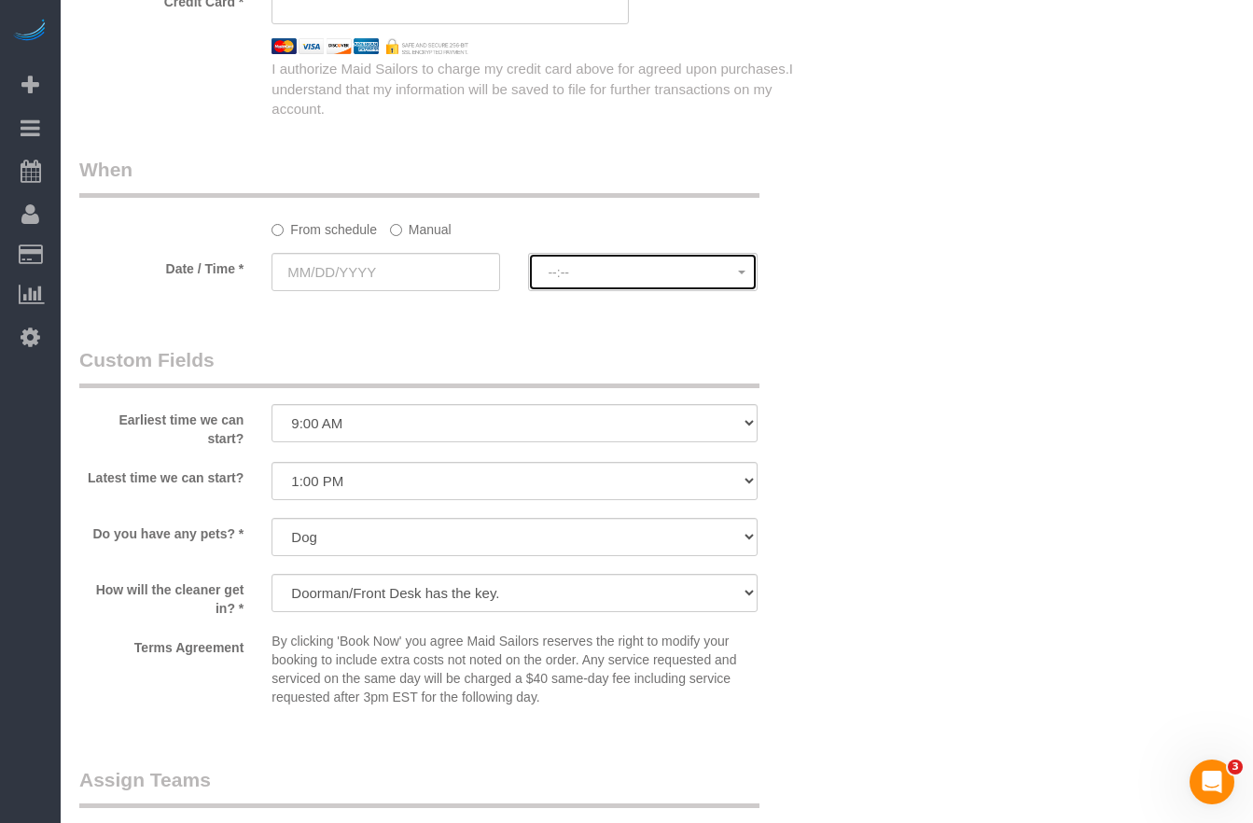
drag, startPoint x: 553, startPoint y: 272, endPoint x: 445, endPoint y: 284, distance: 108.8
click at [553, 272] on span "--:--" at bounding box center [642, 272] width 189 height 15
click at [385, 284] on input "text" at bounding box center [385, 272] width 229 height 38
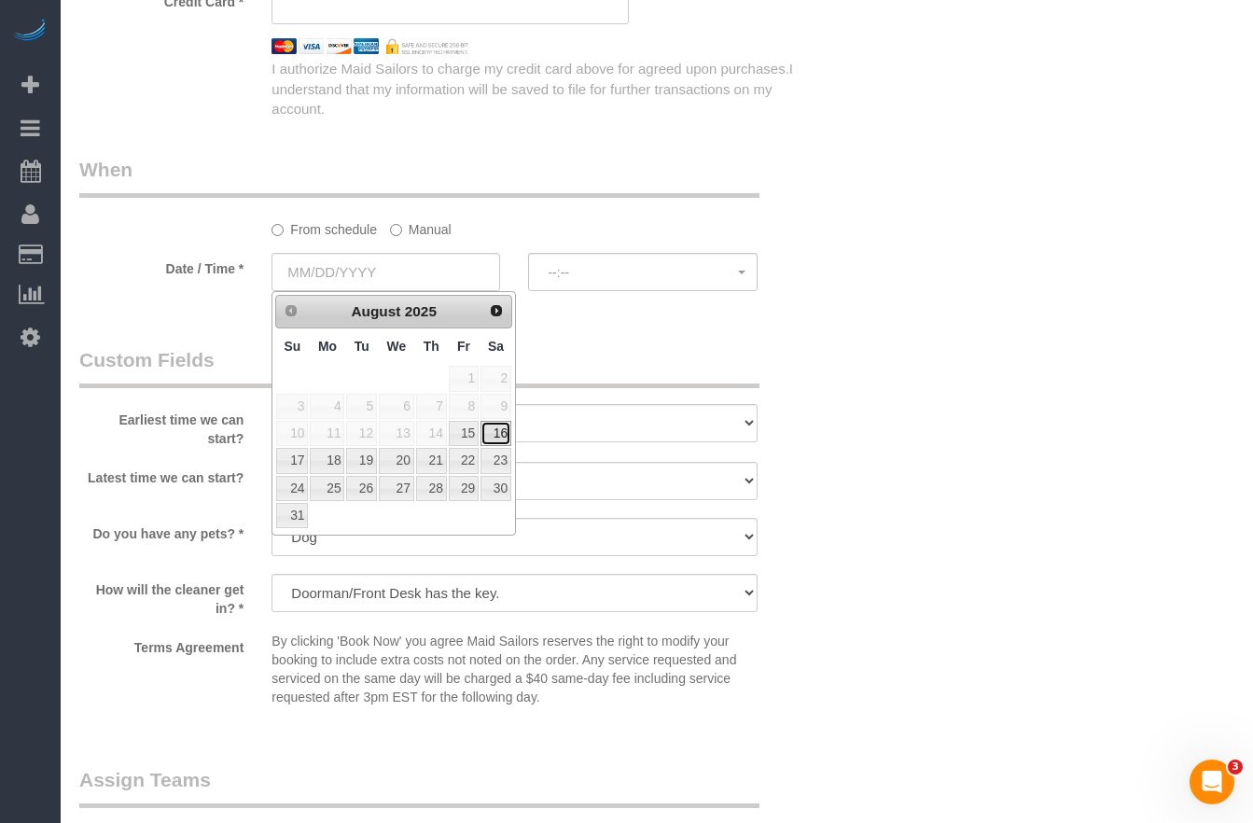
click at [499, 433] on link "16" at bounding box center [495, 433] width 31 height 25
type input "[DATE]"
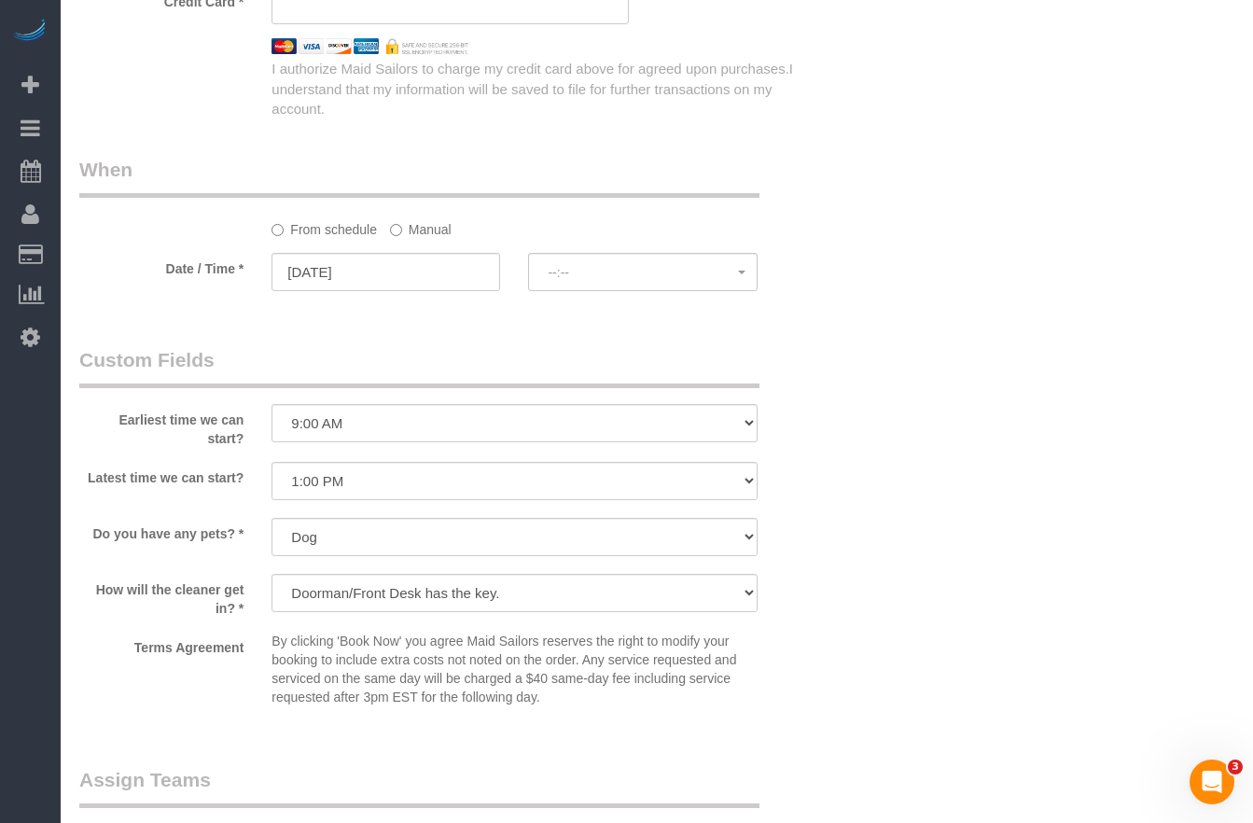
select select "spot1"
click at [314, 277] on input "[DATE]" at bounding box center [385, 272] width 229 height 38
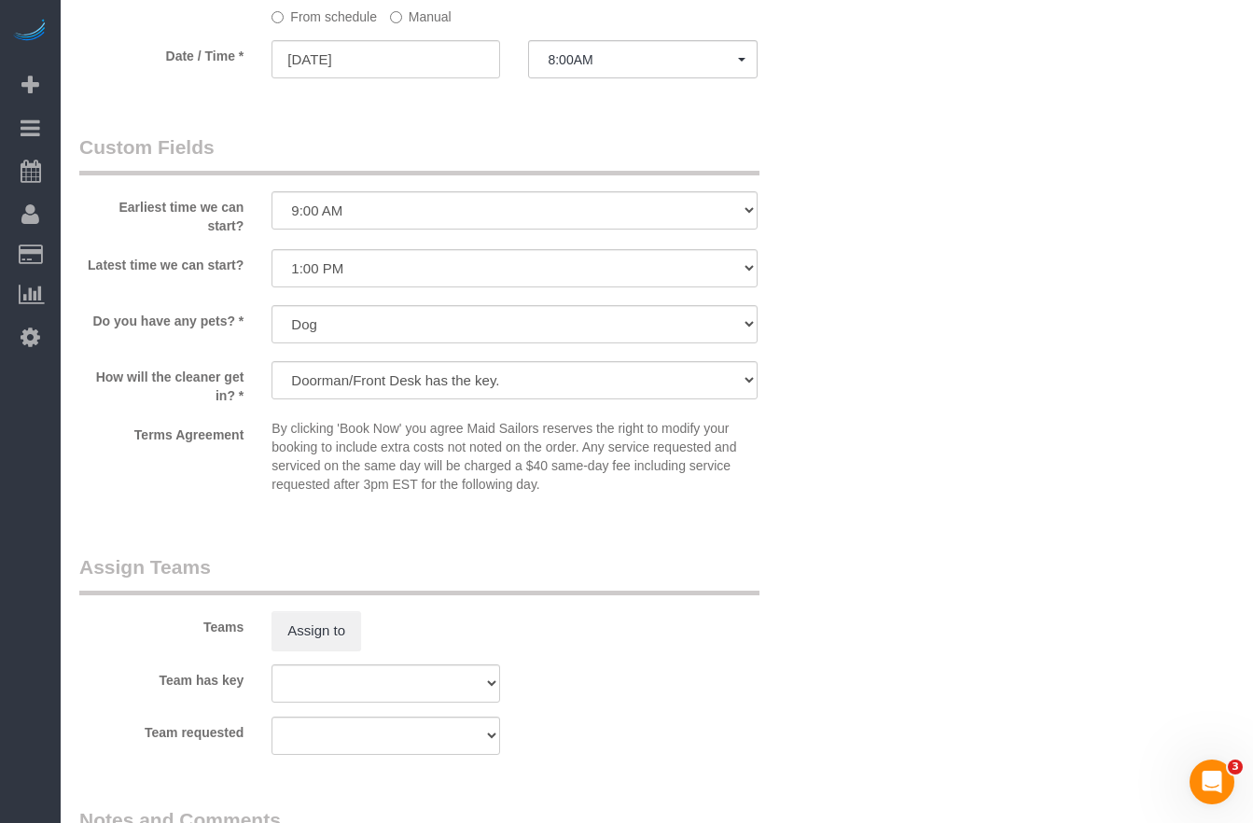
scroll to position [1672, 0]
drag, startPoint x: 351, startPoint y: 428, endPoint x: 336, endPoint y: 431, distance: 15.2
click at [348, 428] on p "By clicking 'Book Now' you agree Maid Sailors reserves the right to modify your…" at bounding box center [513, 460] width 485 height 75
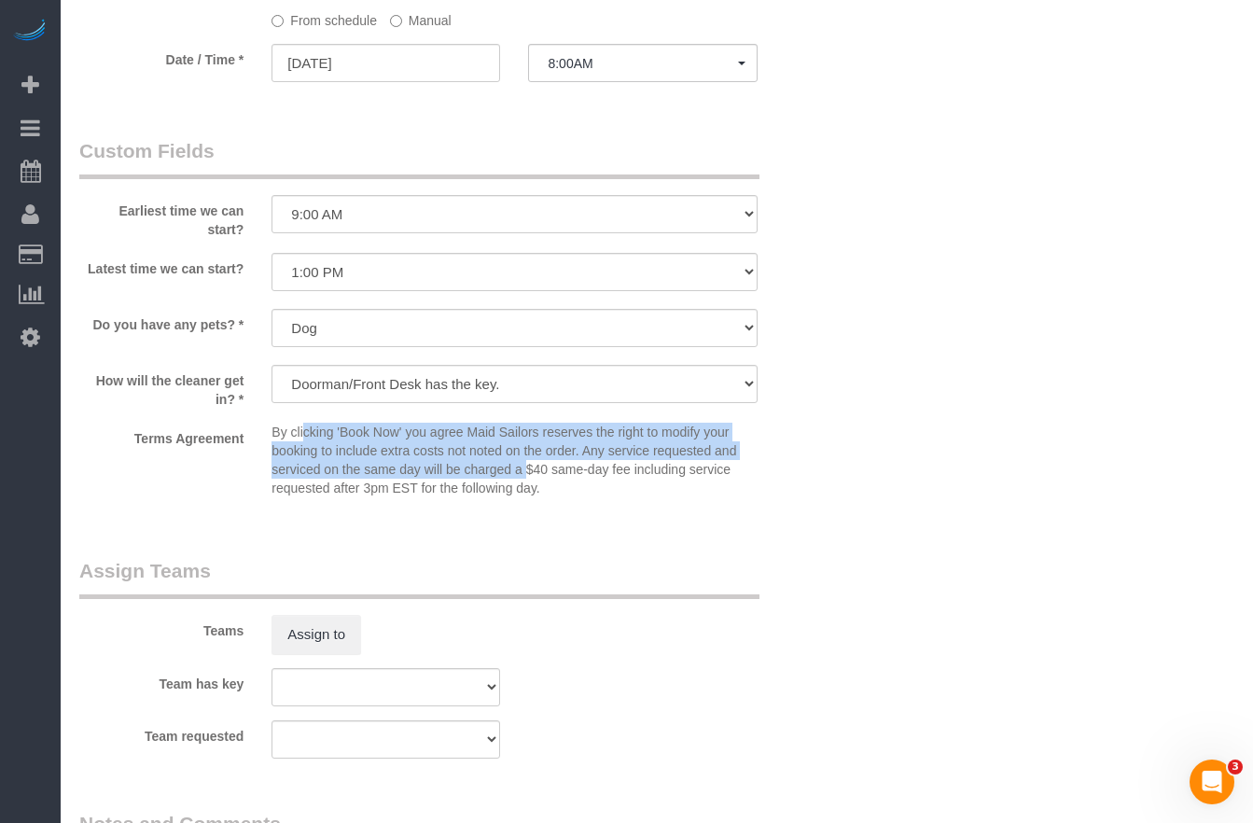
drag, startPoint x: 304, startPoint y: 434, endPoint x: 527, endPoint y: 479, distance: 227.4
click at [527, 479] on p "By clicking 'Book Now' you agree Maid Sailors reserves the right to modify your…" at bounding box center [513, 460] width 485 height 75
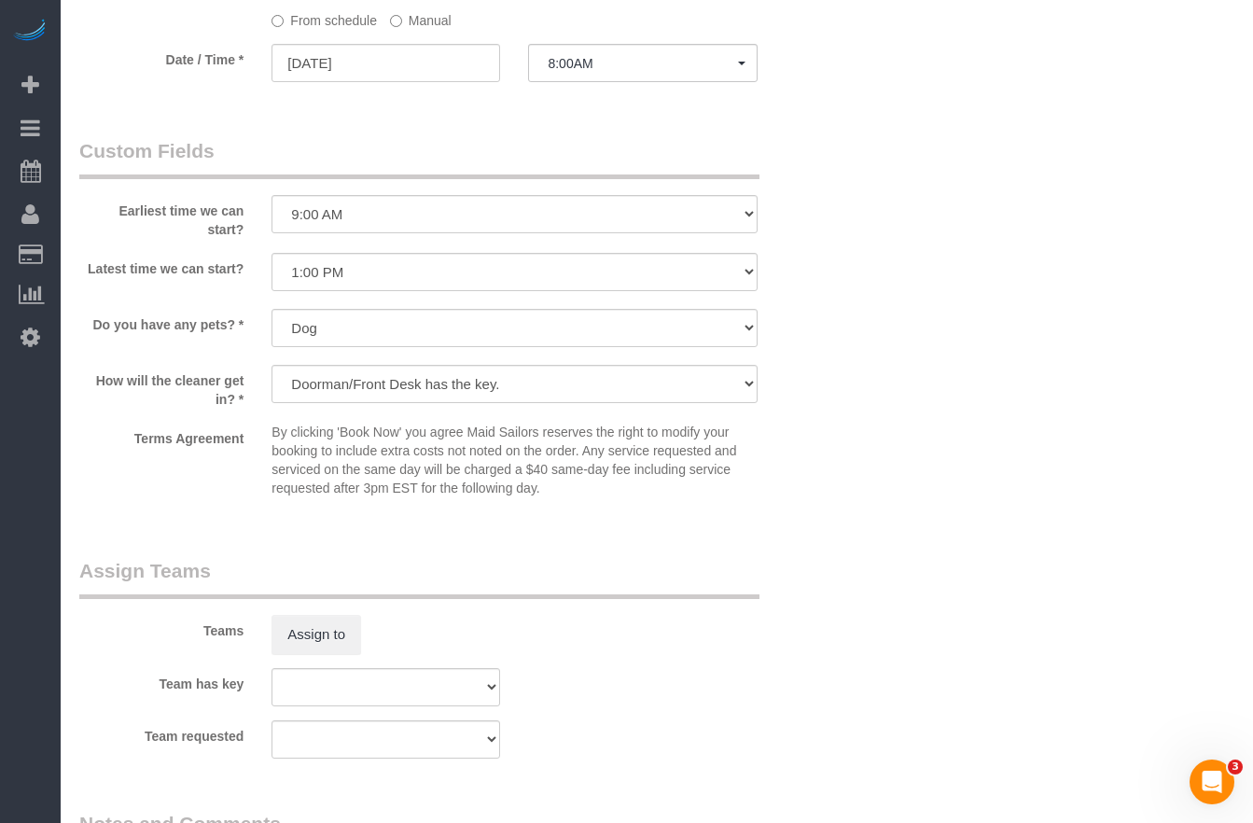
click at [581, 487] on p "By clicking 'Book Now' you agree Maid Sailors reserves the right to modify your…" at bounding box center [513, 460] width 485 height 75
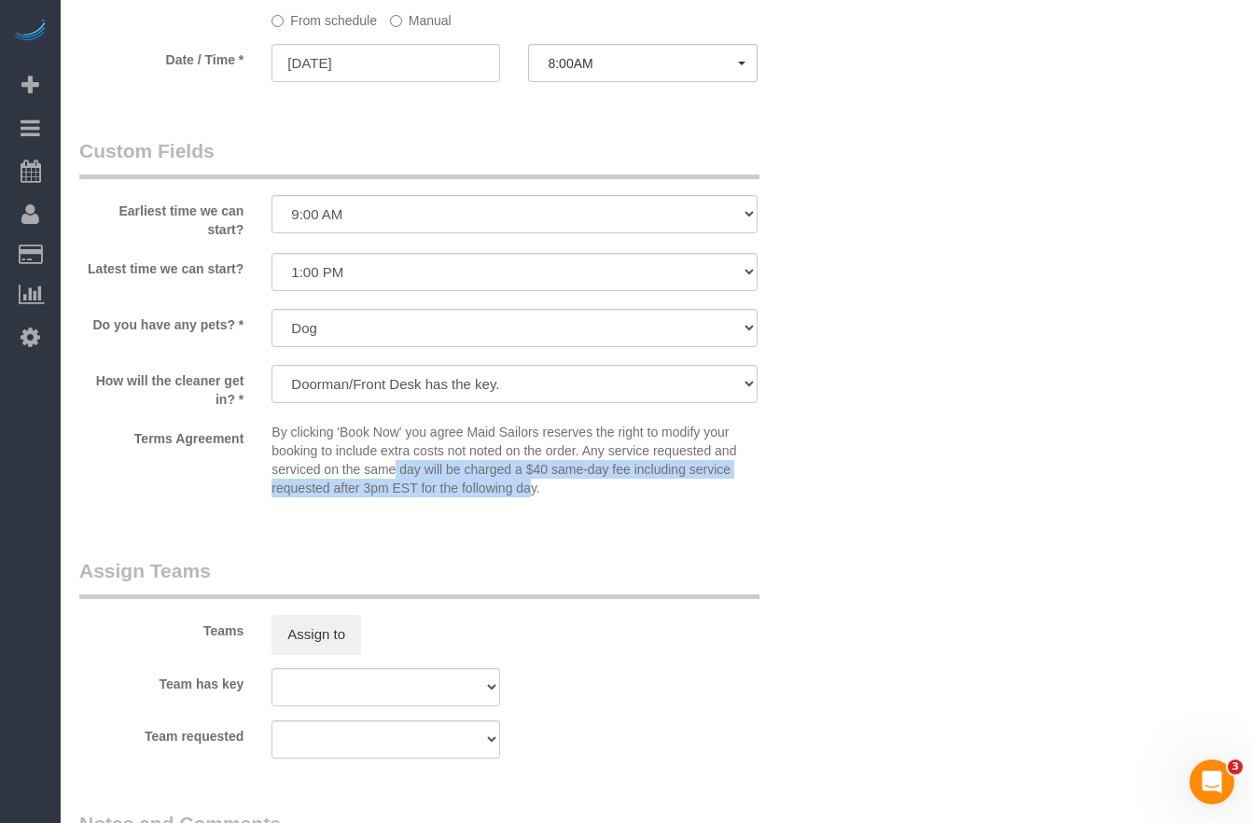
drag, startPoint x: 532, startPoint y: 496, endPoint x: 395, endPoint y: 466, distance: 139.4
click at [395, 466] on p "By clicking 'Book Now' you agree Maid Sailors reserves the right to modify your…" at bounding box center [513, 460] width 485 height 75
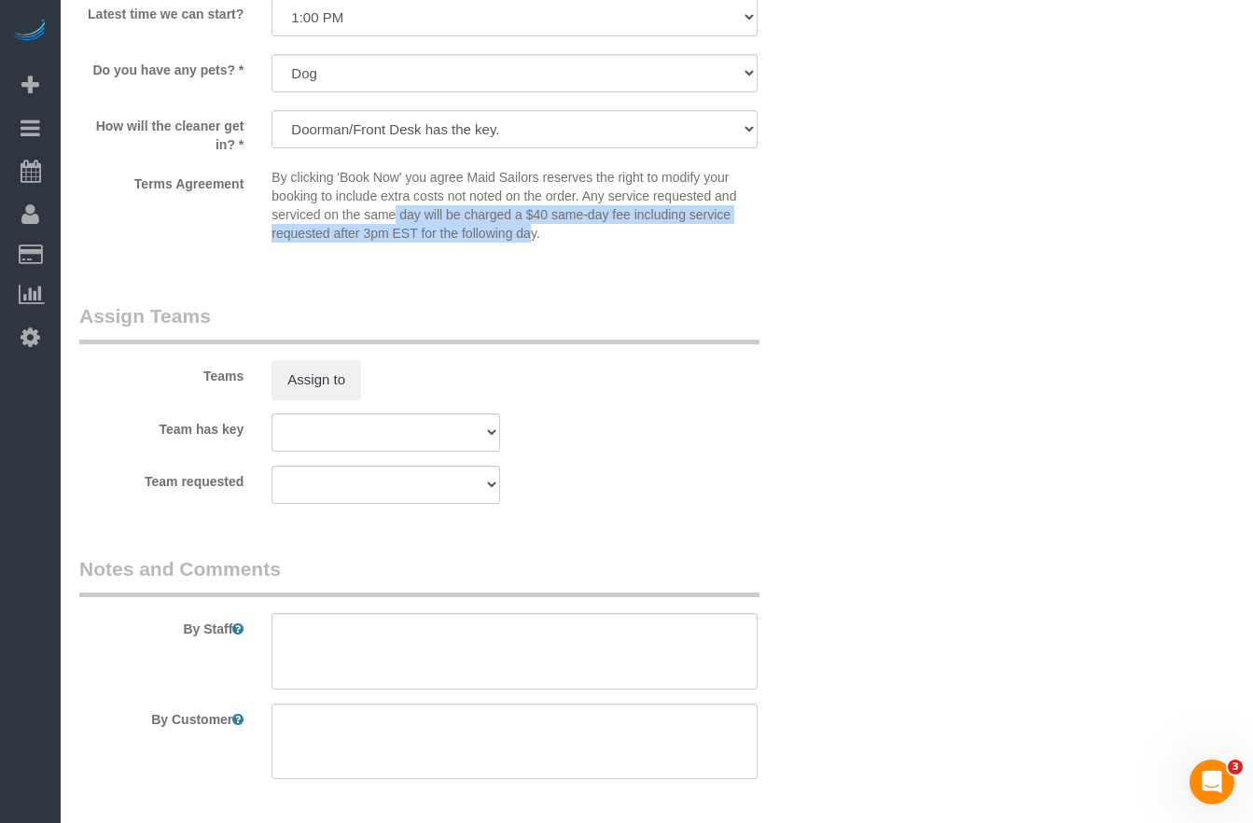
scroll to position [2000, 0]
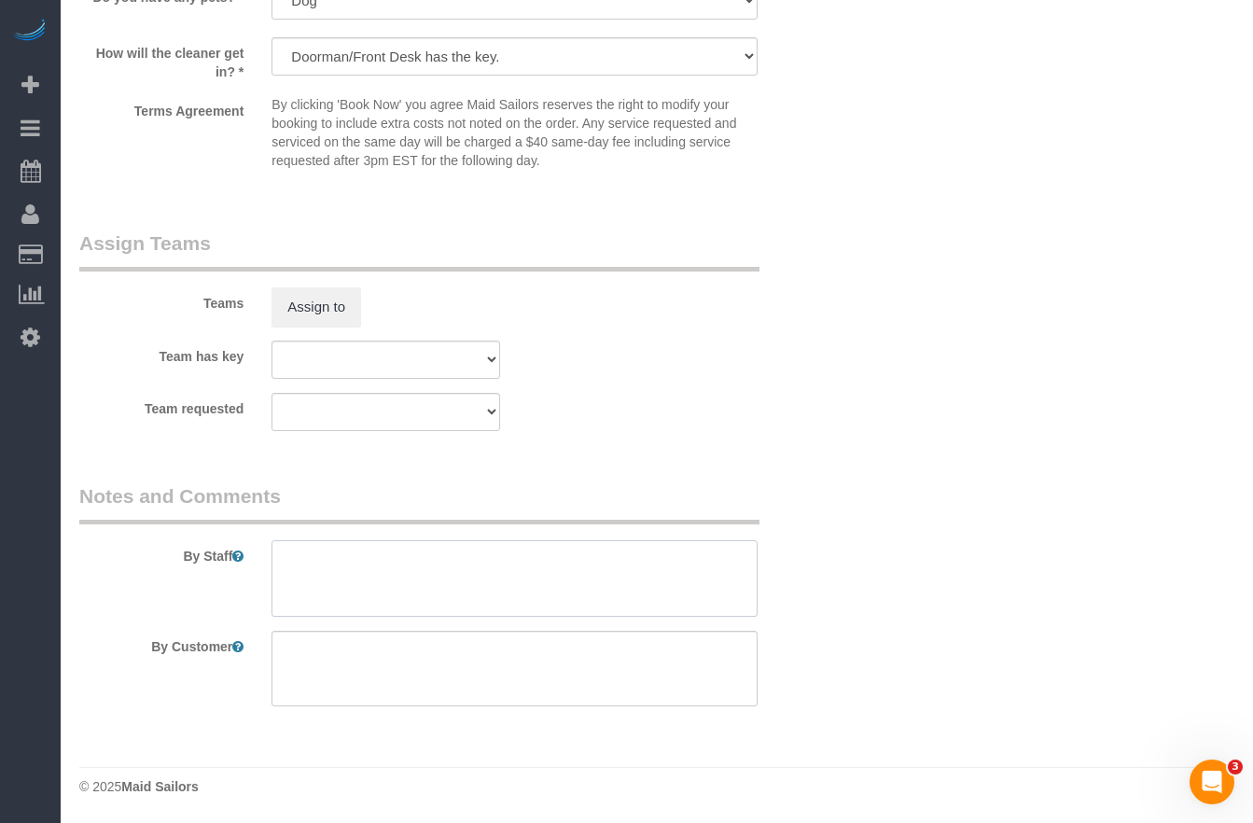
click at [318, 590] on textarea at bounding box center [513, 578] width 485 height 76
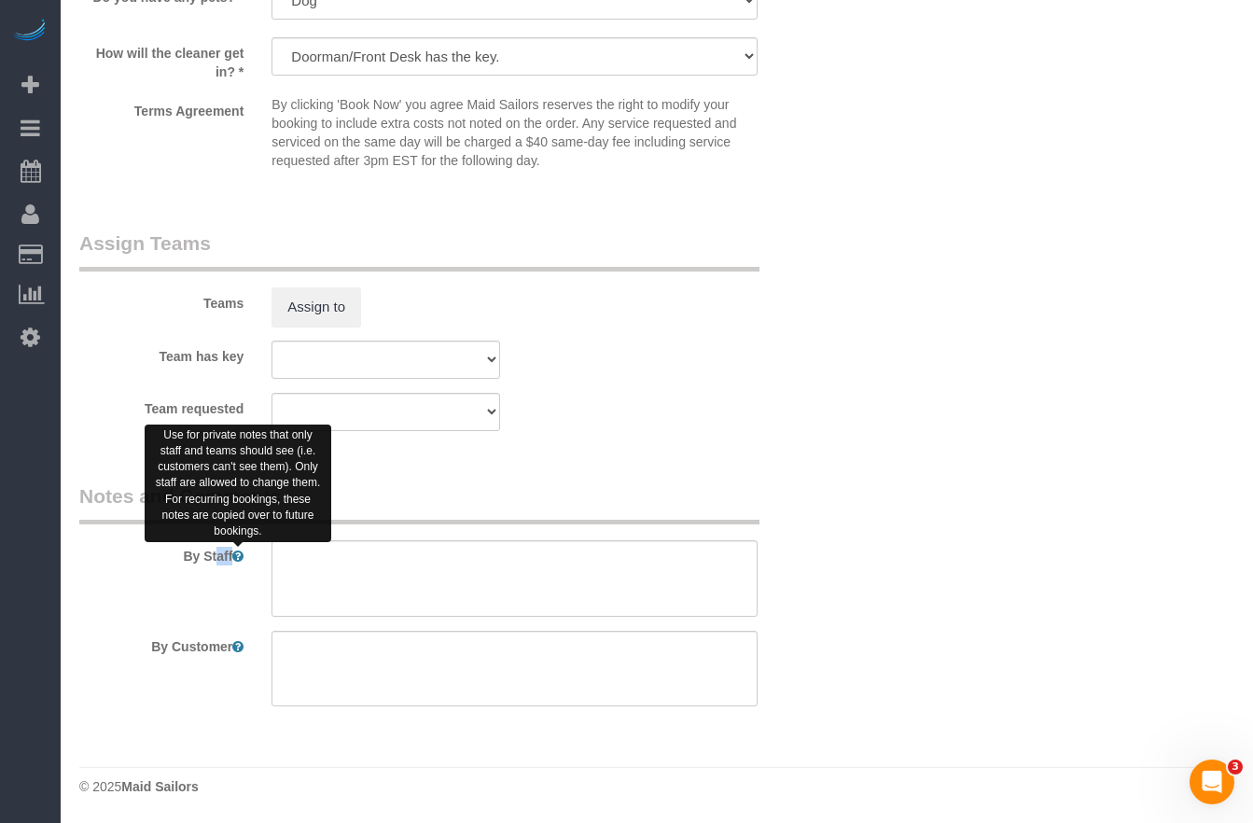
drag, startPoint x: 179, startPoint y: 558, endPoint x: 240, endPoint y: 559, distance: 60.6
click at [240, 559] on label "By Staff" at bounding box center [161, 552] width 192 height 25
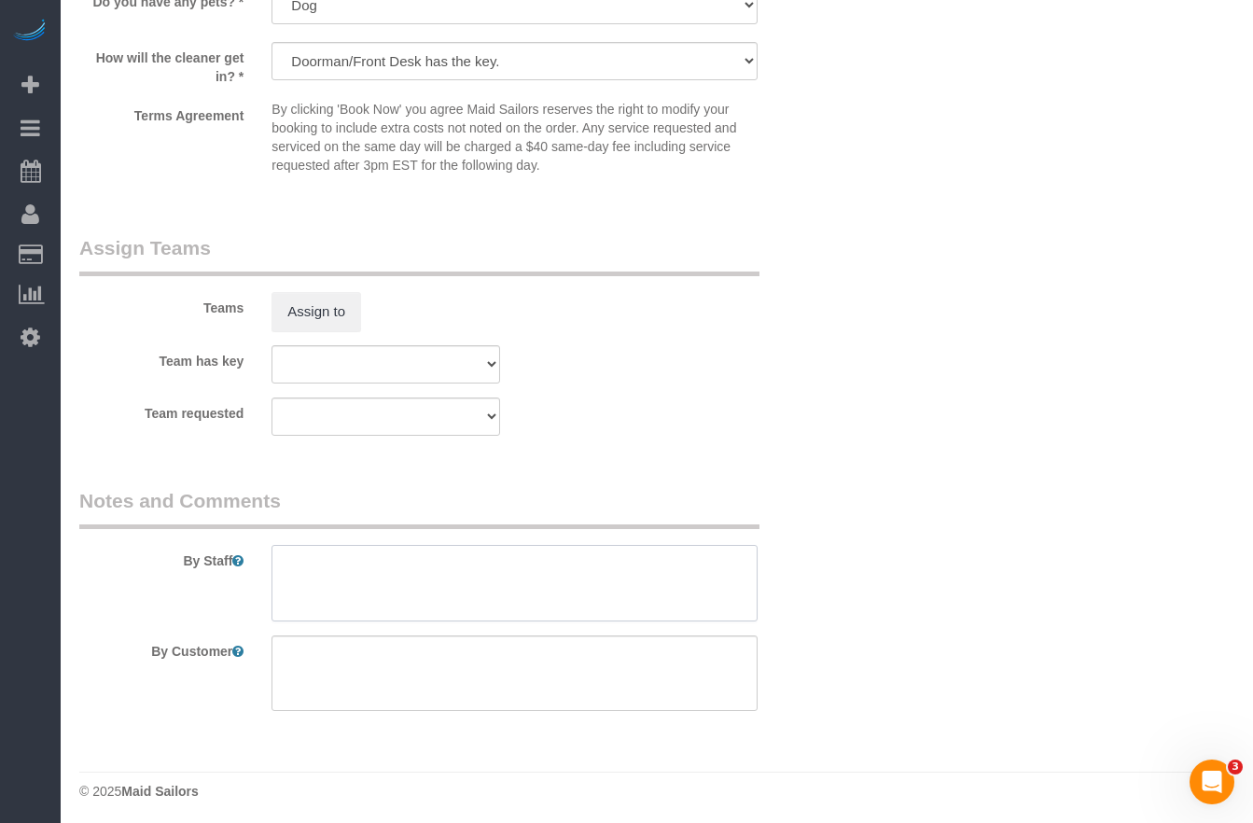
click at [325, 576] on textarea at bounding box center [513, 583] width 485 height 76
click at [336, 681] on textarea at bounding box center [513, 673] width 485 height 76
click at [325, 602] on textarea at bounding box center [513, 579] width 485 height 76
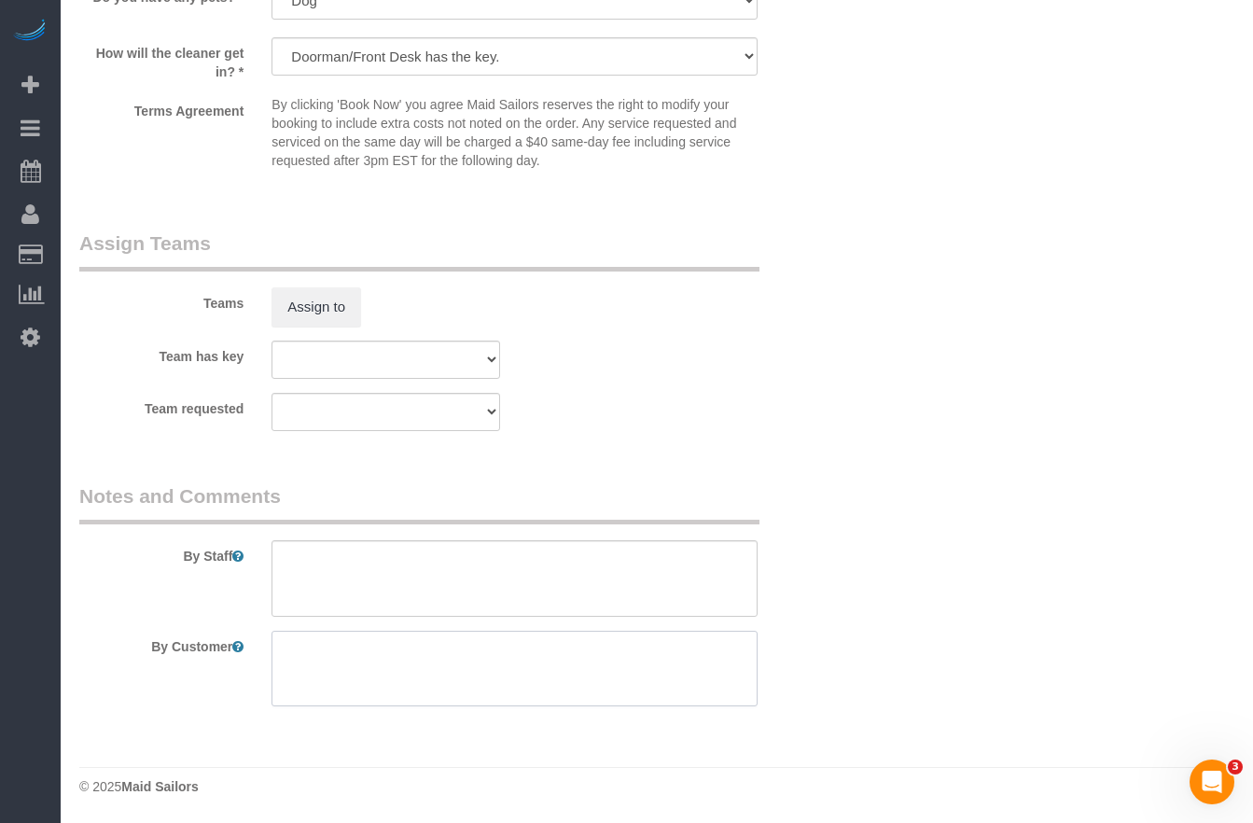
click at [307, 668] on textarea at bounding box center [513, 669] width 485 height 76
click at [215, 656] on div "By Customer" at bounding box center [450, 669] width 770 height 76
click at [344, 648] on textarea at bounding box center [513, 669] width 485 height 76
click at [354, 651] on textarea at bounding box center [513, 669] width 485 height 76
type textarea "a"
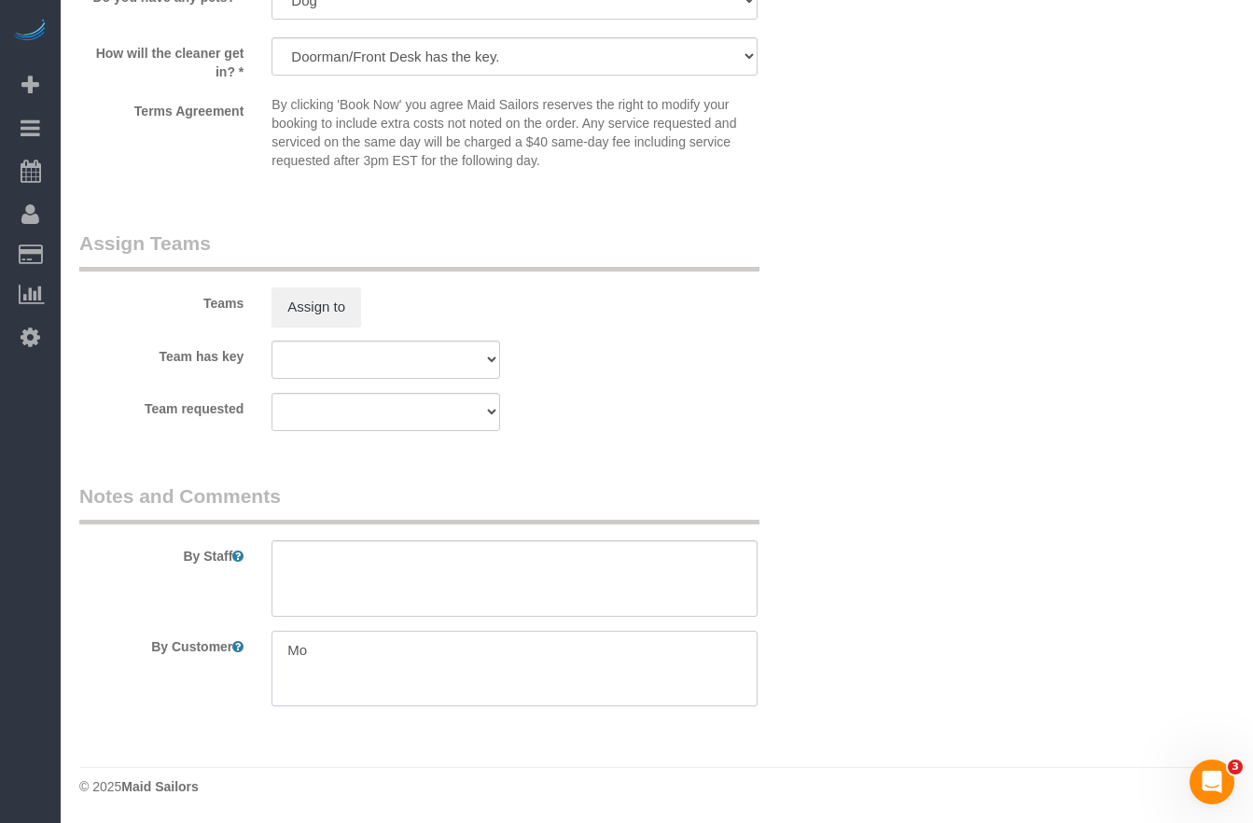
type textarea "M"
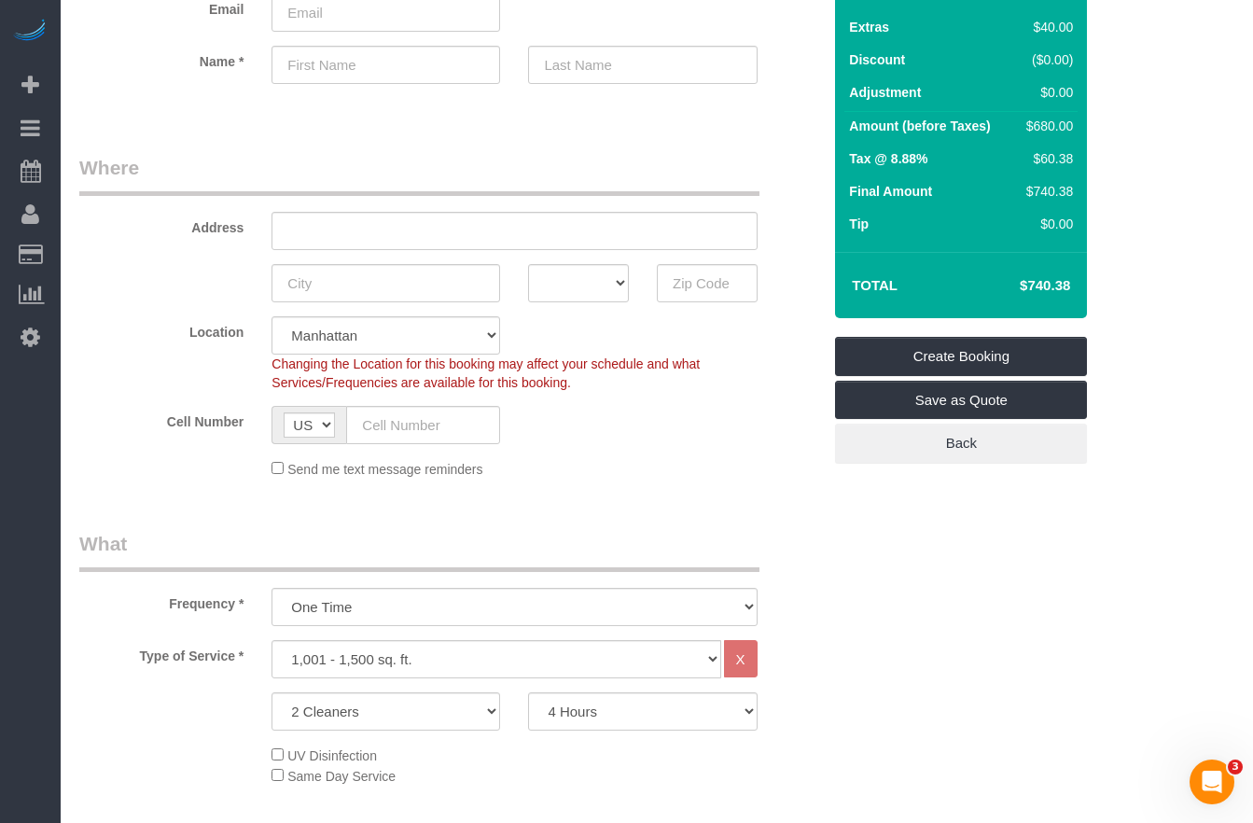
scroll to position [106, 0]
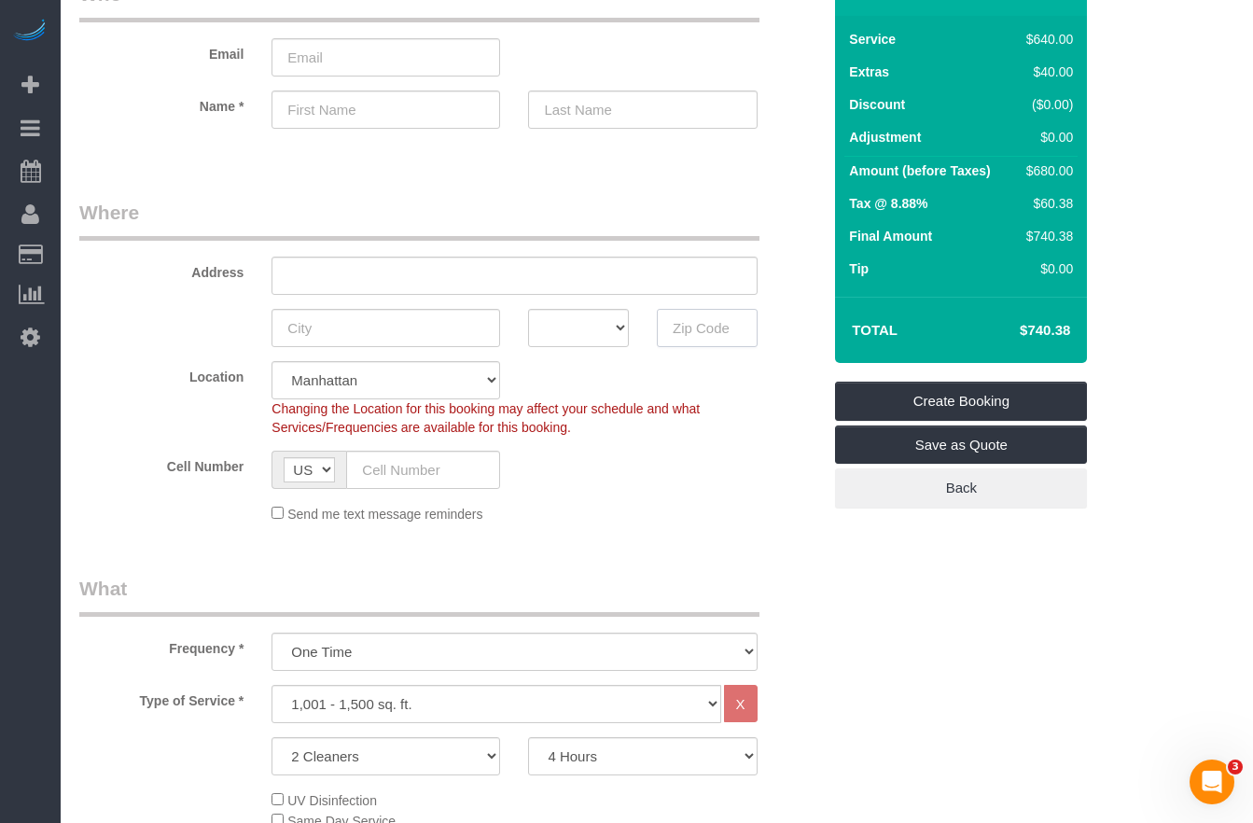
drag, startPoint x: 700, startPoint y: 325, endPoint x: 712, endPoint y: 362, distance: 39.0
click at [700, 325] on input "text" at bounding box center [707, 328] width 101 height 38
click at [689, 326] on input "10013" at bounding box center [707, 329] width 101 height 38
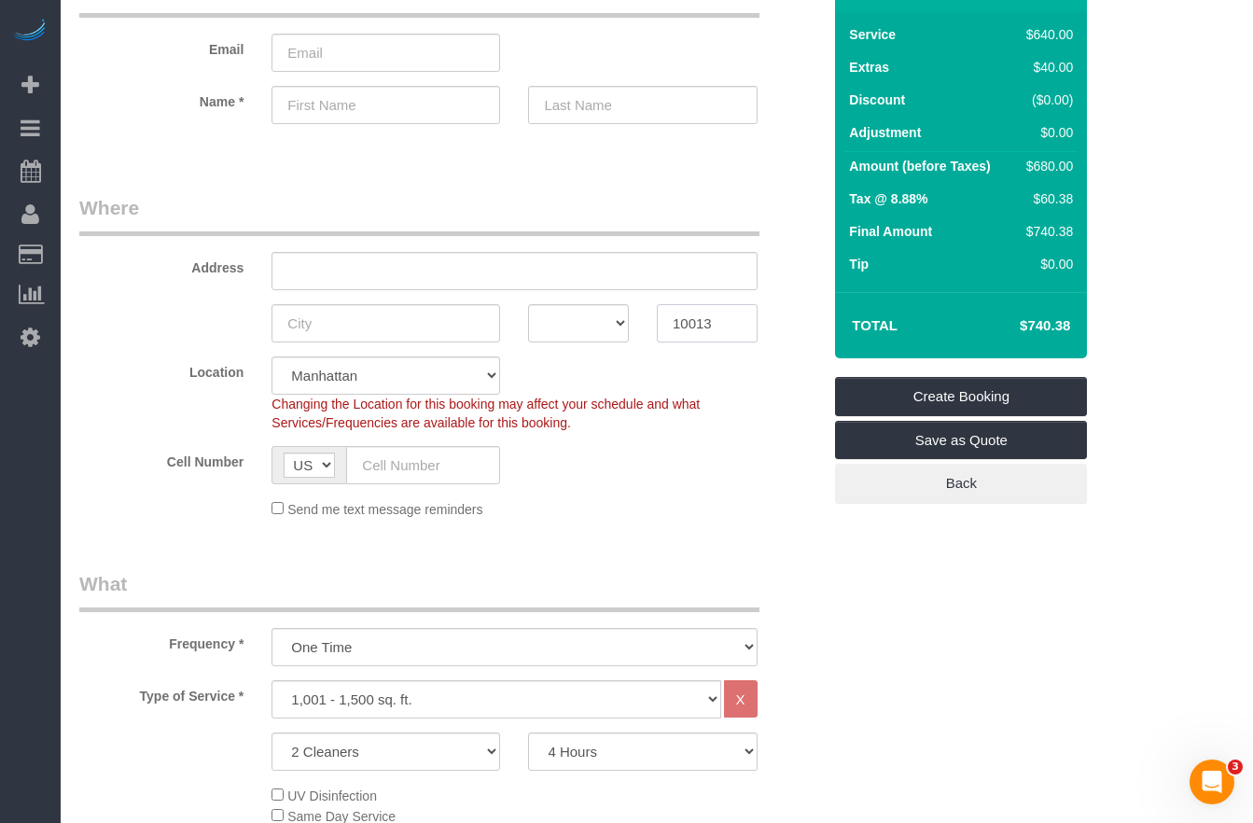
click at [689, 326] on input "10013" at bounding box center [707, 323] width 101 height 38
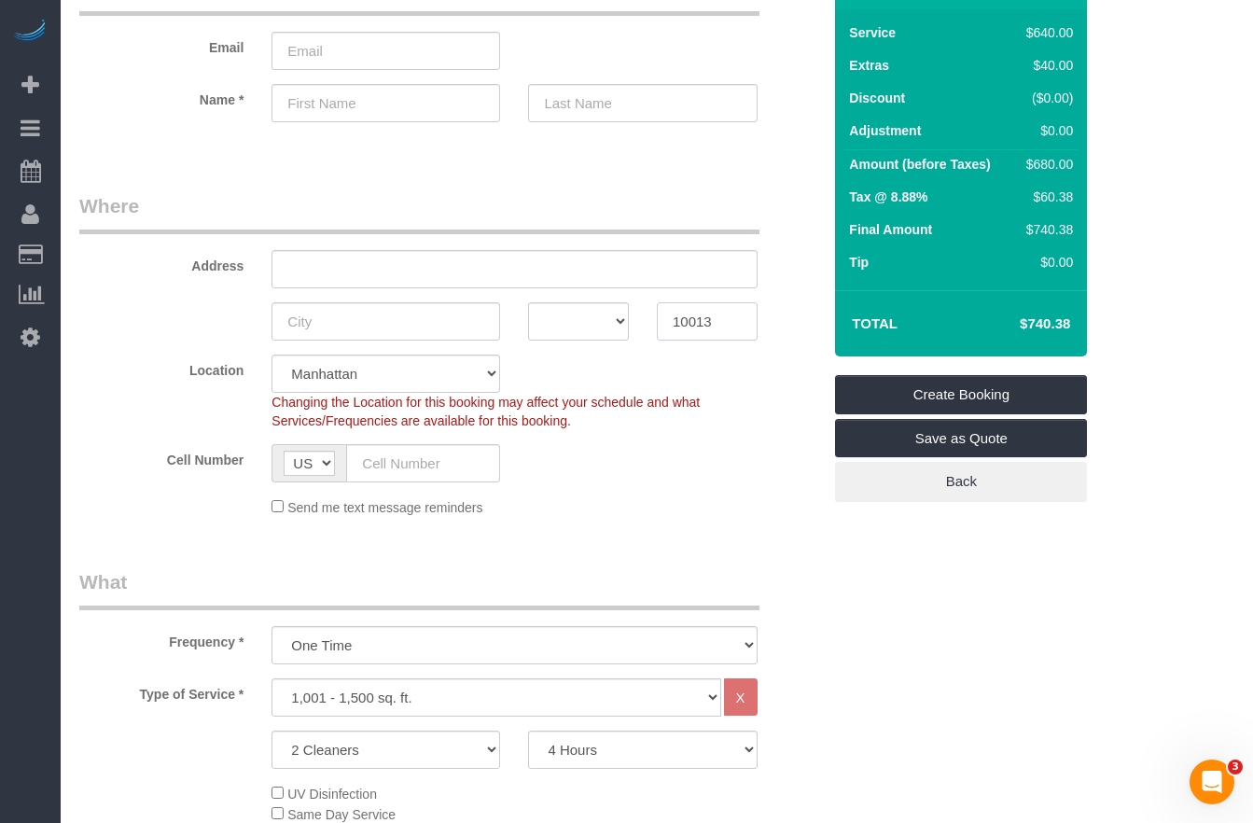
scroll to position [111, 0]
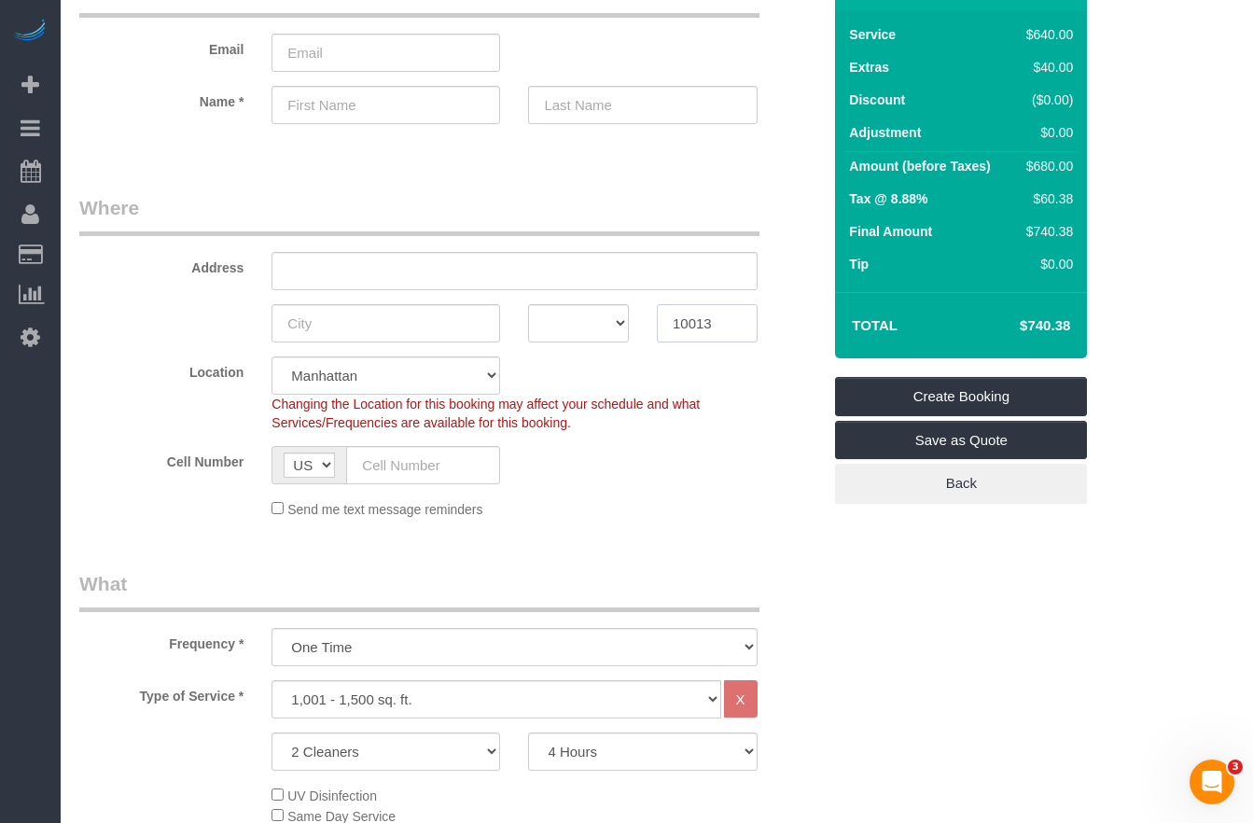
type input "10013"
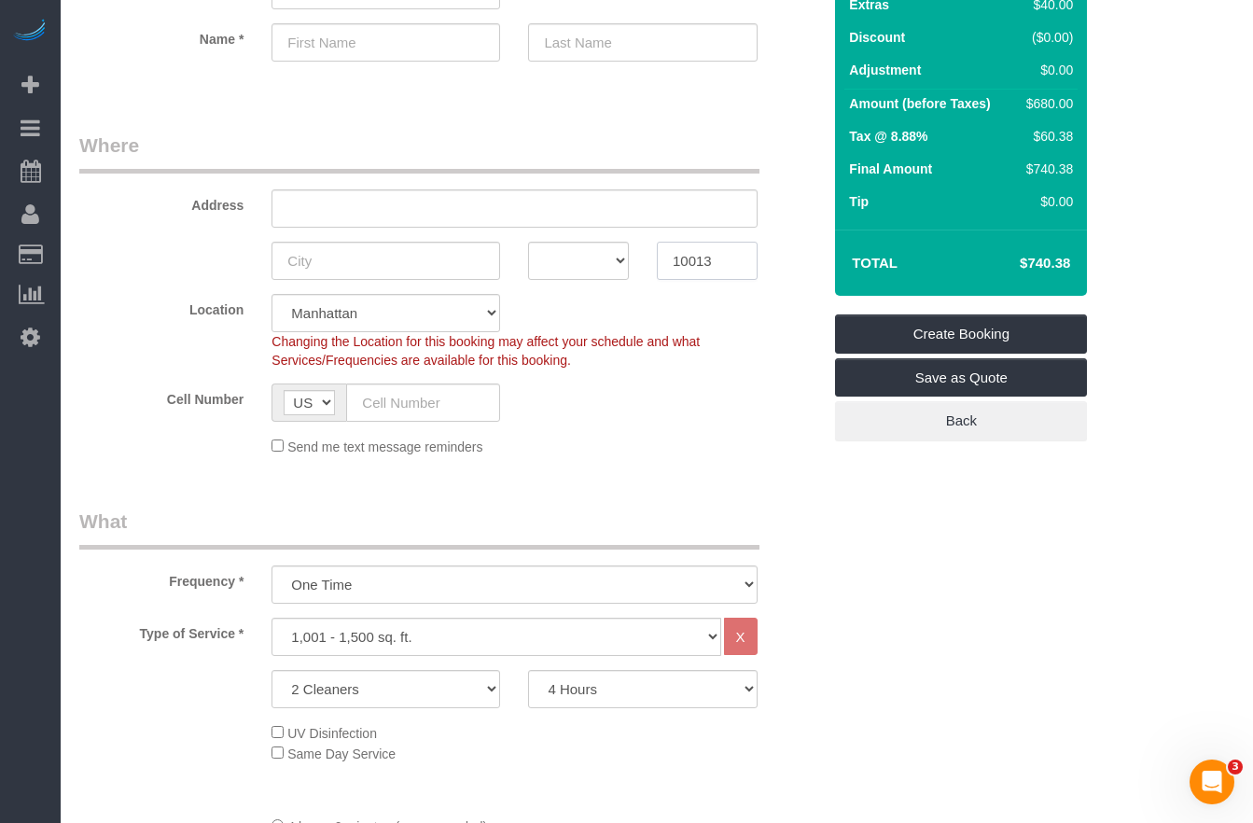
scroll to position [172, 0]
click at [630, 453] on div "Send me text message reminders" at bounding box center [513, 447] width 513 height 21
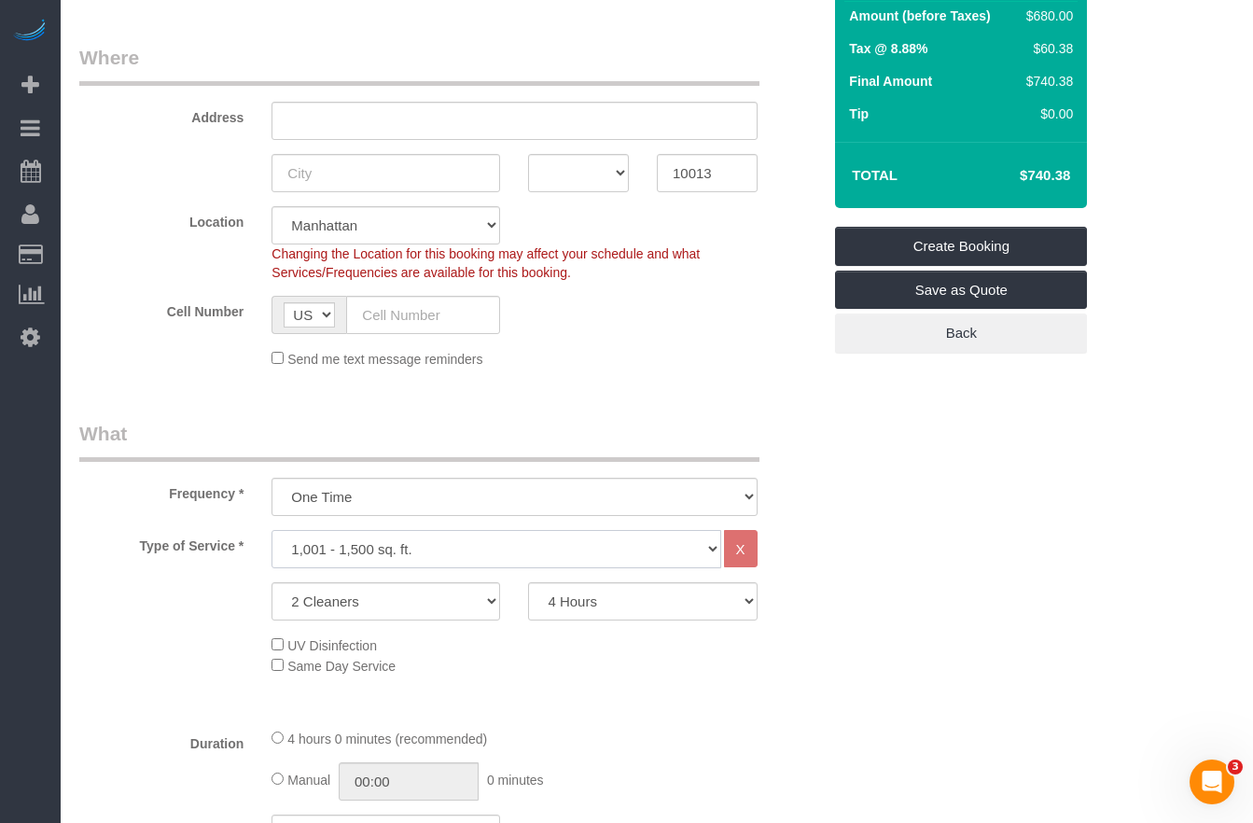
click at [455, 549] on select "Under 1,000 sq. ft. 1,001 - 1,500 sq. ft. 1,500+ sq. ft. Custom Cleaning Office…" at bounding box center [495, 549] width 449 height 38
select select "216"
click at [271, 530] on select "Under 1,000 sq. ft. 1,001 - 1,500 sq. ft. 1,500+ sq. ft. Custom Cleaning Office…" at bounding box center [495, 549] width 449 height 38
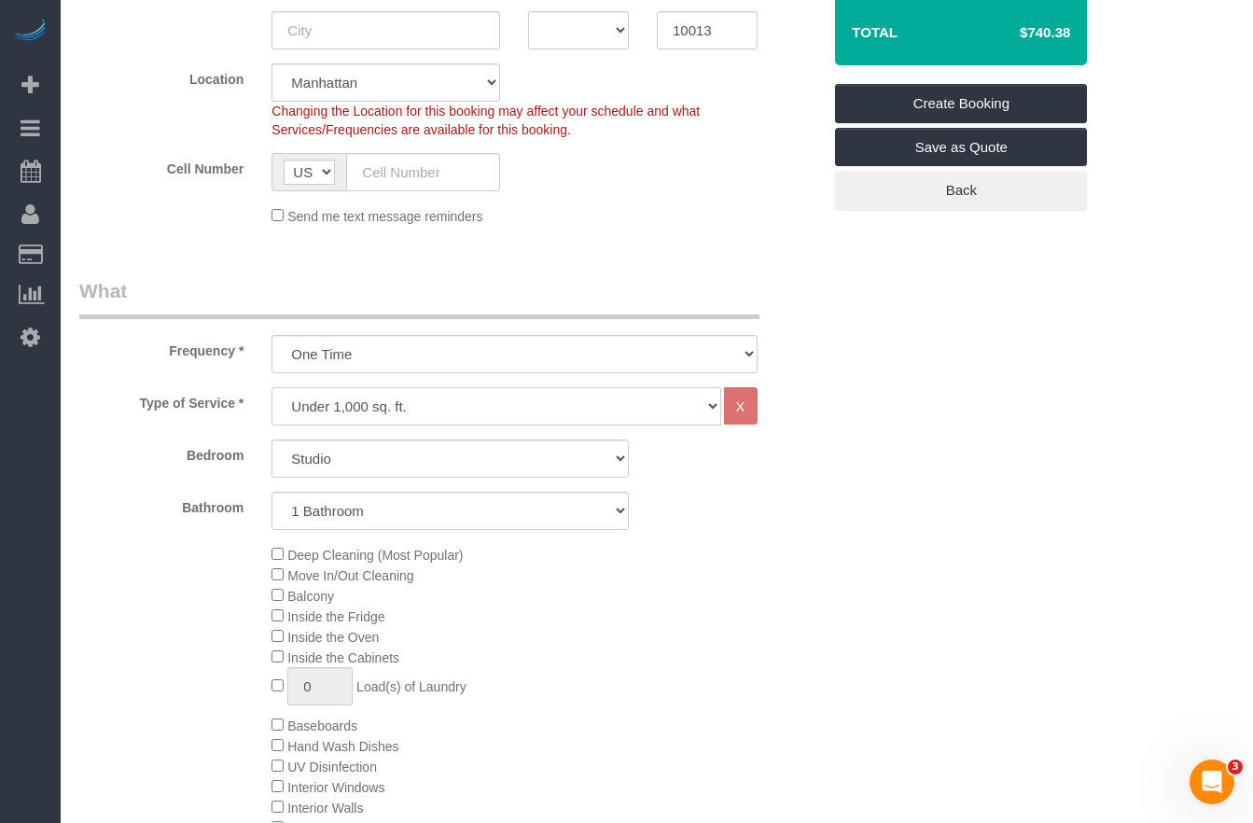
scroll to position [470, 0]
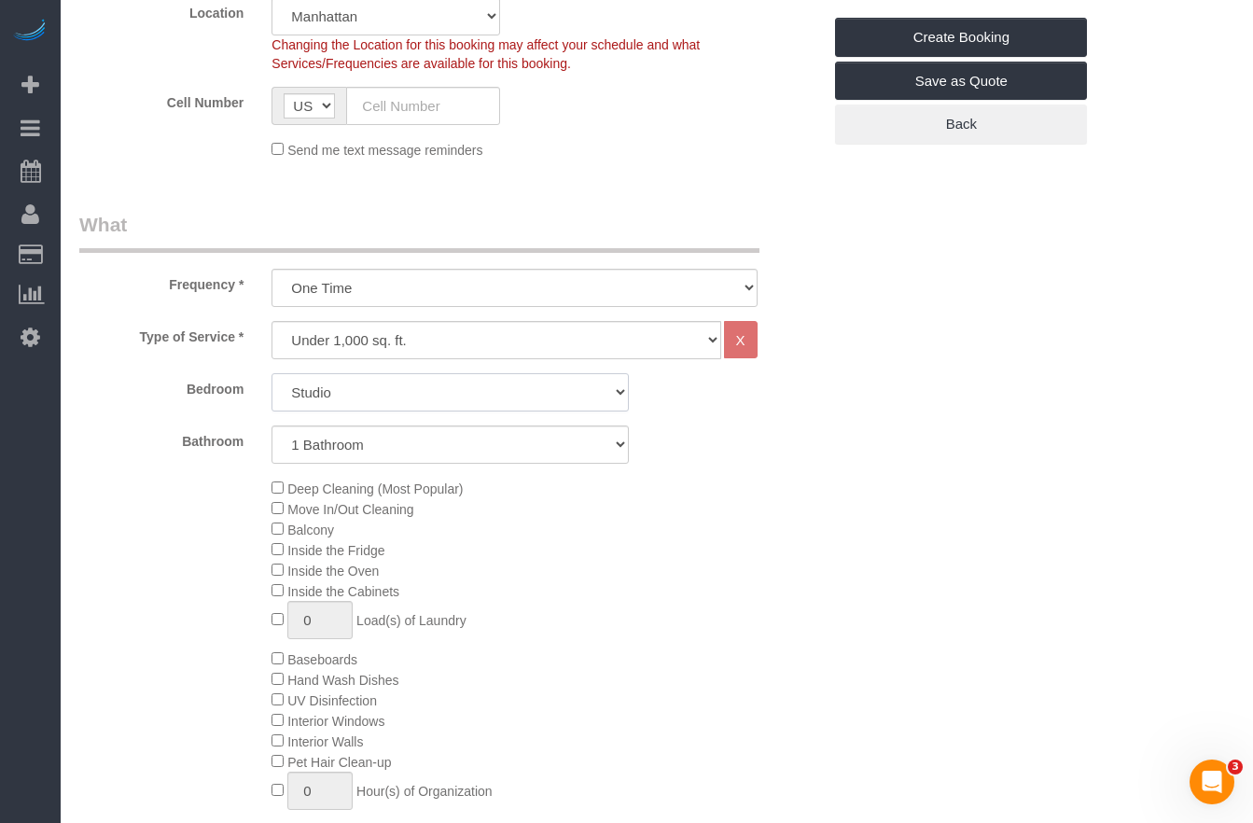
click at [349, 384] on select "Studio 1 Bedroom 2 Bedrooms 3 Bedrooms" at bounding box center [449, 392] width 357 height 38
select select "spot58"
click at [458, 402] on select "Studio 1 Bedroom 2 Bedrooms 3 Bedrooms" at bounding box center [449, 392] width 357 height 38
select select "2"
click at [271, 373] on select "Studio 1 Bedroom 2 Bedrooms 3 Bedrooms" at bounding box center [449, 392] width 357 height 38
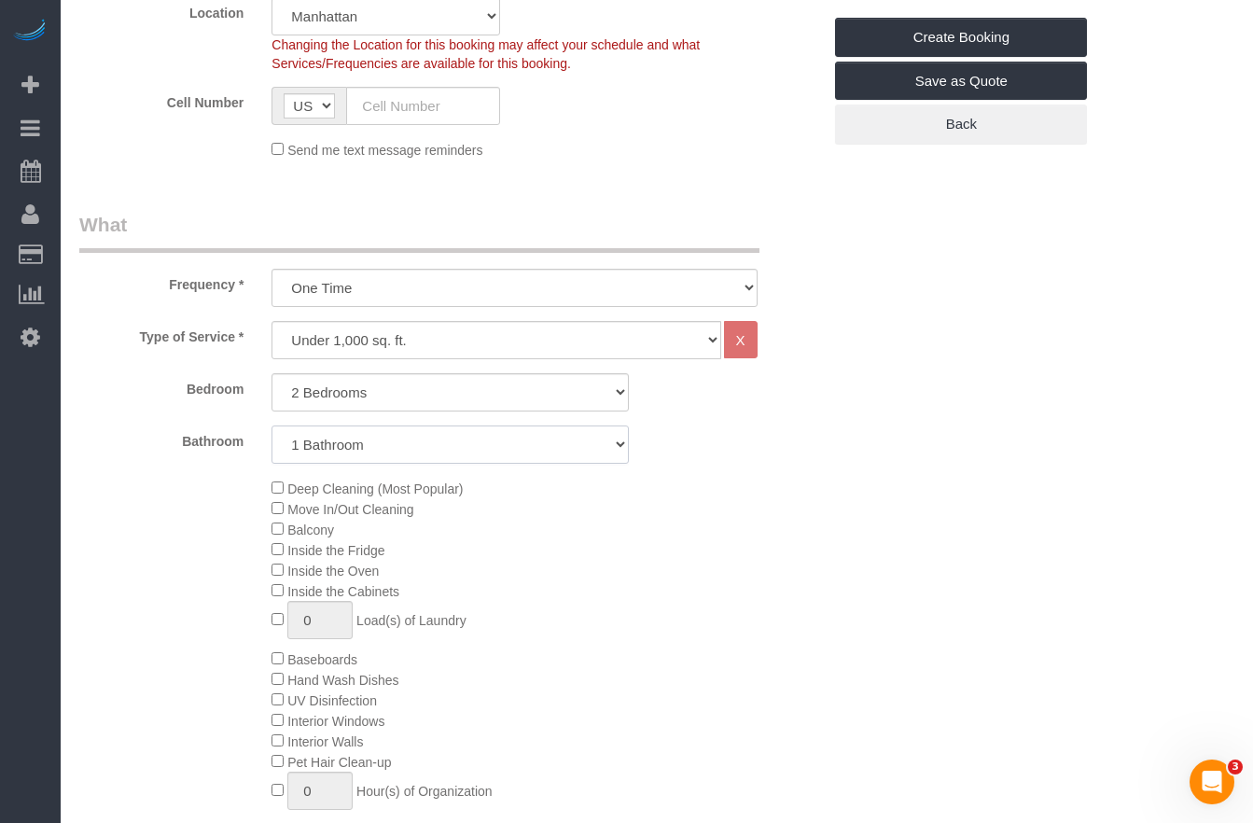
click at [409, 450] on select "1 Bathroom 2 Bathrooms" at bounding box center [449, 444] width 357 height 38
click at [271, 425] on select "1 Bathroom 2 Bathrooms" at bounding box center [449, 444] width 357 height 38
select select "spot115"
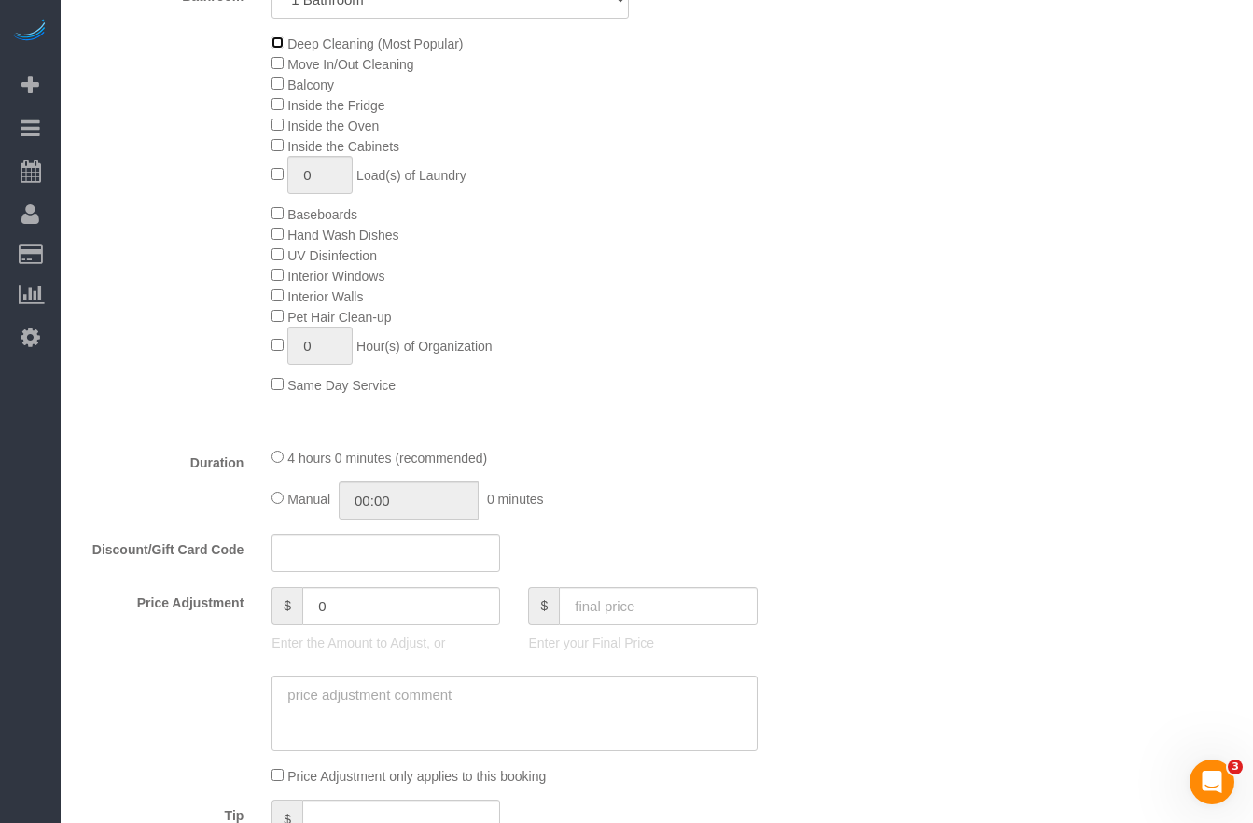
select select "spot172"
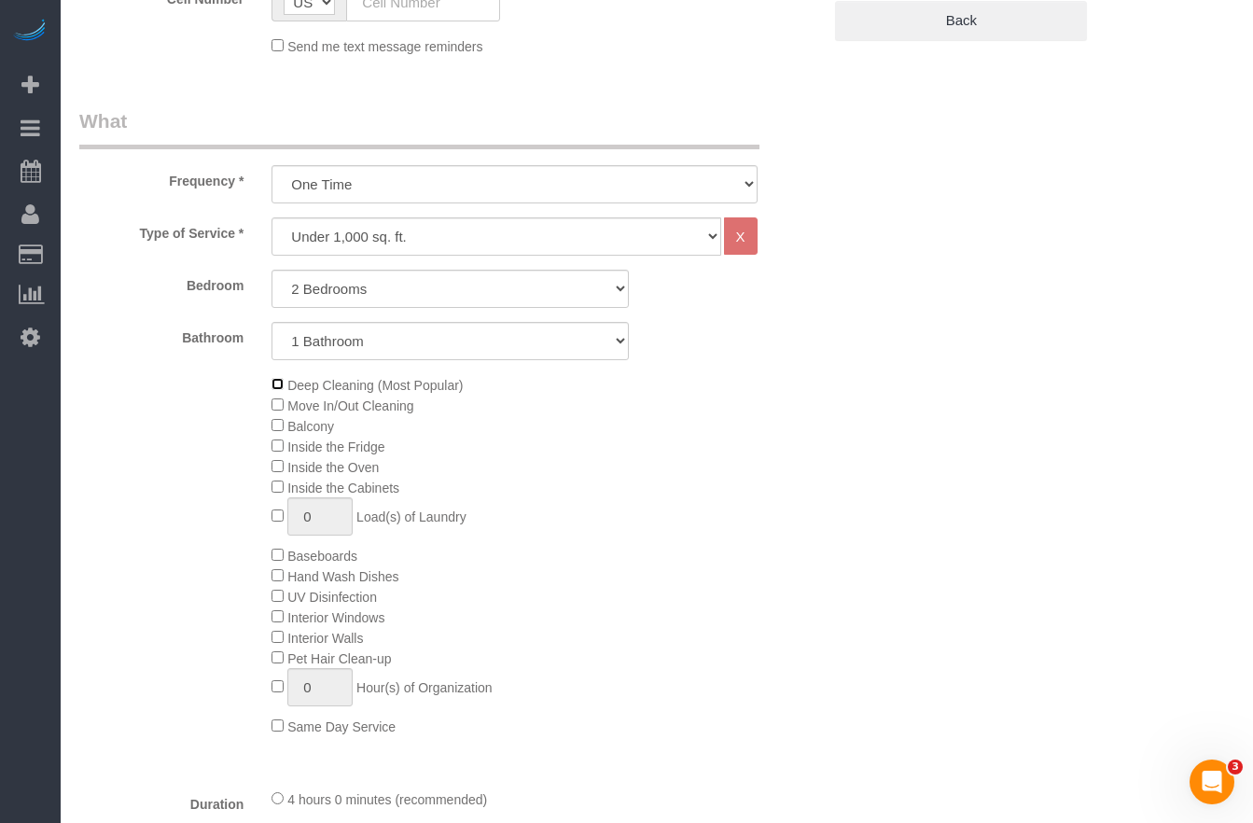
scroll to position [584, 0]
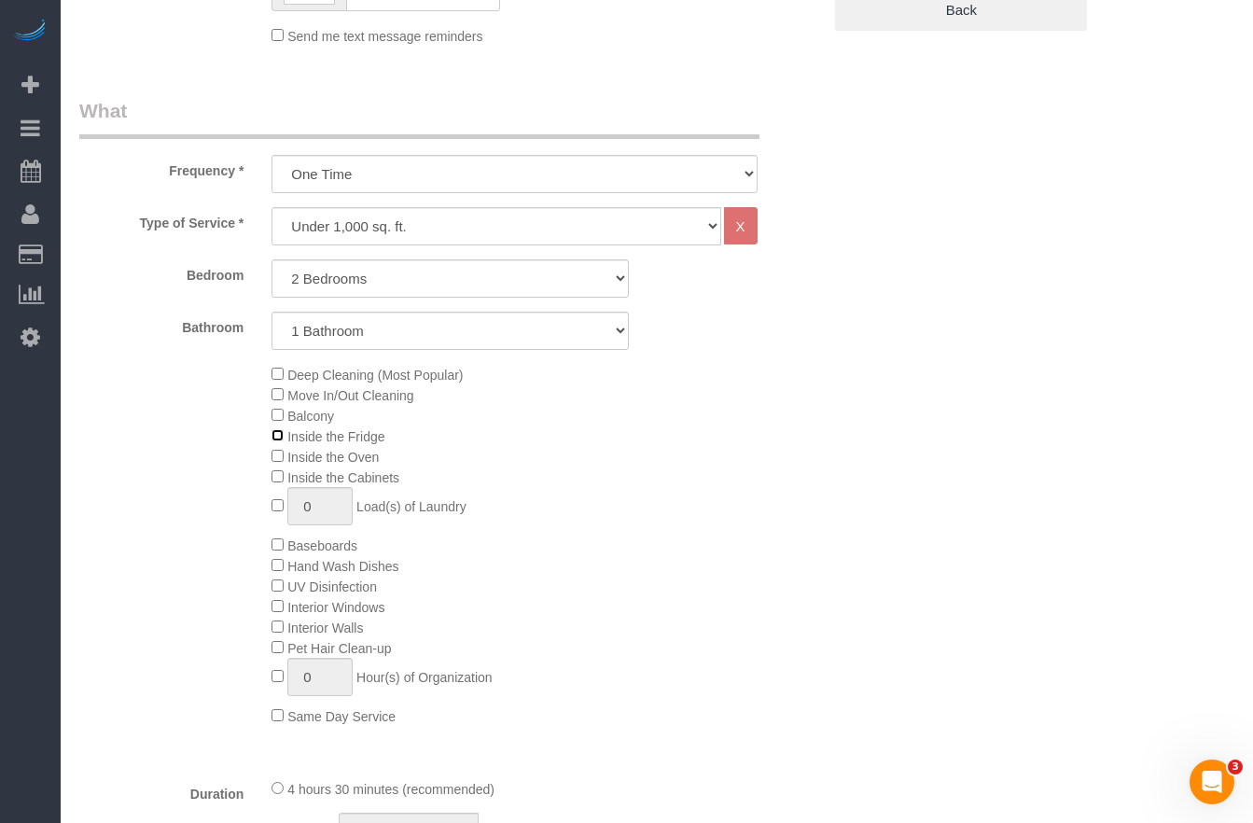
select select "spot229"
select select "spot286"
select select "spot343"
select select "spot400"
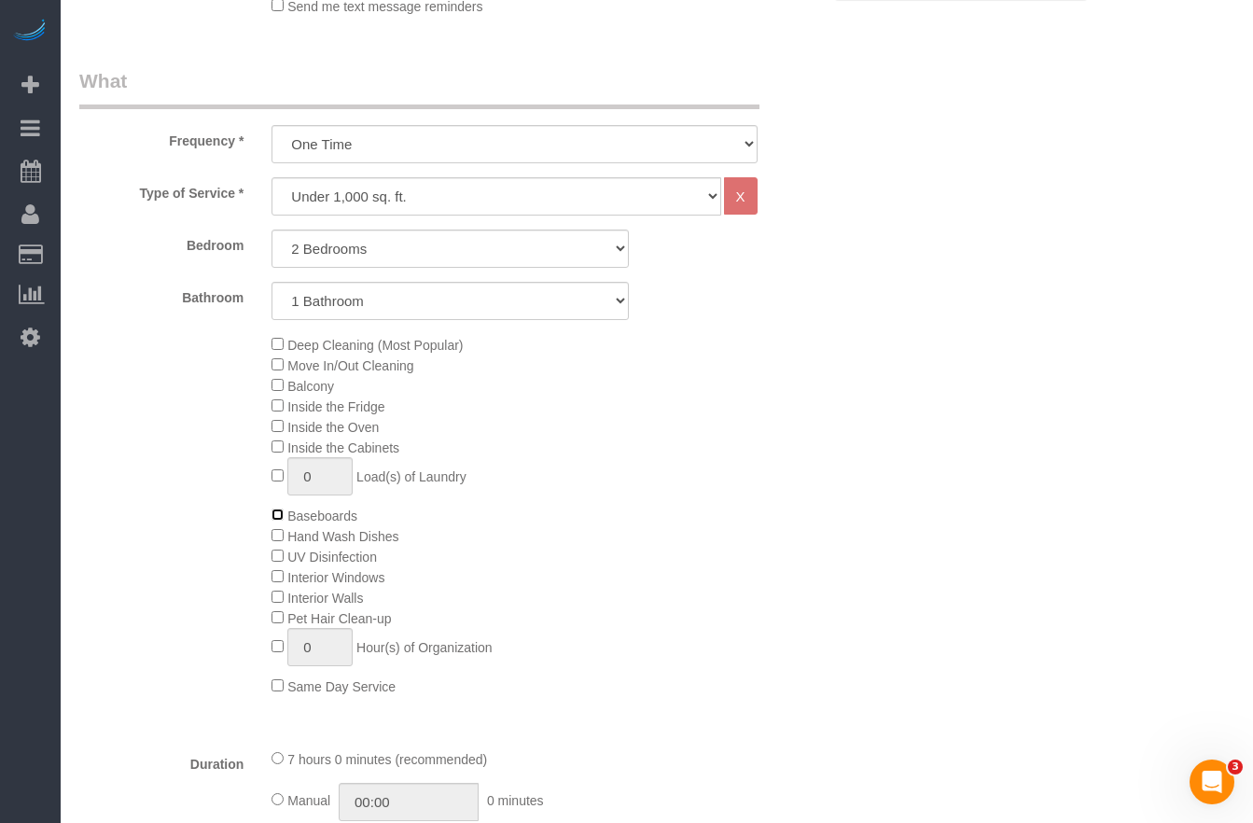
scroll to position [650, 0]
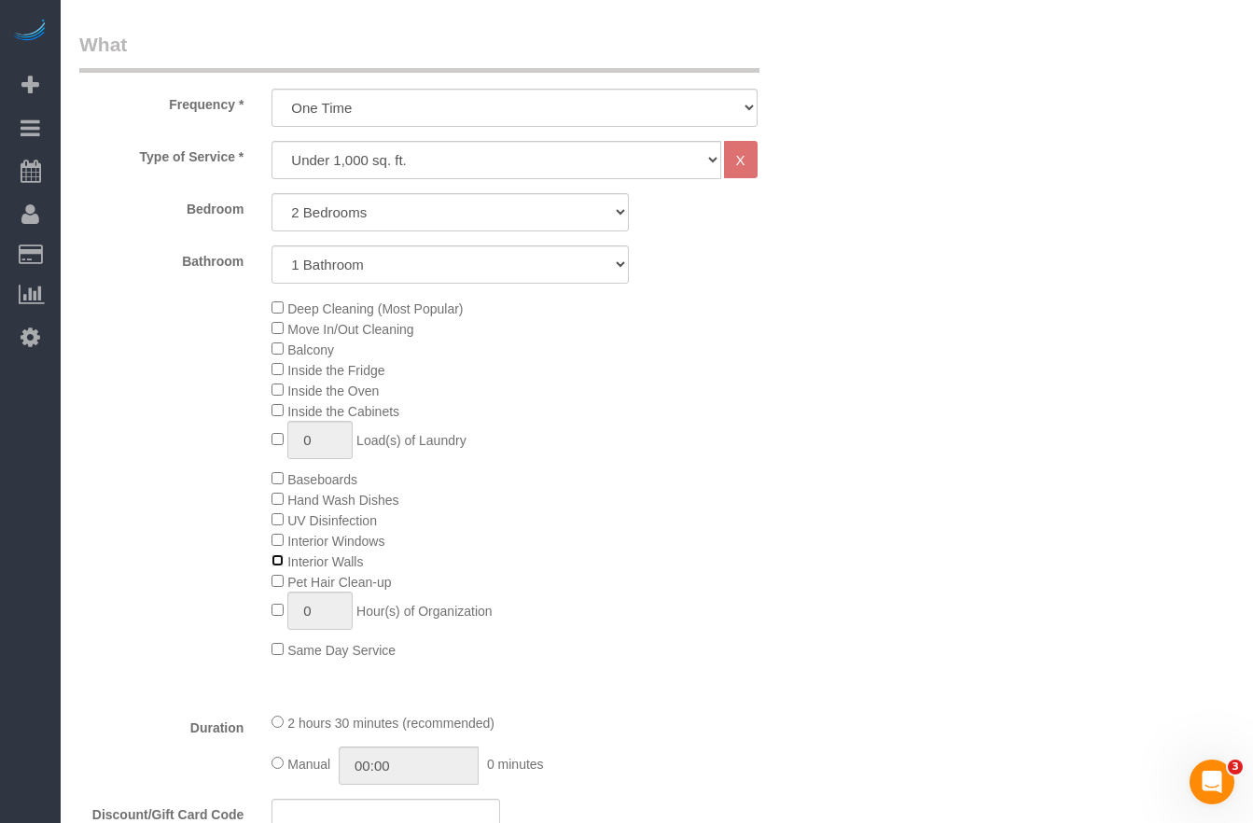
select select "spot457"
click at [461, 160] on select "Under 1,000 sq. ft. 1,001 - 1,500 sq. ft. 1,500+ sq. ft. Custom Cleaning Office…" at bounding box center [495, 160] width 449 height 38
click at [468, 113] on select "One Time Weekly (20% Off) - 20.00% Every 2 Weeks (15% Off) - 15.00% Every 4 Wee…" at bounding box center [513, 108] width 485 height 38
click at [381, 99] on select "One Time Weekly (20% Off) - 20.00% Every 2 Weeks (15% Off) - 15.00% Every 4 Wee…" at bounding box center [513, 108] width 485 height 38
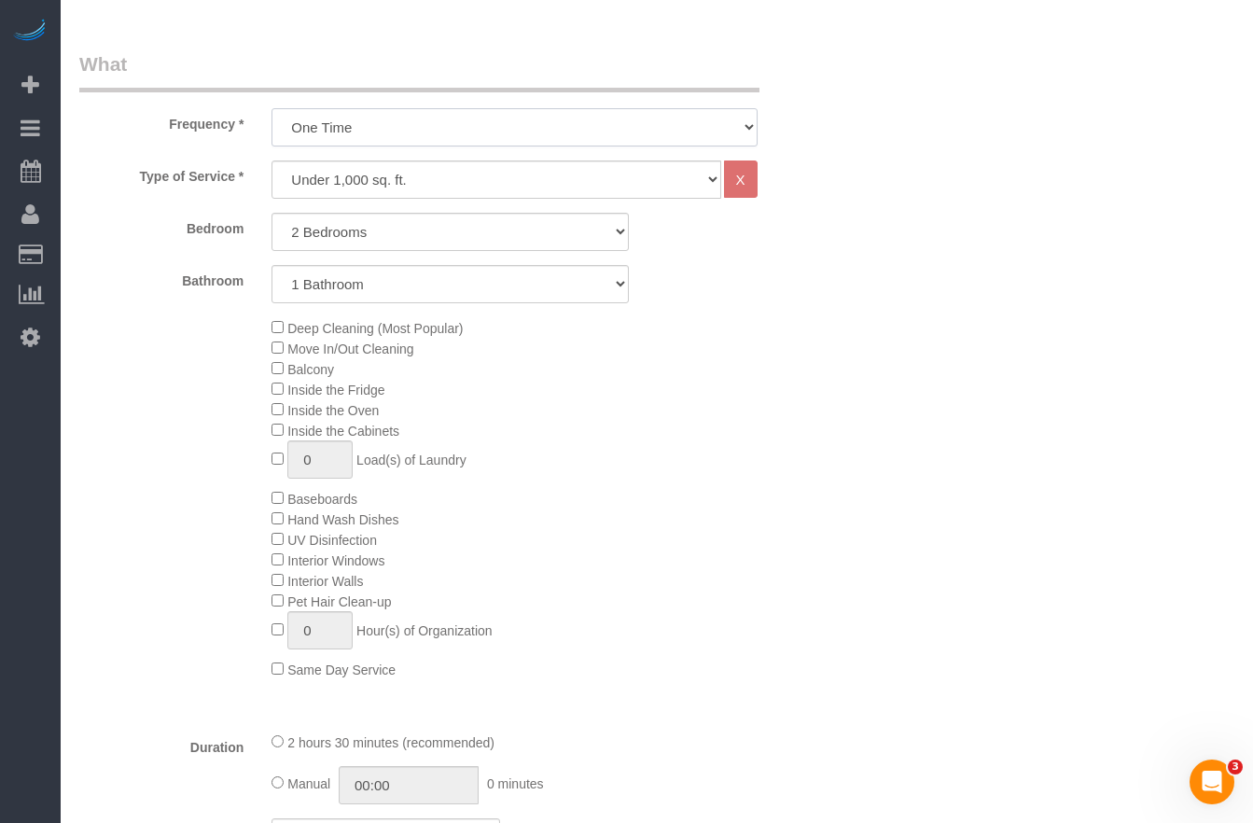
scroll to position [627, 0]
select select "spot514"
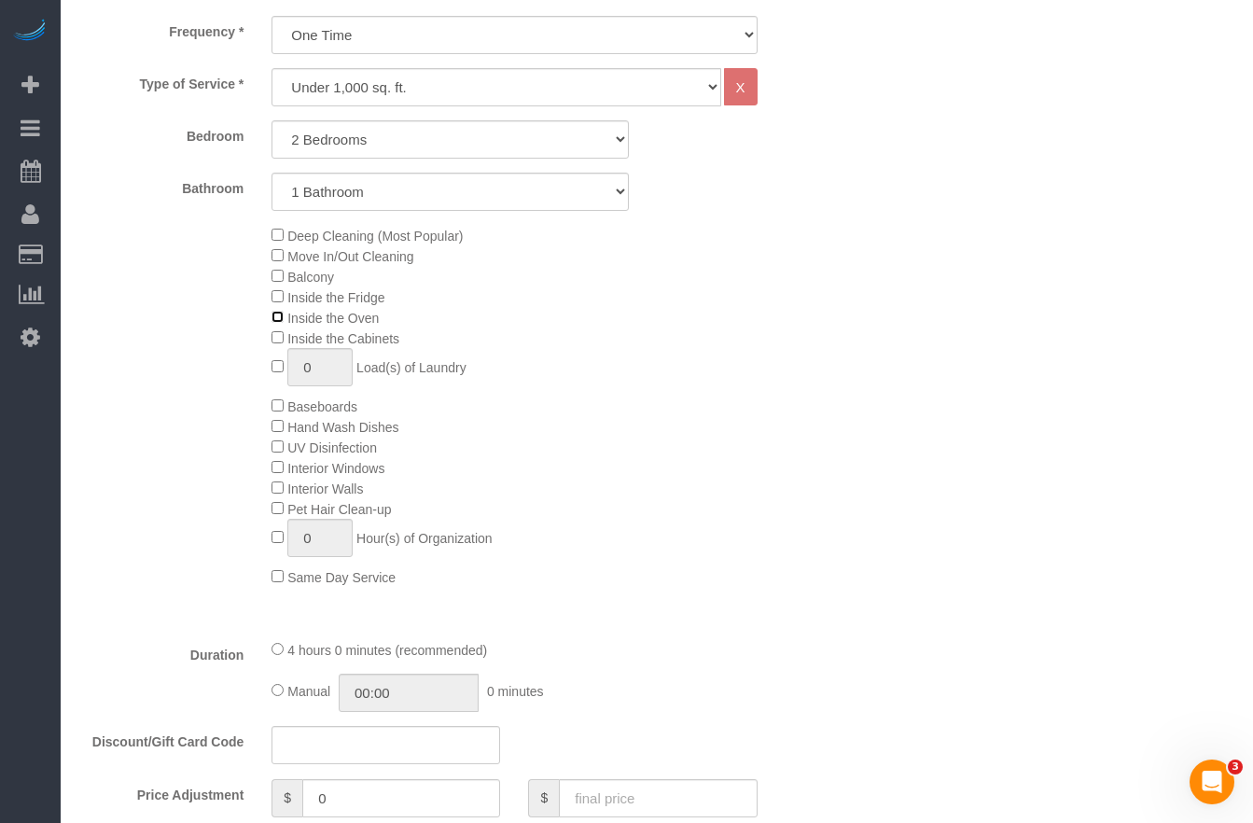
scroll to position [724, 0]
select select "spot571"
select select "spot628"
click at [283, 409] on span "Baseboards" at bounding box center [314, 405] width 86 height 15
click at [276, 409] on span "Baseboards" at bounding box center [314, 405] width 86 height 15
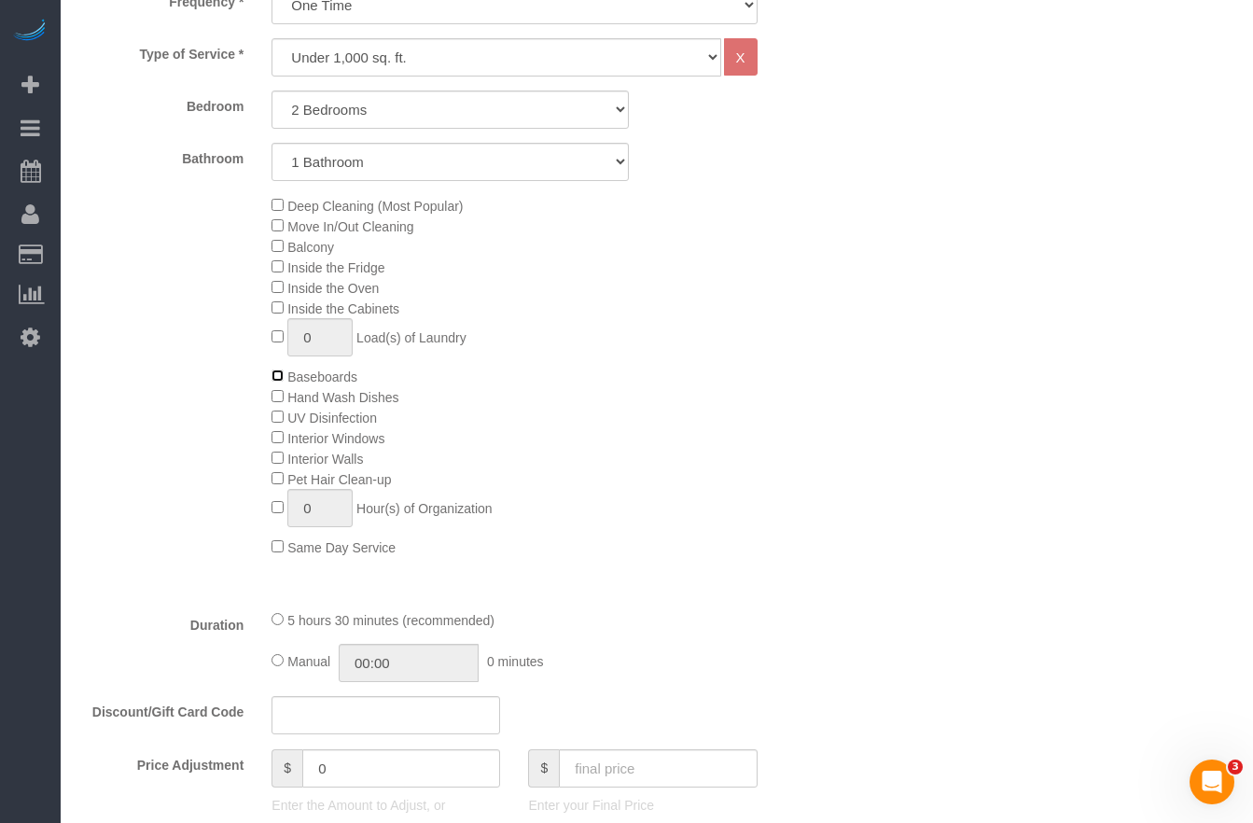
scroll to position [757, 0]
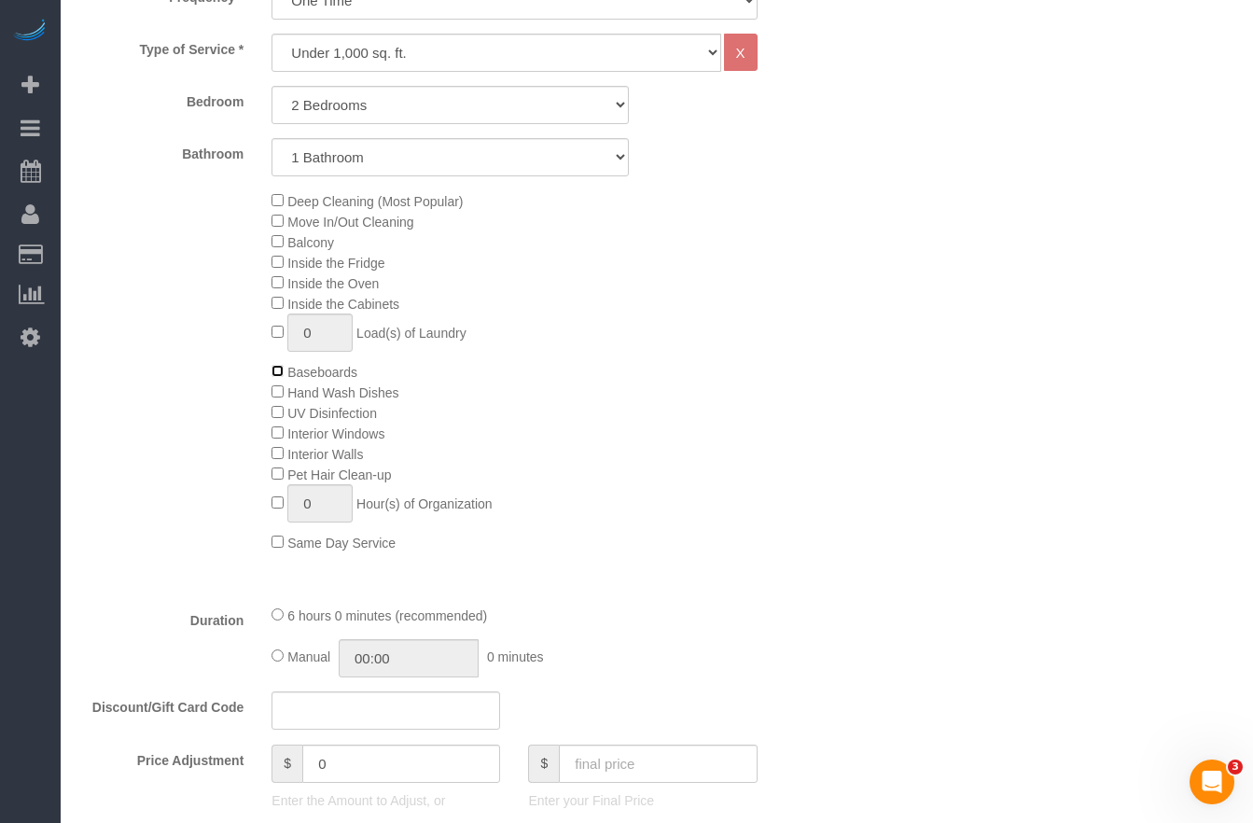
select select "spot685"
select select "spot742"
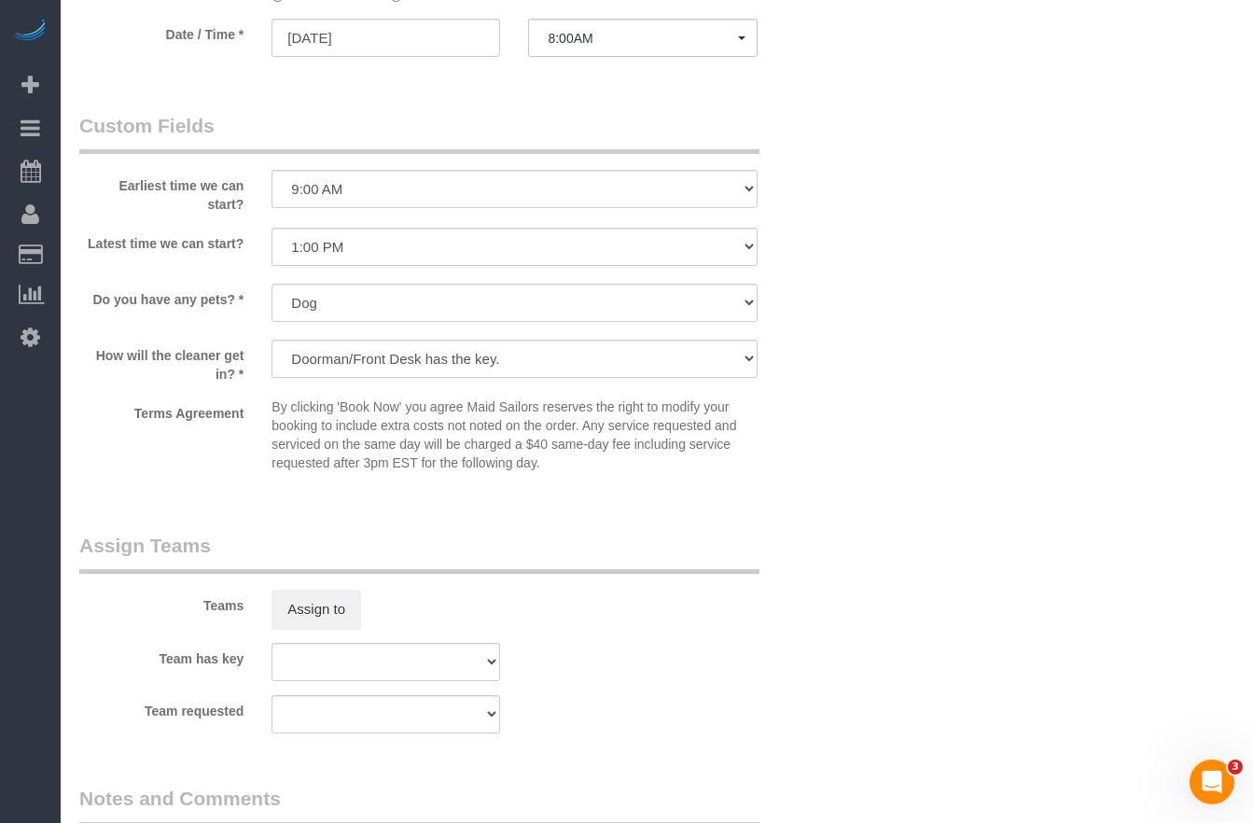
scroll to position [2078, 0]
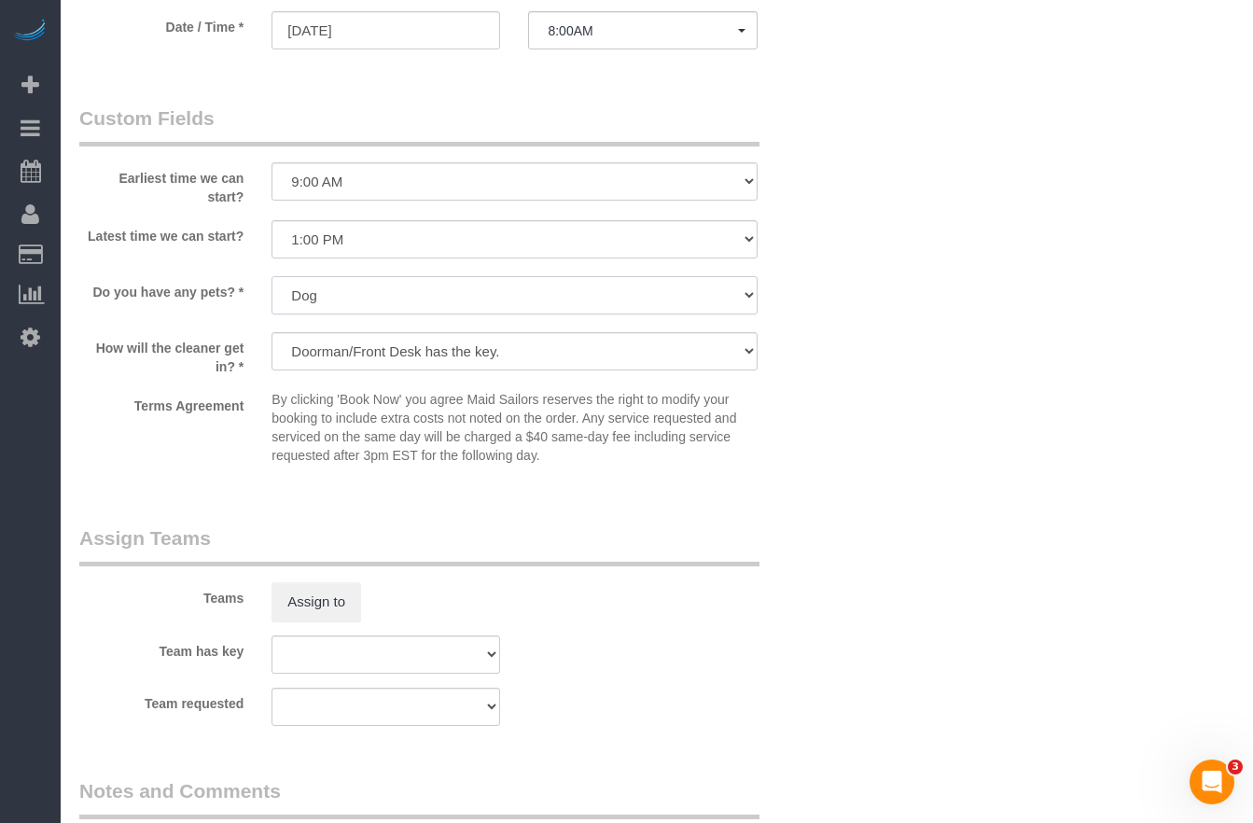
click at [353, 295] on select "Dog Cat None" at bounding box center [513, 295] width 485 height 38
select select "number:15"
click at [271, 276] on select "Dog Cat None" at bounding box center [513, 295] width 485 height 38
click at [200, 309] on div "Do you have any pets? * Dog Cat None" at bounding box center [450, 297] width 770 height 42
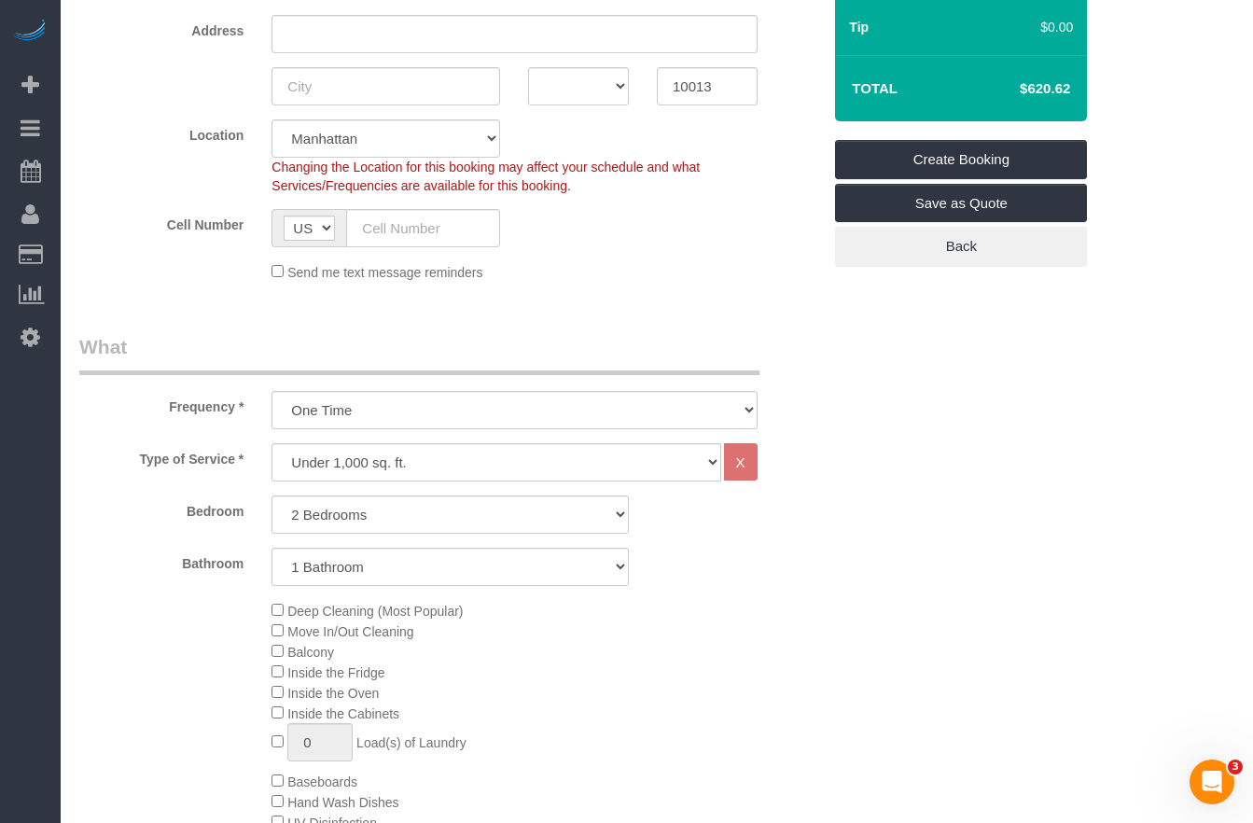
scroll to position [324, 0]
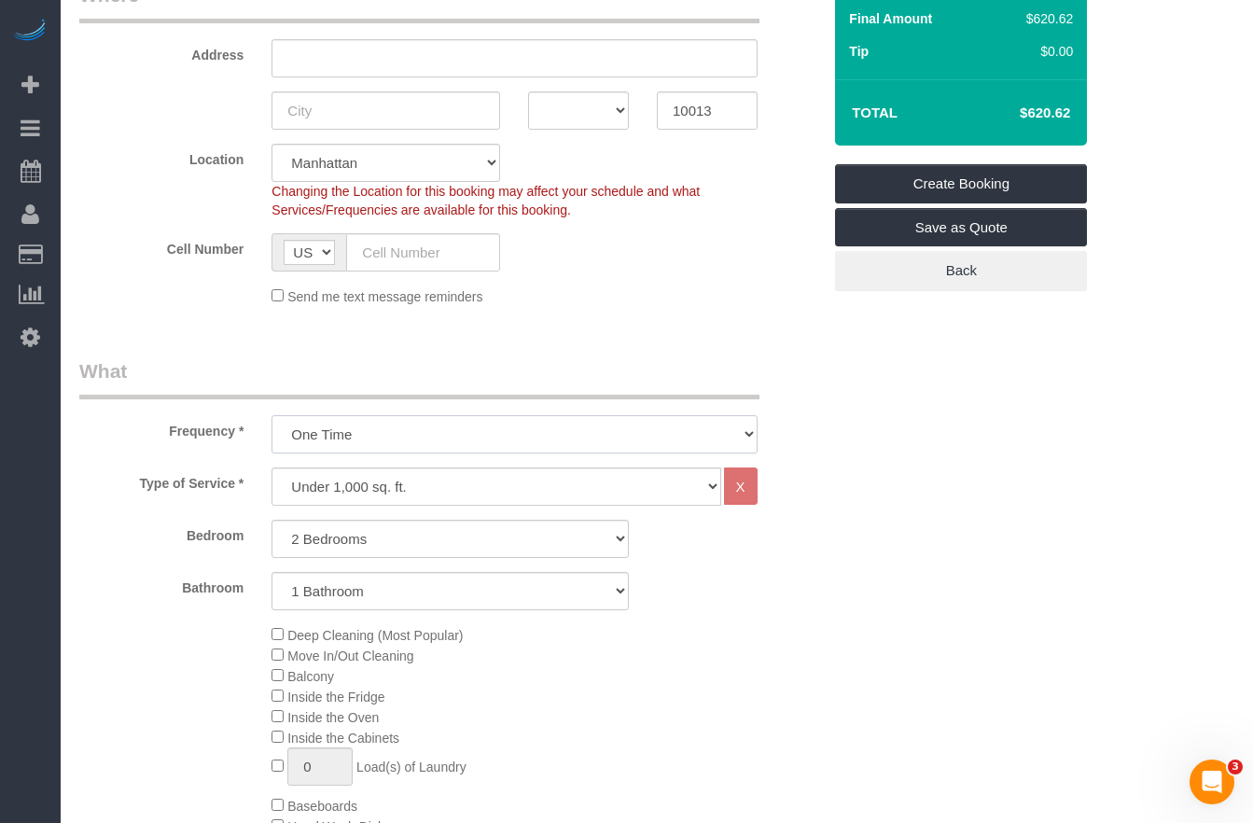
click at [326, 424] on select "One Time Weekly (20% Off) - 20.00% Every 2 Weeks (15% Off) - 15.00% Every 4 Wee…" at bounding box center [513, 434] width 485 height 38
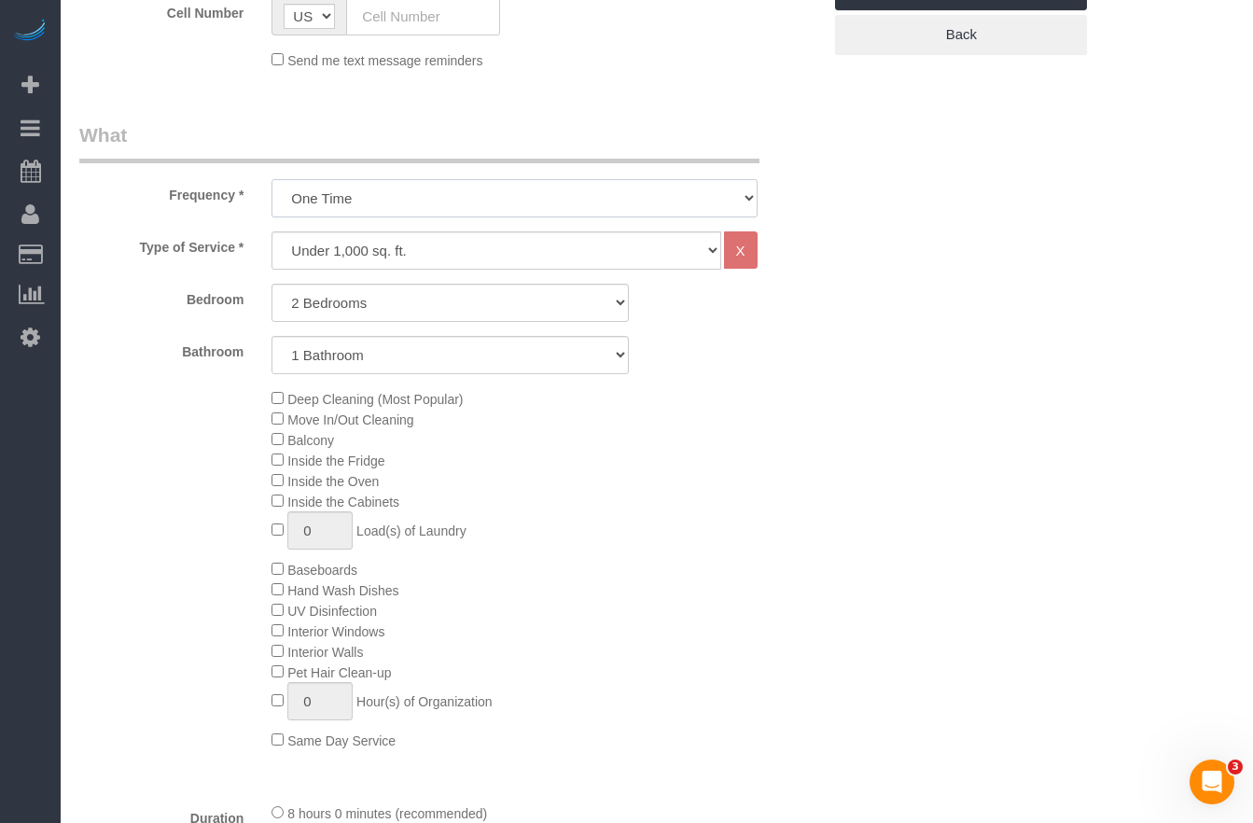
scroll to position [657, 0]
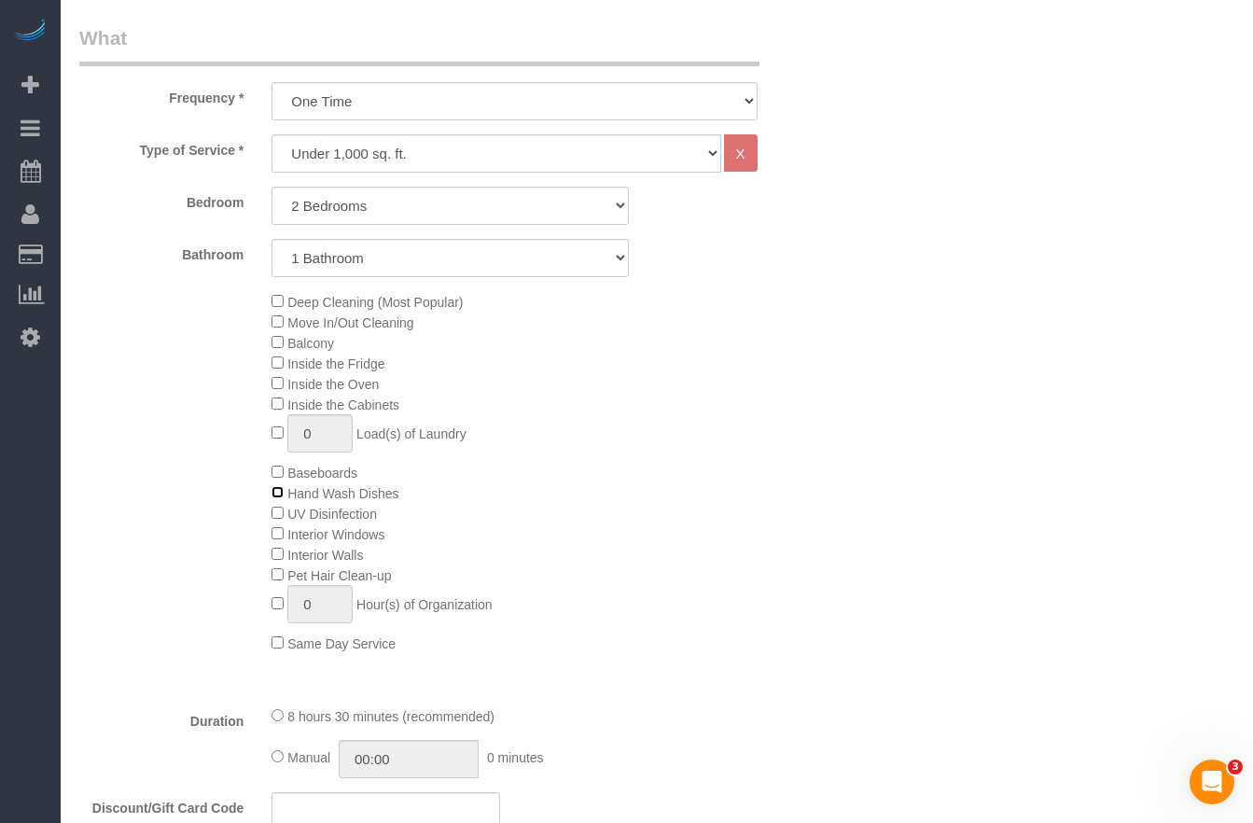
select select "spot799"
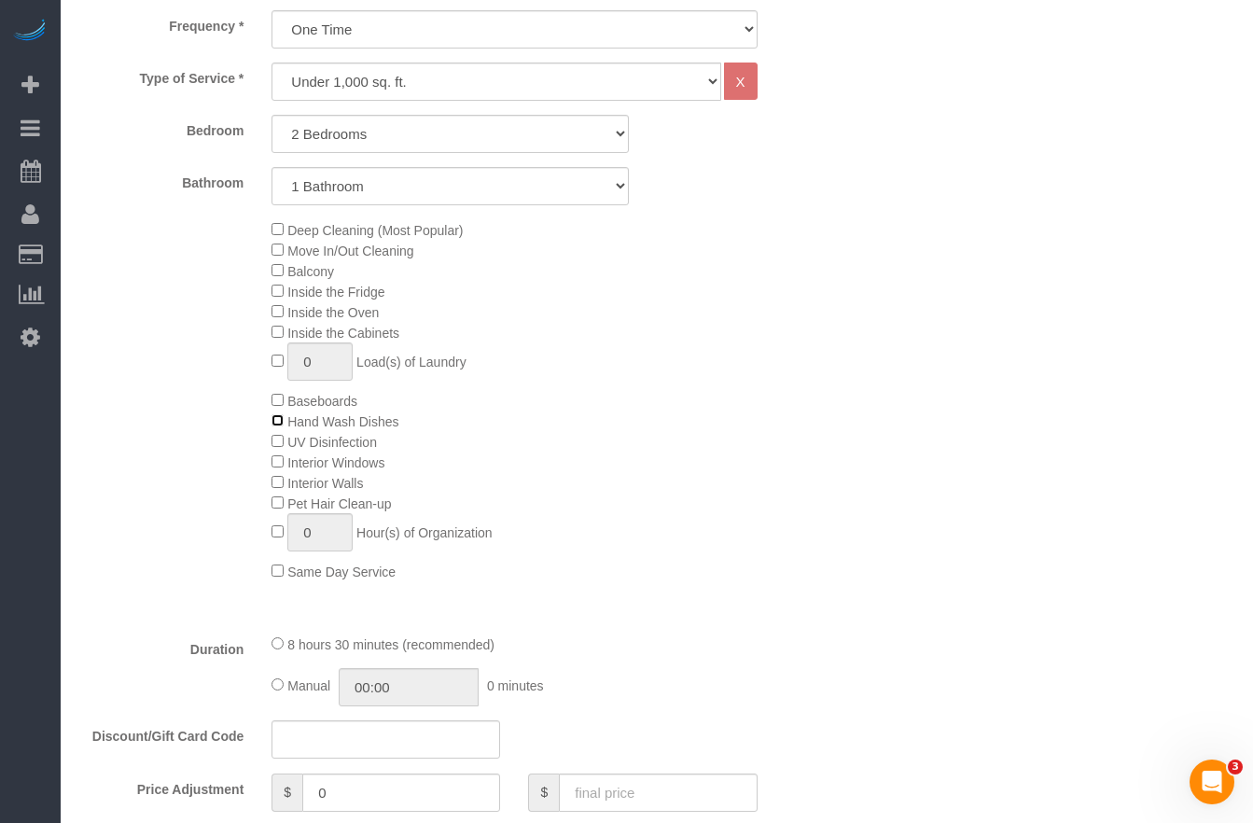
scroll to position [712, 0]
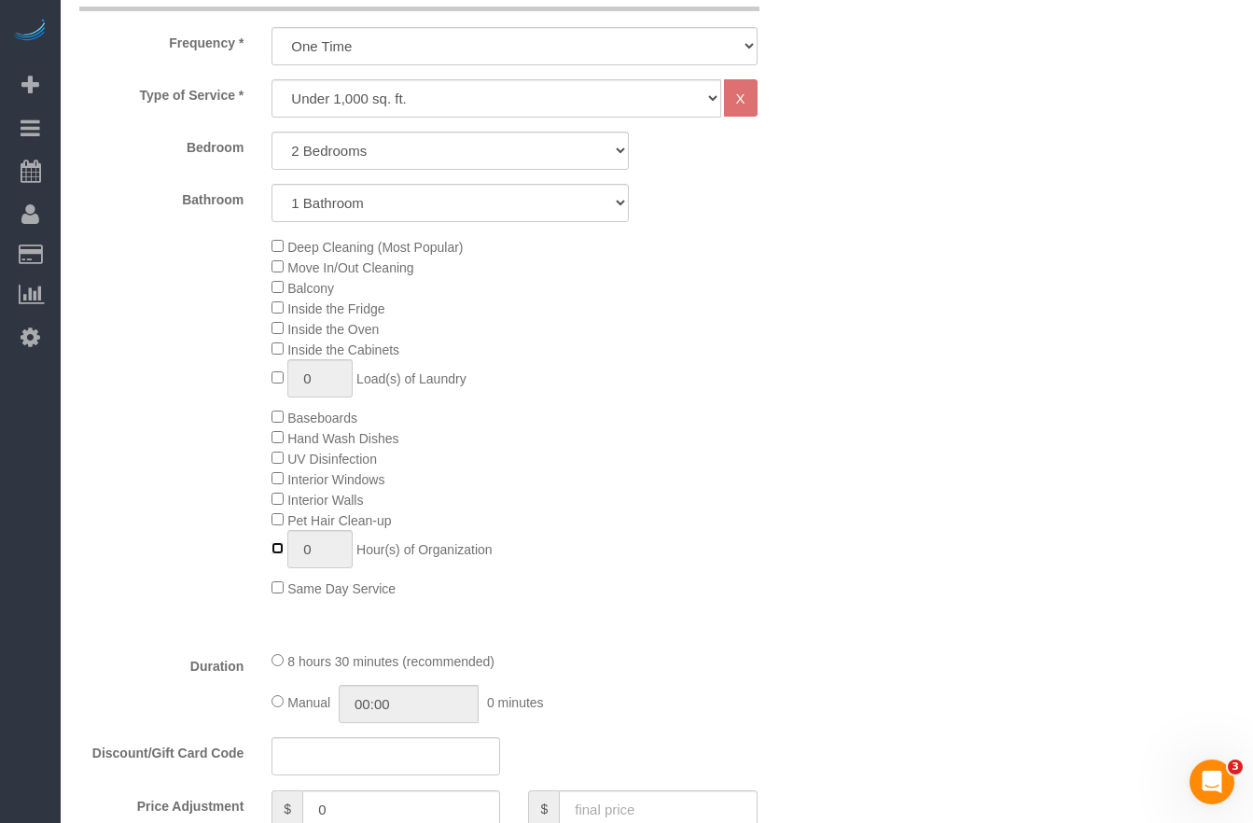
type input "1"
select select "spot856"
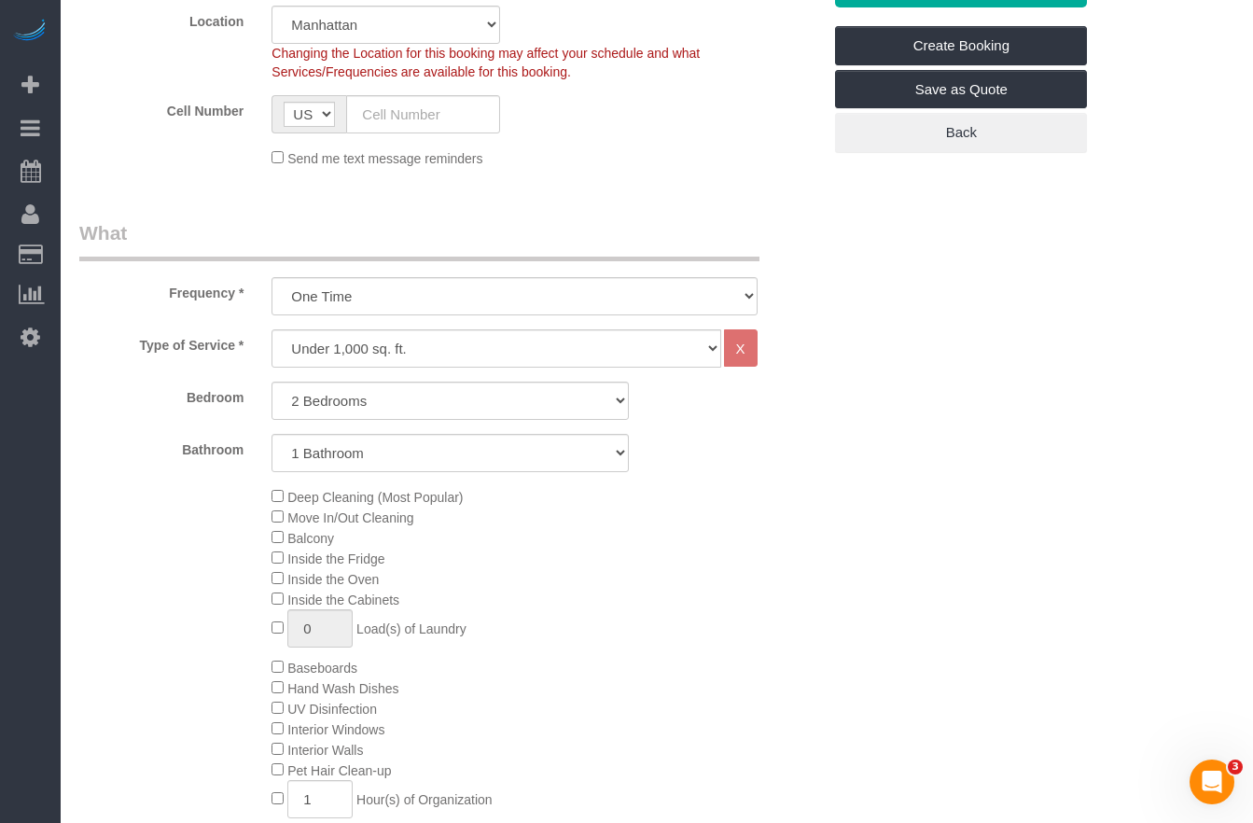
scroll to position [0, 0]
